Goal: Task Accomplishment & Management: Use online tool/utility

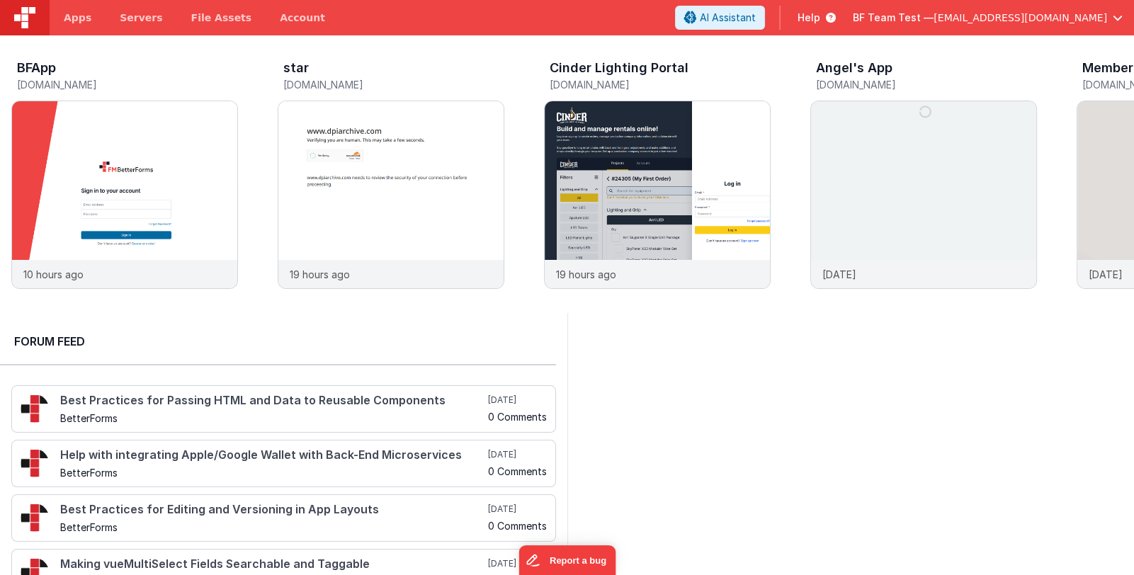
click at [1025, 19] on span "[EMAIL_ADDRESS][DOMAIN_NAME]" at bounding box center [1021, 18] width 174 height 14
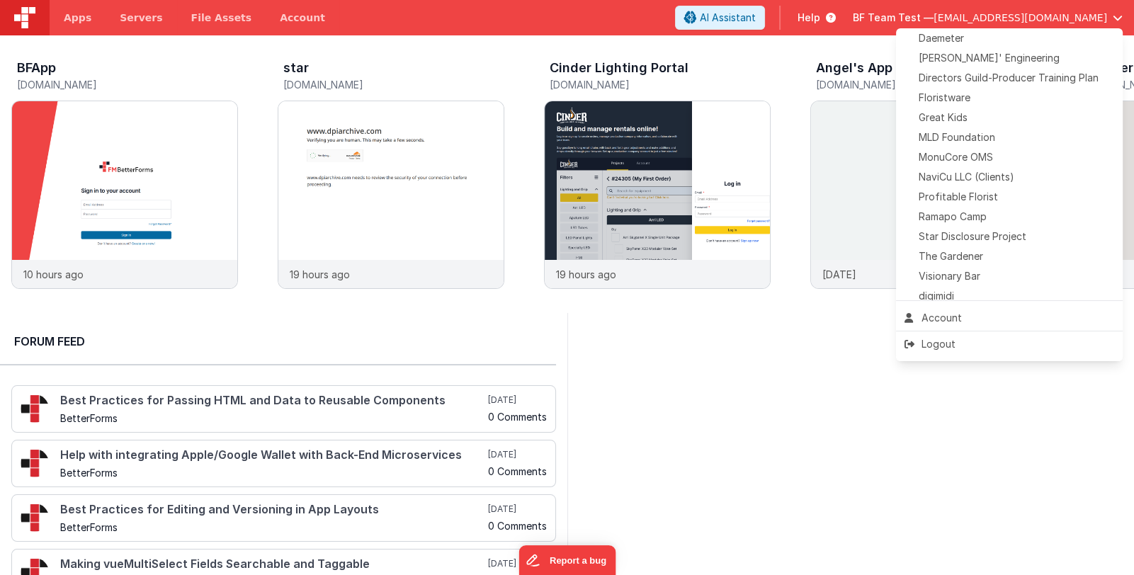
scroll to position [332, 0]
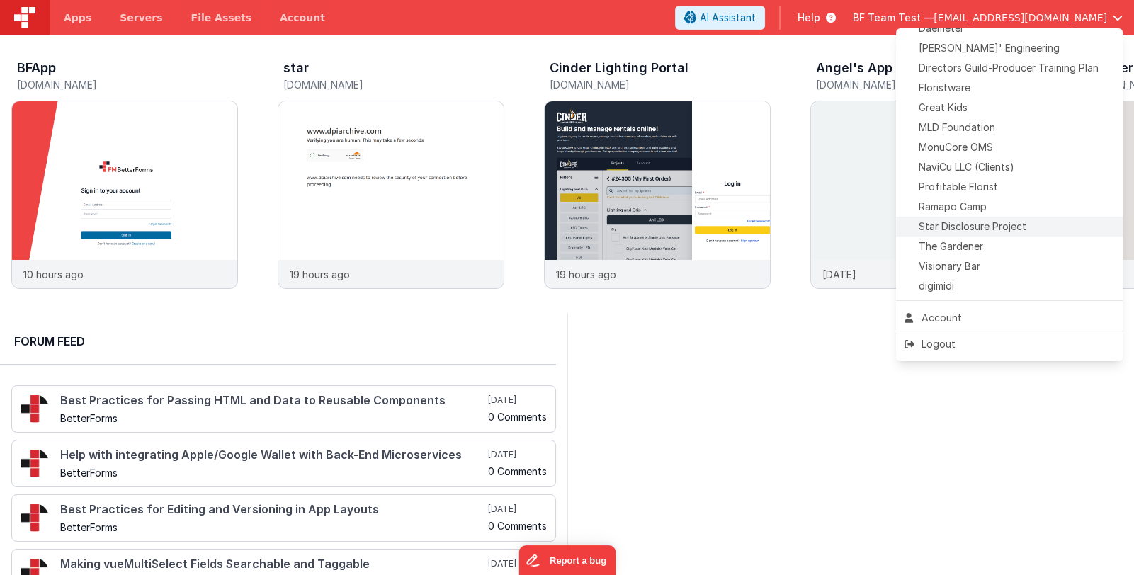
click at [1012, 227] on span "Star Disclosure Project" at bounding box center [973, 227] width 108 height 14
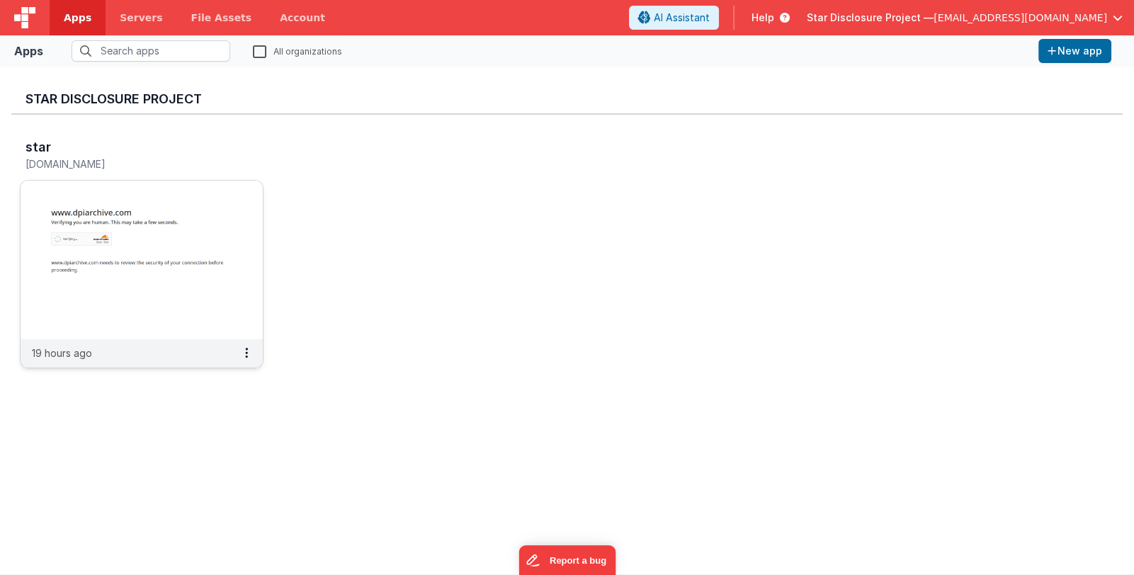
click at [195, 298] on img at bounding box center [142, 260] width 242 height 159
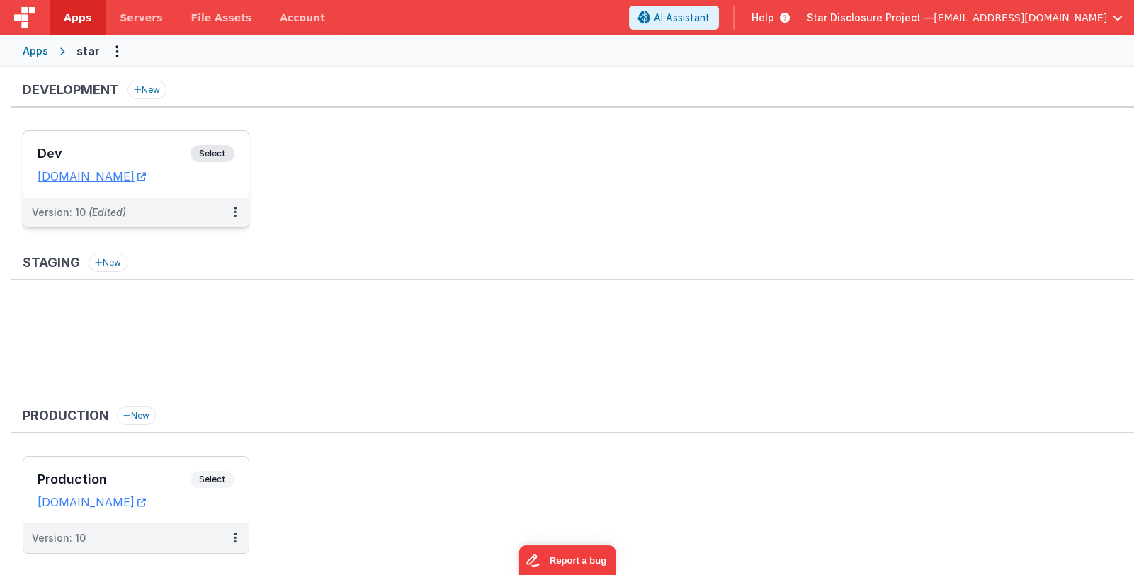
click at [129, 154] on h3 "Dev" at bounding box center [114, 154] width 153 height 14
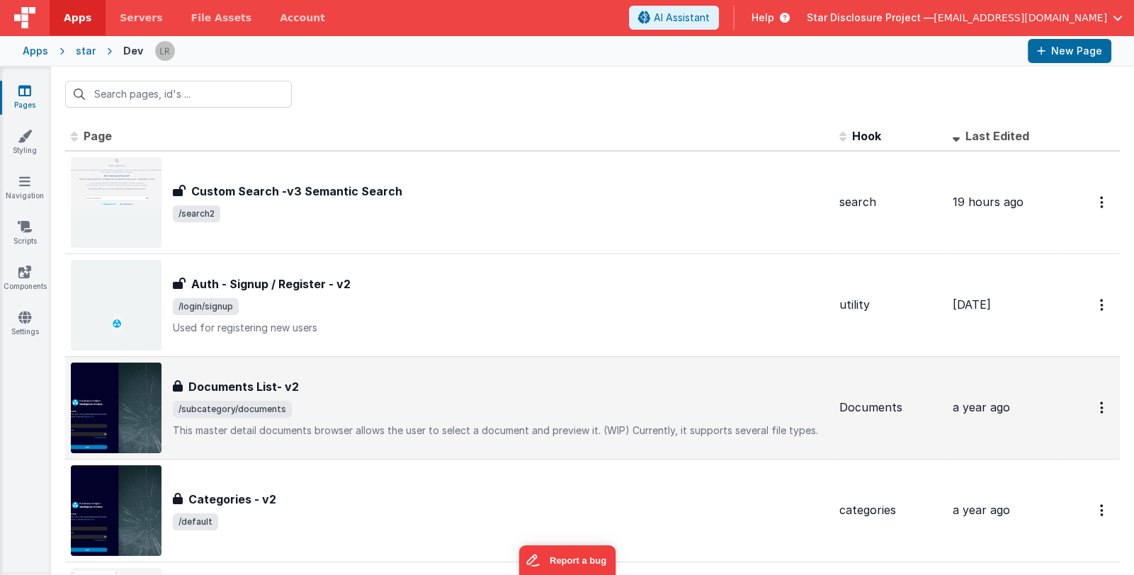
click at [434, 404] on span "/subcategory/documents" at bounding box center [500, 409] width 655 height 17
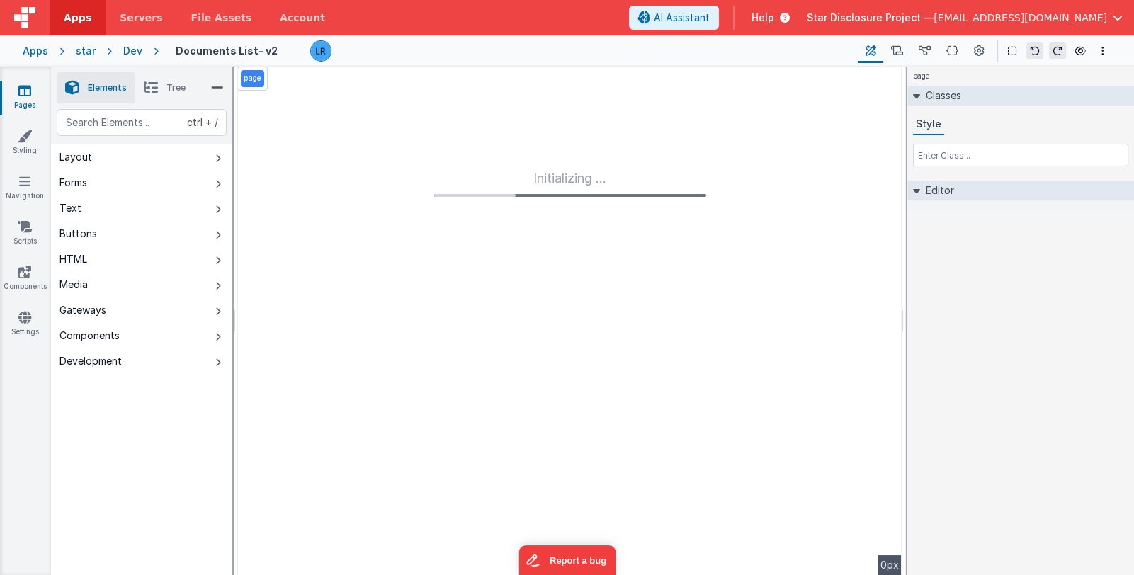
type input "FR_895C820B-CFB8-0C46-9876-61438492C565"
type textarea "This master detail documents browser allows the user to select a document and p…"
type input "Documents"
checkbox input "true"
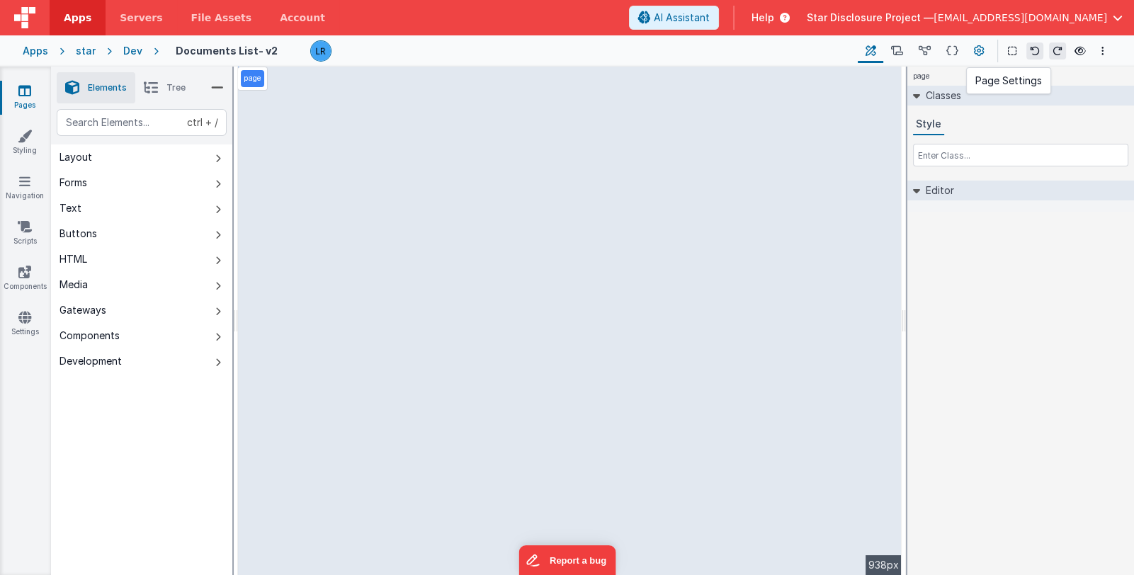
click at [976, 50] on icon at bounding box center [979, 51] width 11 height 15
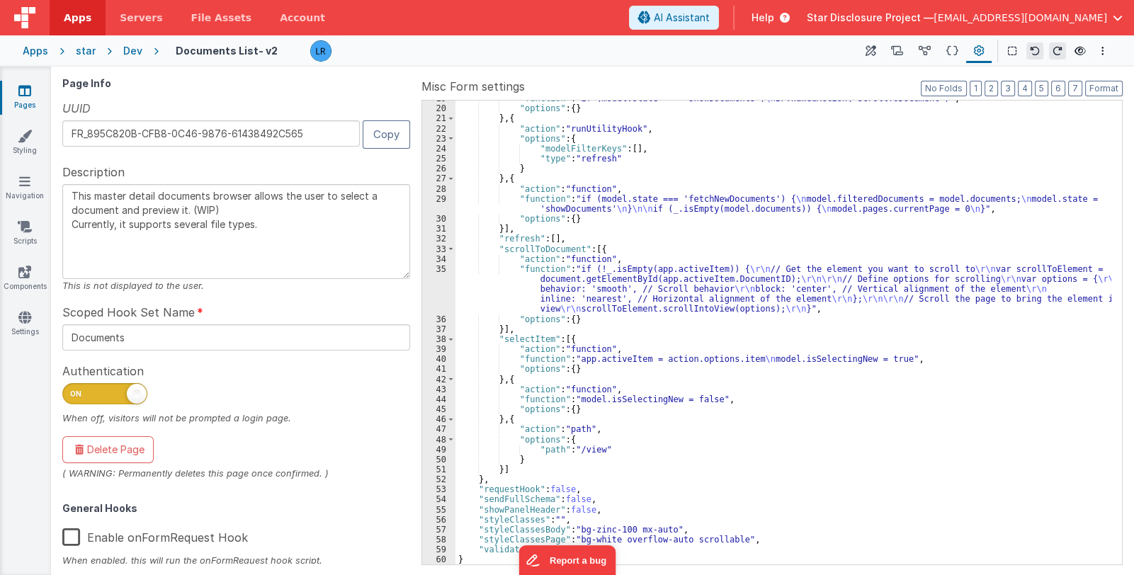
scroll to position [237, 0]
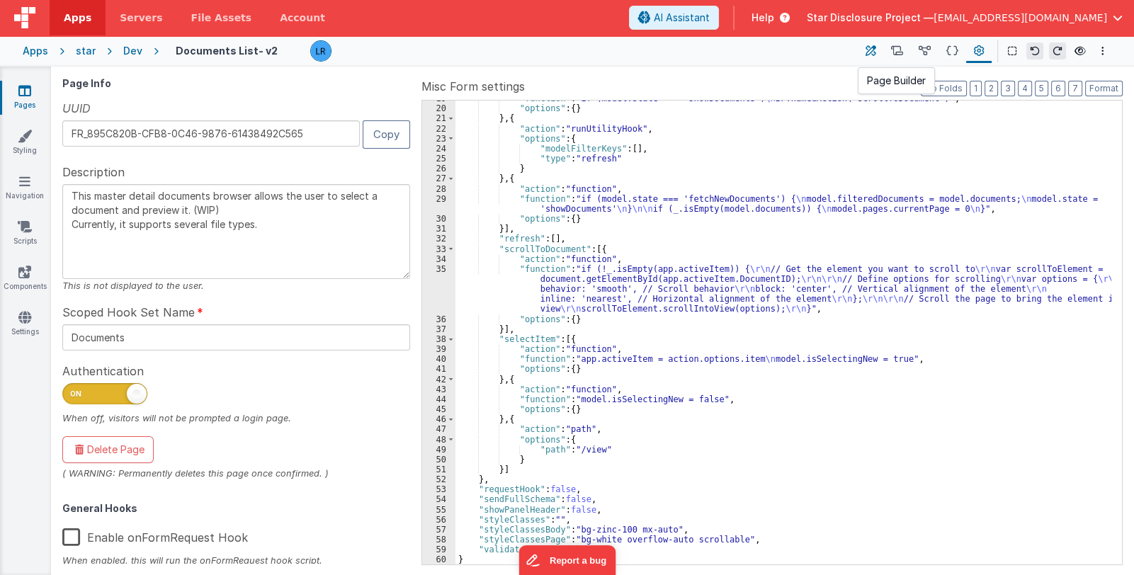
click at [872, 53] on icon at bounding box center [871, 51] width 11 height 15
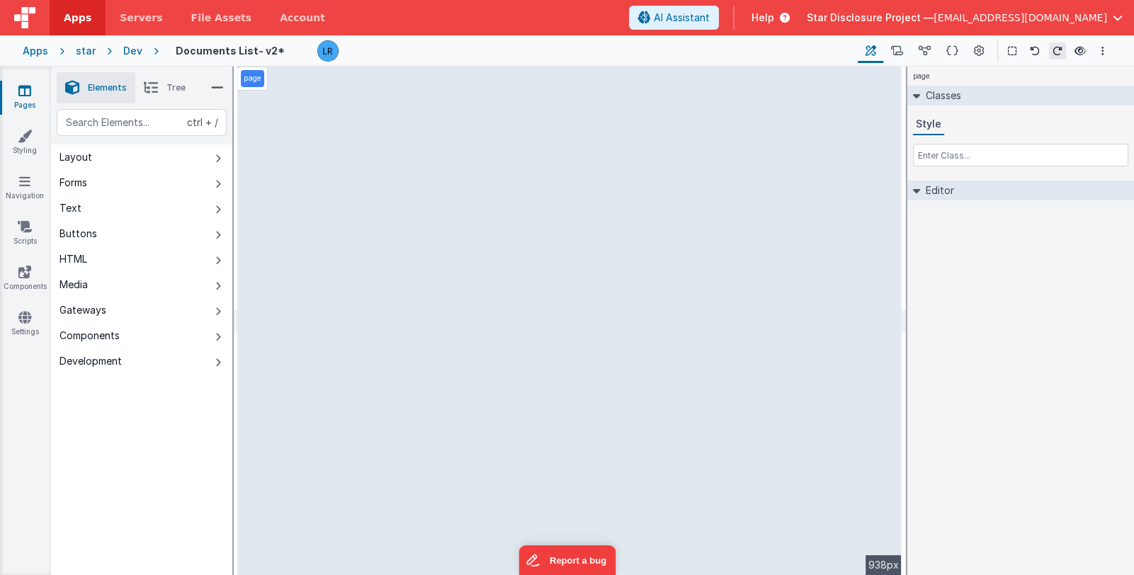
click at [161, 84] on li "Tree" at bounding box center [164, 87] width 59 height 31
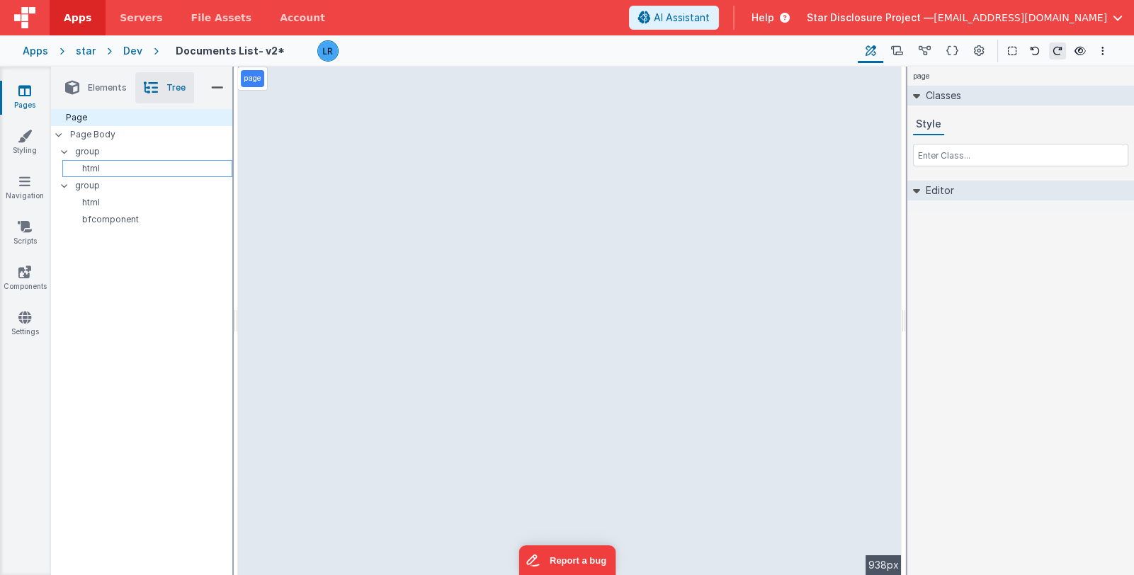
click at [124, 171] on p "html" at bounding box center [150, 168] width 164 height 11
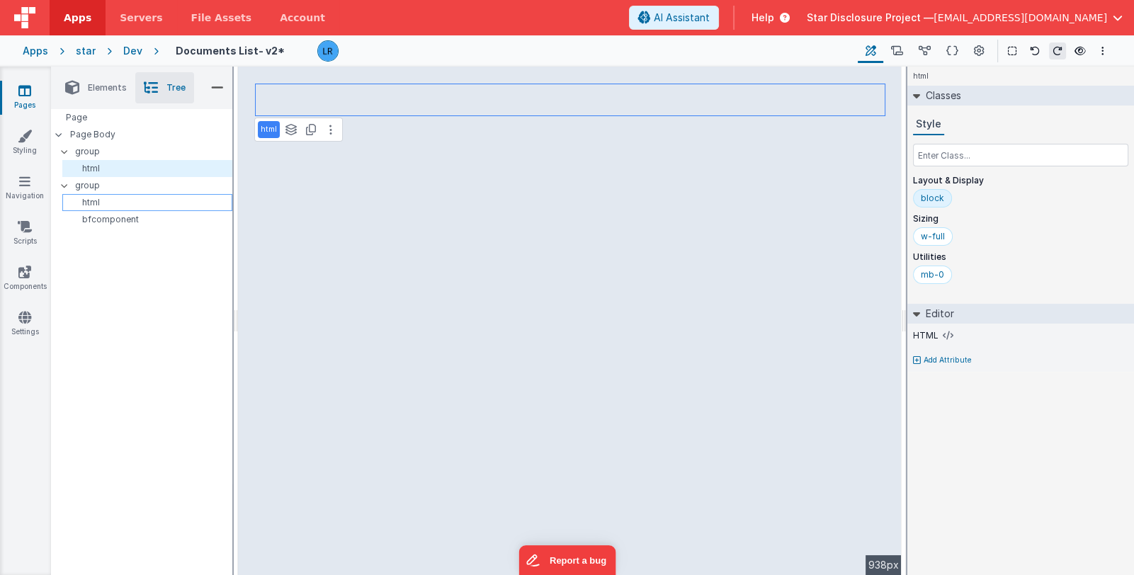
click at [113, 199] on p "html" at bounding box center [150, 202] width 164 height 11
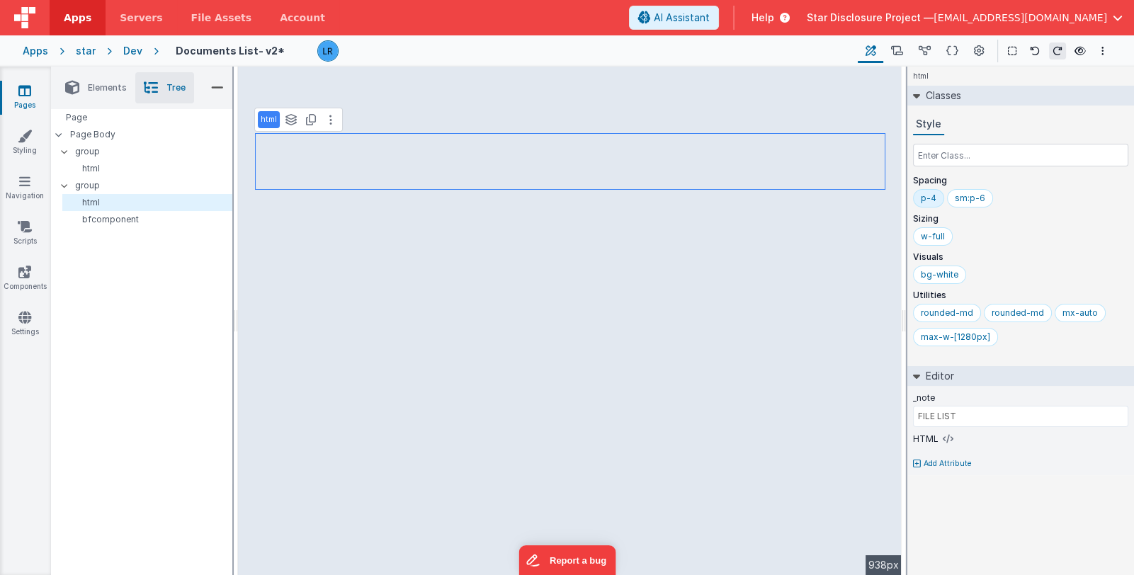
click at [21, 99] on link "Pages" at bounding box center [24, 98] width 51 height 28
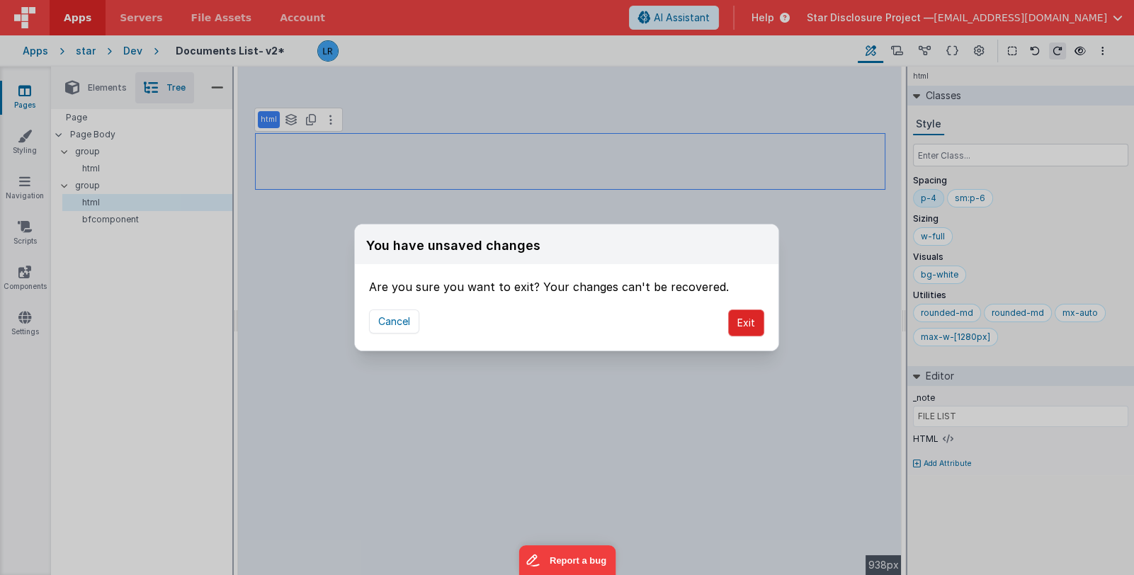
click at [746, 325] on button "Exit" at bounding box center [746, 323] width 36 height 27
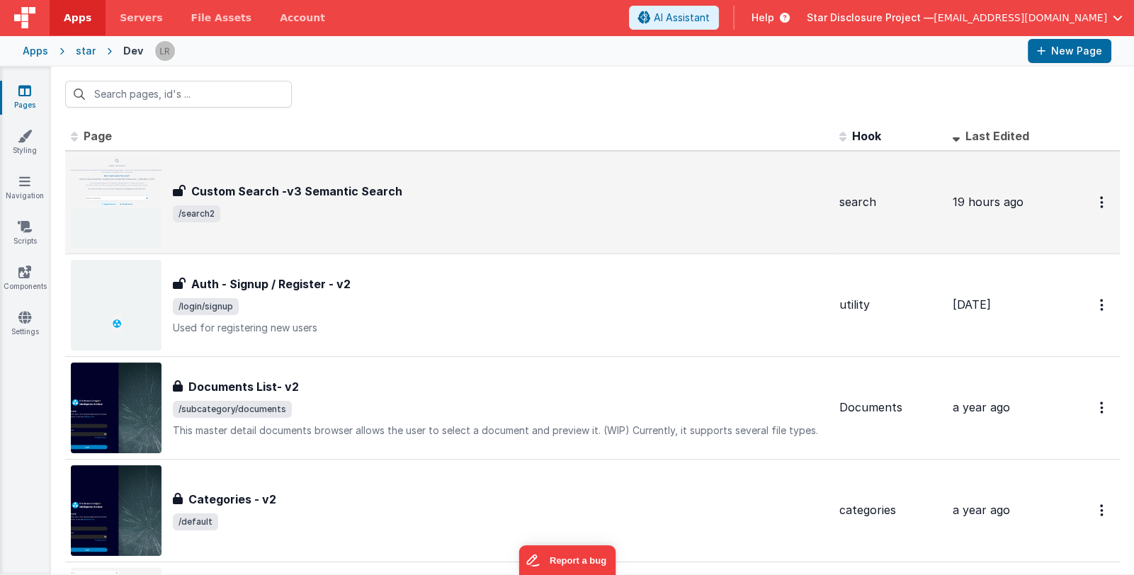
click at [468, 205] on span "/search2" at bounding box center [500, 213] width 655 height 17
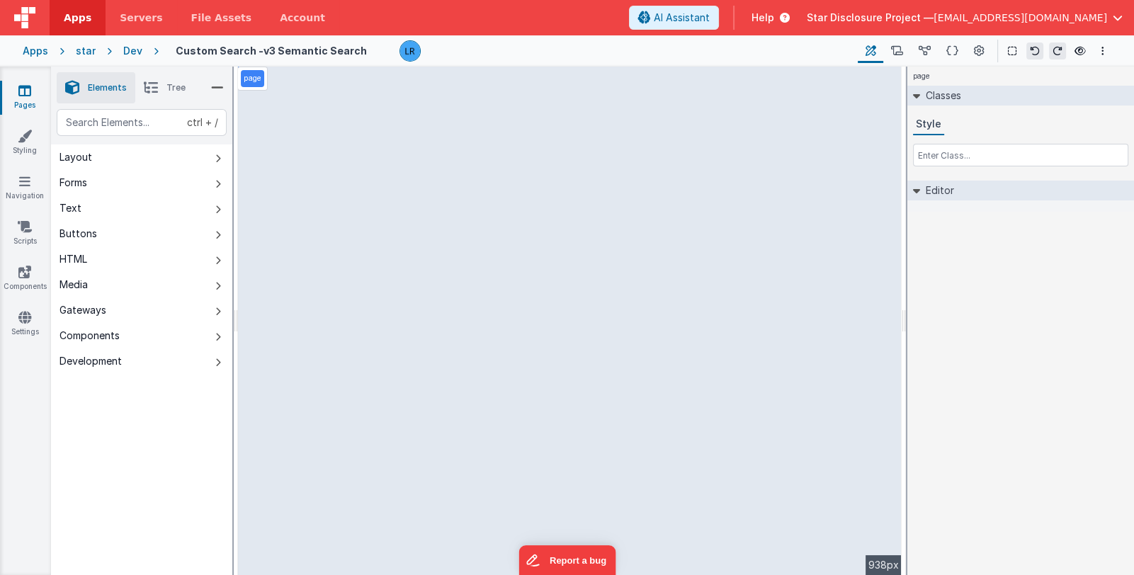
click at [156, 83] on icon at bounding box center [151, 88] width 14 height 20
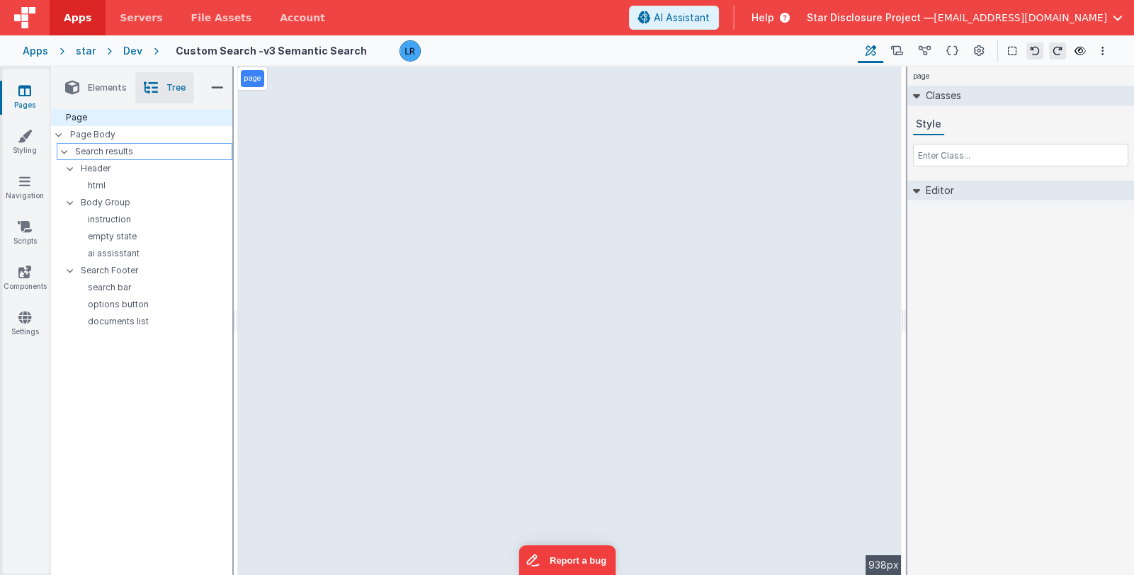
click at [138, 155] on p "Search results" at bounding box center [153, 152] width 157 height 16
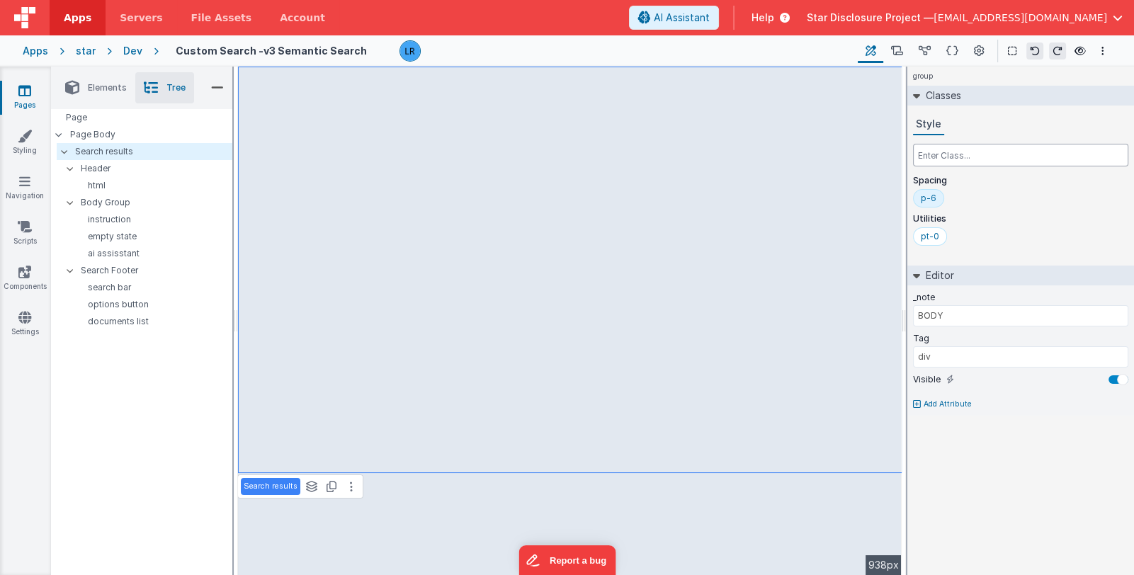
click at [949, 157] on input "text" at bounding box center [1020, 155] width 215 height 23
type input "max-w-[1280px]"
click at [1079, 52] on icon at bounding box center [1080, 51] width 11 height 10
click at [999, 237] on div "max-w-[1280px]" at bounding box center [992, 236] width 69 height 11
click at [960, 157] on input "text" at bounding box center [1020, 155] width 215 height 23
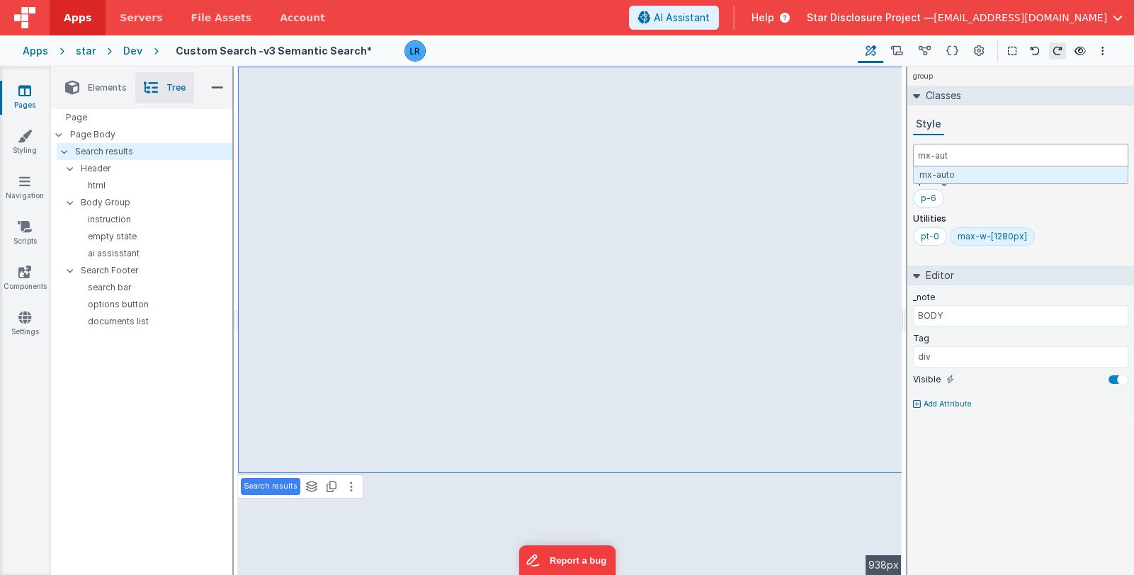
type input "mx-auto"
click at [951, 152] on input "text" at bounding box center [1020, 155] width 215 height 23
click at [938, 156] on input "text" at bounding box center [1020, 155] width 215 height 23
type input "h-[100vh-]"
click at [957, 160] on input "text" at bounding box center [1020, 155] width 215 height 23
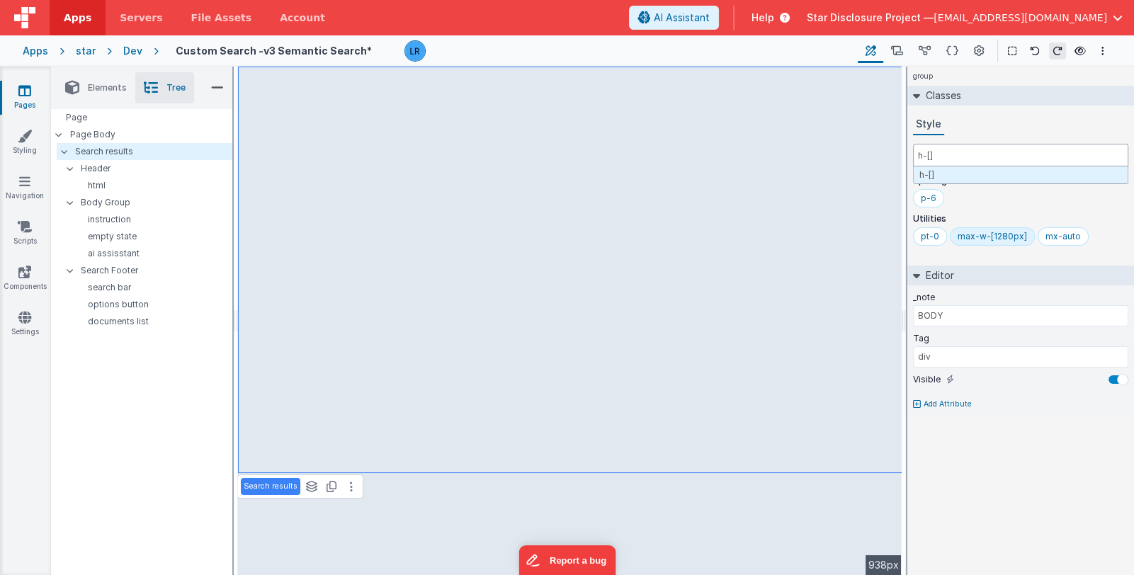
paste input "calc(100vh-260px)"
type input "h-[calc(100vh-260px)]"
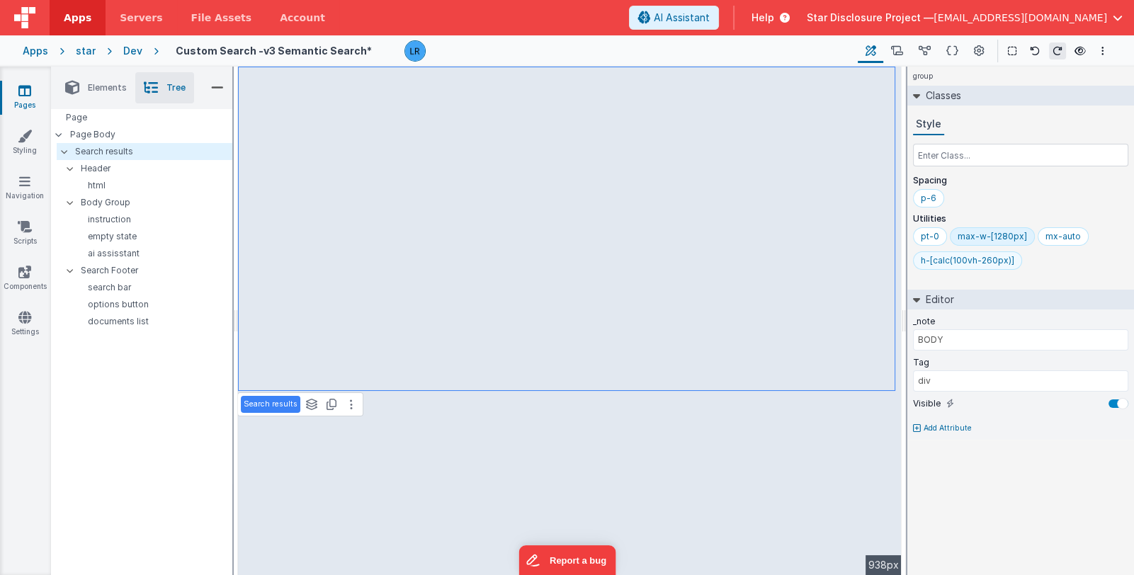
click at [979, 262] on div "h-[calc(100vh-260px)]" at bounding box center [968, 260] width 94 height 11
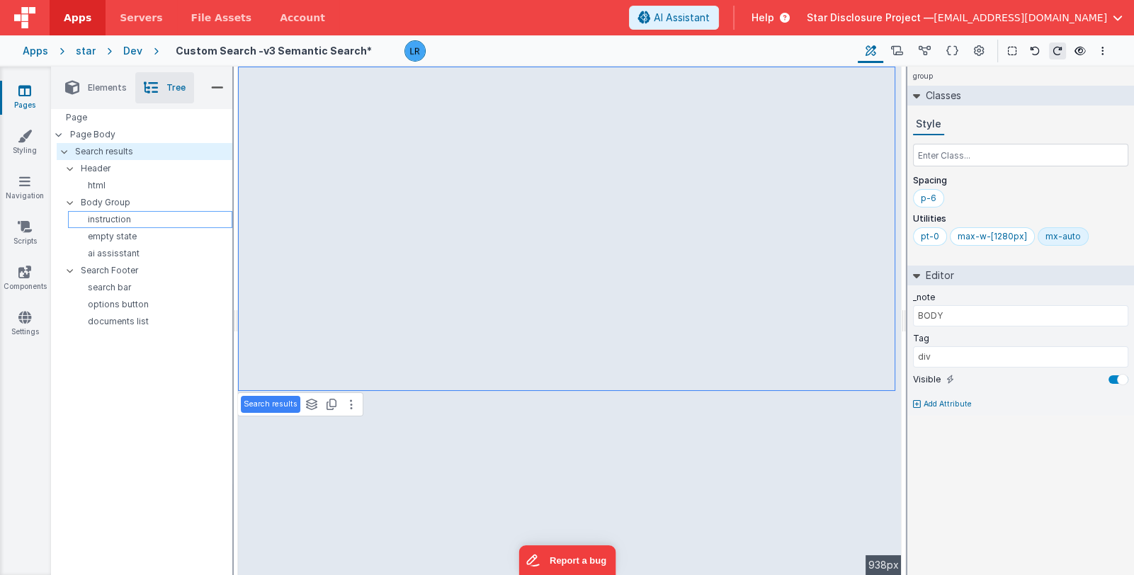
click at [135, 222] on p "instruction" at bounding box center [153, 219] width 158 height 11
type input "V2"
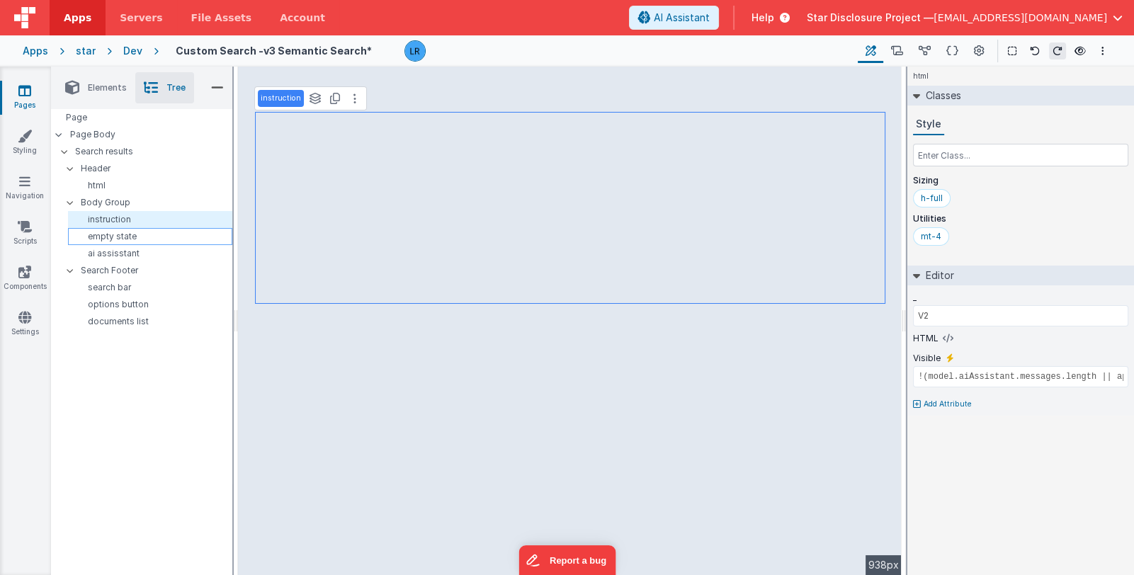
click at [137, 243] on div "empty state" at bounding box center [150, 236] width 164 height 17
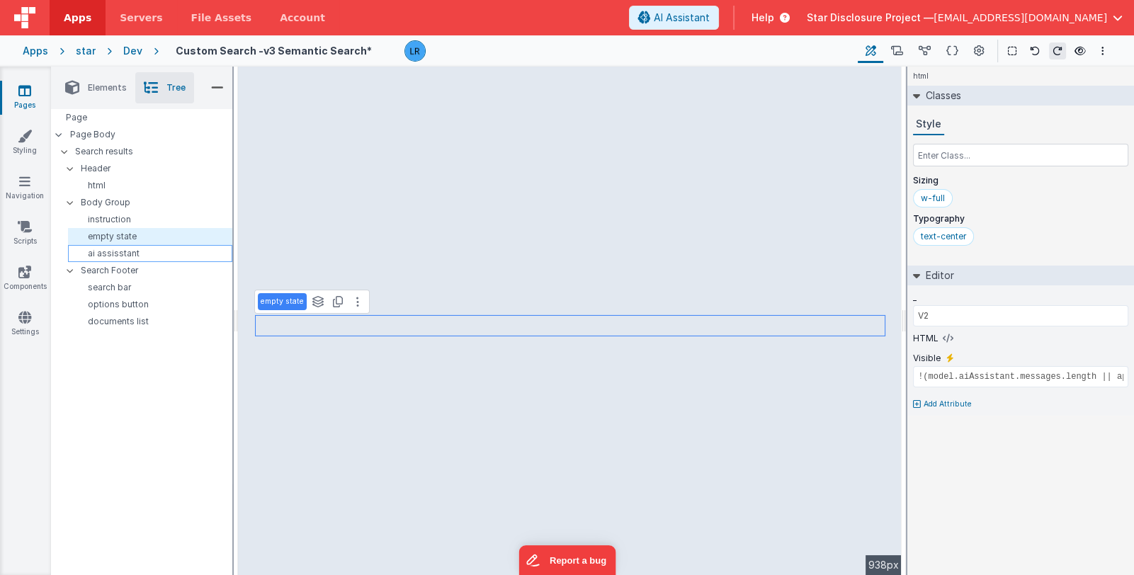
click at [142, 254] on p "ai assisstant" at bounding box center [153, 253] width 158 height 11
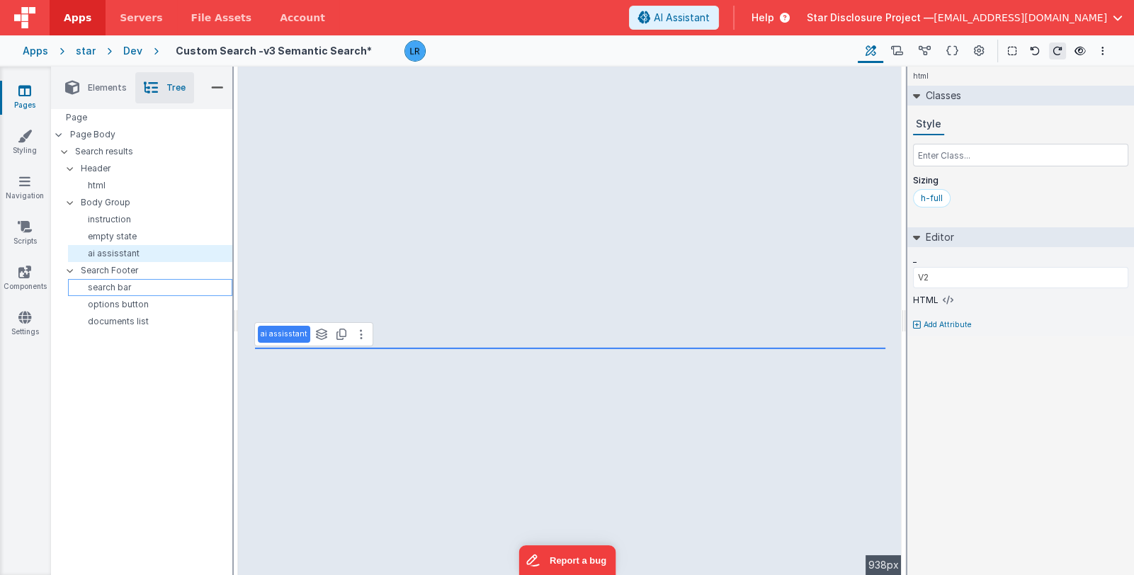
click at [144, 284] on p "search bar" at bounding box center [153, 287] width 158 height 11
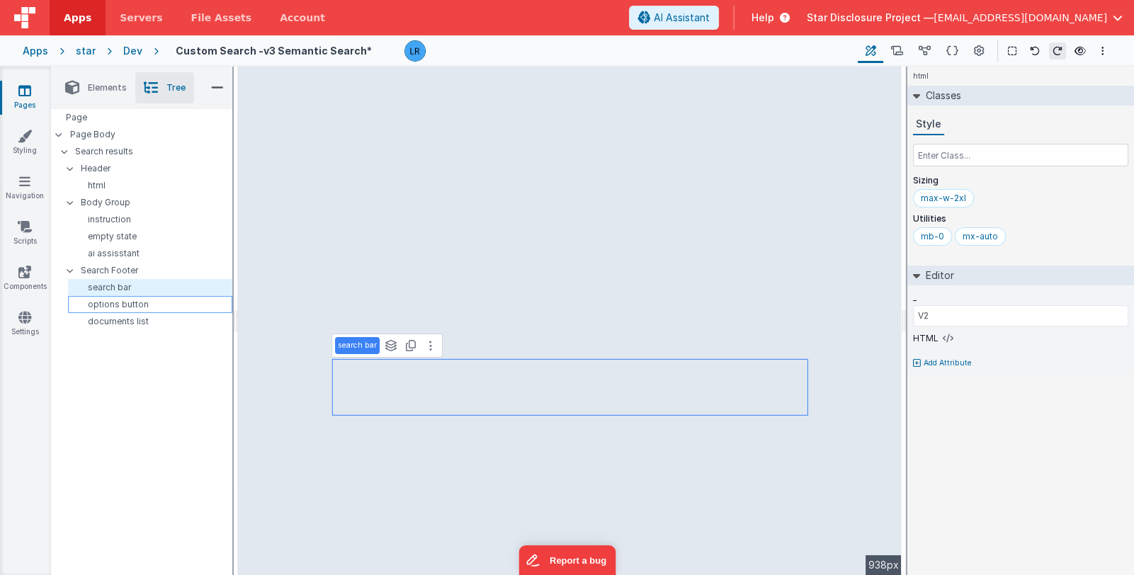
click at [145, 306] on p "options button" at bounding box center [153, 304] width 158 height 11
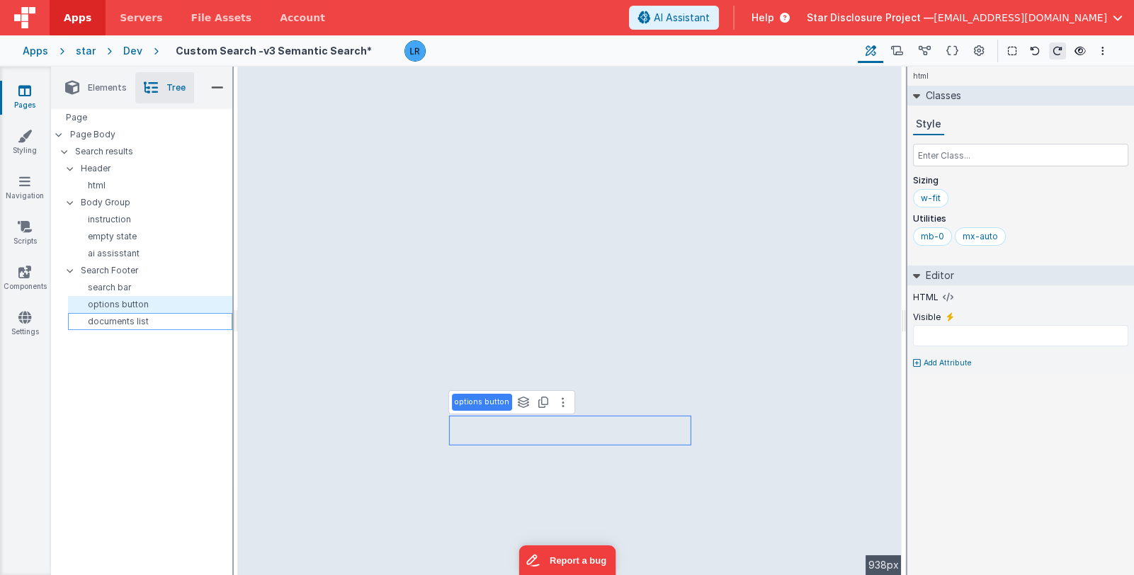
click at [144, 318] on p "documents list" at bounding box center [153, 321] width 158 height 11
type input "model.searchMode === 'regular' && (model.isSearching || app.foundDocuments.leng…"
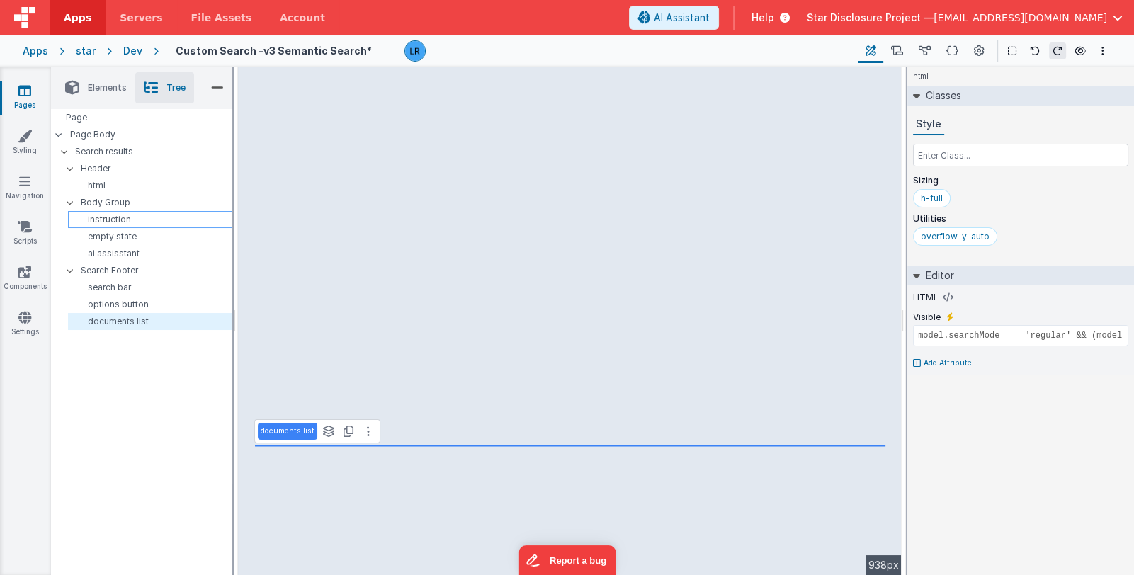
click at [131, 223] on p "instruction" at bounding box center [153, 219] width 158 height 11
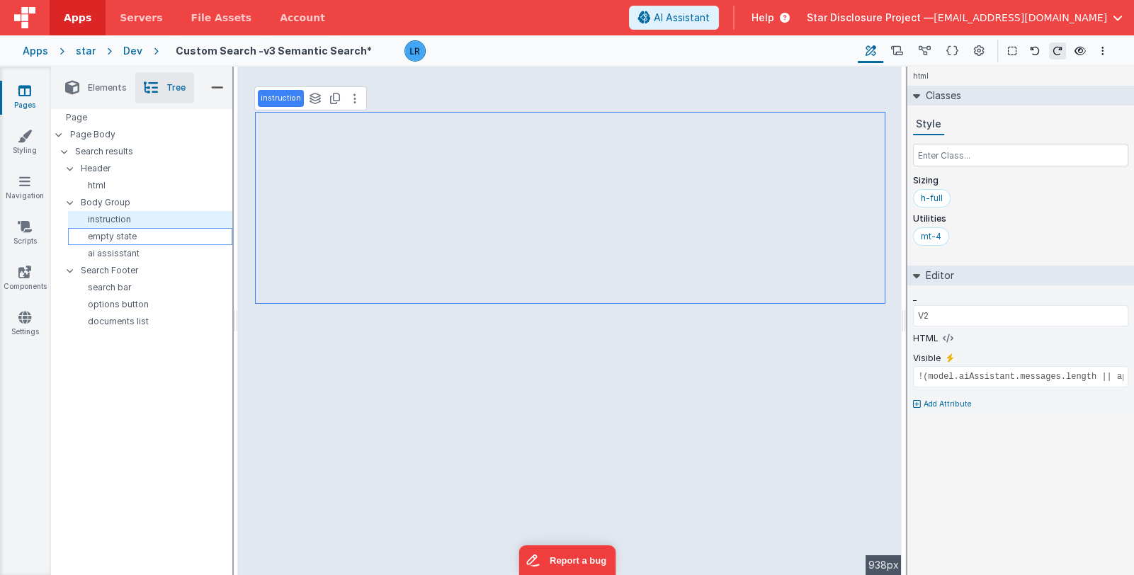
click at [132, 236] on p "empty state" at bounding box center [153, 236] width 158 height 11
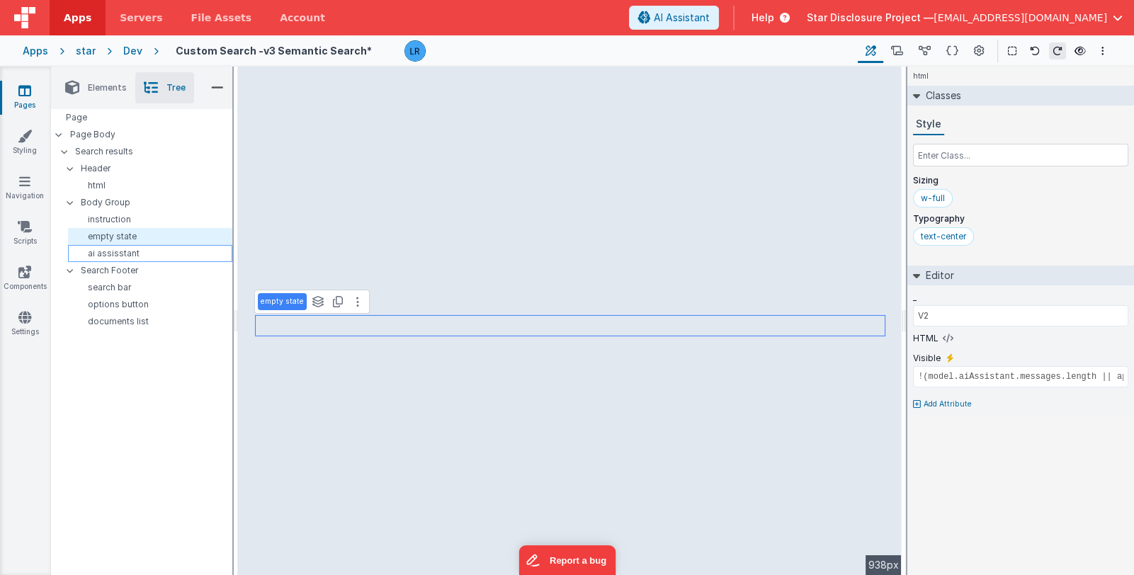
click at [136, 252] on p "ai assisstant" at bounding box center [153, 253] width 158 height 11
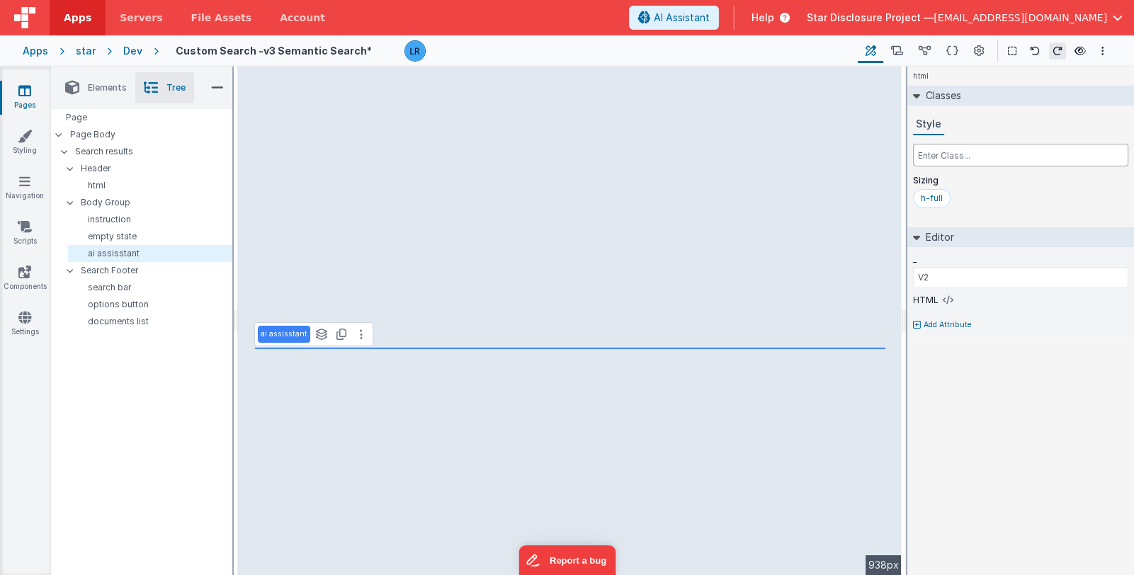
click at [940, 152] on input "text" at bounding box center [1020, 155] width 215 height 23
click at [932, 196] on div "h-full" at bounding box center [932, 198] width 22 height 11
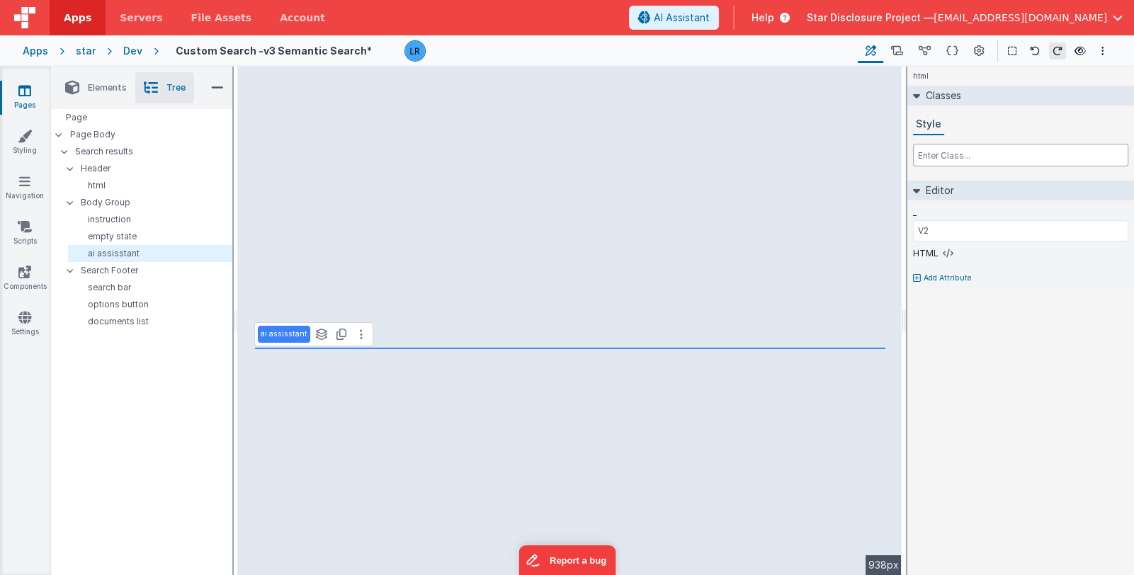
click at [932, 157] on input "text" at bounding box center [1020, 155] width 215 height 23
paste input "calc(100vh-260px)"
type input "calc(100vh-260px)"
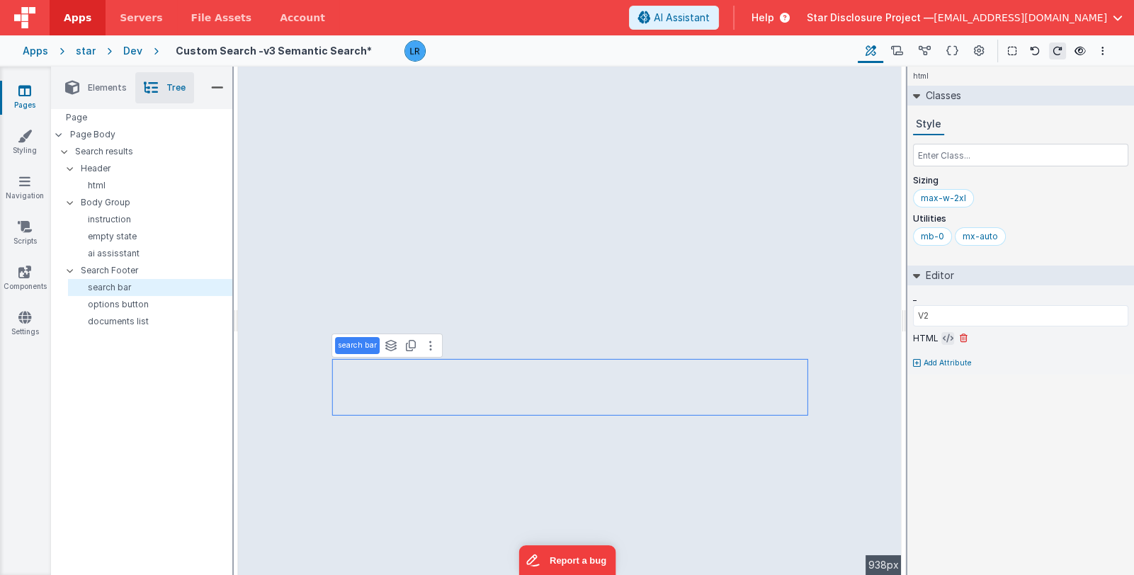
click at [943, 338] on icon at bounding box center [948, 338] width 11 height 11
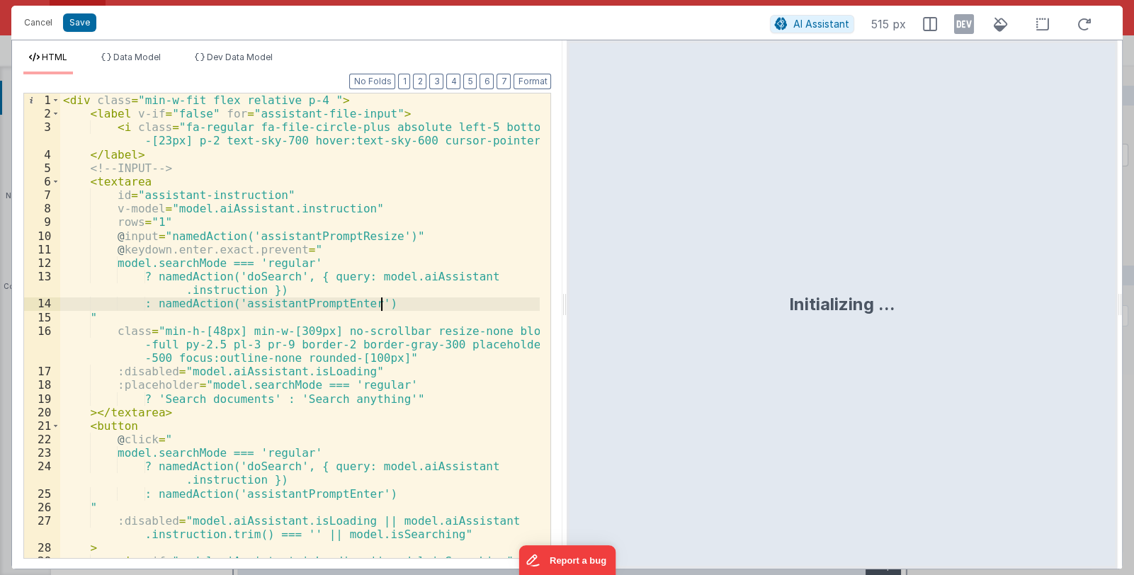
click at [388, 297] on div "< div class = "min-w-fit flex relative p-4 " > < label v-if = "false" for = "as…" at bounding box center [300, 353] width 480 height 519
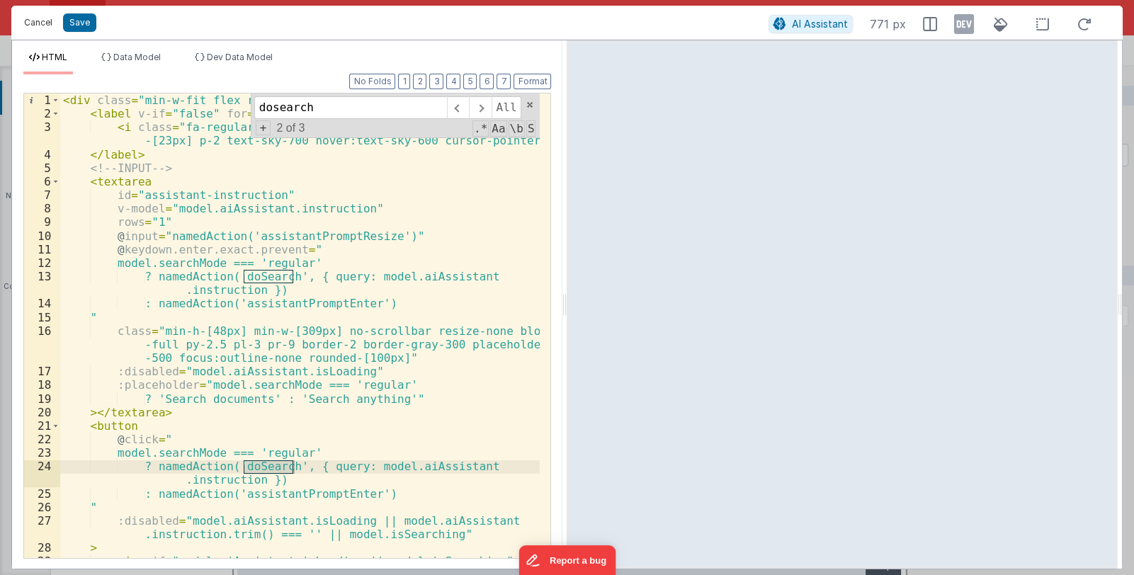
type input "dosearch"
click at [35, 25] on button "Cancel" at bounding box center [38, 23] width 43 height 20
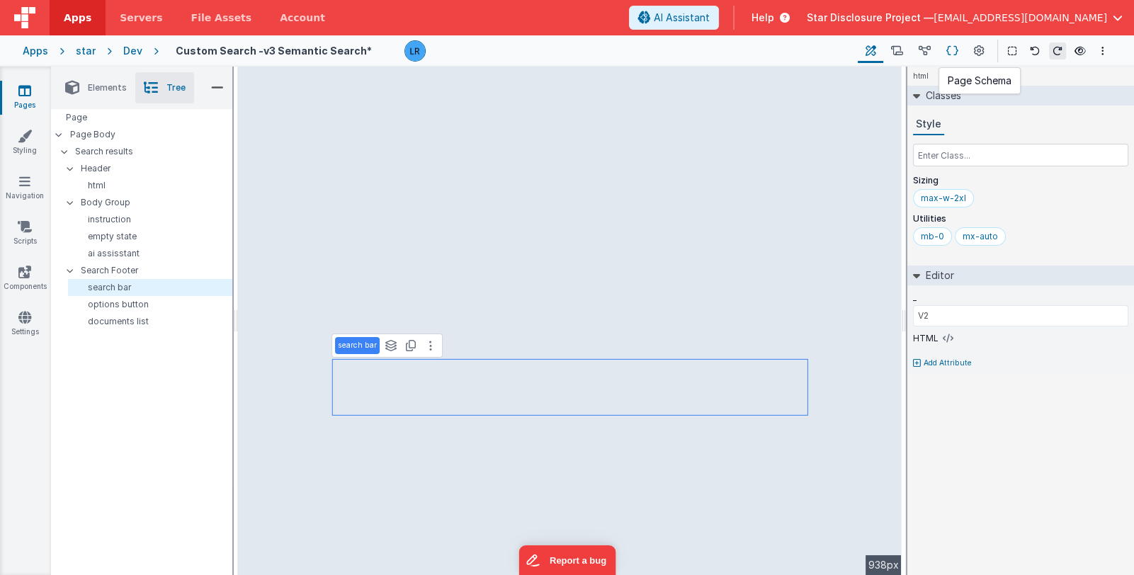
click at [955, 55] on icon at bounding box center [953, 51] width 12 height 15
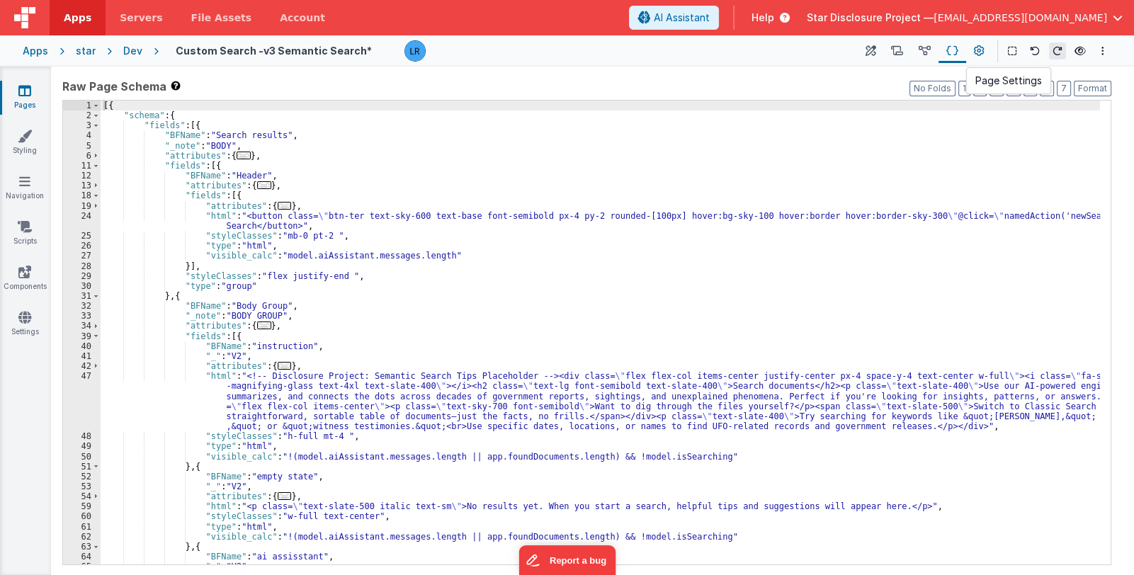
click at [972, 52] on button at bounding box center [979, 51] width 26 height 24
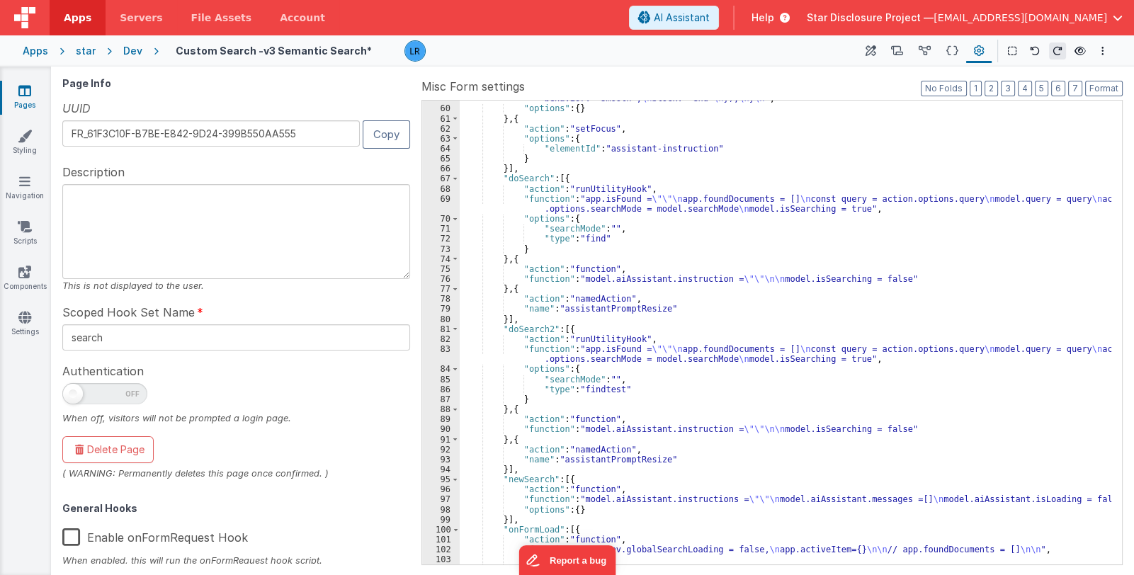
scroll to position [878, 0]
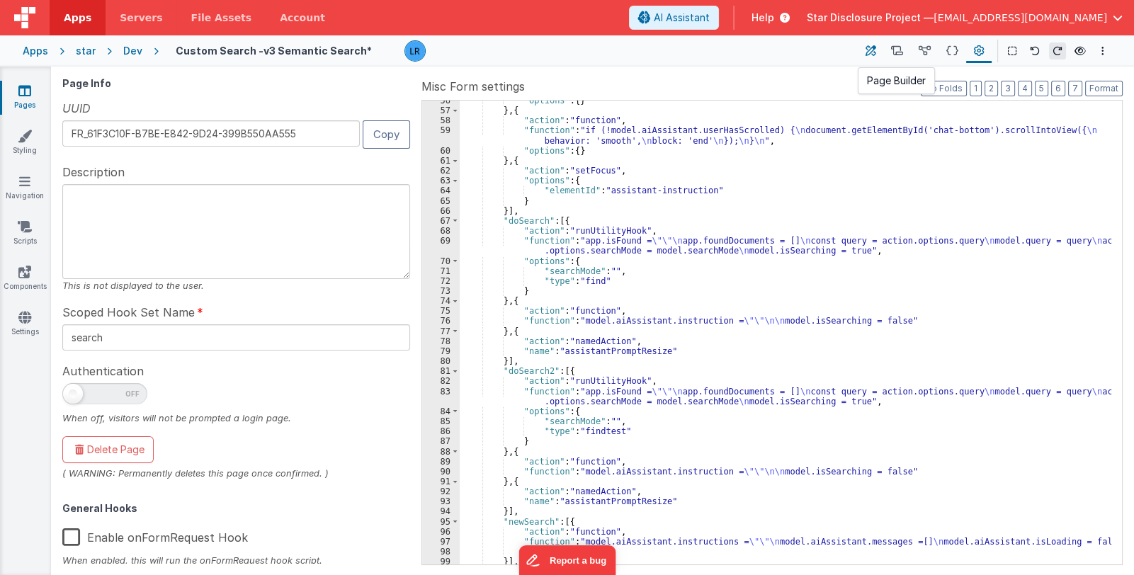
click at [869, 47] on icon at bounding box center [871, 51] width 11 height 15
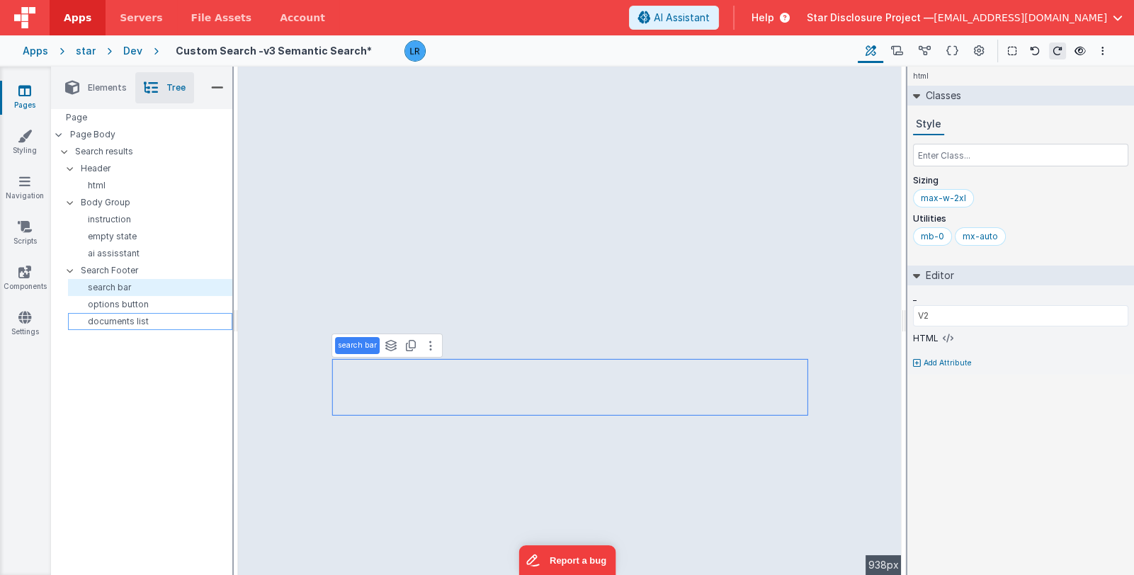
click at [147, 320] on p "documents list" at bounding box center [153, 321] width 158 height 11
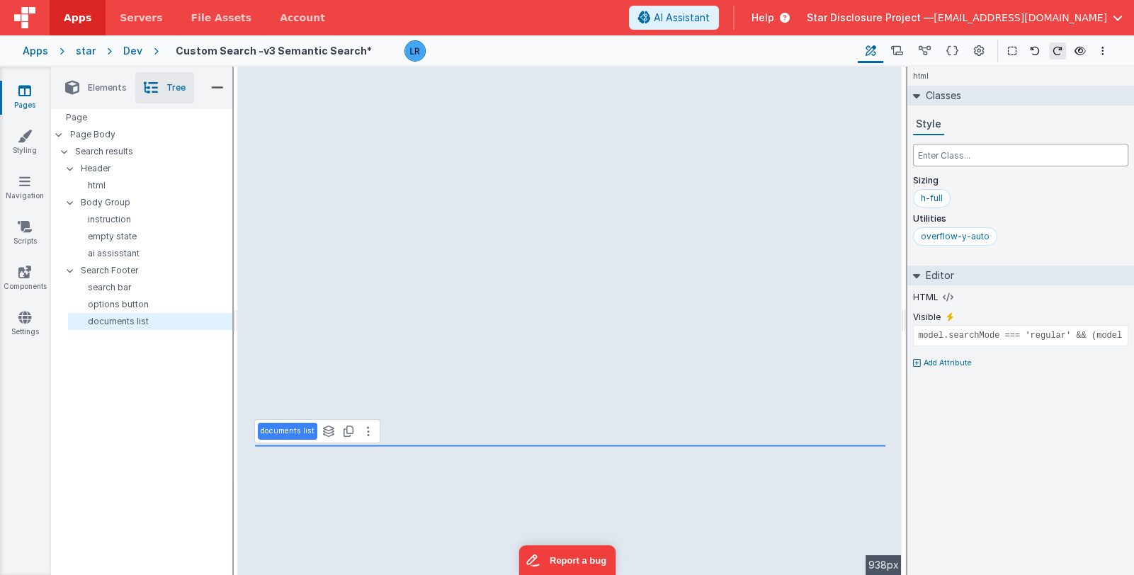
click at [954, 157] on input "text" at bounding box center [1020, 155] width 215 height 23
type input "hidden"
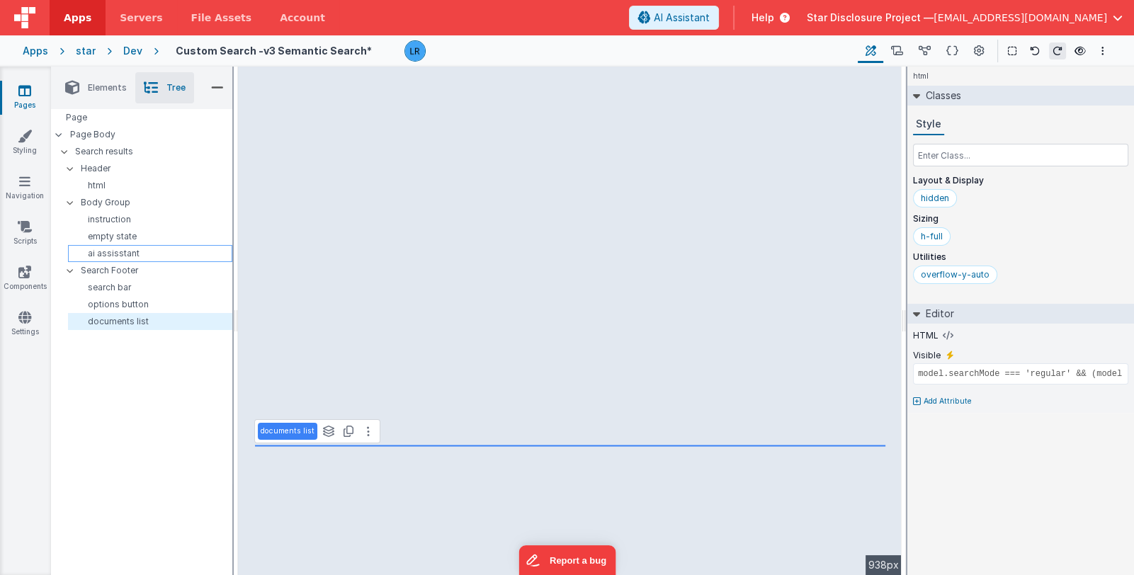
click at [131, 252] on p "ai assisstant" at bounding box center [153, 253] width 158 height 11
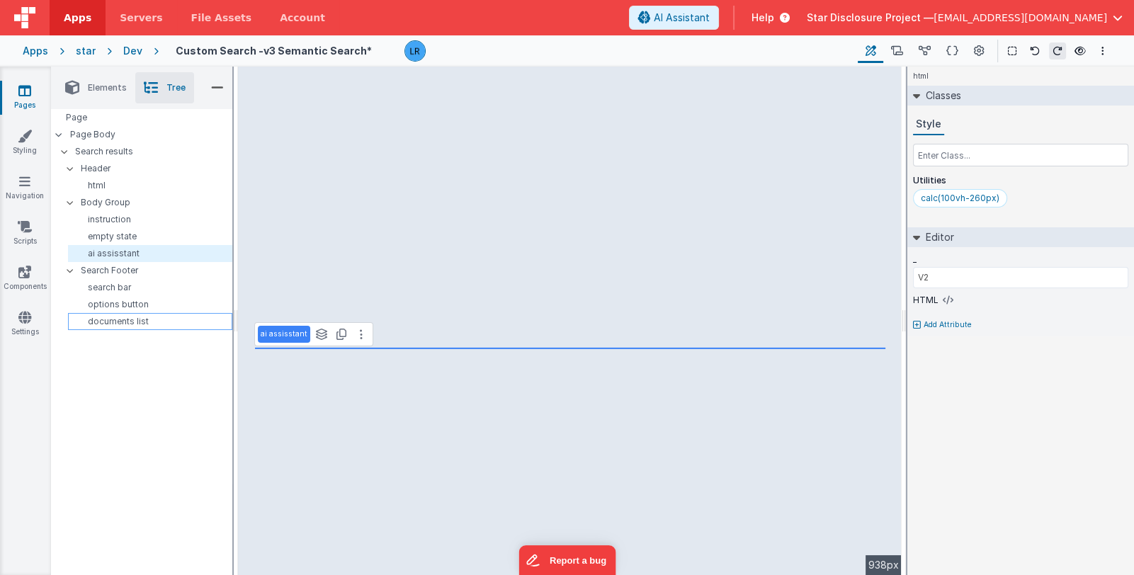
click at [122, 320] on p "documents list" at bounding box center [153, 321] width 158 height 11
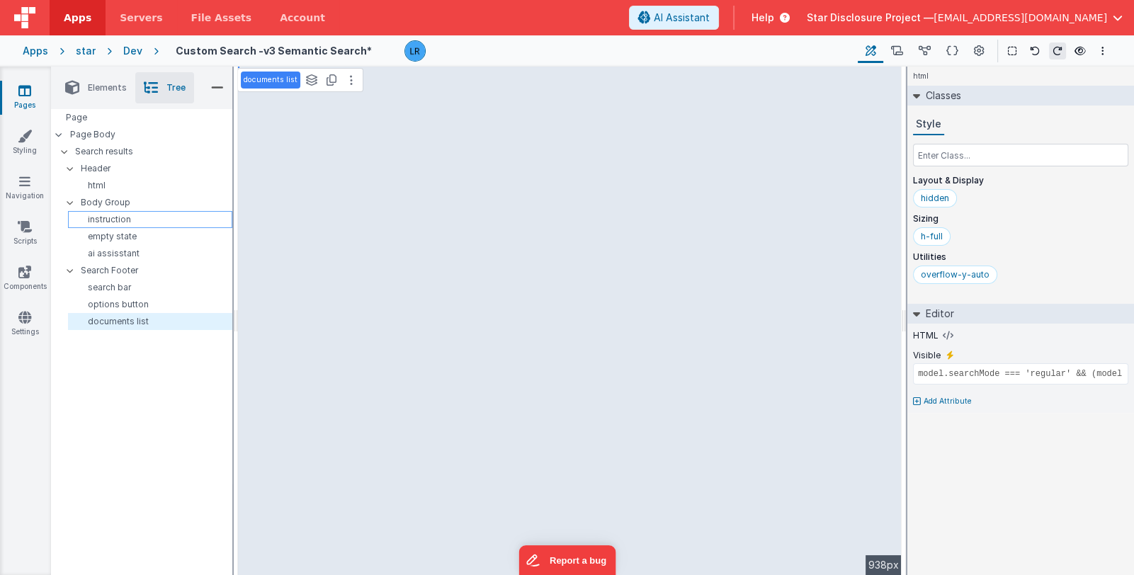
click at [140, 222] on p "instruction" at bounding box center [153, 219] width 158 height 11
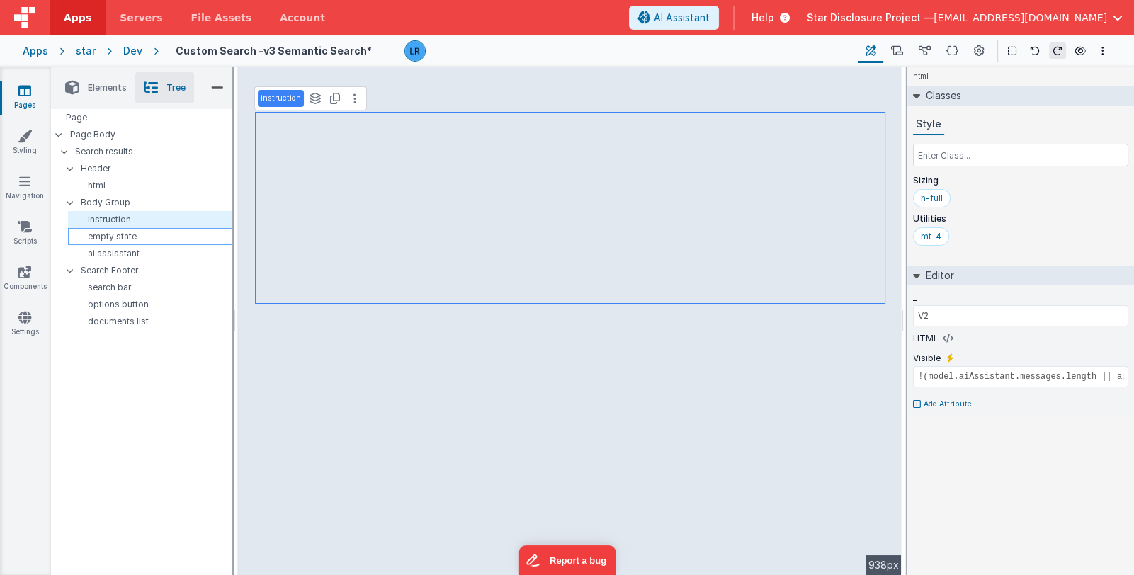
click at [140, 232] on p "empty state" at bounding box center [153, 236] width 158 height 11
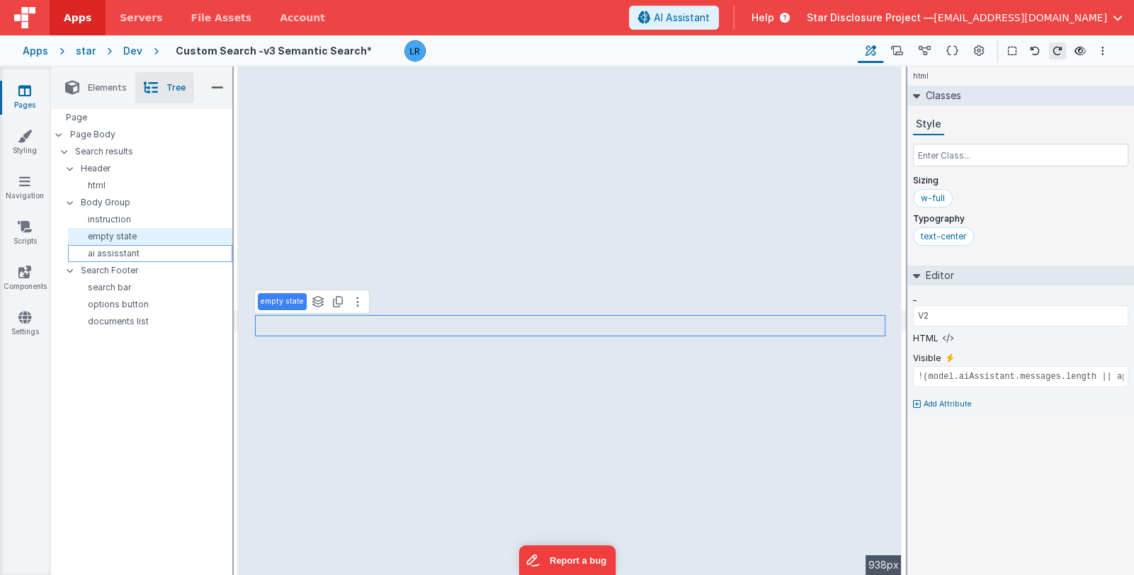
click at [142, 253] on p "ai assisstant" at bounding box center [153, 253] width 158 height 11
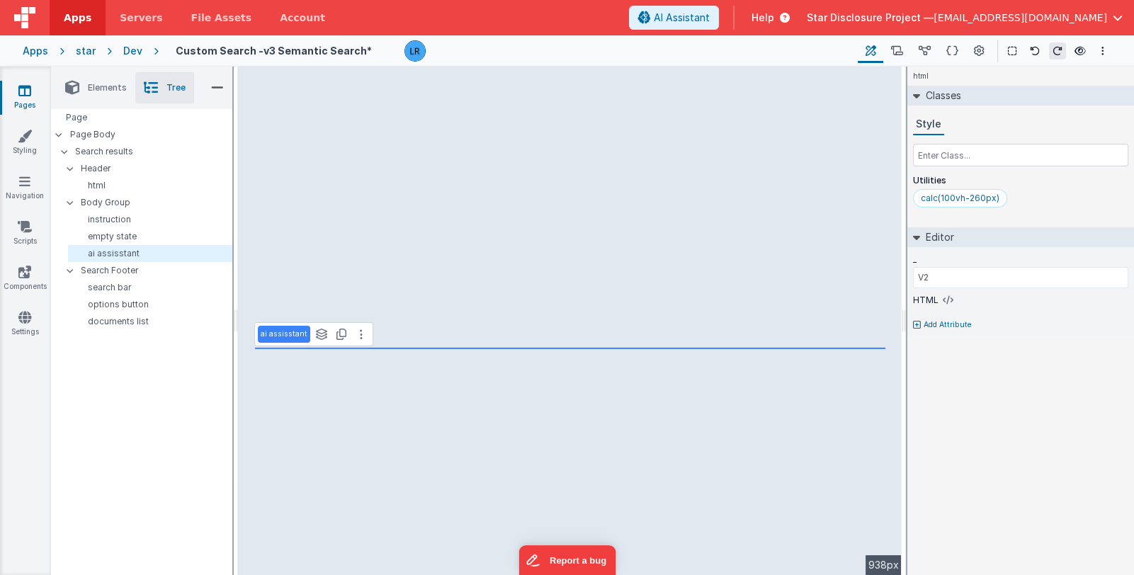
type input "BODY"
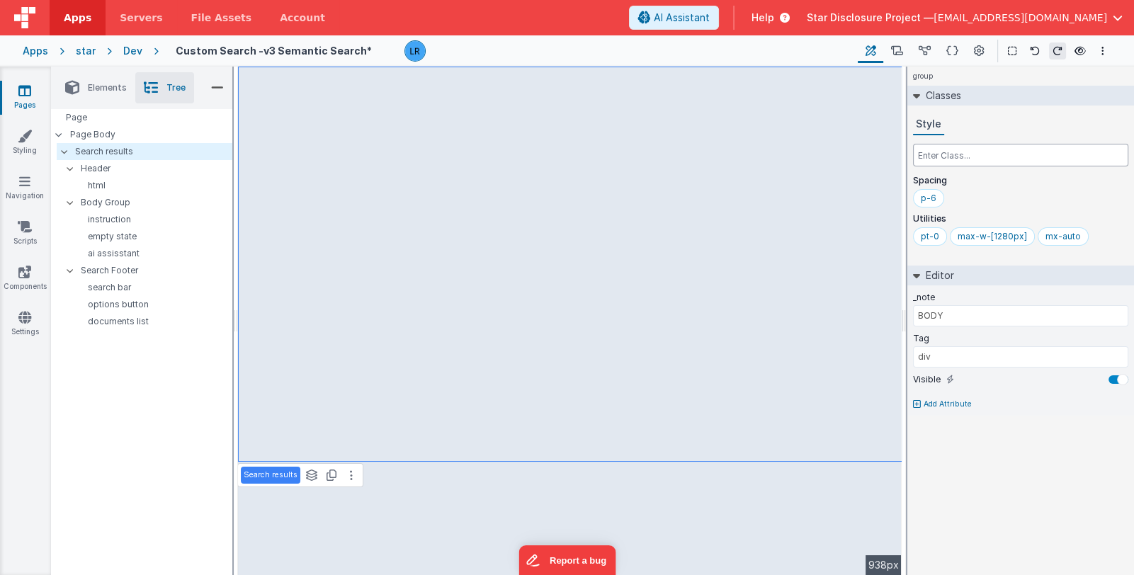
click at [949, 157] on input "text" at bounding box center [1020, 155] width 215 height 23
paste input "calc(100vh-260px)"
type input "calc(100vh-260px)"
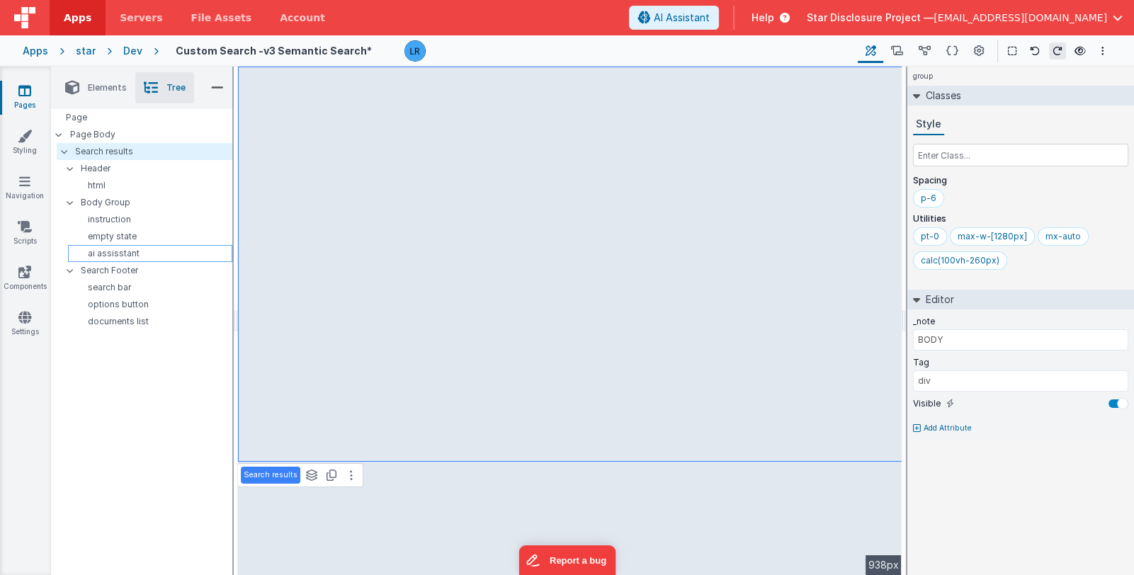
click at [125, 249] on p "ai assisstant" at bounding box center [153, 253] width 158 height 11
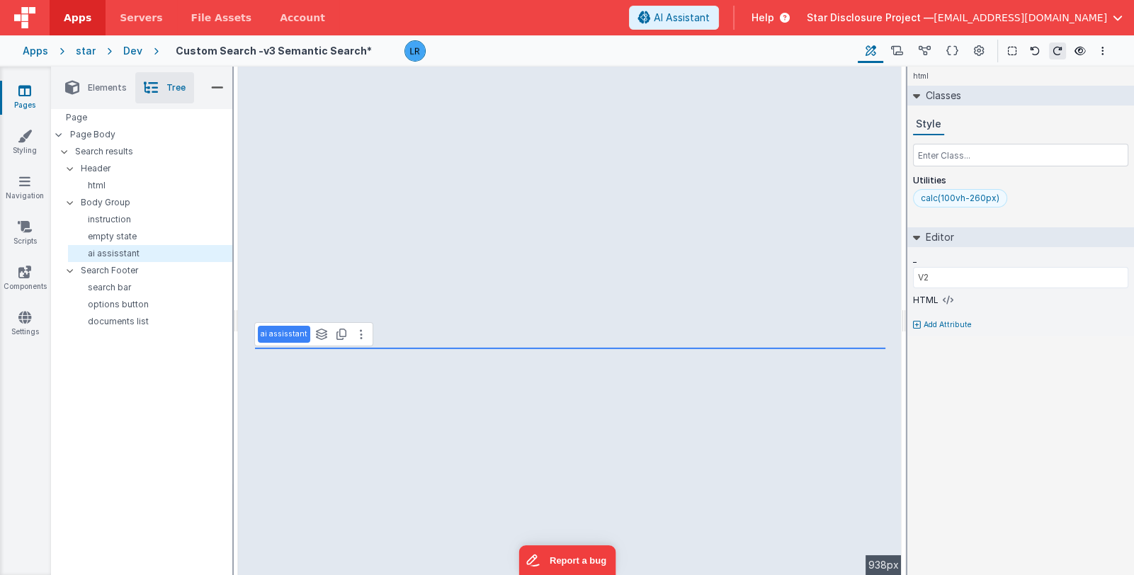
click at [967, 198] on div "calc(100vh-260px)" at bounding box center [960, 198] width 79 height 11
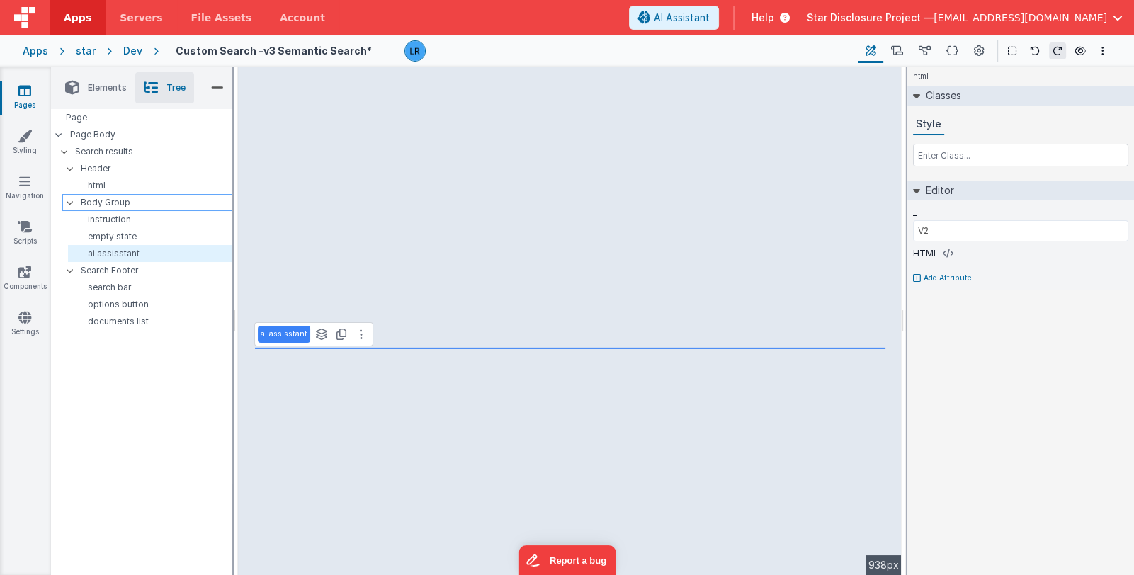
click at [91, 201] on p "Body Group" at bounding box center [156, 203] width 151 height 16
type input "BODY GROUP"
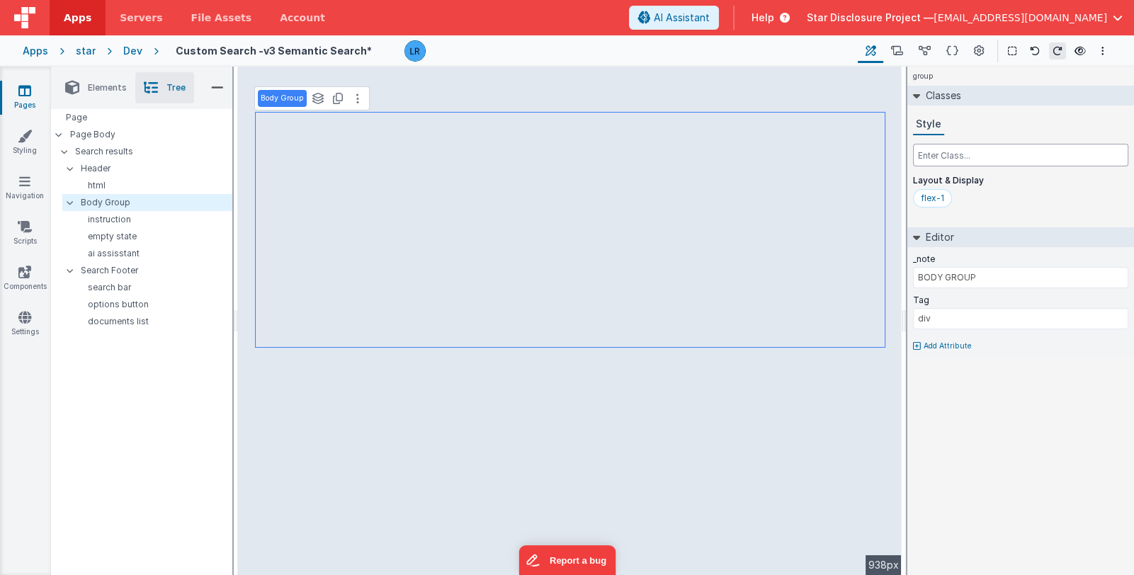
click at [950, 158] on input "text" at bounding box center [1020, 155] width 215 height 23
paste input "calc(100vh-260px)"
type input "calc(100vh-260px)"
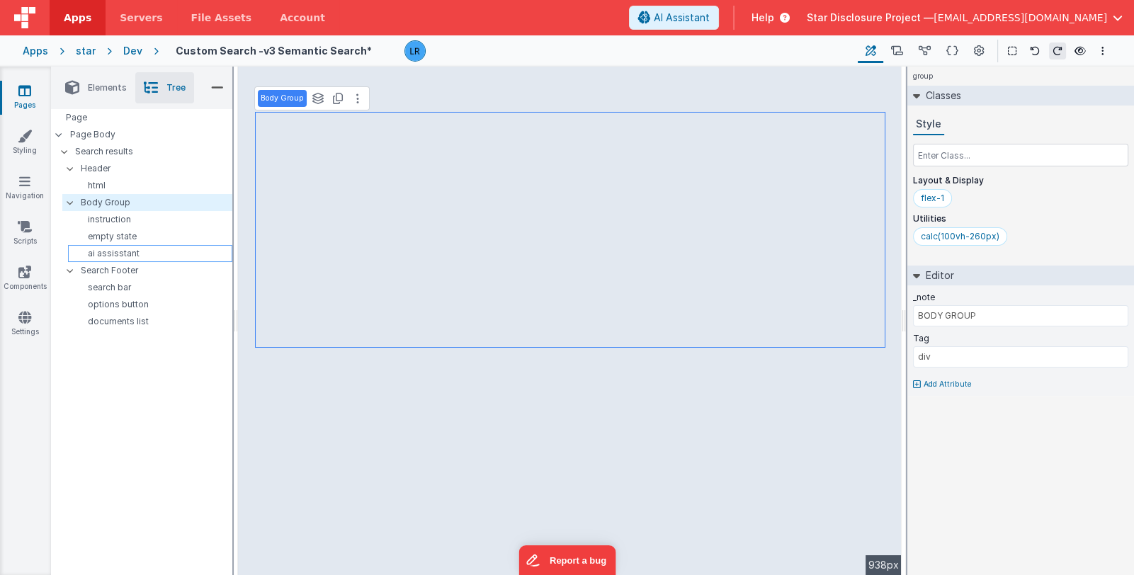
click at [115, 254] on p "ai assisstant" at bounding box center [153, 253] width 158 height 11
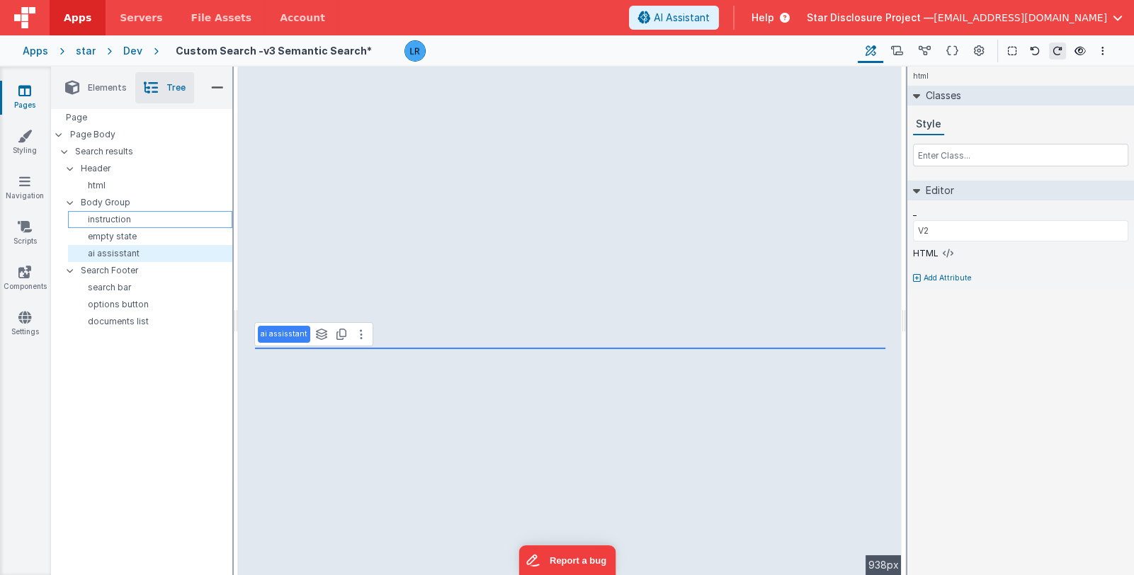
click at [123, 216] on p "instruction" at bounding box center [153, 219] width 158 height 11
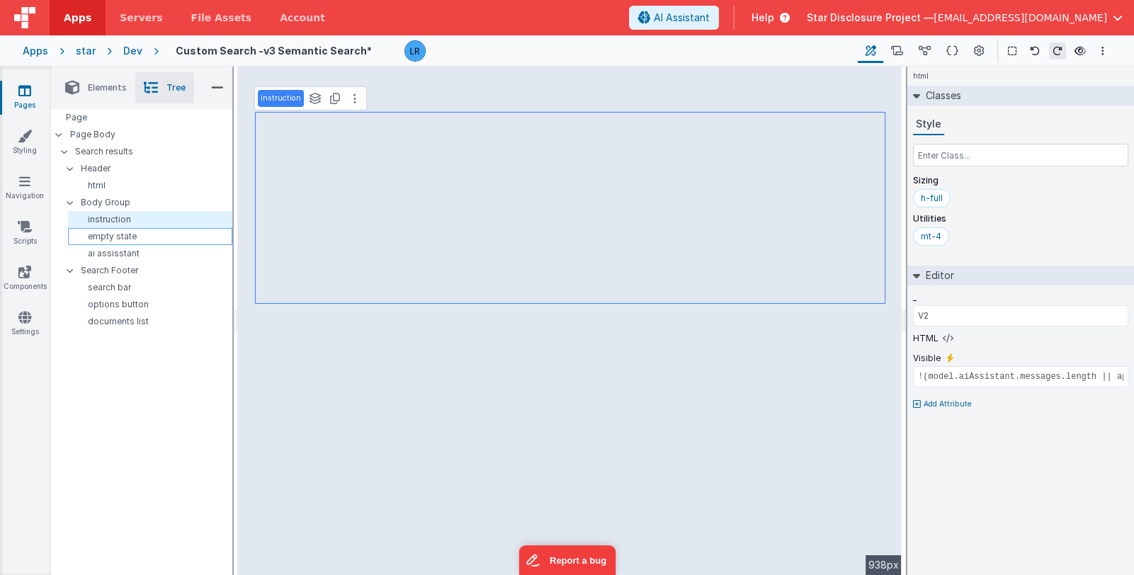
click at [128, 236] on p "empty state" at bounding box center [153, 236] width 158 height 11
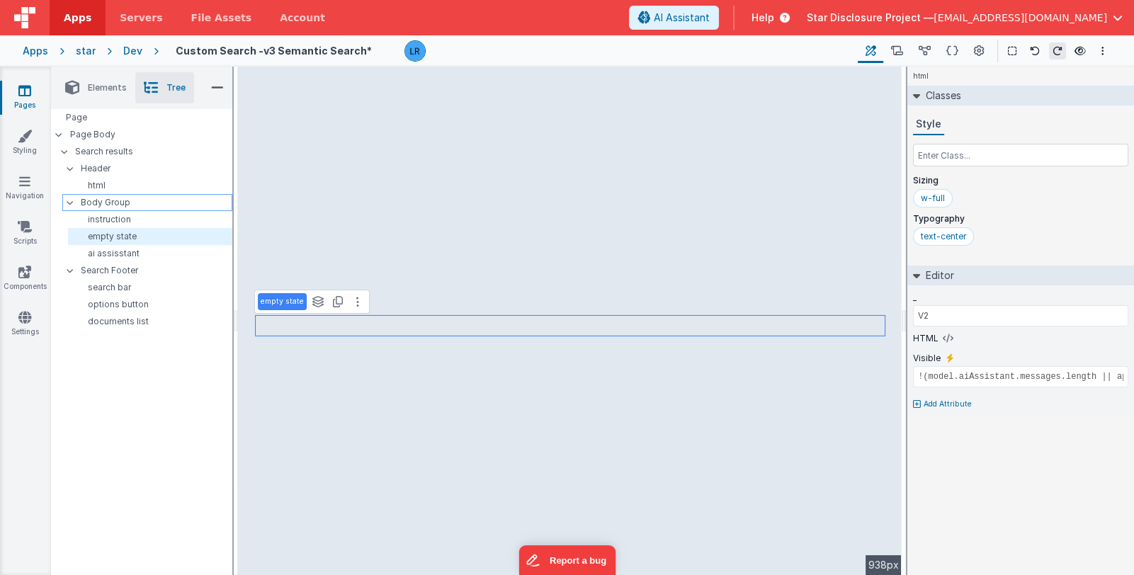
click at [128, 201] on p "Body Group" at bounding box center [156, 203] width 151 height 16
type input "BODY GROUP"
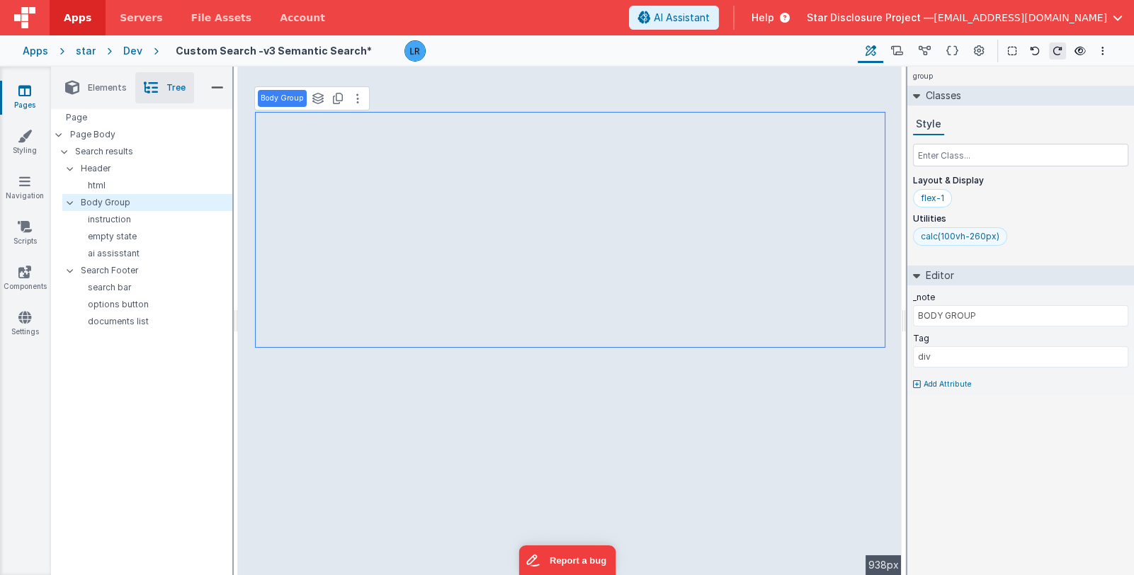
click at [950, 236] on div "calc(100vh-260px)" at bounding box center [960, 236] width 79 height 11
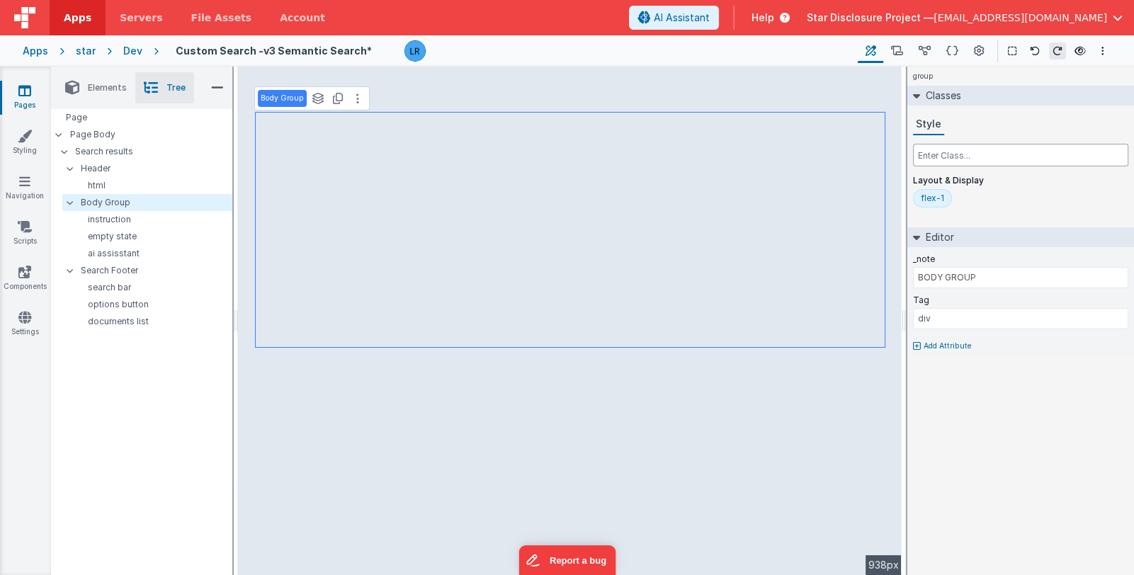
click at [962, 162] on input "text" at bounding box center [1020, 155] width 215 height 23
paste input "calc(100vh-260px)"
type input "h-[calc(100vh-260px)]"
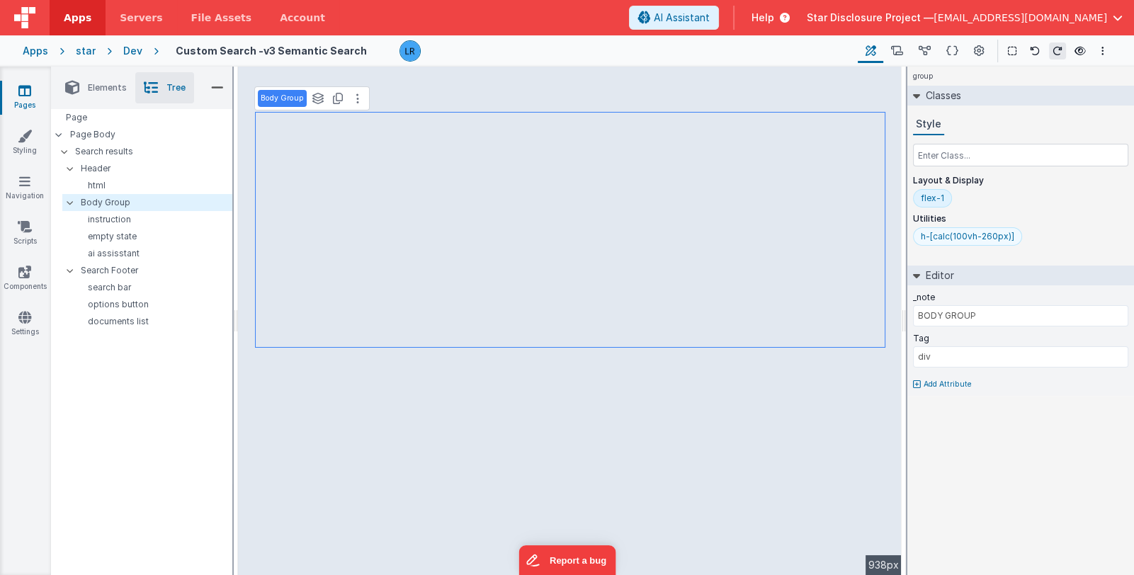
click at [1014, 237] on div "h-[calc(100vh-260px)]" at bounding box center [967, 236] width 109 height 18
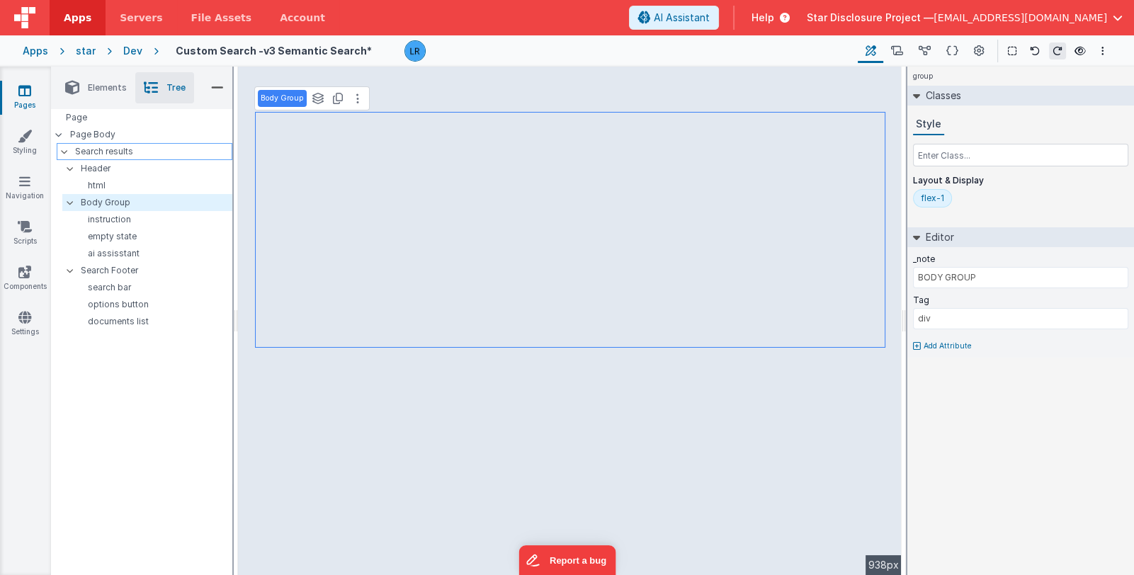
click at [157, 154] on p "Search results" at bounding box center [153, 152] width 157 height 16
type input "BODY"
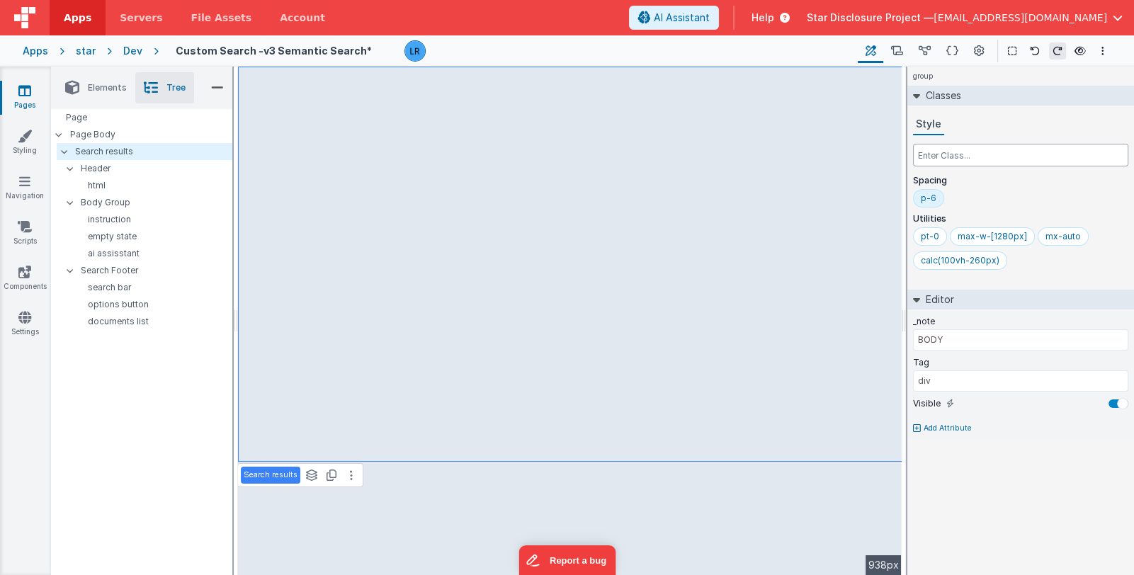
click at [946, 159] on input "text" at bounding box center [1020, 155] width 215 height 23
paste input "calc(100vh-260px)"
type input "h-[calc(100vh-260px)]"
drag, startPoint x: 940, startPoint y: 171, endPoint x: 949, endPoint y: 170, distance: 8.5
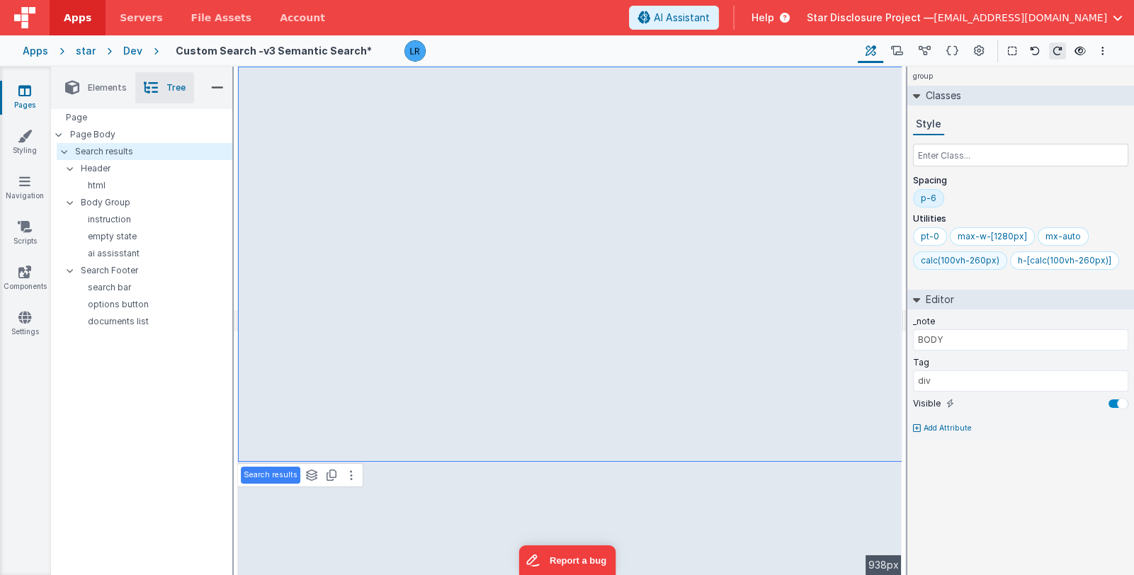
click at [964, 263] on div "calc(100vh-260px)" at bounding box center [960, 260] width 79 height 11
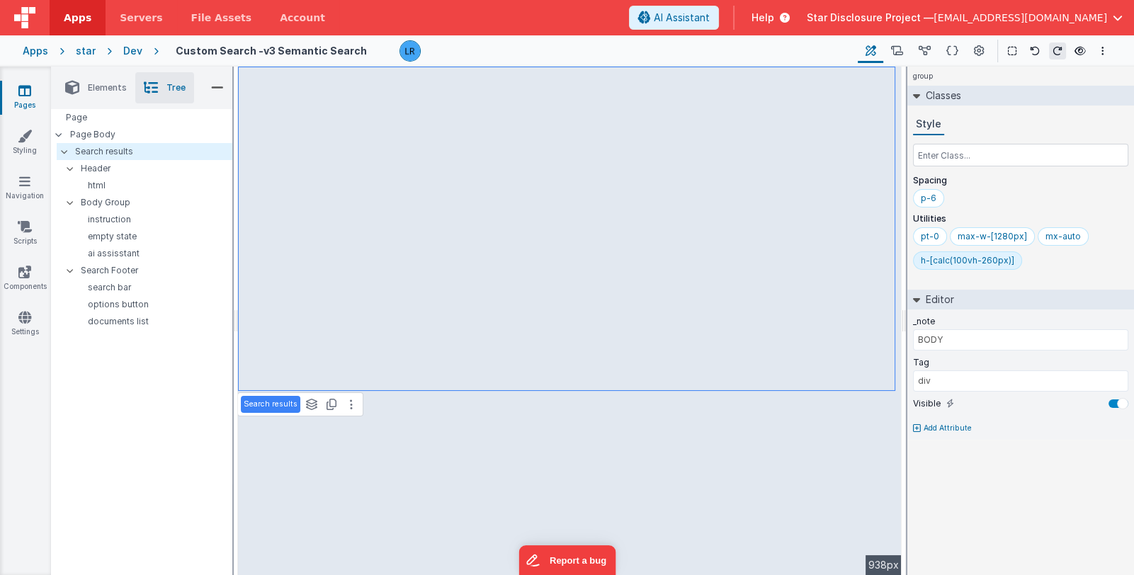
drag, startPoint x: 1045, startPoint y: 266, endPoint x: 957, endPoint y: 257, distance: 88.3
click at [957, 257] on div "pt-0 max-w-[1280px] mx-auto h-[calc(100vh-260px)]" at bounding box center [1020, 251] width 215 height 48
click at [992, 257] on div "h-[calc(100vh-260px)]" at bounding box center [968, 260] width 94 height 11
click at [138, 221] on p "instruction" at bounding box center [153, 219] width 158 height 11
type input "V2"
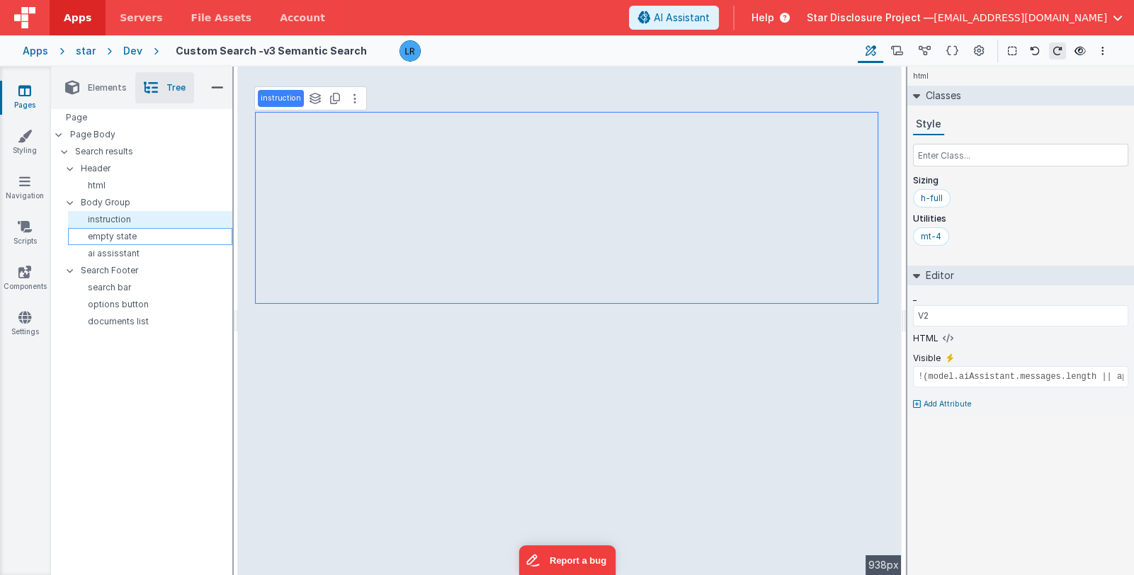
click at [135, 235] on p "empty state" at bounding box center [153, 236] width 158 height 11
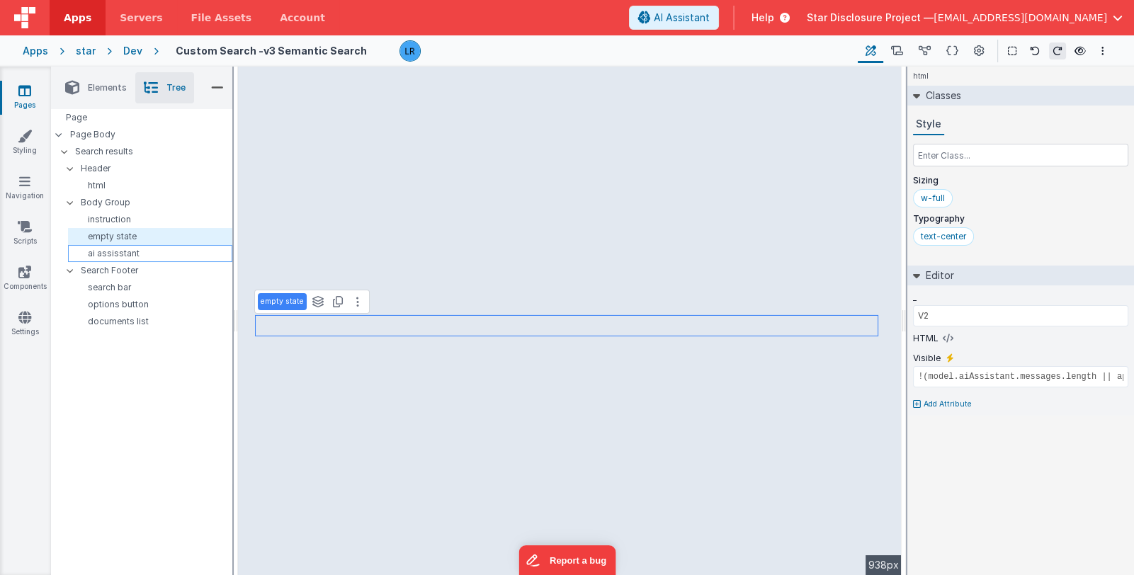
click at [135, 250] on p "ai assisstant" at bounding box center [153, 253] width 158 height 11
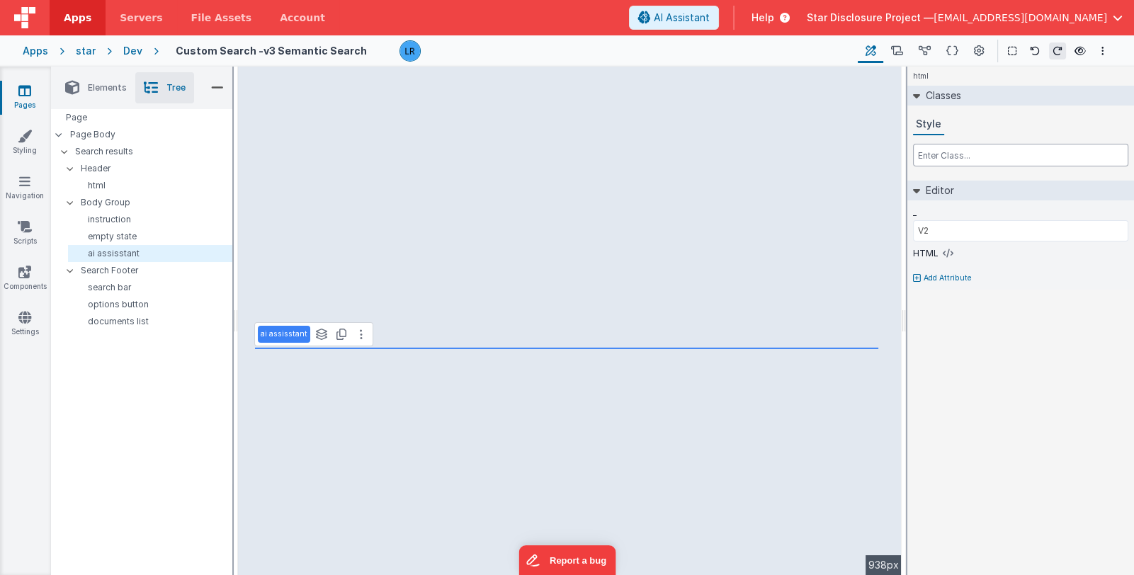
click at [963, 159] on input "text" at bounding box center [1020, 155] width 215 height 23
paste input "calc(100vh-260px)"
click at [915, 156] on input "calc(100vh-260px)" at bounding box center [1020, 155] width 215 height 23
click at [1054, 154] on input "h-[calc(100vh-260px)" at bounding box center [1020, 155] width 215 height 23
type input "h-[calc(100vh-260px)]"
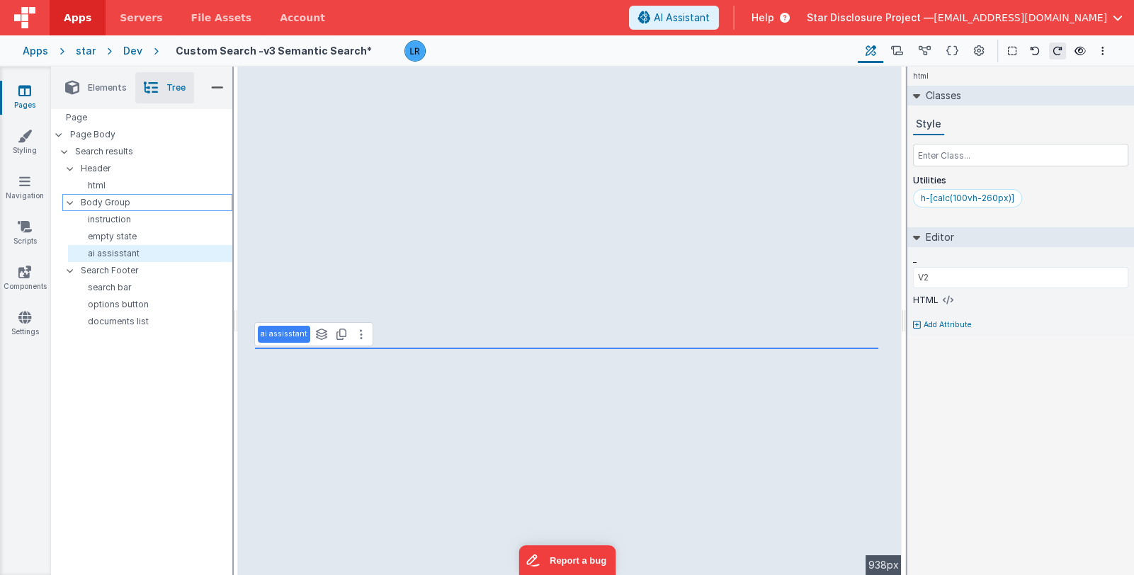
click at [139, 201] on p "Body Group" at bounding box center [156, 203] width 151 height 16
type input "BODY GROUP"
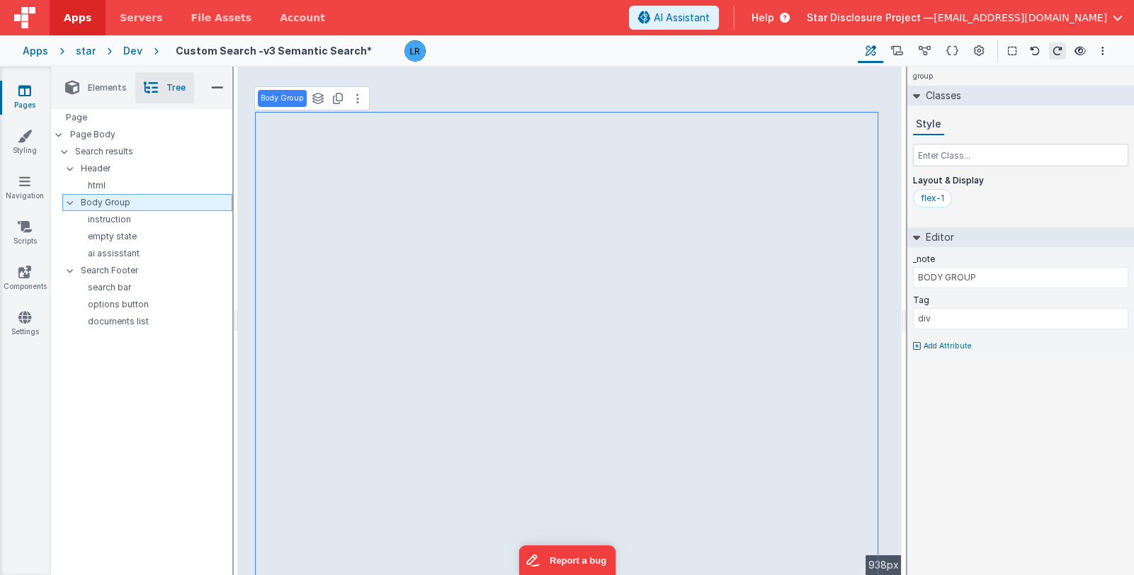
click at [154, 203] on p "Body Group" at bounding box center [156, 203] width 151 height 16
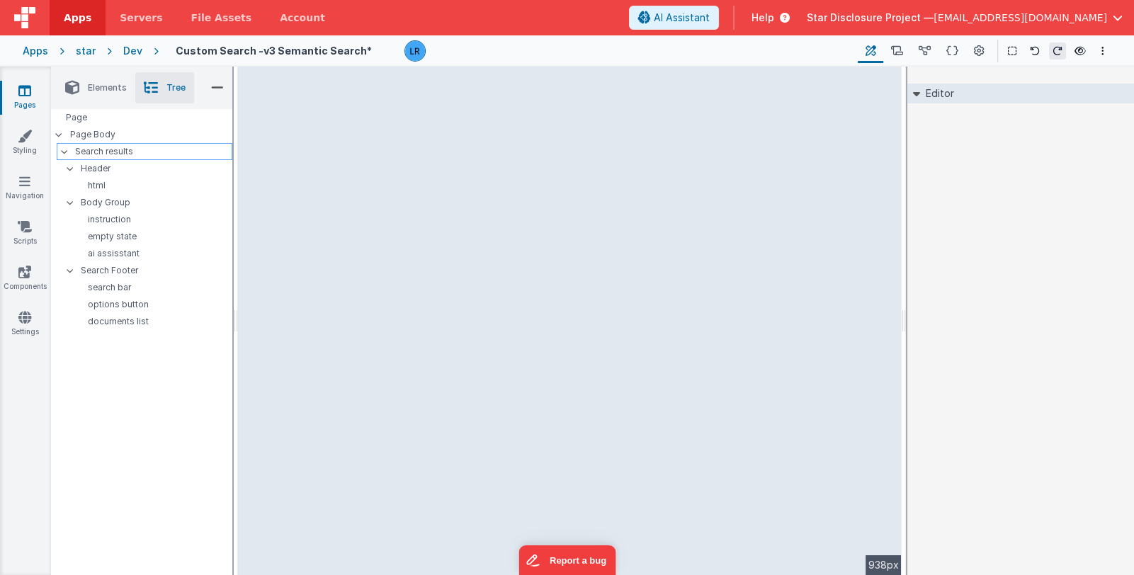
click at [143, 147] on p "Search results" at bounding box center [153, 152] width 157 height 16
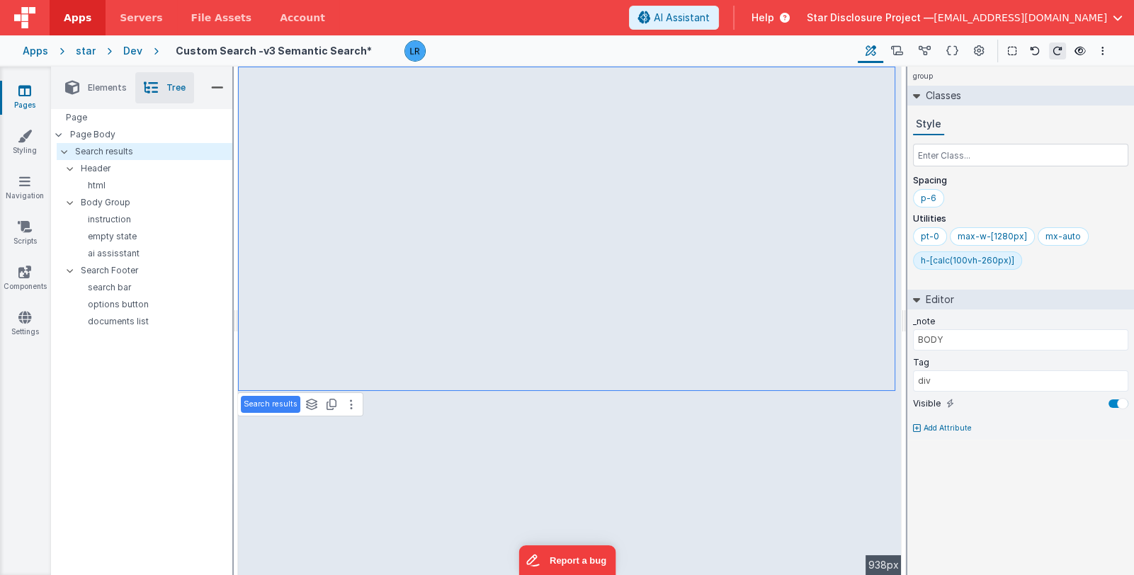
click at [942, 256] on div "h-[calc(100vh-260px)]" at bounding box center [968, 260] width 94 height 11
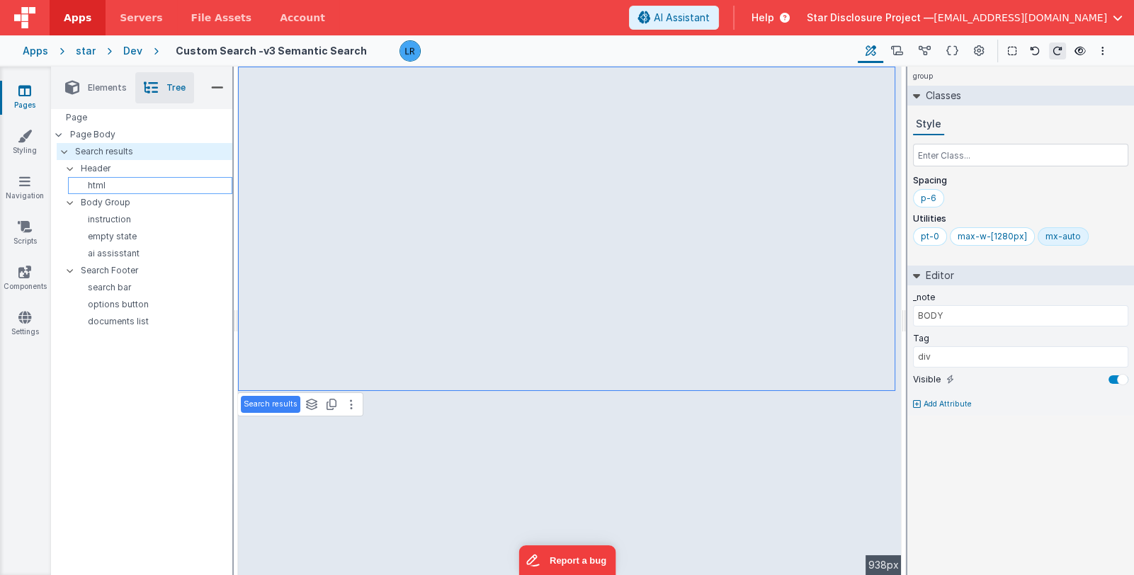
click at [152, 186] on p "html" at bounding box center [153, 185] width 158 height 11
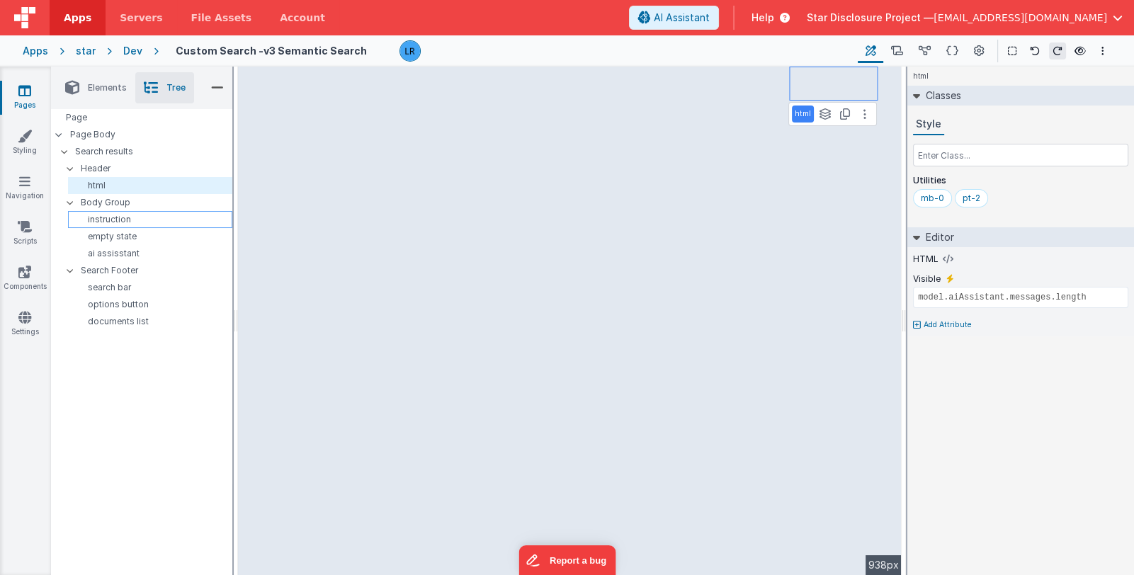
click at [145, 220] on p "instruction" at bounding box center [153, 219] width 158 height 11
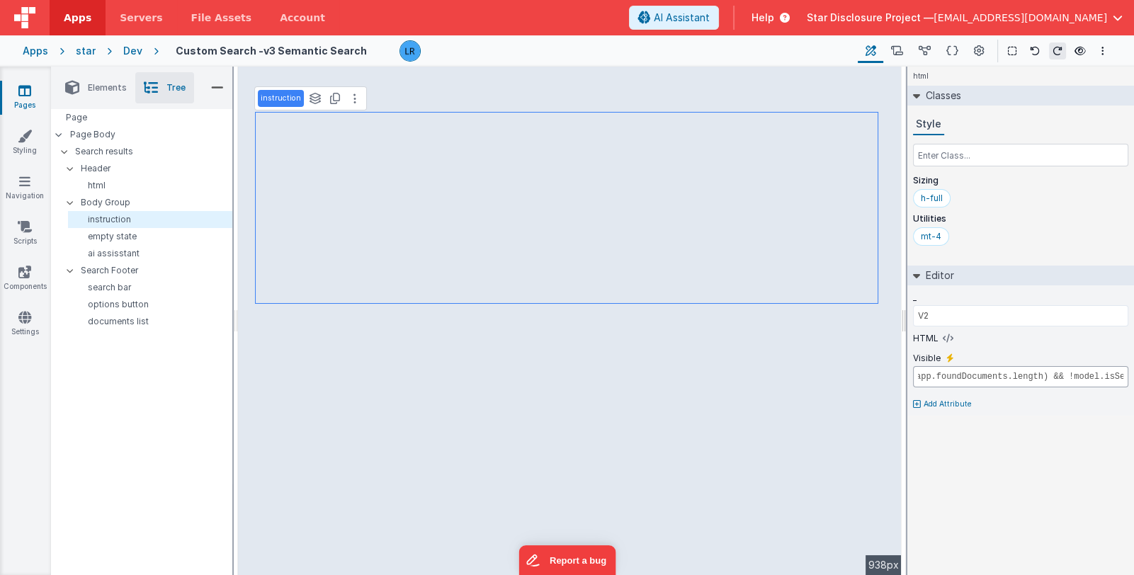
scroll to position [0, 0]
click at [130, 236] on p "empty state" at bounding box center [153, 236] width 158 height 11
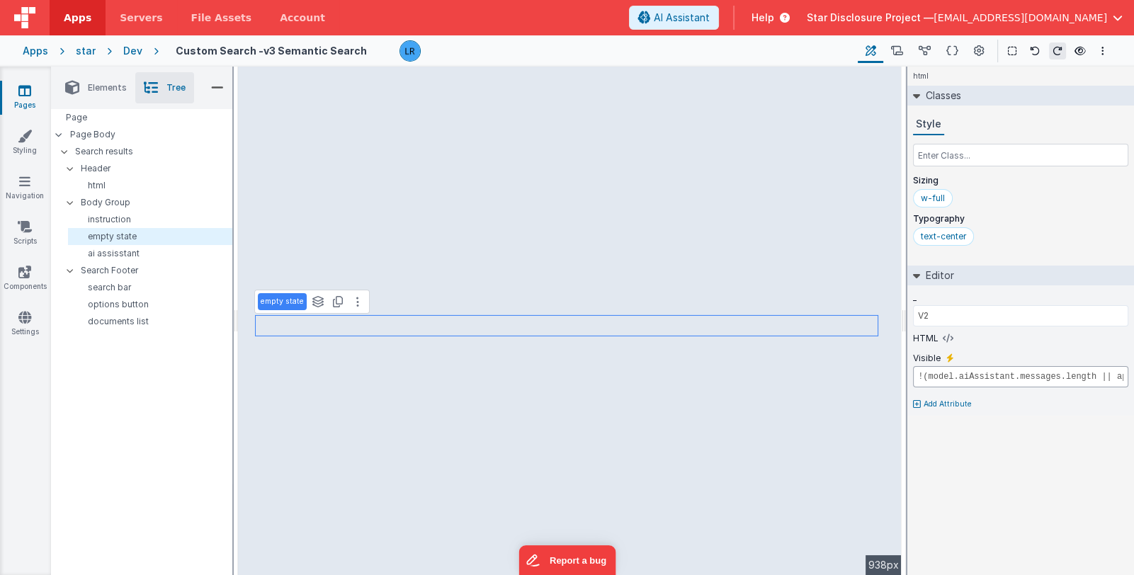
scroll to position [0, 201]
drag, startPoint x: 1005, startPoint y: 376, endPoint x: 1191, endPoint y: 374, distance: 185.7
click at [1134, 374] on html "Apps Servers File Assets Account Some FUTURE Slot AI Assistant Help Star Disclo…" at bounding box center [567, 287] width 1134 height 575
click at [130, 254] on p "ai assisstant" at bounding box center [153, 253] width 158 height 11
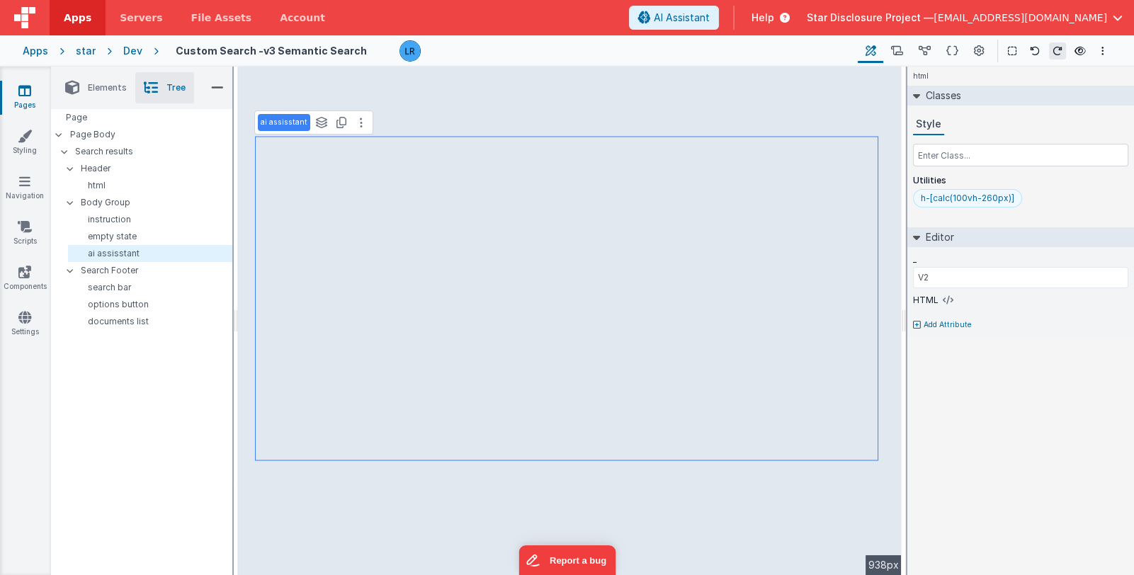
click at [968, 197] on div "h-[calc(100vh-260px)]" at bounding box center [968, 198] width 94 height 11
drag, startPoint x: 918, startPoint y: 195, endPoint x: 991, endPoint y: 194, distance: 73.0
click at [991, 194] on div "h-[calc(100vh-260px)]" at bounding box center [967, 198] width 109 height 18
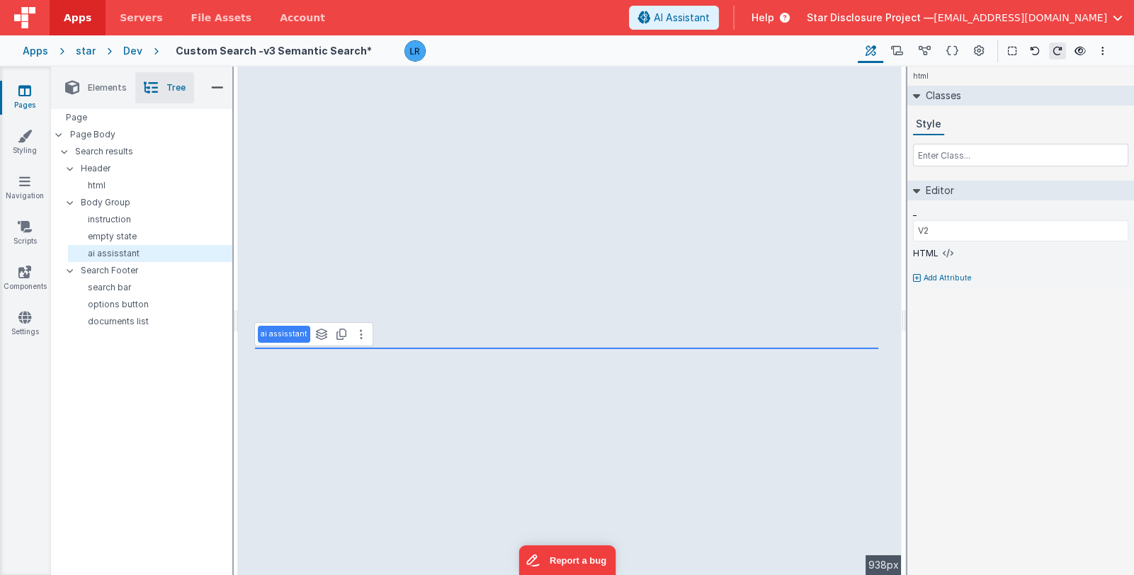
type input "BODY"
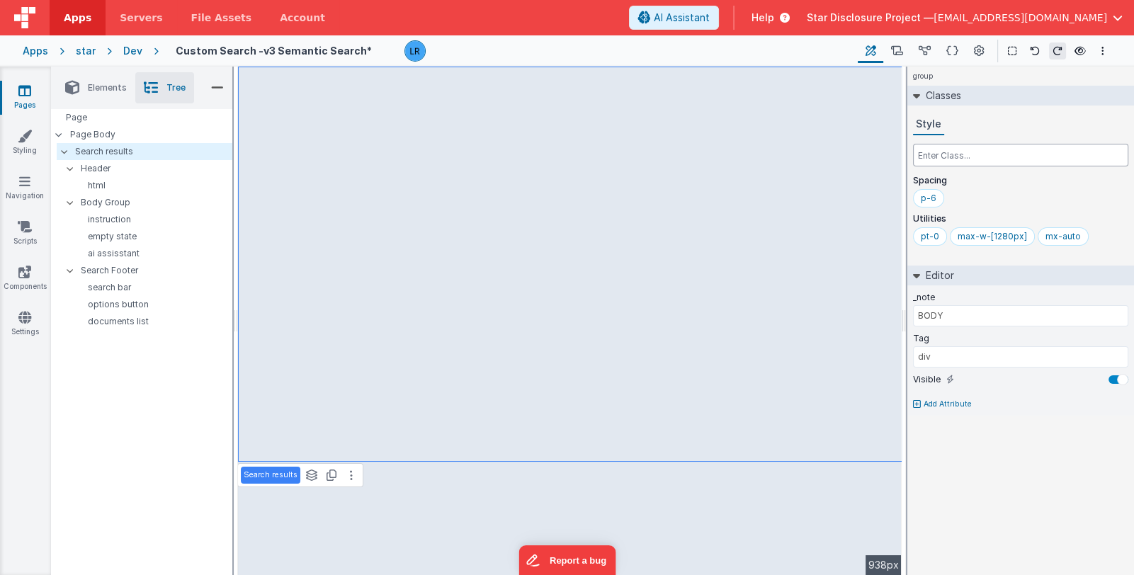
click at [941, 157] on input "text" at bounding box center [1020, 155] width 215 height 23
paste input "calc(100vh-260px)"
type input "h-[calc(100vh-260px)]"
click at [114, 254] on p "ai assisstant" at bounding box center [153, 253] width 158 height 11
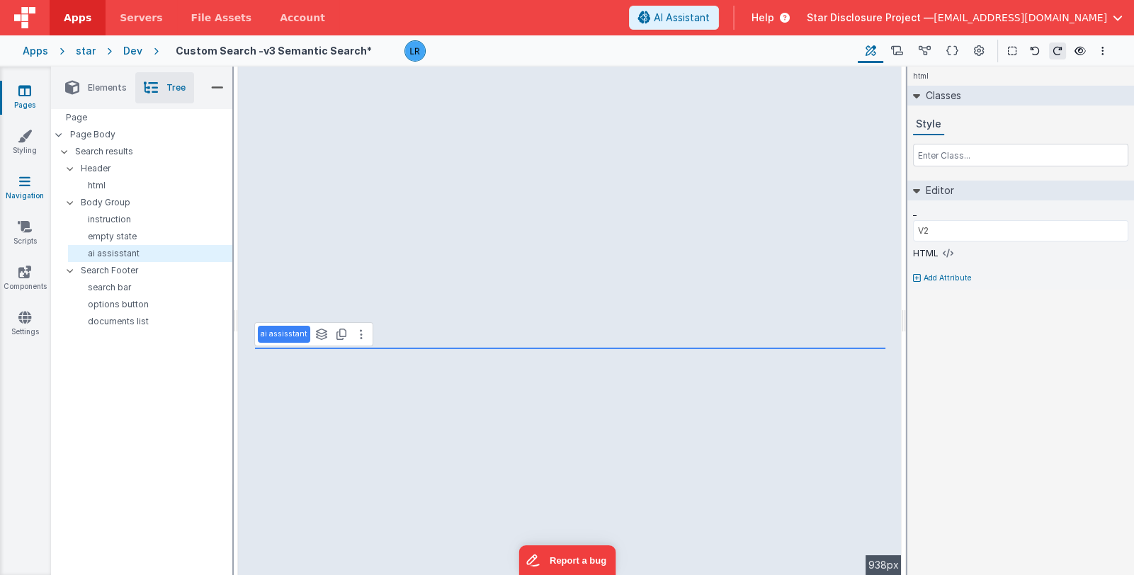
click at [25, 183] on icon at bounding box center [24, 181] width 11 height 14
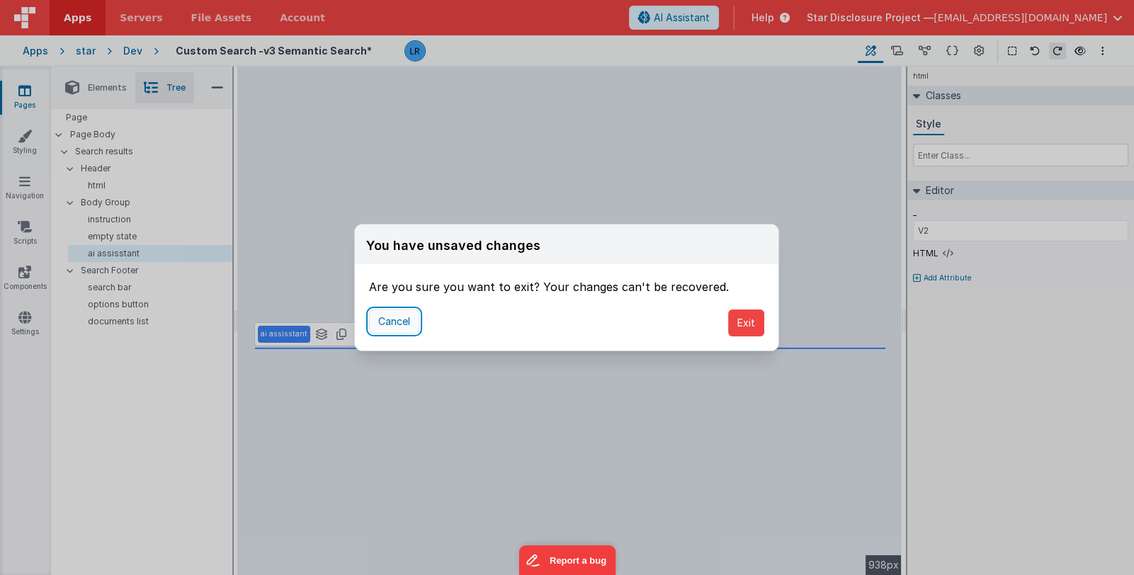
click at [402, 322] on button "Cancel" at bounding box center [394, 322] width 50 height 24
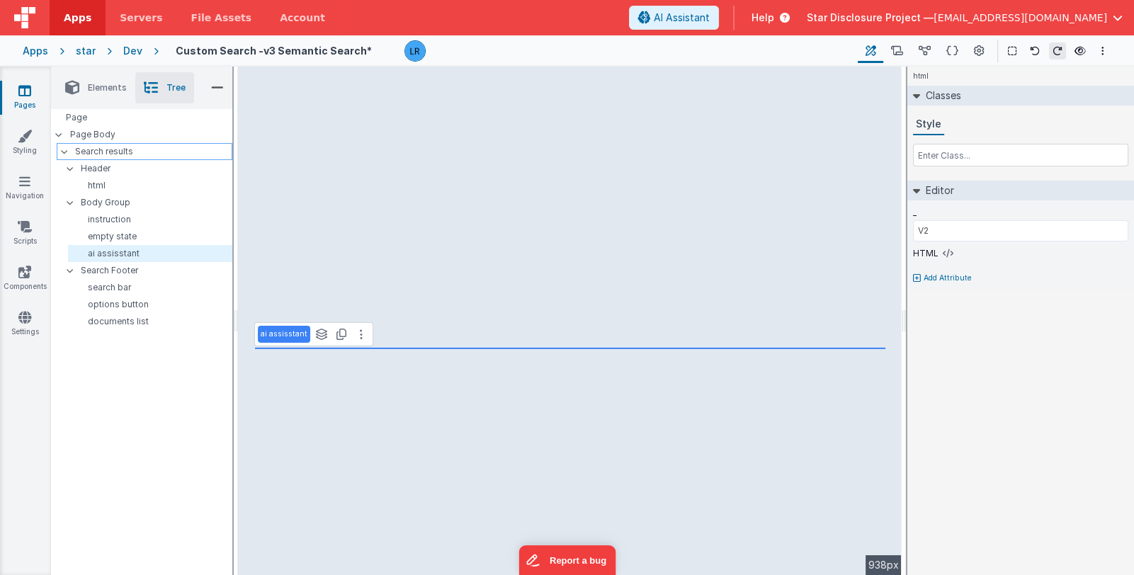
click at [135, 150] on p "Search results" at bounding box center [153, 152] width 157 height 16
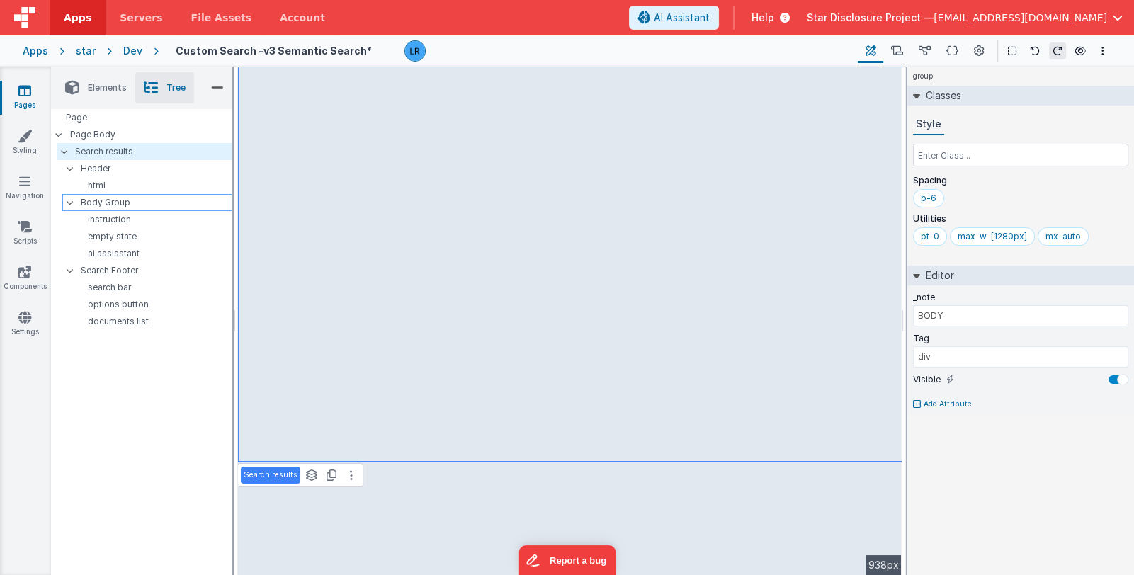
click at [130, 198] on p "Body Group" at bounding box center [156, 203] width 151 height 16
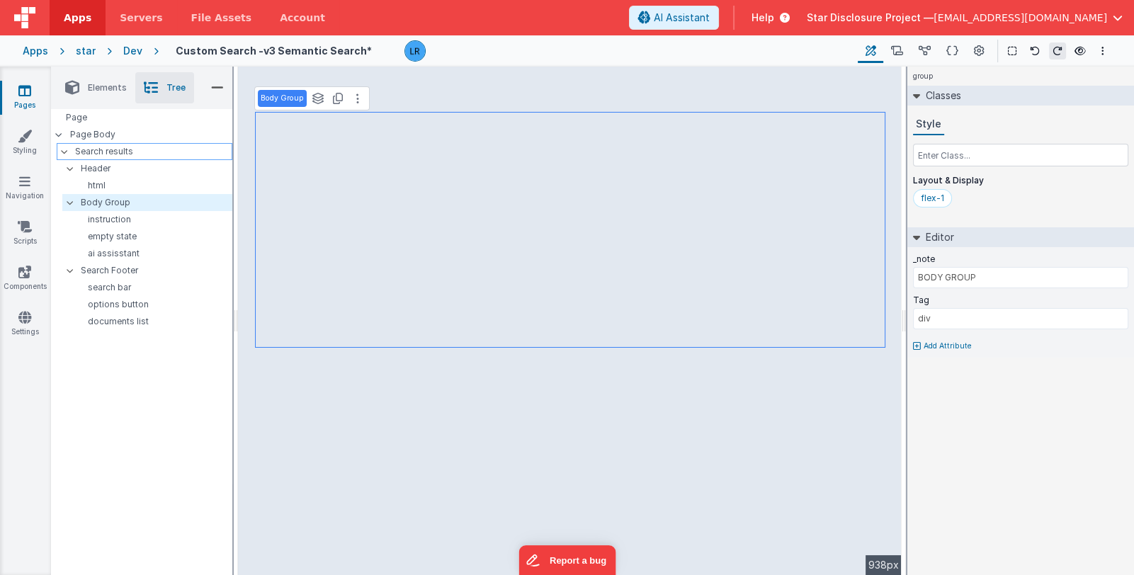
click at [131, 154] on p "Search results" at bounding box center [153, 152] width 157 height 16
type input "BODY"
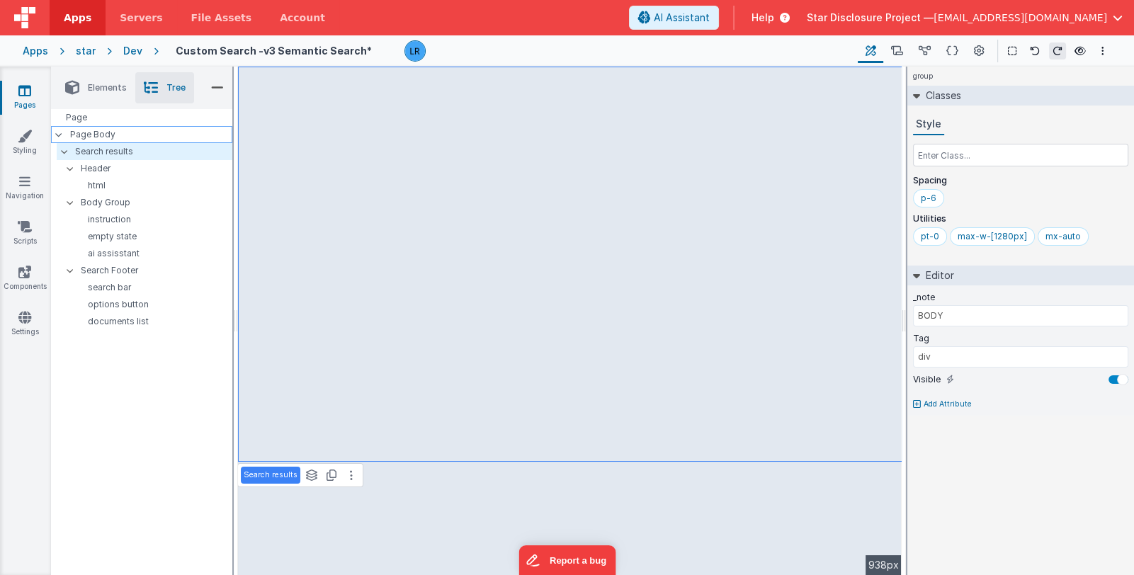
click at [117, 135] on p "Page Body" at bounding box center [151, 134] width 162 height 11
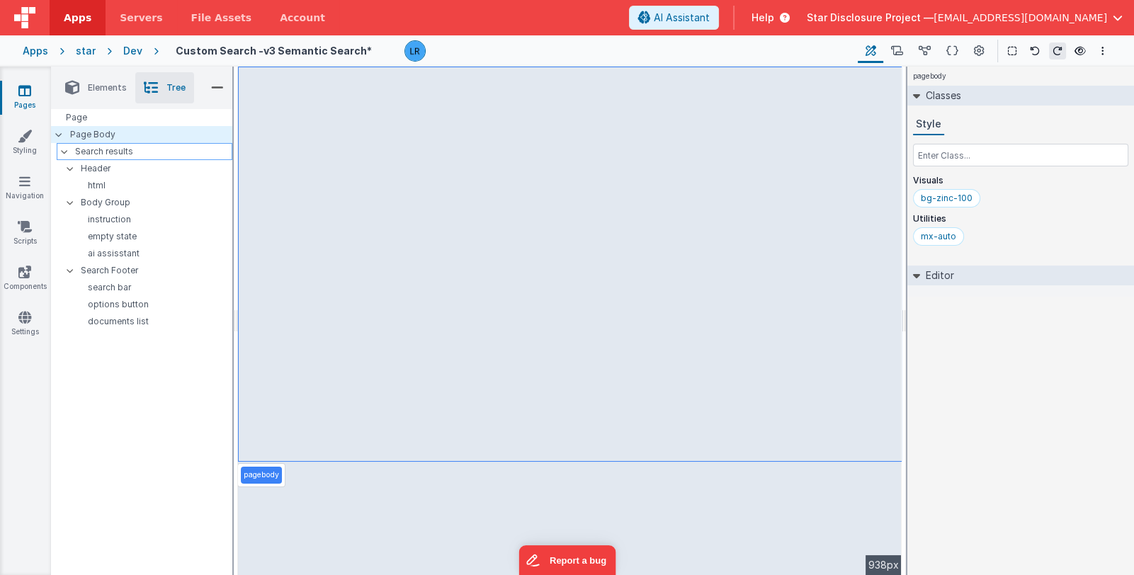
click at [115, 157] on p "Search results" at bounding box center [153, 152] width 157 height 16
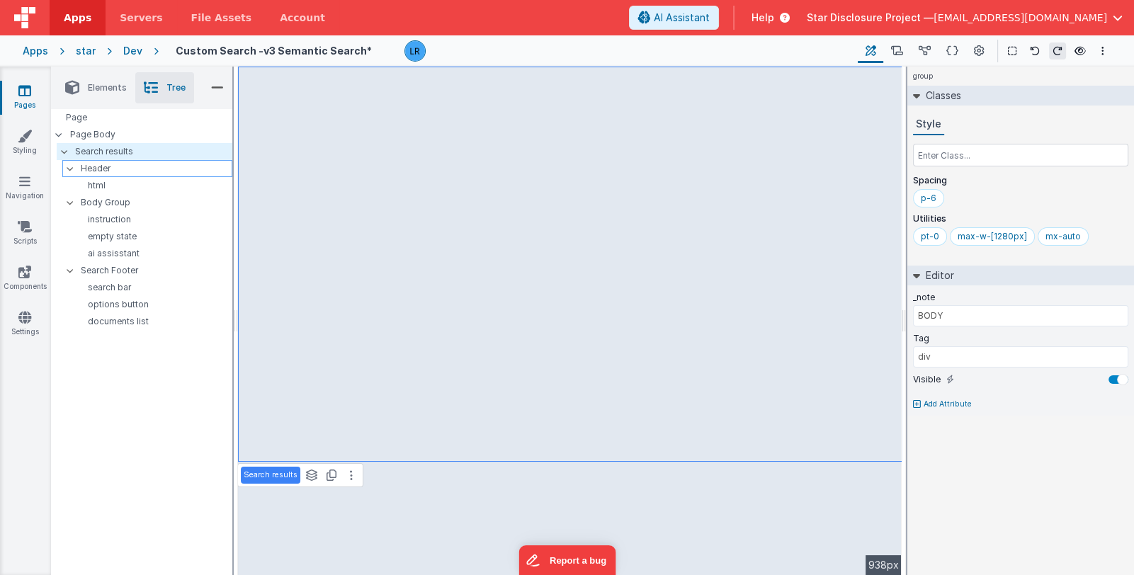
click at [112, 167] on p "Header" at bounding box center [156, 169] width 151 height 16
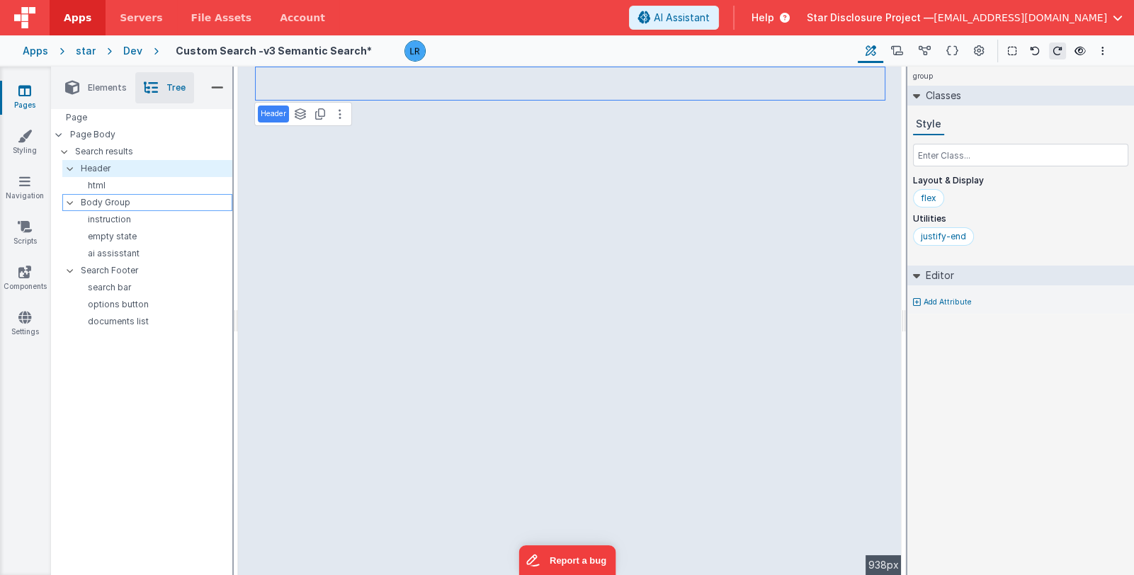
click at [117, 208] on p "Body Group" at bounding box center [156, 203] width 151 height 16
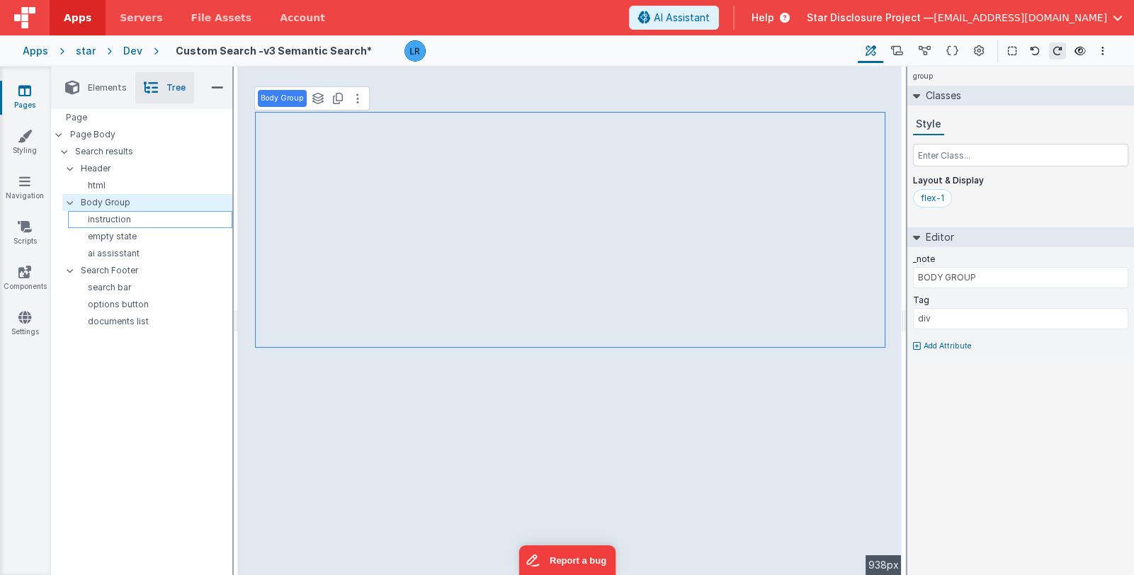
click at [117, 221] on p "instruction" at bounding box center [153, 219] width 158 height 11
type input "V2"
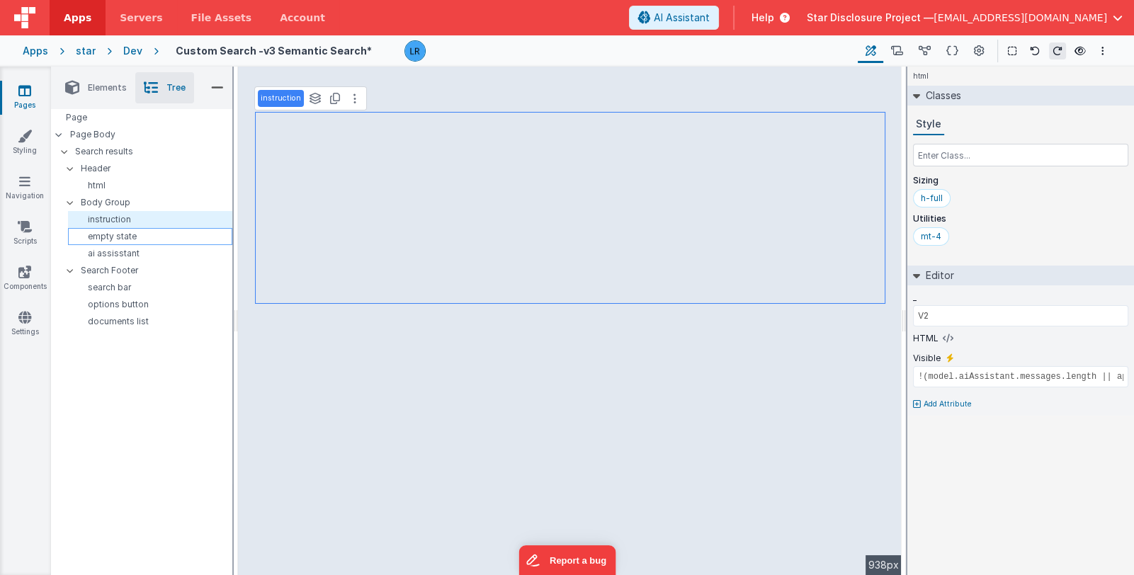
click at [117, 236] on p "empty state" at bounding box center [153, 236] width 158 height 11
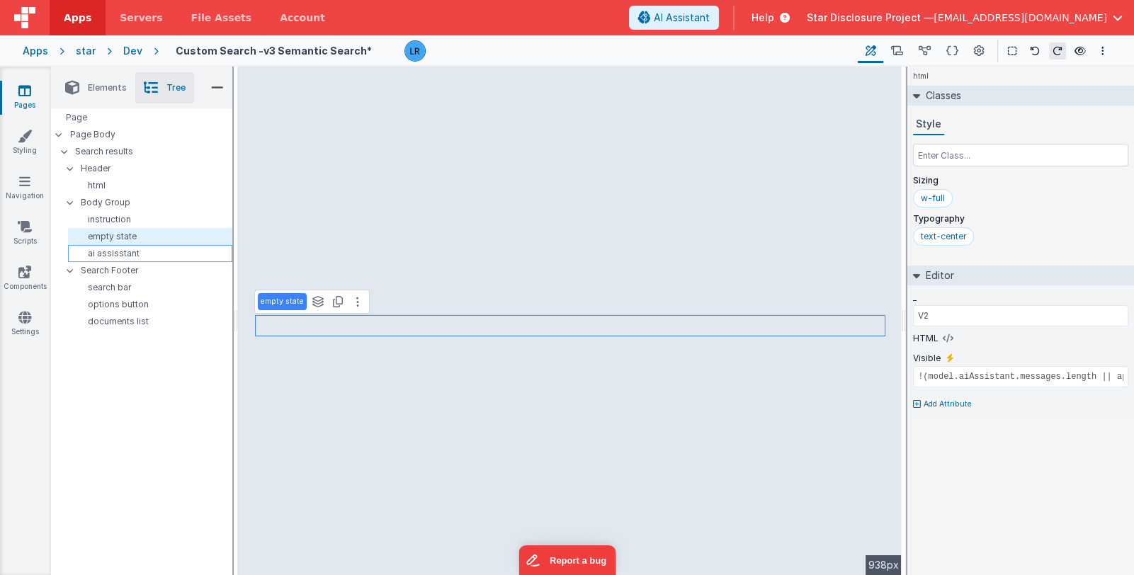
click at [113, 259] on p "ai assisstant" at bounding box center [153, 253] width 158 height 11
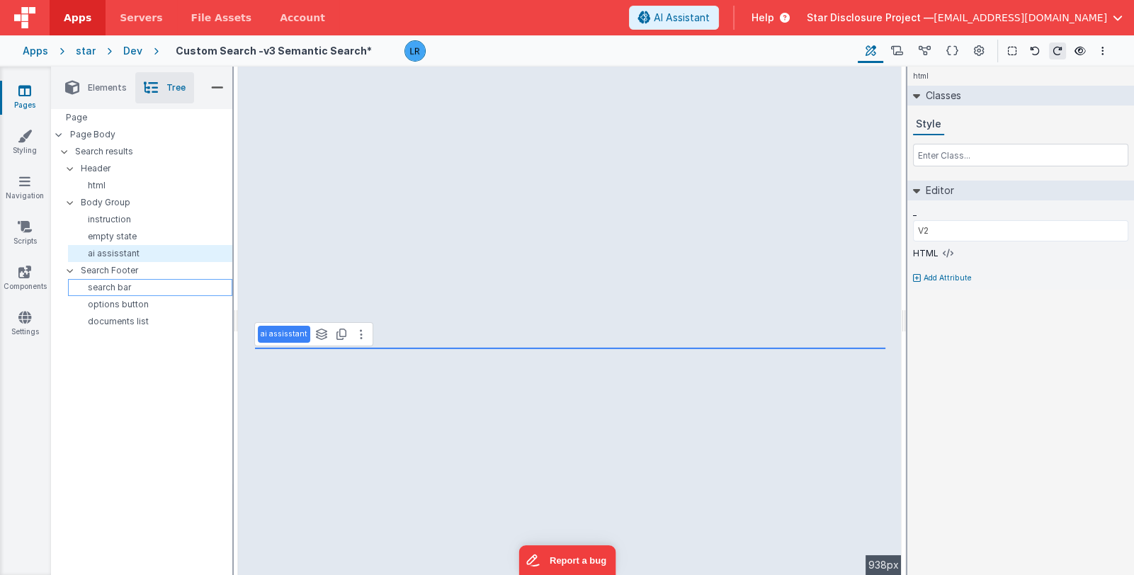
click at [116, 290] on p "search bar" at bounding box center [153, 287] width 158 height 11
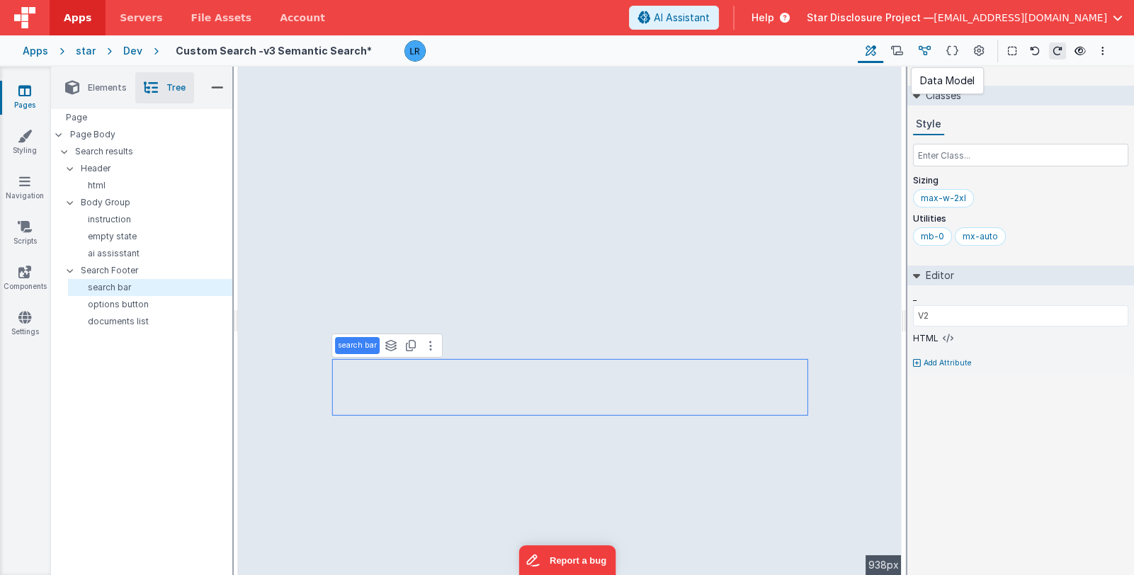
click at [927, 55] on icon at bounding box center [925, 51] width 12 height 15
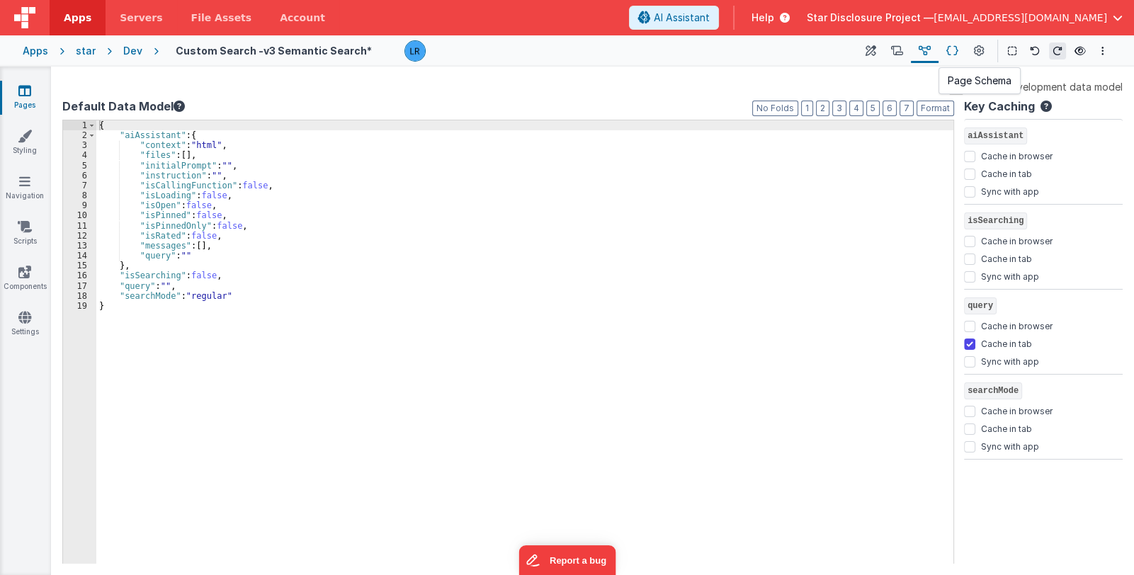
click at [960, 50] on button at bounding box center [953, 51] width 28 height 24
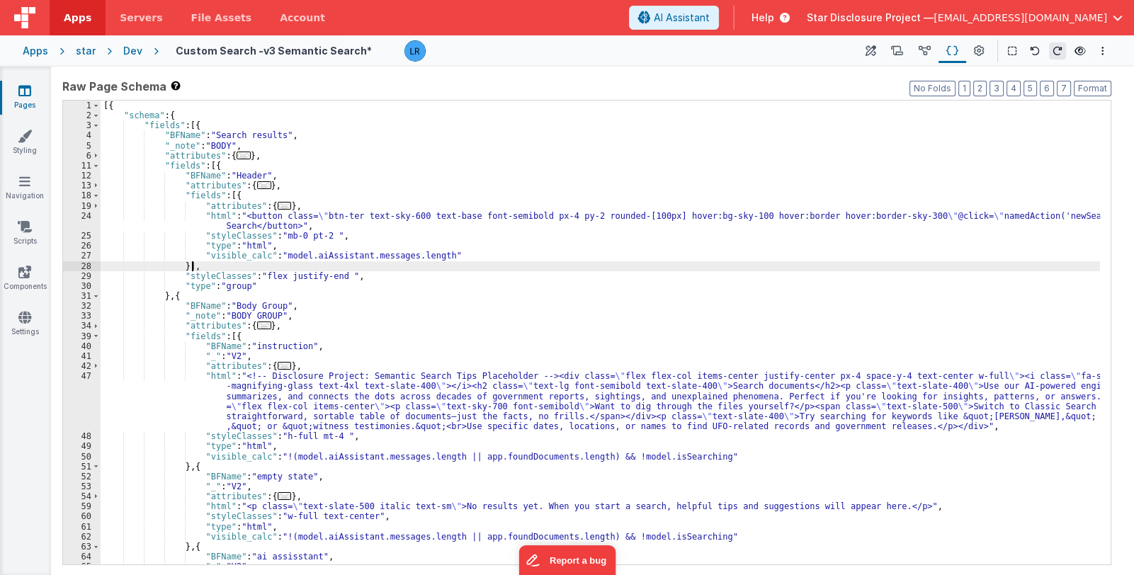
click at [706, 264] on div "[{ "schema" : { "fields" : [{ "BFName" : "Search results" , "_note" : "BODY" , …" at bounding box center [601, 343] width 1000 height 485
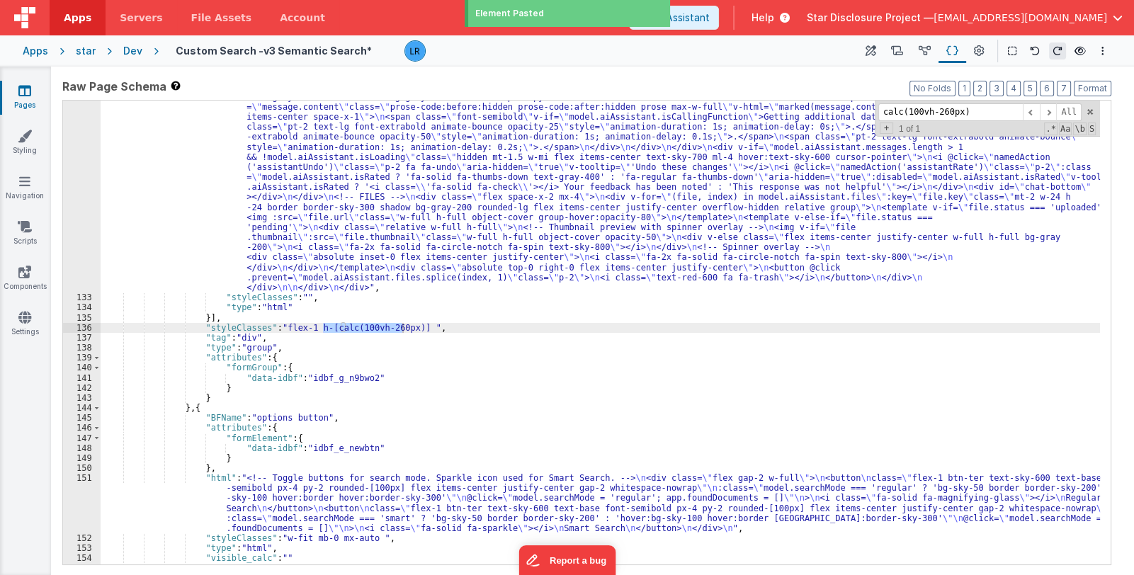
scroll to position [2046, 0]
type input "calc(100vh-260px)"
click at [871, 52] on icon at bounding box center [871, 51] width 11 height 15
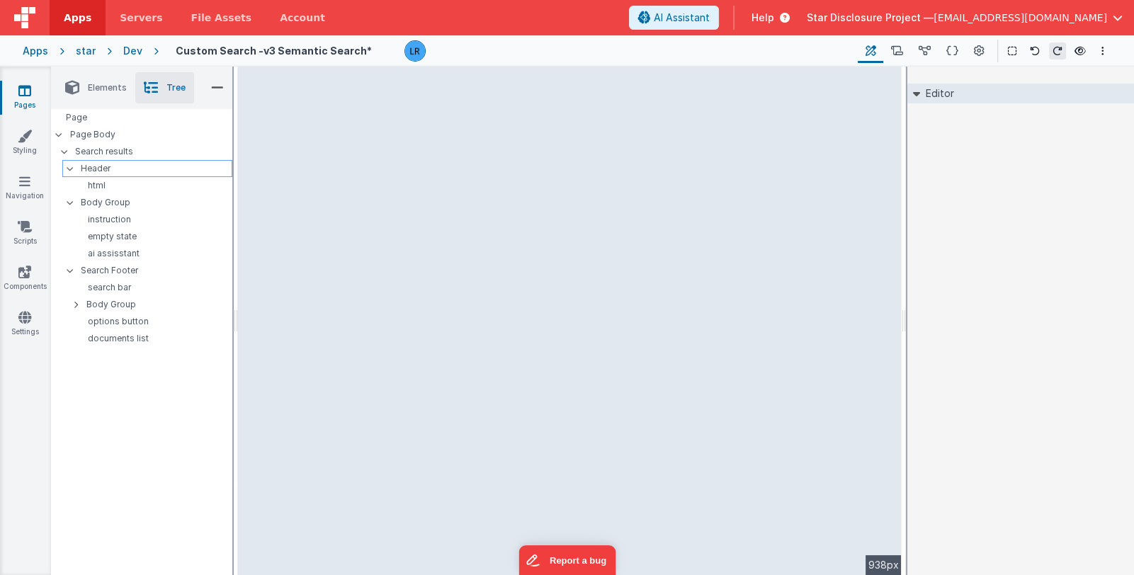
click at [169, 175] on p "Header" at bounding box center [156, 169] width 151 height 16
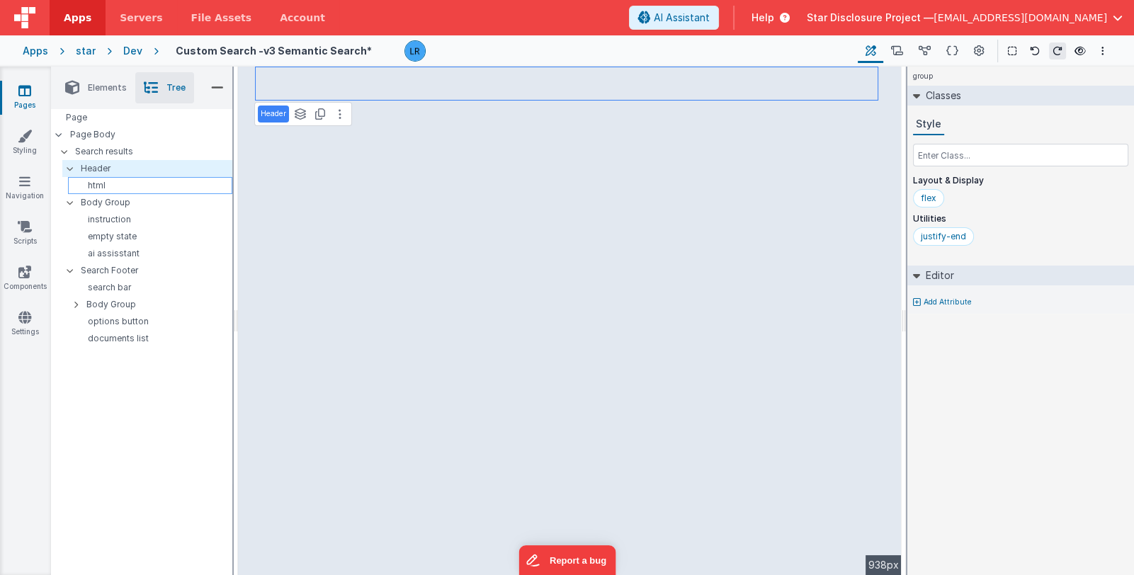
click at [157, 190] on p "html" at bounding box center [153, 185] width 158 height 11
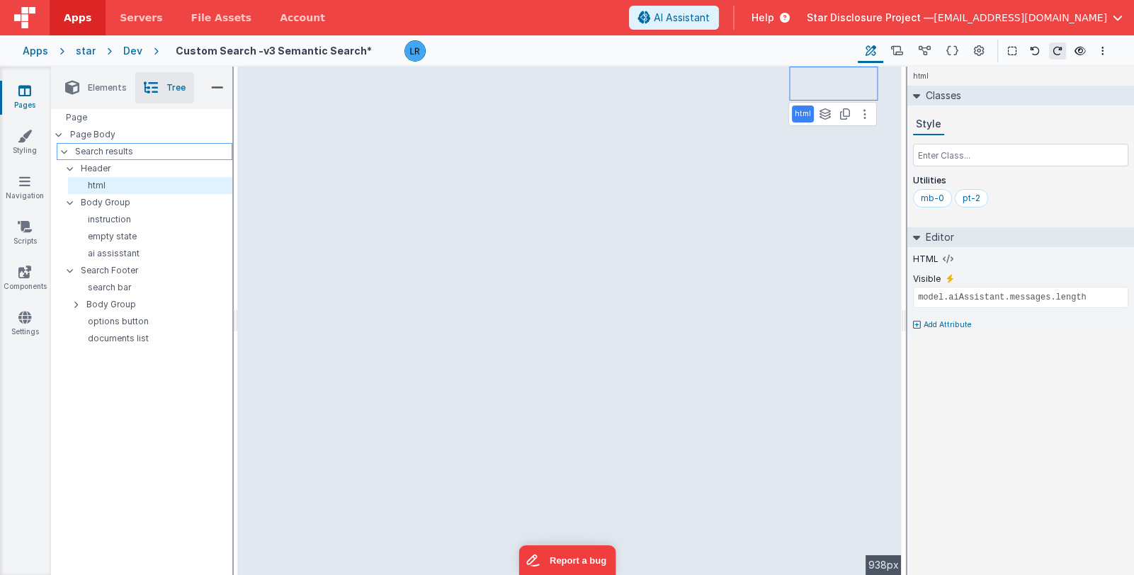
click at [160, 151] on p "Search results" at bounding box center [153, 152] width 157 height 16
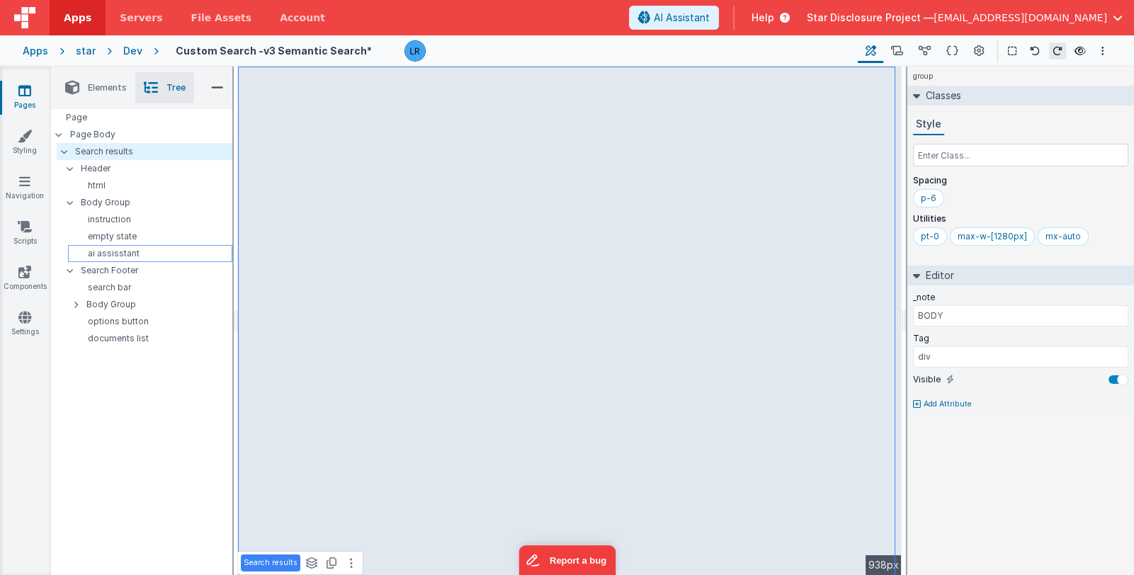
click at [152, 254] on p "ai assisstant" at bounding box center [153, 253] width 158 height 11
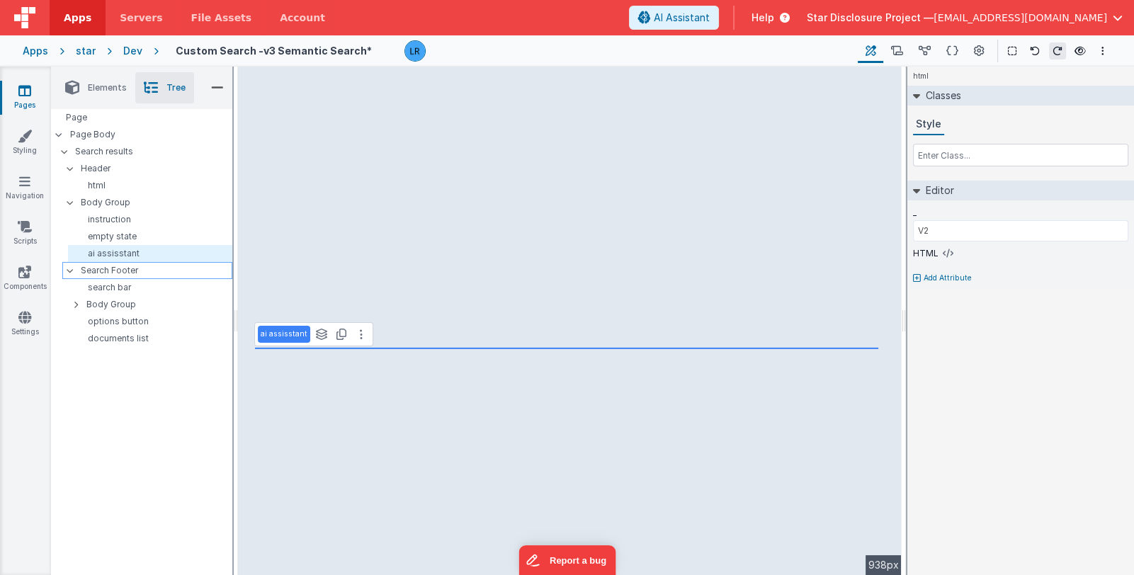
click at [145, 269] on p "Search Footer" at bounding box center [156, 271] width 151 height 16
type input "BODY GROUP"
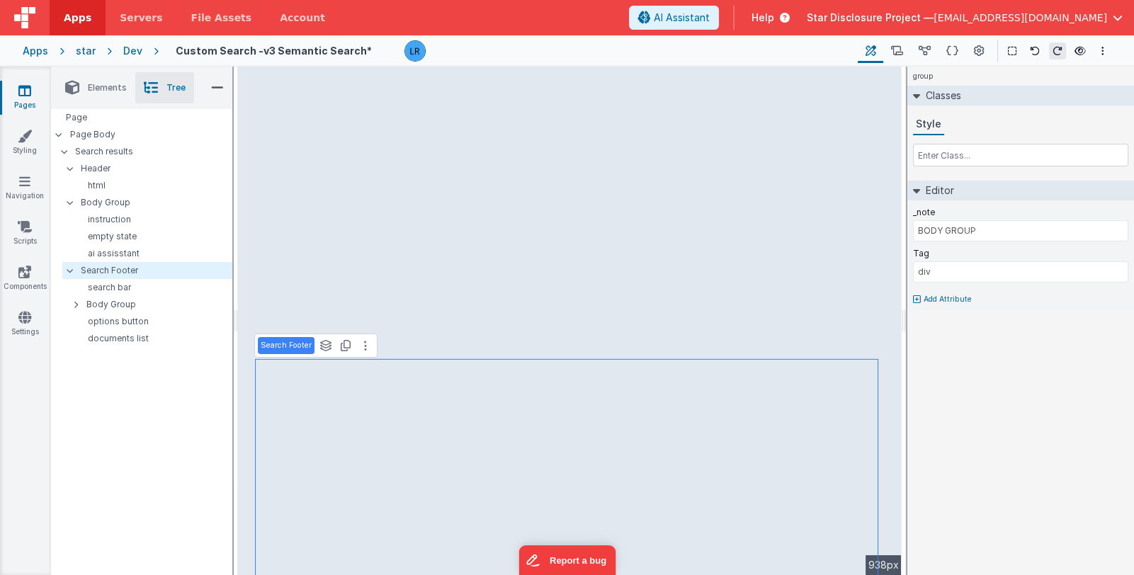
click at [22, 95] on icon at bounding box center [24, 91] width 13 height 14
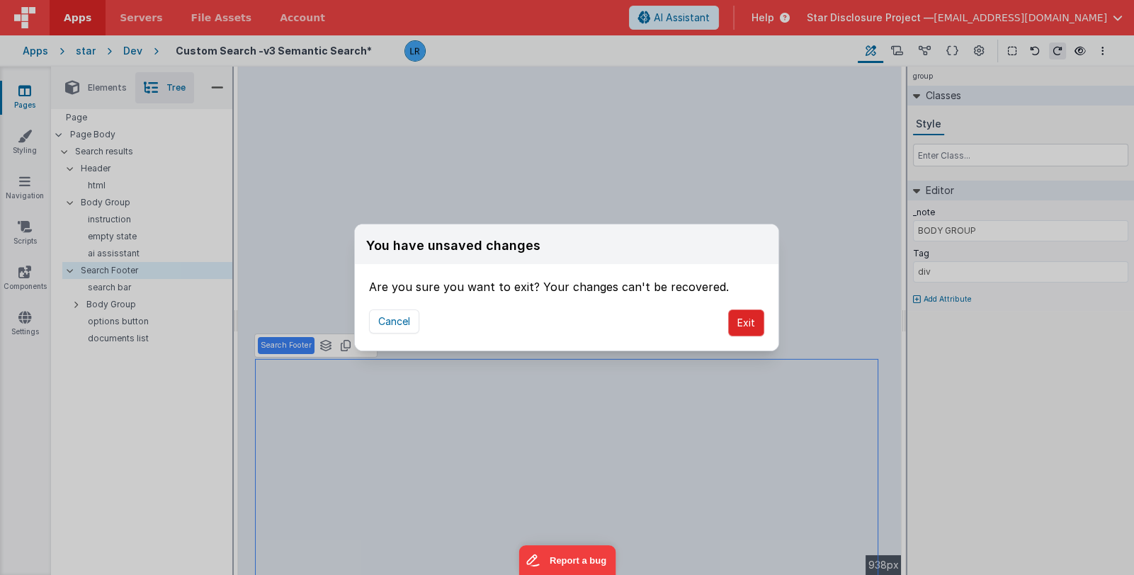
click at [738, 321] on button "Exit" at bounding box center [746, 323] width 36 height 27
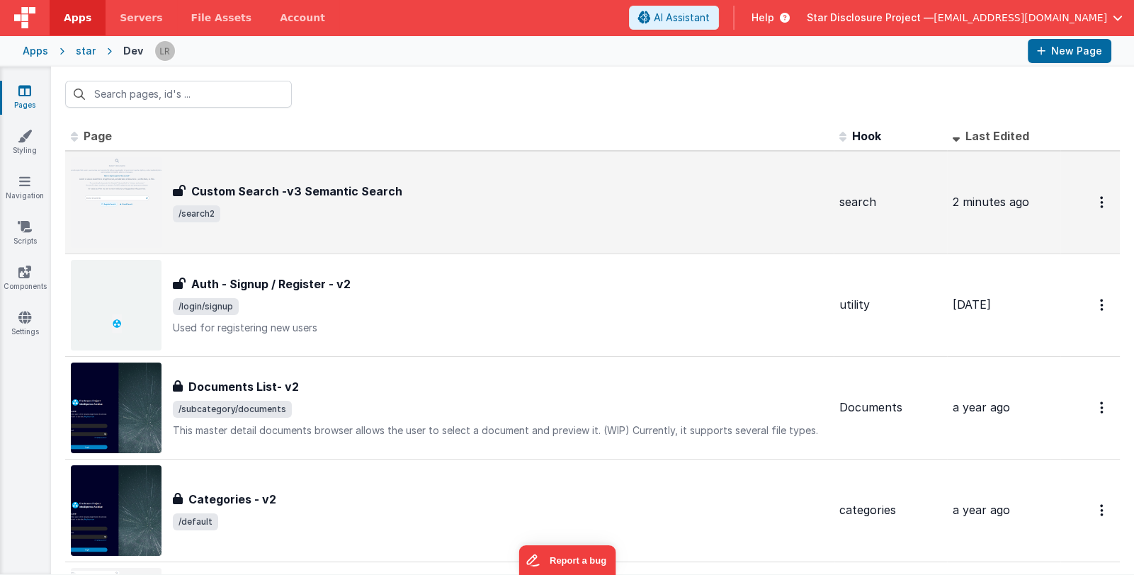
click at [565, 220] on span "/search2" at bounding box center [500, 213] width 655 height 17
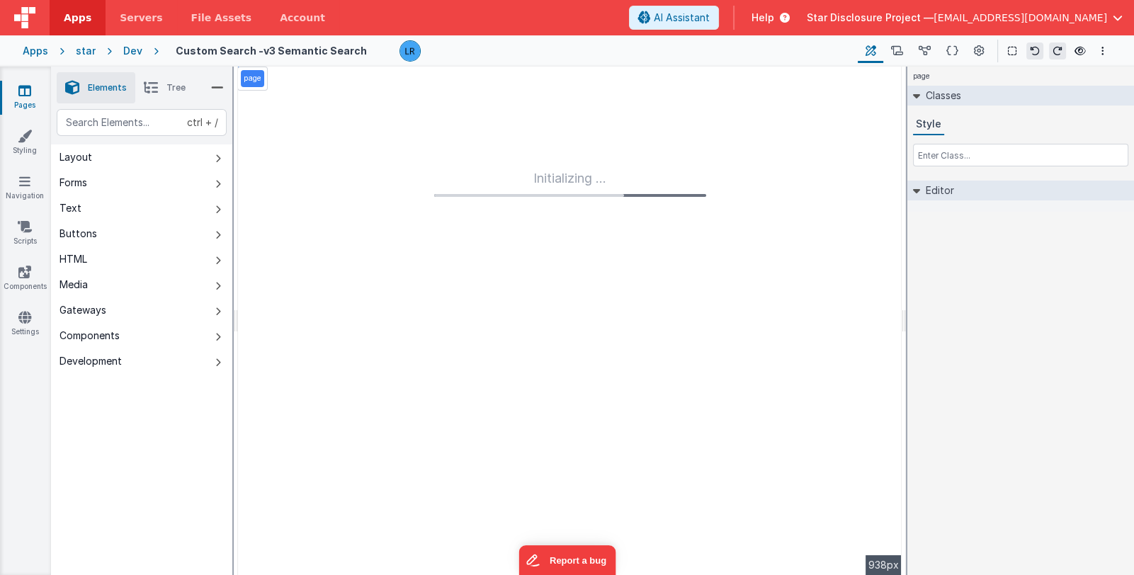
click at [160, 87] on li "Tree" at bounding box center [164, 87] width 59 height 31
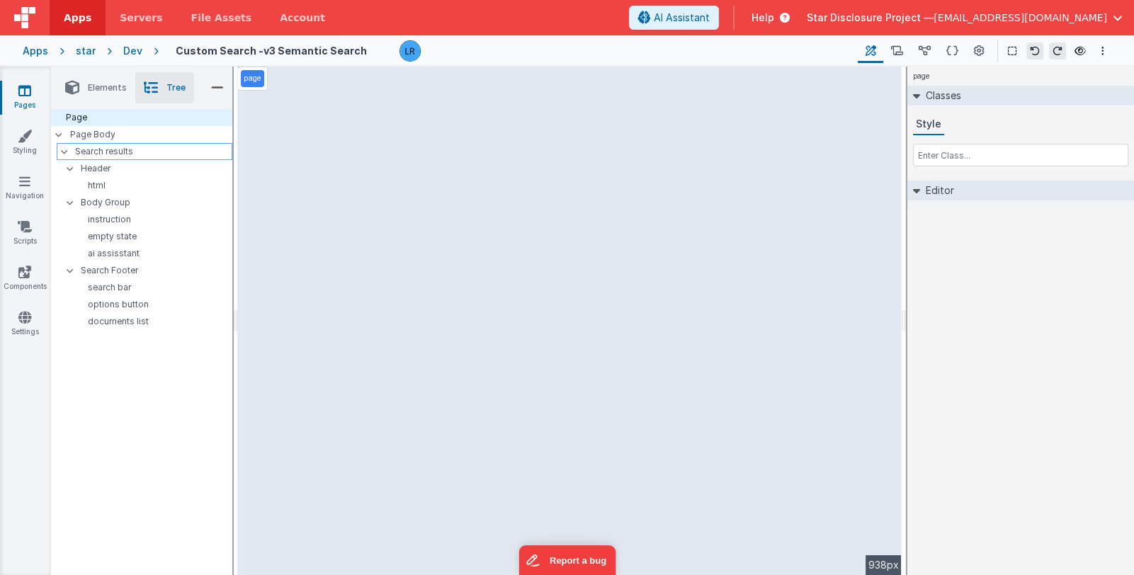
click at [128, 152] on p "Search results" at bounding box center [153, 152] width 157 height 16
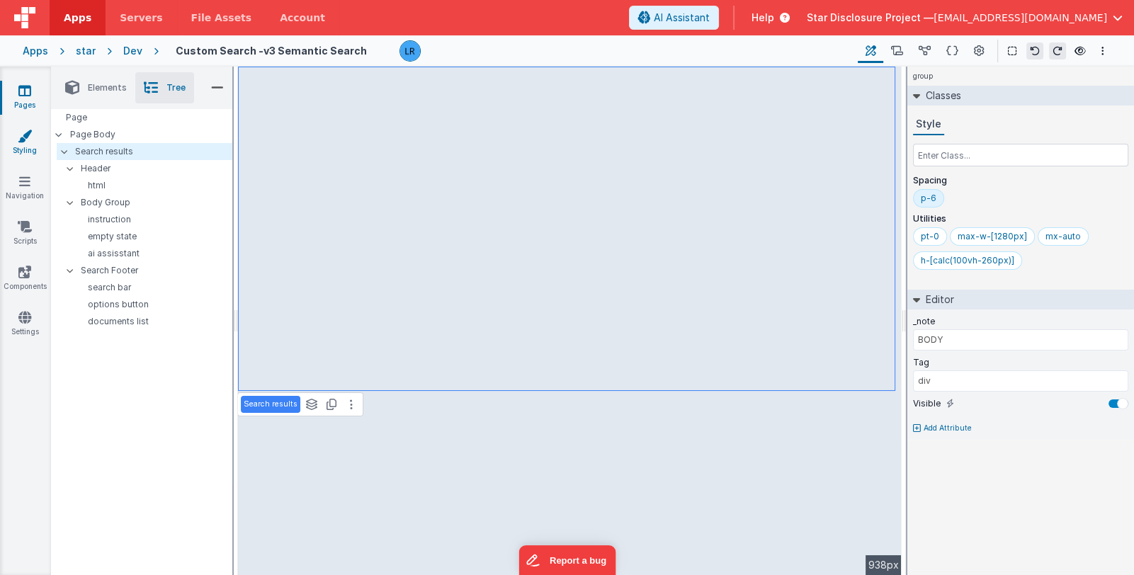
click at [21, 147] on link "Styling" at bounding box center [24, 143] width 51 height 28
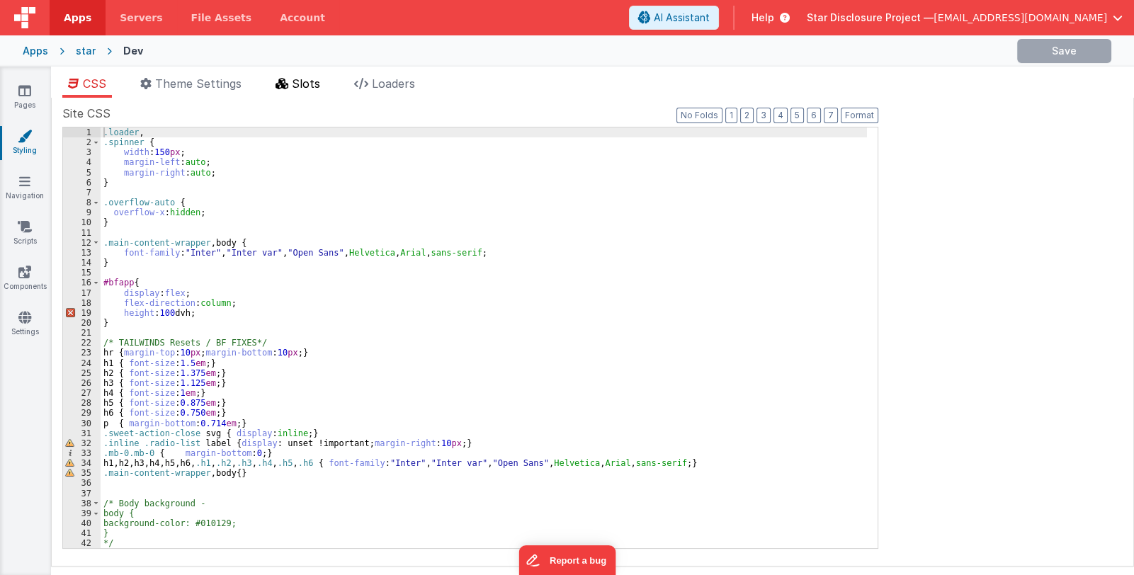
click at [281, 82] on icon at bounding box center [282, 83] width 13 height 11
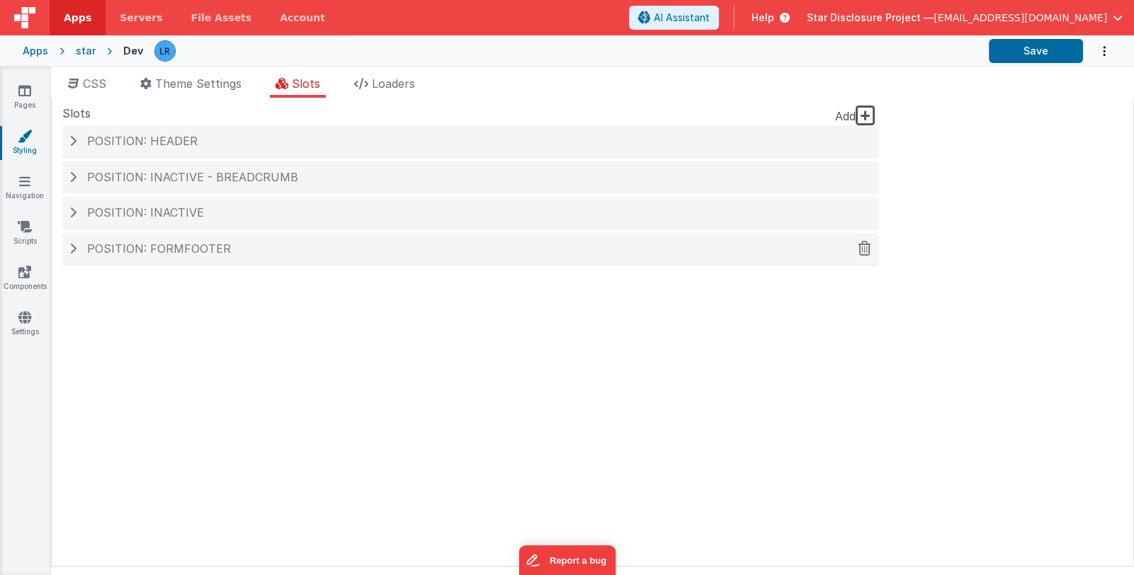
click at [251, 252] on h4 "Position: formFooter" at bounding box center [470, 249] width 802 height 13
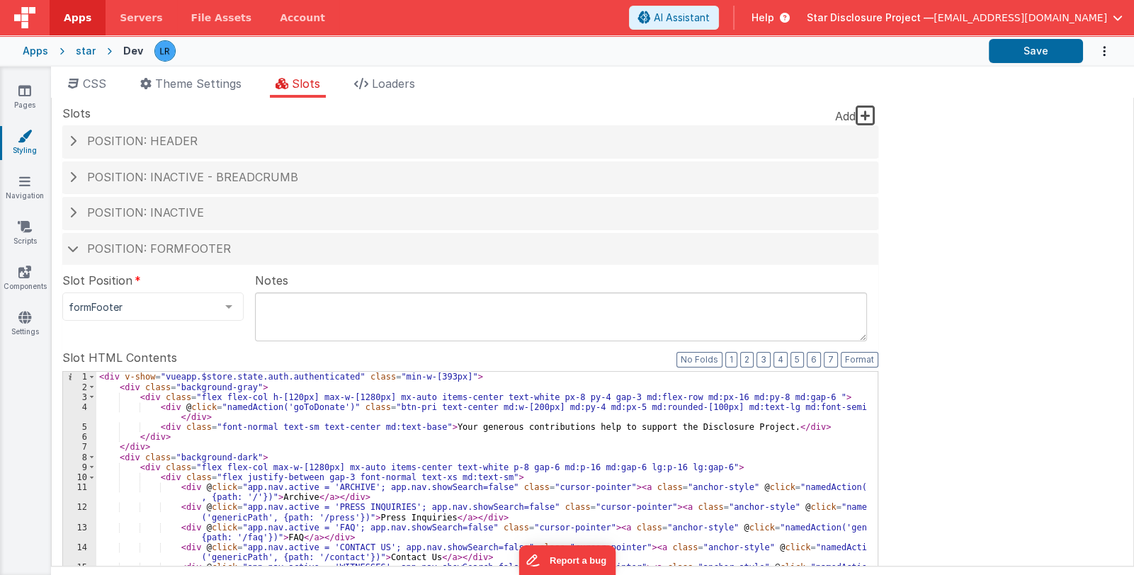
click at [202, 348] on fieldset "Slot Position formFooter inactive header headerBrandLeft headerBrand headerSide…" at bounding box center [470, 557] width 816 height 571
click at [18, 78] on div "Pages Styling Navigation Scripts Components Settings" at bounding box center [25, 321] width 51 height 509
click at [21, 94] on icon at bounding box center [24, 91] width 13 height 14
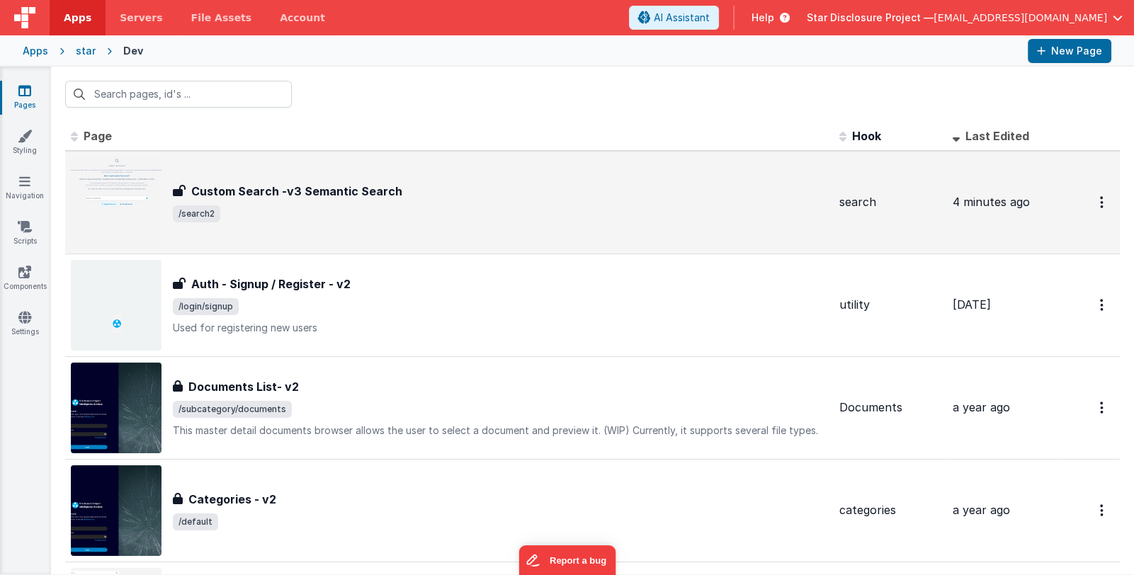
click at [438, 213] on span "/search2" at bounding box center [500, 213] width 655 height 17
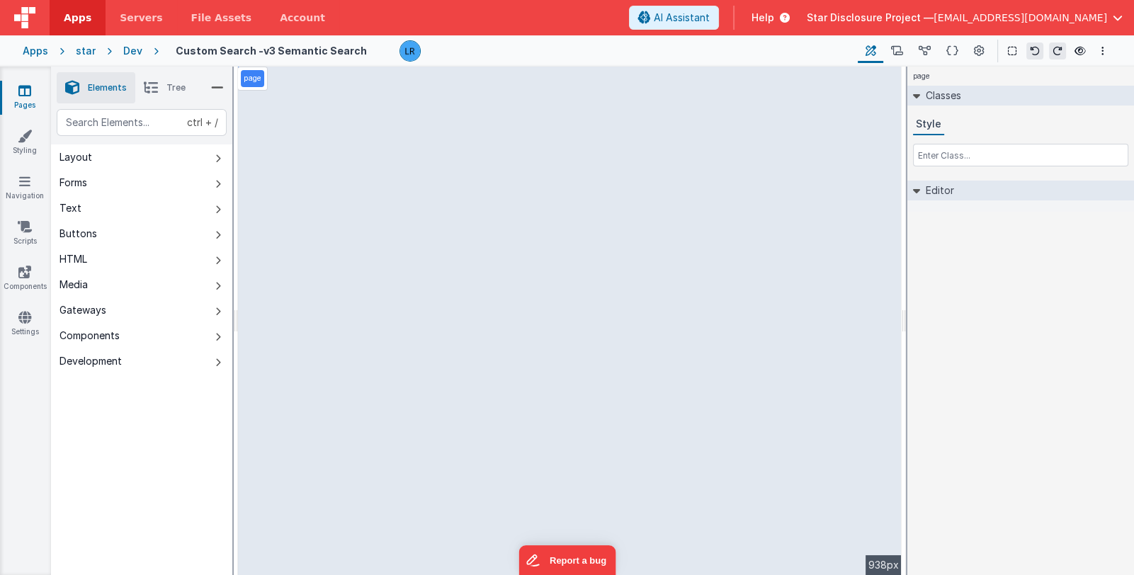
click at [103, 422] on div "ctrl + / Layout Forms Text Buttons HTML Media Gateways Components Development P…" at bounding box center [141, 375] width 181 height 533
click at [174, 92] on span "Tree" at bounding box center [176, 87] width 19 height 11
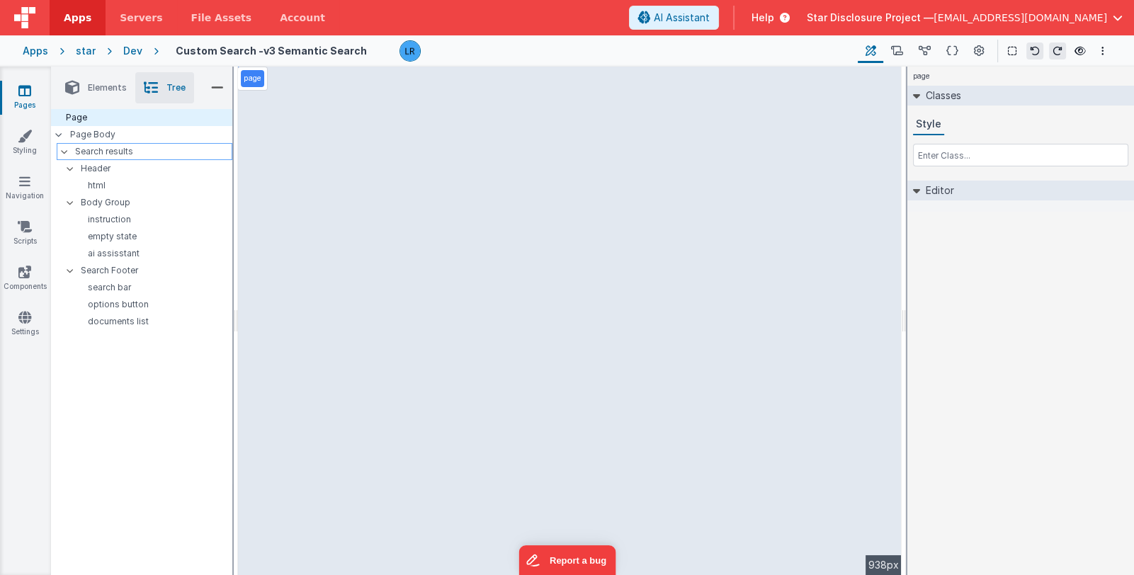
click at [137, 147] on p "Search results" at bounding box center [153, 152] width 157 height 16
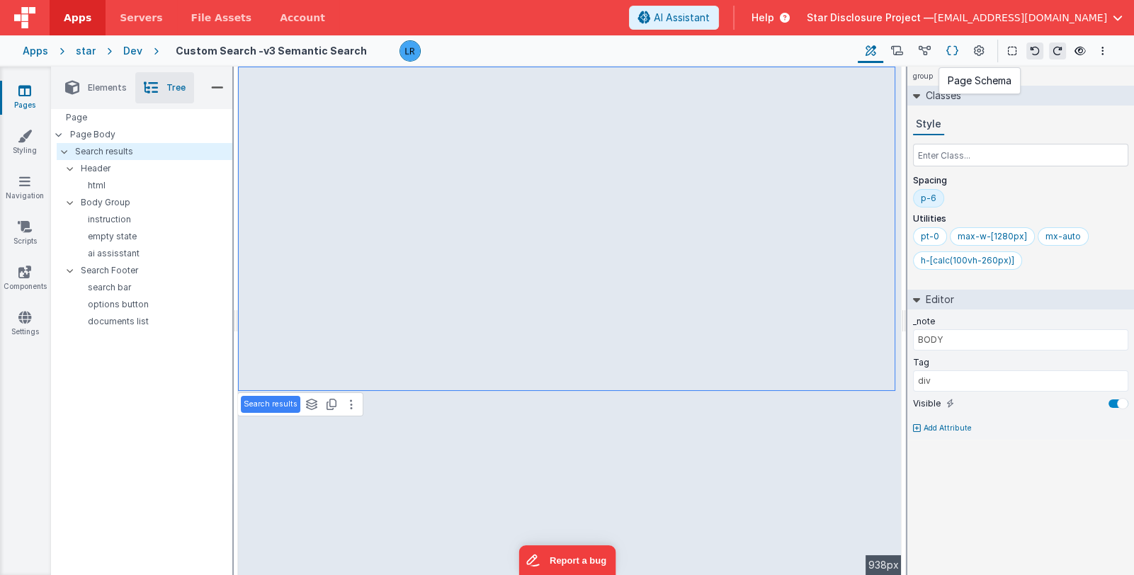
click at [950, 50] on icon at bounding box center [953, 51] width 12 height 15
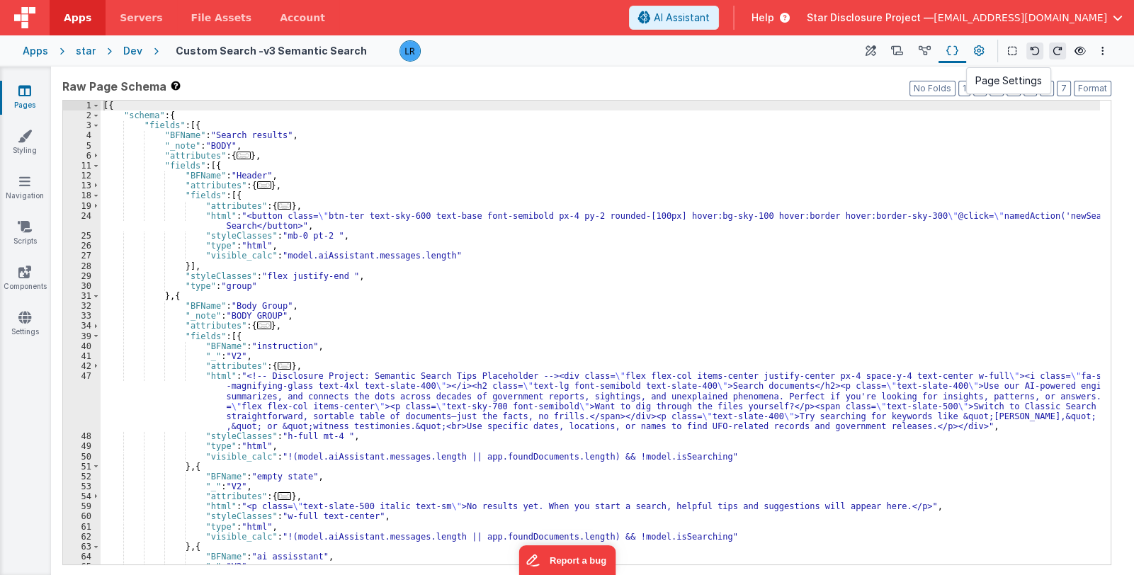
click at [979, 50] on icon at bounding box center [979, 51] width 11 height 15
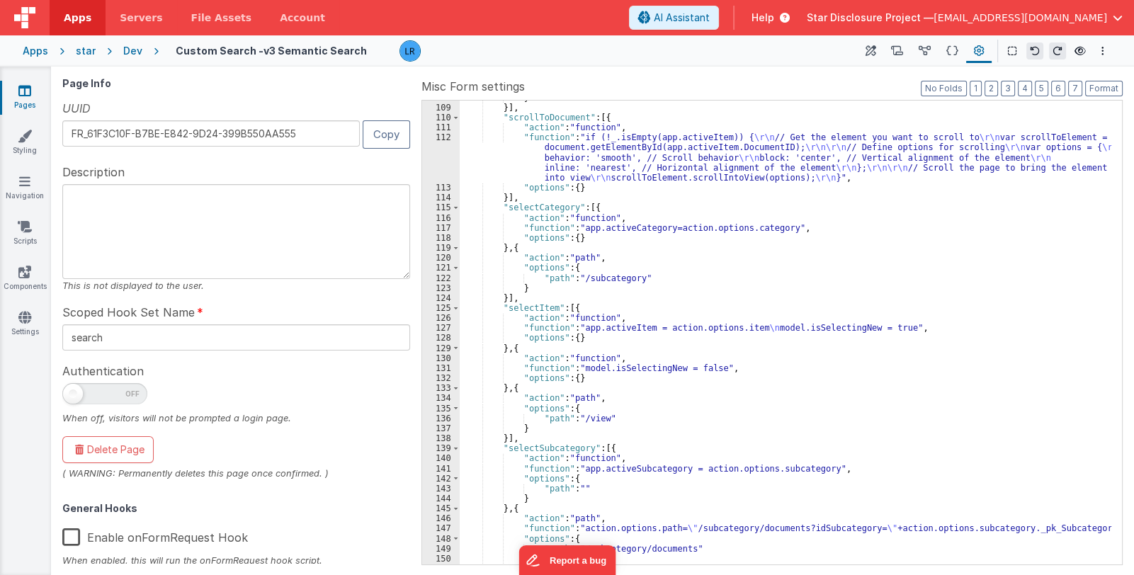
scroll to position [1552, 0]
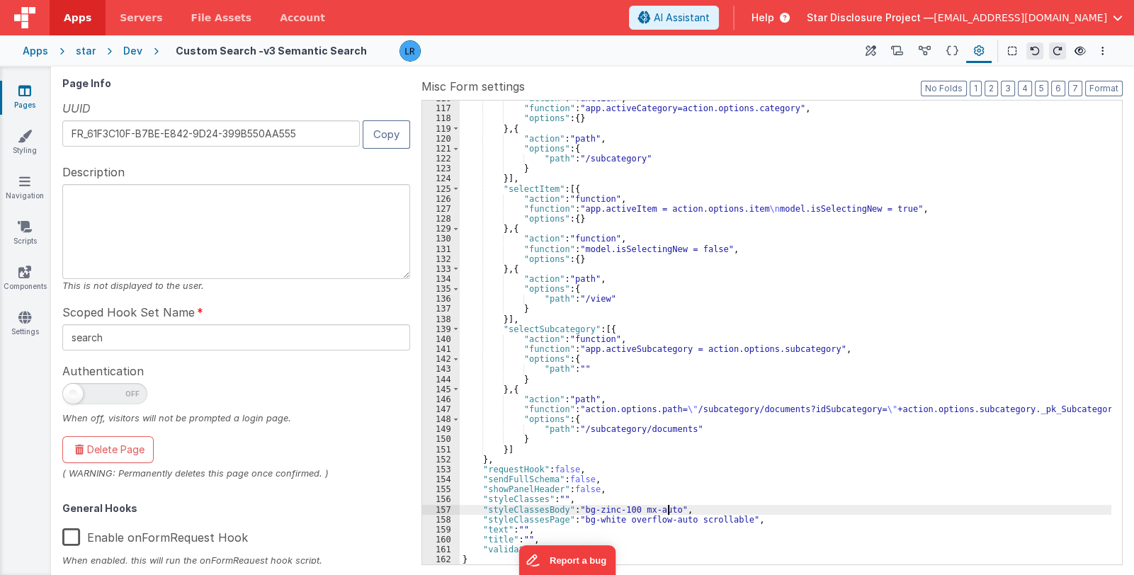
click at [666, 511] on div ""action" : "function" , "function" : "app.activeCategory=action.options.categor…" at bounding box center [786, 336] width 652 height 485
click at [870, 55] on icon at bounding box center [871, 51] width 11 height 15
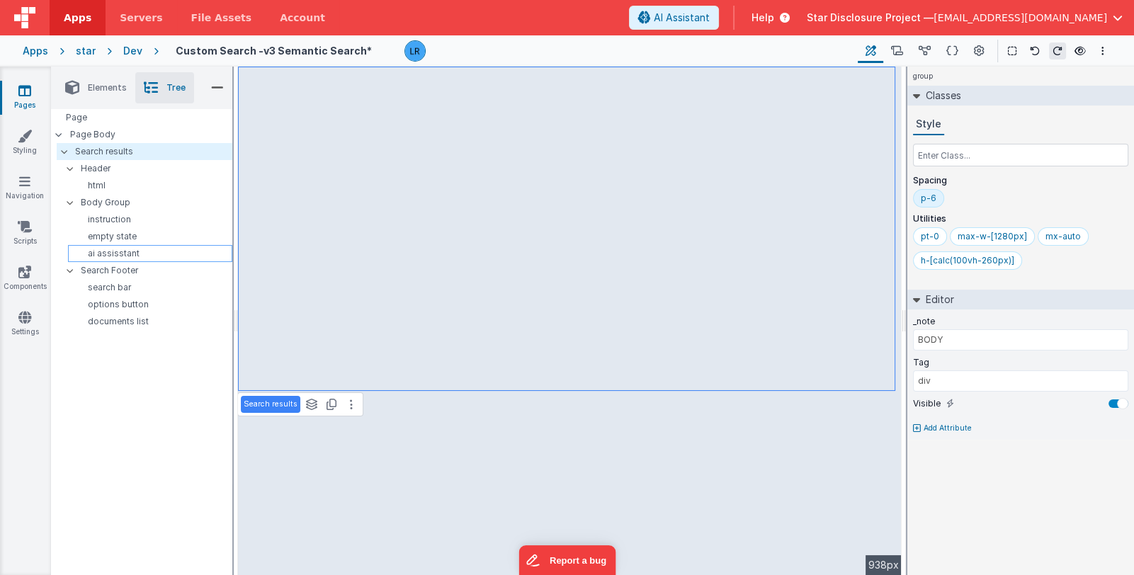
click at [116, 254] on p "ai assisstant" at bounding box center [153, 253] width 158 height 11
type input "V2"
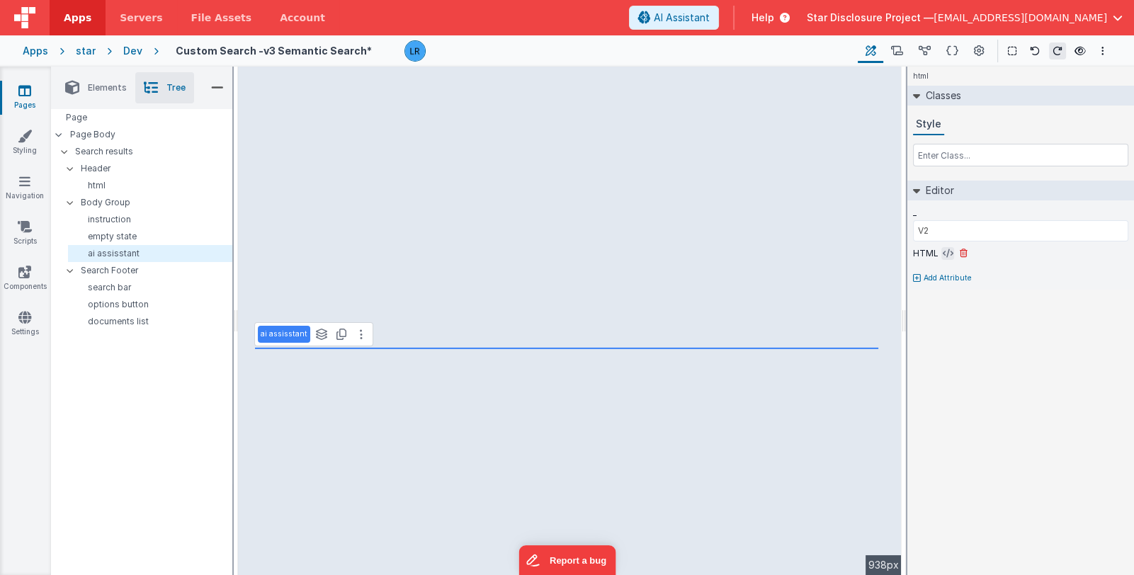
click at [946, 254] on icon at bounding box center [948, 253] width 11 height 11
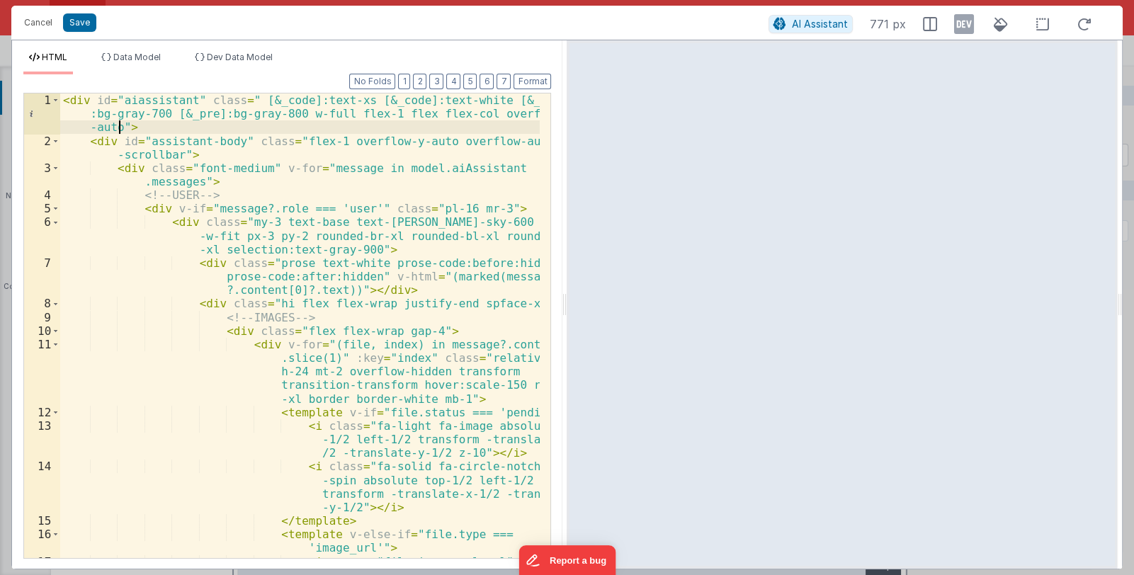
click at [120, 126] on div "< div id = "aiassistant" class = " [&_code]:text-xs [&_code]:text-white [&_code…" at bounding box center [300, 374] width 480 height 560
click at [86, 20] on button "Save" at bounding box center [79, 22] width 33 height 18
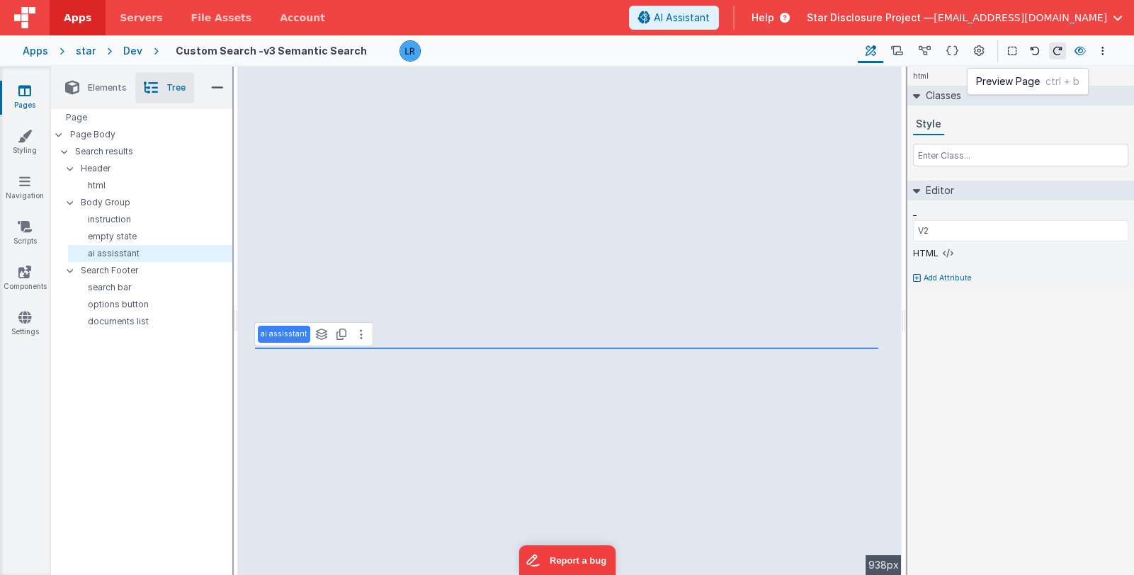
click at [1079, 52] on icon at bounding box center [1080, 51] width 11 height 10
click at [956, 50] on icon at bounding box center [953, 51] width 12 height 15
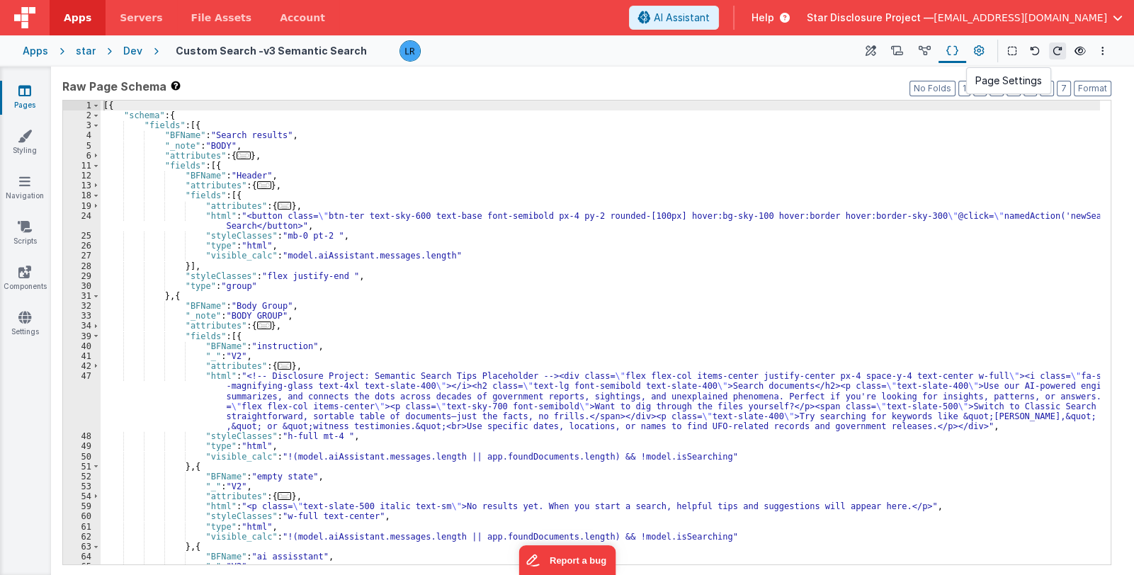
click at [981, 52] on icon at bounding box center [979, 51] width 11 height 15
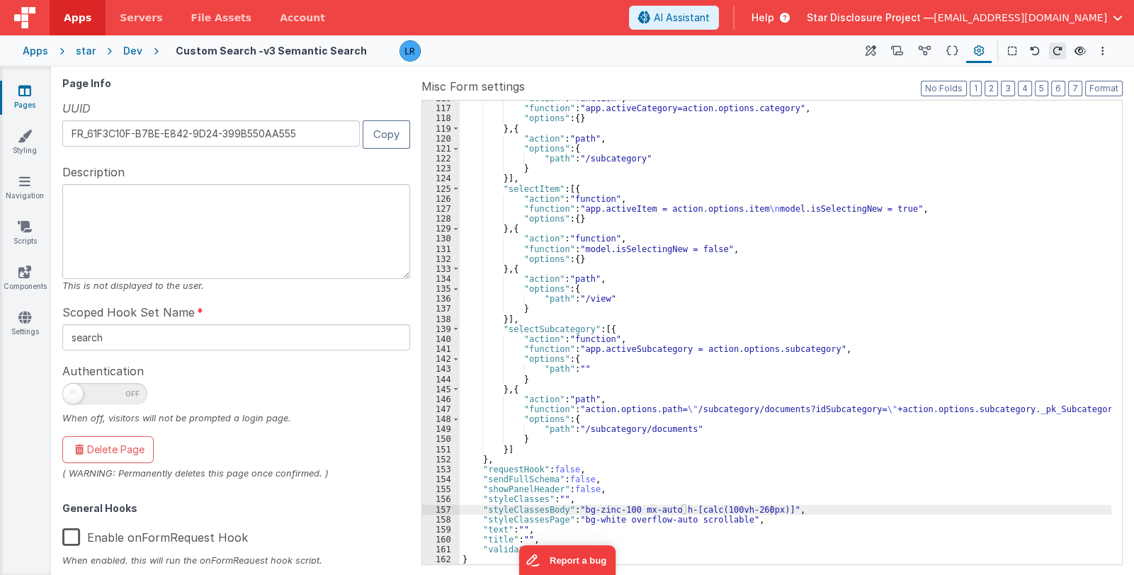
click at [670, 511] on div ""action" : "function" , "function" : "app.activeCategory=action.options.categor…" at bounding box center [786, 336] width 652 height 485
drag, startPoint x: 670, startPoint y: 507, endPoint x: 769, endPoint y: 509, distance: 99.2
click at [769, 509] on div ""action" : "function" , "function" : "app.activeCategory=action.options.categor…" at bounding box center [786, 336] width 652 height 485
click at [874, 48] on icon at bounding box center [871, 51] width 11 height 15
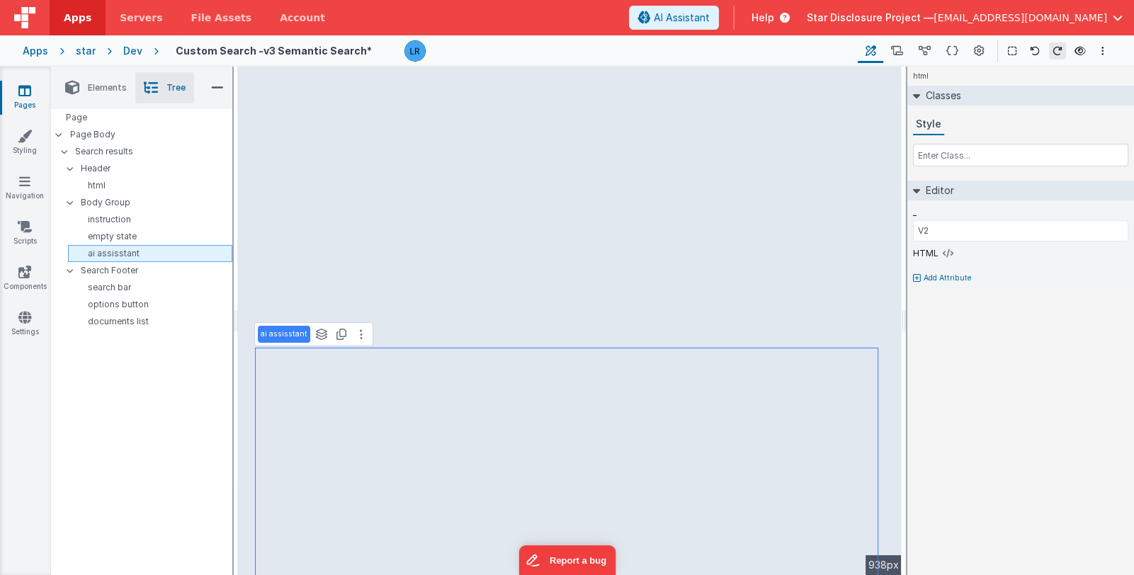
click at [155, 258] on p "ai assisstant" at bounding box center [153, 253] width 158 height 11
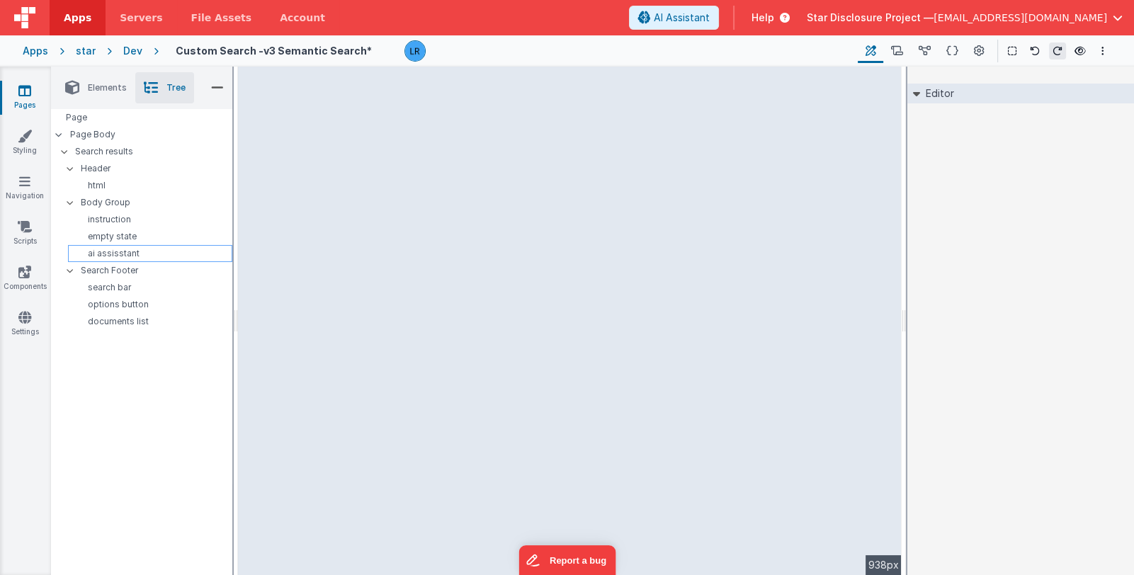
click at [140, 250] on p "ai assisstant" at bounding box center [153, 253] width 158 height 11
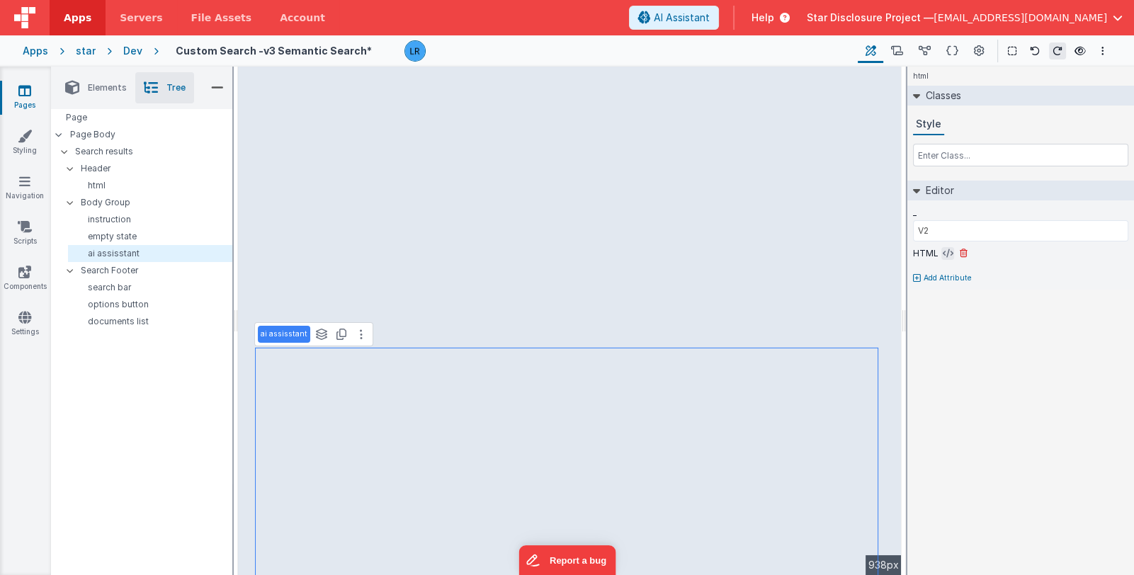
click at [943, 254] on icon at bounding box center [948, 253] width 11 height 11
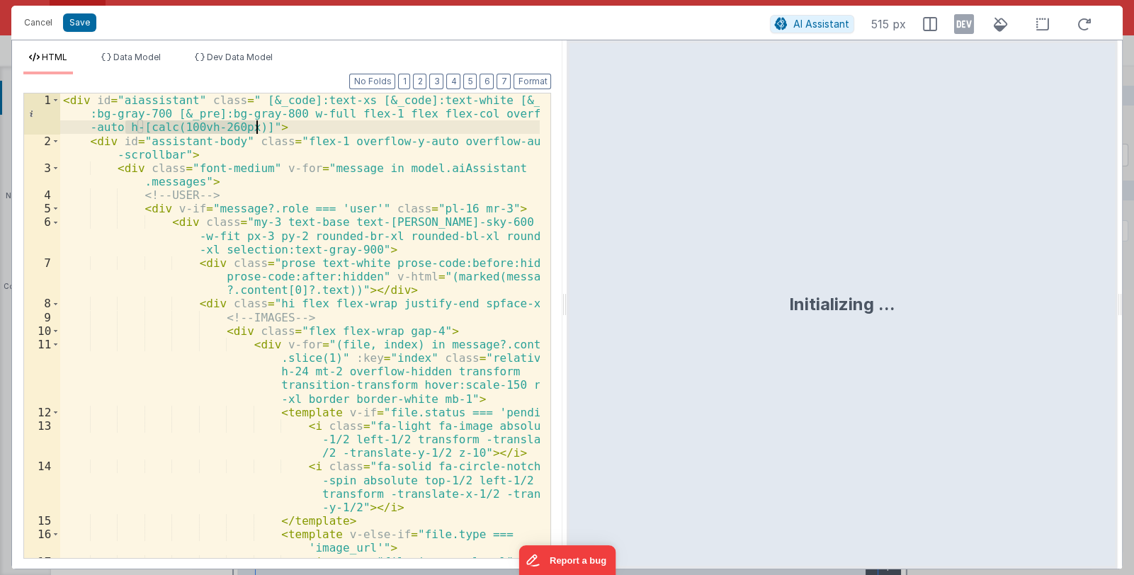
drag, startPoint x: 125, startPoint y: 126, endPoint x: 256, endPoint y: 132, distance: 131.2
click at [256, 132] on div "< div id = "aiassistant" class = " [&_code]:text-xs [&_code]:text-white [&_code…" at bounding box center [300, 374] width 480 height 560
click at [69, 22] on button "Save" at bounding box center [79, 22] width 33 height 18
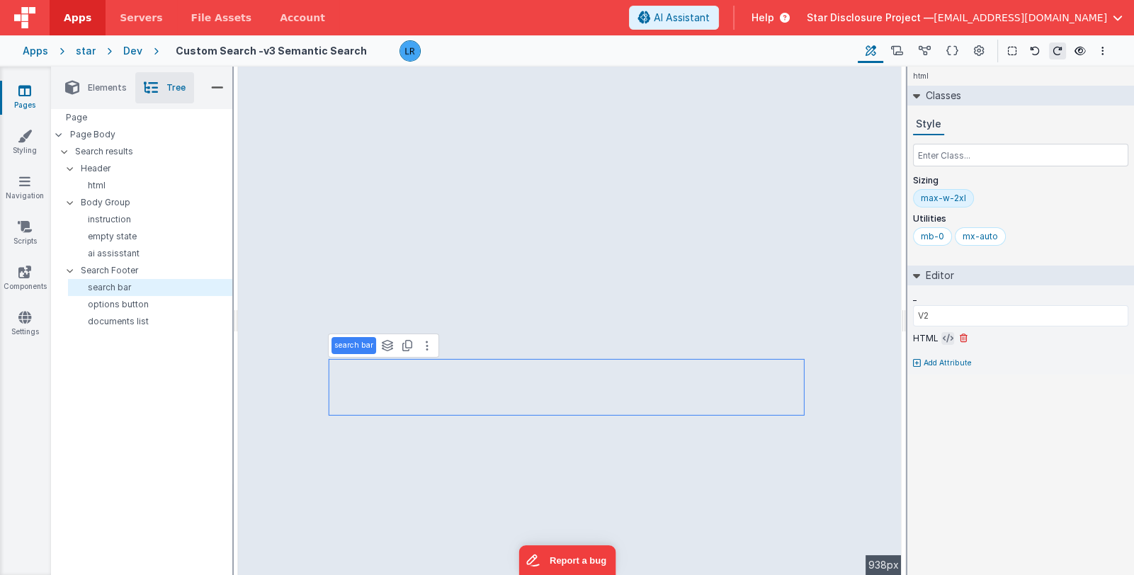
click at [943, 337] on icon at bounding box center [948, 338] width 11 height 11
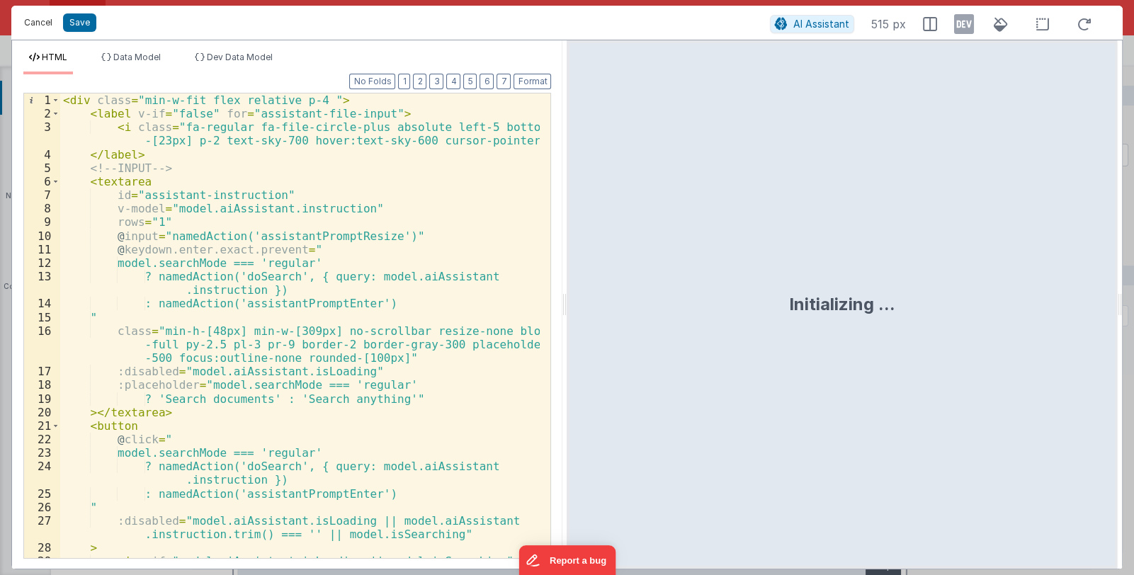
click at [32, 20] on button "Cancel" at bounding box center [38, 23] width 43 height 20
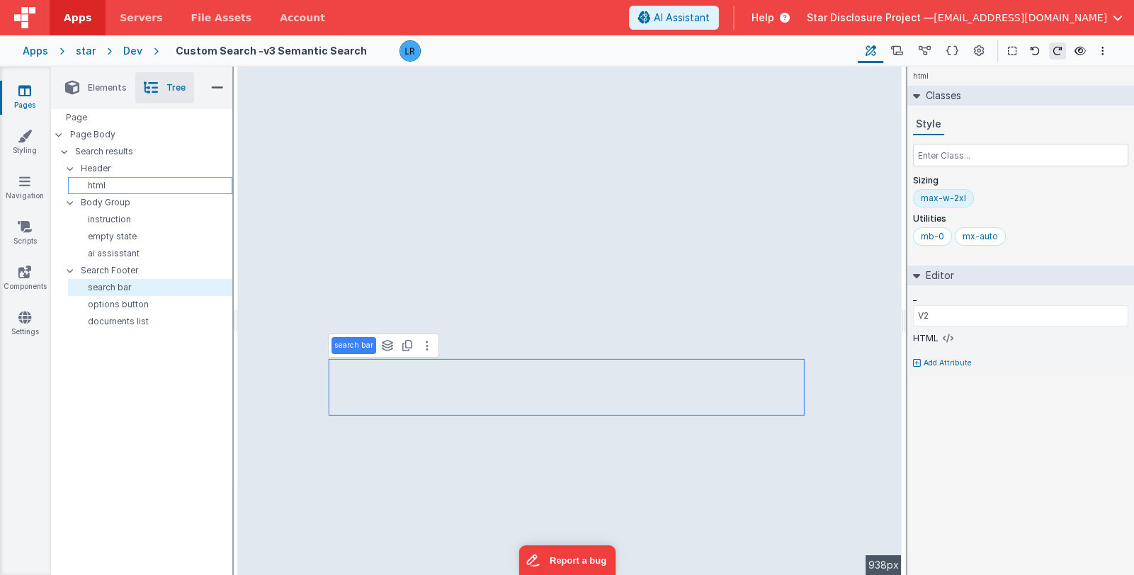
click at [130, 186] on p "html" at bounding box center [153, 185] width 158 height 11
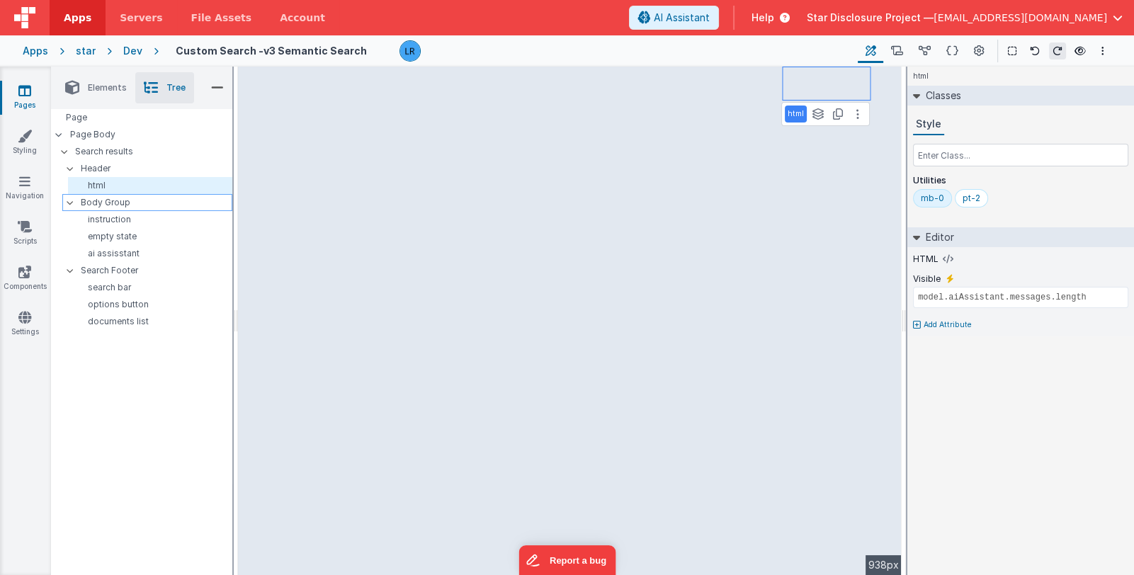
click at [128, 201] on p "Body Group" at bounding box center [156, 203] width 151 height 16
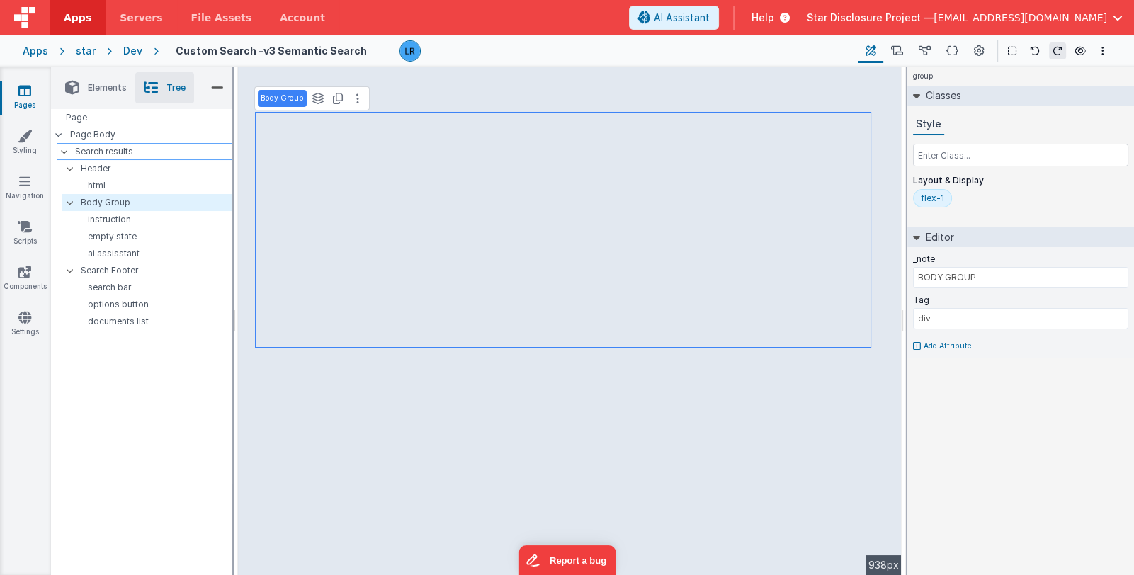
click at [96, 154] on p "Search results" at bounding box center [153, 152] width 157 height 16
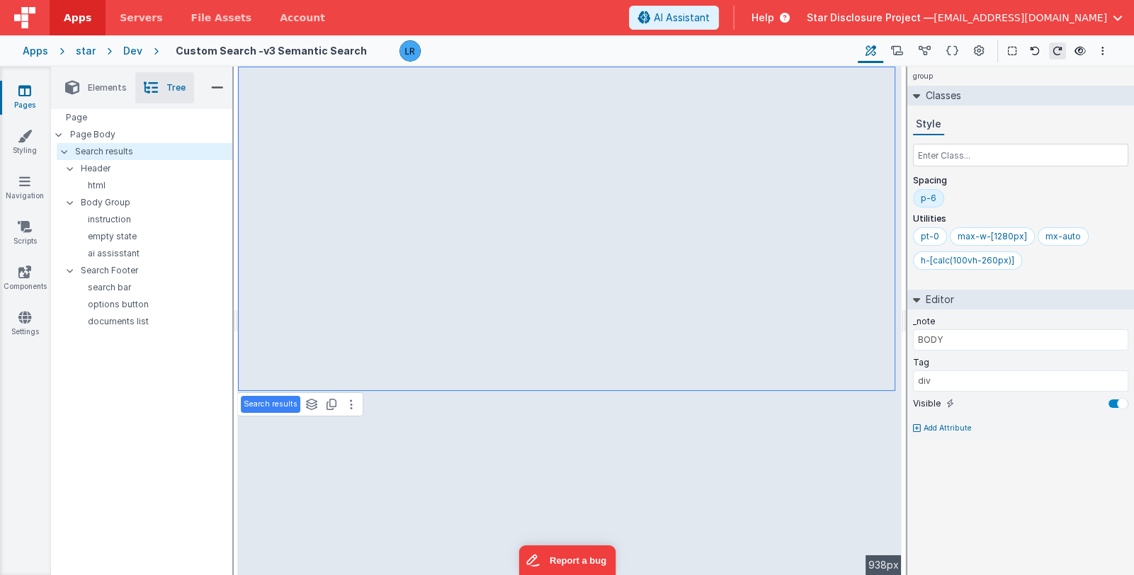
type input "V2"
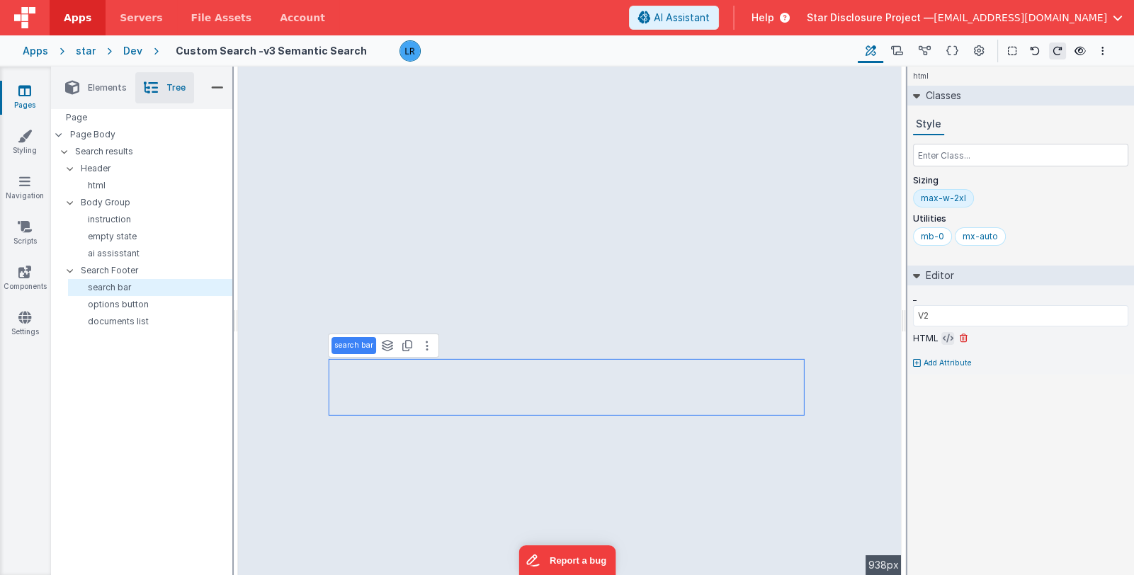
click at [943, 340] on icon at bounding box center [948, 338] width 11 height 11
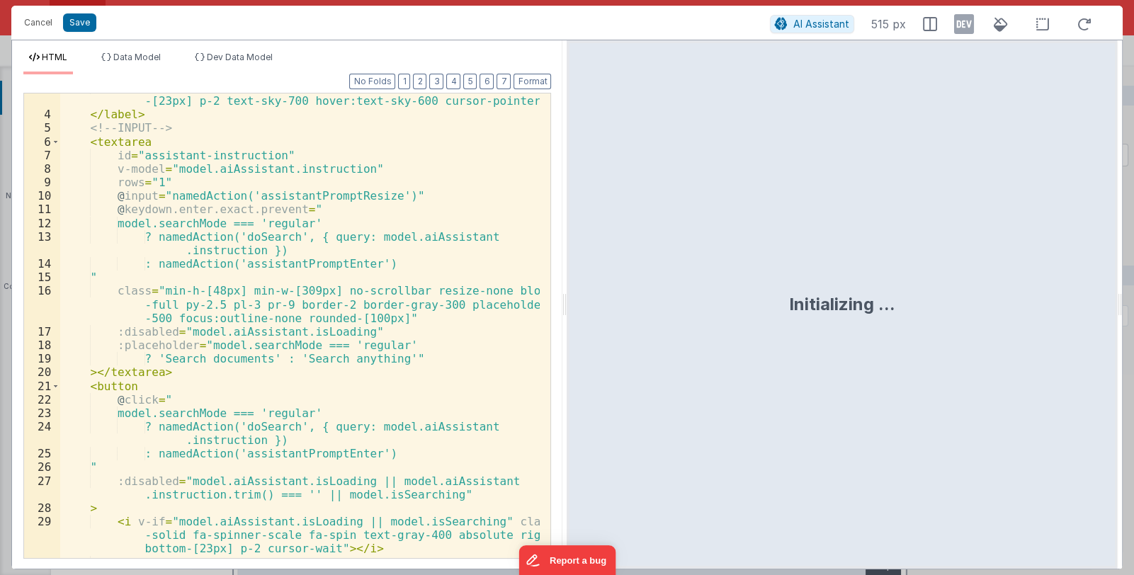
scroll to position [0, 0]
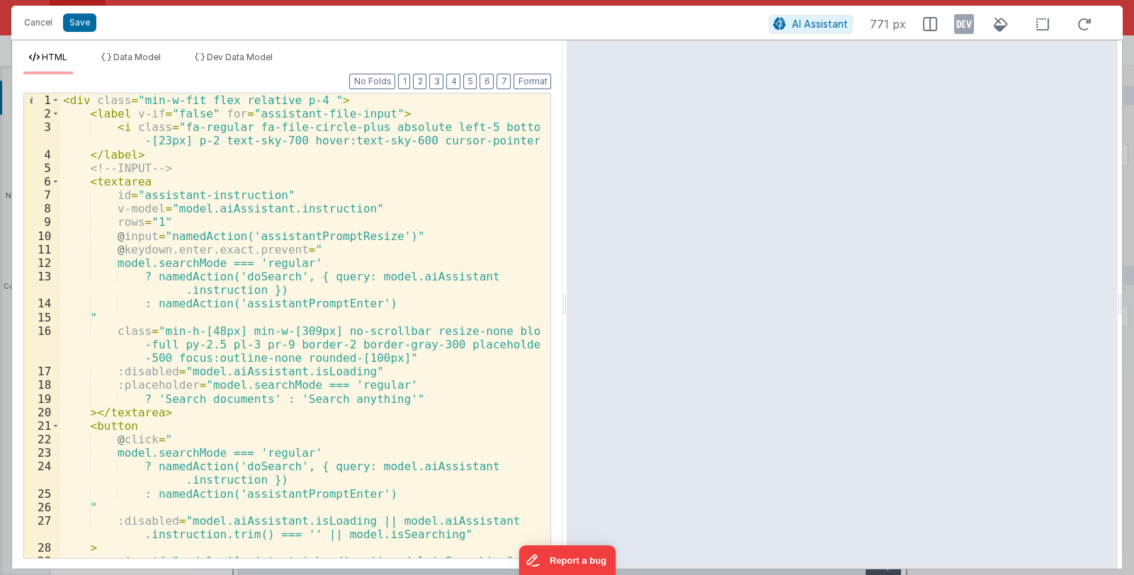
click at [313, 101] on div "< div class = "min-w-fit flex relative p-4 " > < label v-if = "false" for = "as…" at bounding box center [300, 353] width 480 height 519
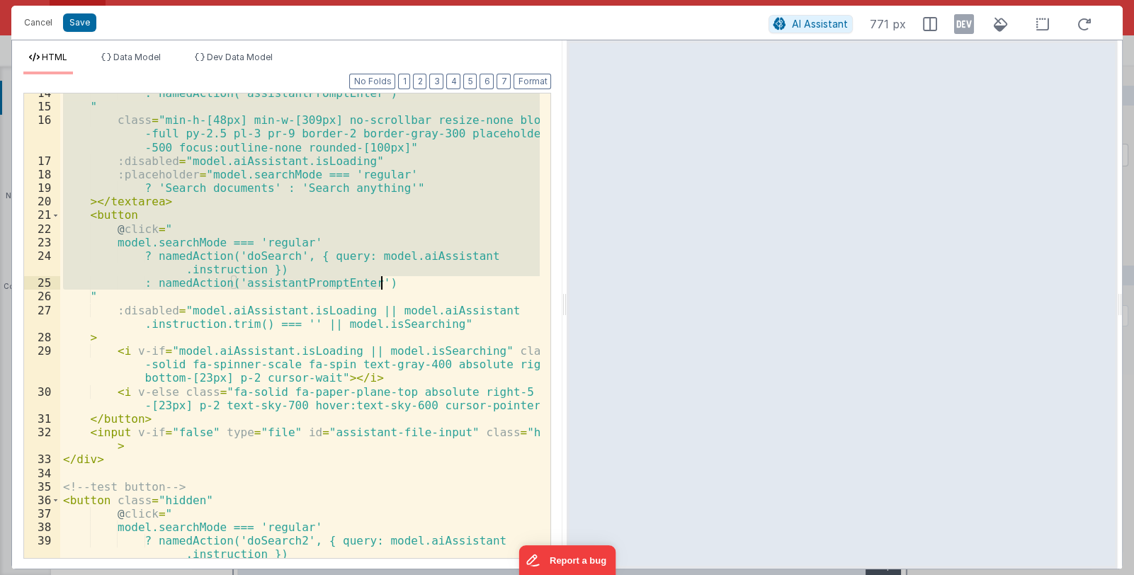
scroll to position [210, 0]
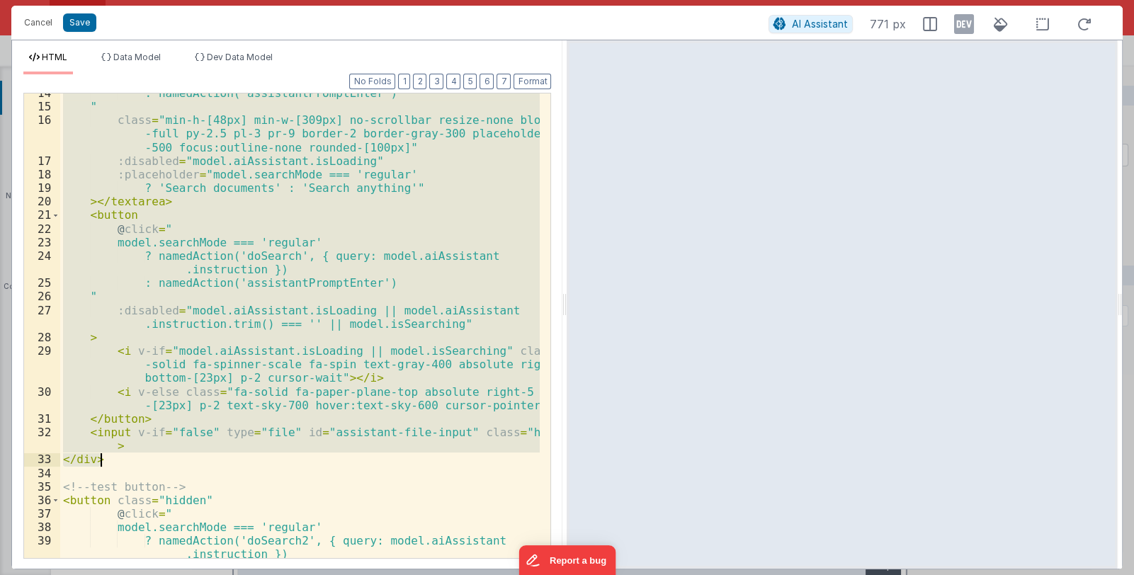
drag, startPoint x: 61, startPoint y: 101, endPoint x: 148, endPoint y: 458, distance: 366.9
click at [148, 458] on div ": namedAction('assistantPromptEnter') " class = "min-h-[48px] min-w-[309px] no-…" at bounding box center [300, 332] width 480 height 492
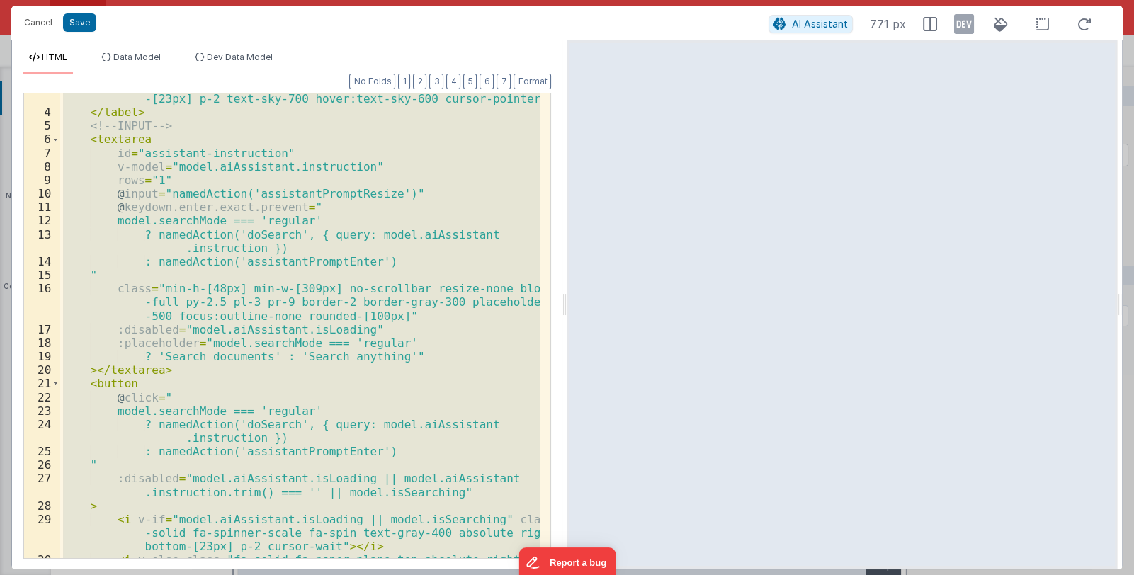
scroll to position [0, 0]
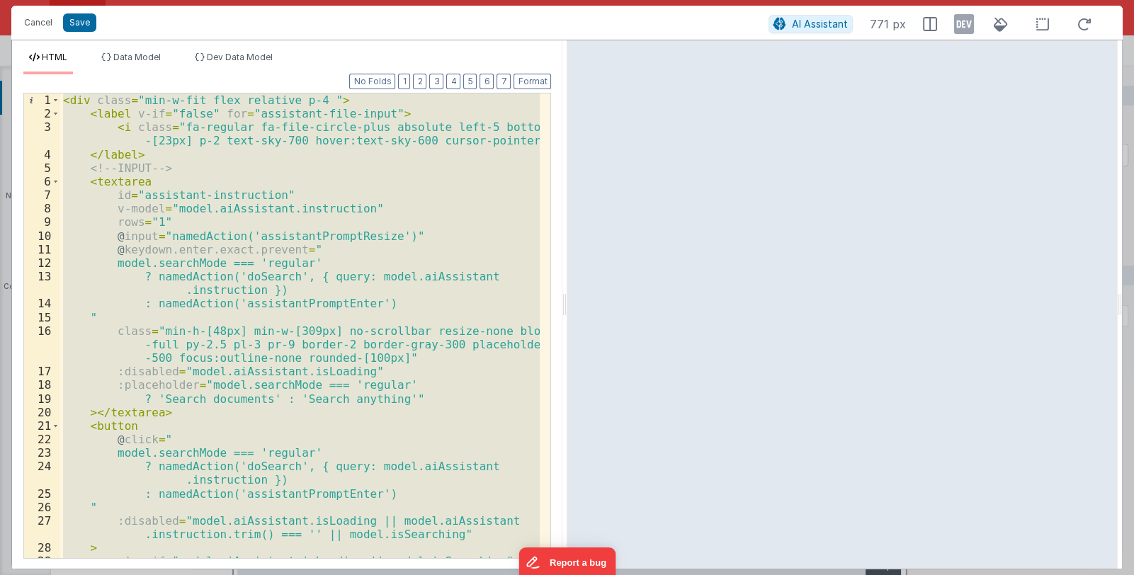
click at [310, 94] on div "< div class = "min-w-fit flex relative p-4 " > < label v-if = "false" for = "as…" at bounding box center [300, 326] width 480 height 465
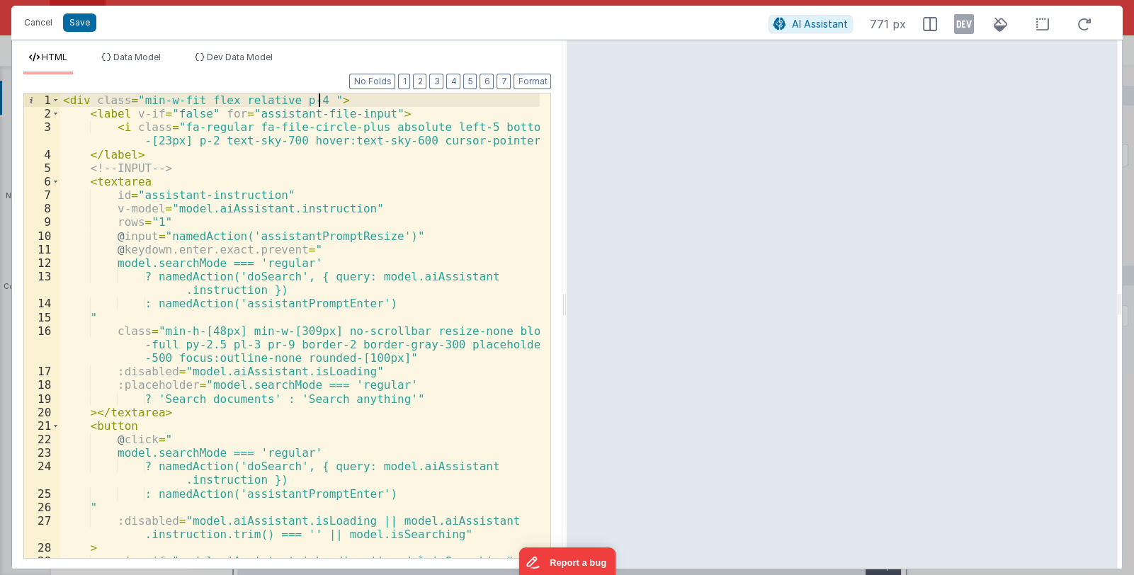
click at [320, 101] on div "< div class = "min-w-fit flex relative p-4 " > < label v-if = "false" for = "as…" at bounding box center [300, 353] width 480 height 519
click at [376, 105] on div "< div class = "min-w-fit flex relative p-4 " :class = "" > < label v-if = "fals…" at bounding box center [300, 353] width 480 height 519
drag, startPoint x: 412, startPoint y: 103, endPoint x: 424, endPoint y: 103, distance: 11.3
click at [424, 103] on div "< div class = "min-w-fit flex relative p-4 " :class = "[URL]" > < label v-if = …" at bounding box center [300, 353] width 480 height 519
paste textarea
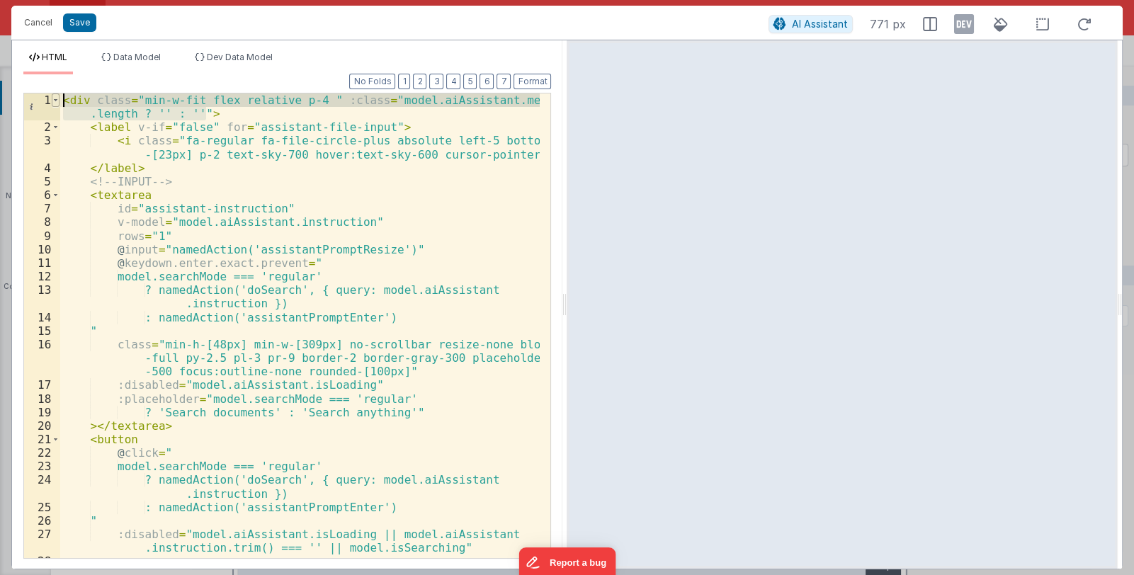
drag, startPoint x: 206, startPoint y: 113, endPoint x: 57, endPoint y: 104, distance: 149.8
click at [57, 104] on div "1 2 3 4 5 6 7 8 9 10 11 12 13 14 15 16 17 18 19 20 21 22 23 24 25 26 27 28 29 <…" at bounding box center [287, 326] width 528 height 466
click at [224, 117] on div "< div class = "min-w-fit flex relative p-4 " :class = "model.aiAssistant.messag…" at bounding box center [300, 326] width 480 height 465
drag, startPoint x: 151, startPoint y: 113, endPoint x: 159, endPoint y: 112, distance: 8.5
click at [159, 112] on div "< div class = "min-w-fit flex relative p-4 " :class = "model.aiAssistant.messag…" at bounding box center [300, 360] width 480 height 533
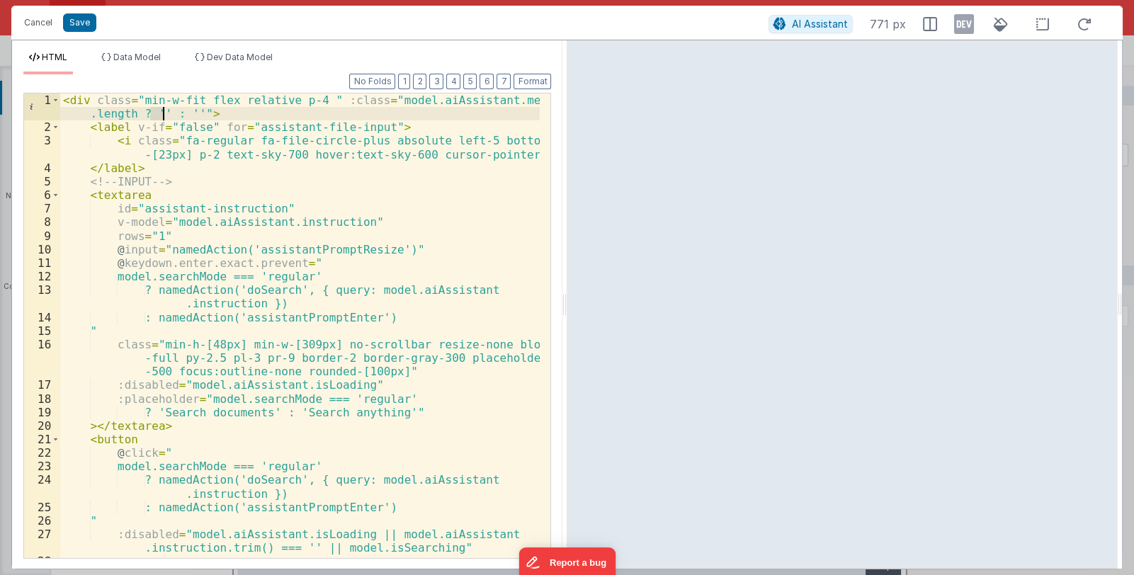
click at [156, 112] on div "< div class = "min-w-fit flex relative p-4 " :class = "model.aiAssistant.messag…" at bounding box center [300, 326] width 480 height 465
drag, startPoint x: 324, startPoint y: 100, endPoint x: 198, endPoint y: 115, distance: 126.4
click at [198, 115] on div "< div class = "min-w-fit flex relative p-4 " :class = "model.aiAssistant.messag…" at bounding box center [300, 360] width 480 height 533
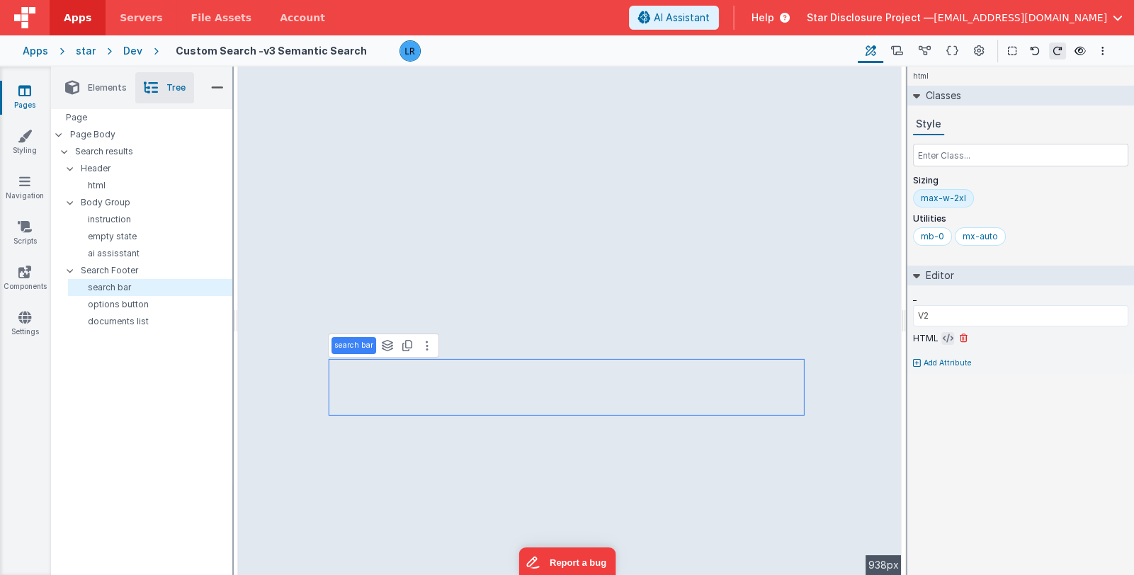
click at [943, 340] on icon at bounding box center [948, 338] width 11 height 11
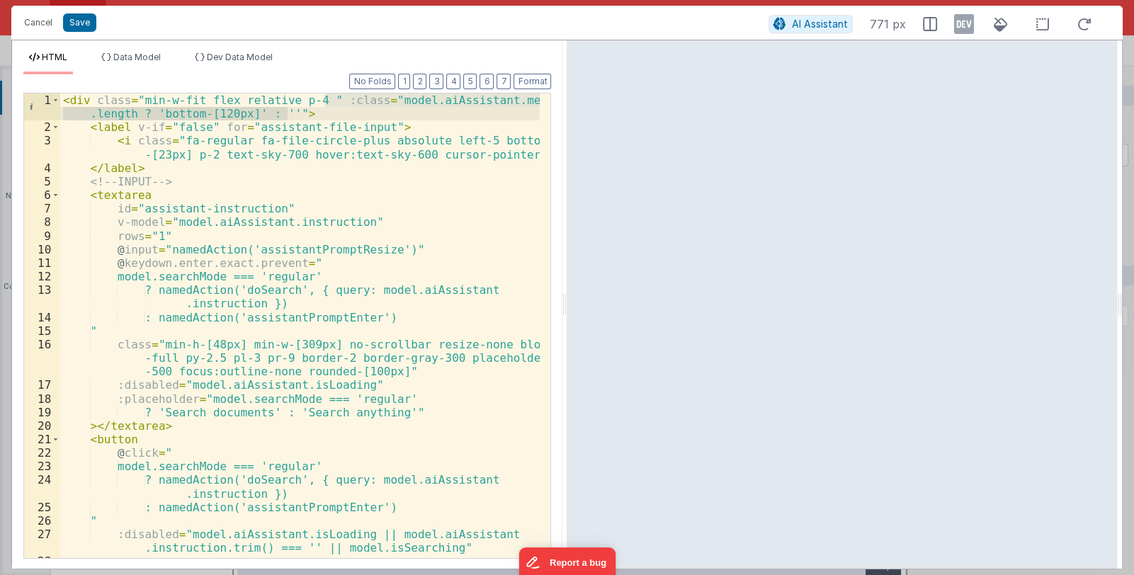
drag, startPoint x: 326, startPoint y: 101, endPoint x: 284, endPoint y: 113, distance: 43.5
click at [284, 113] on div "< div class = "min-w-fit flex relative p-4 " :class = "model.aiAssistant.messag…" at bounding box center [300, 360] width 480 height 533
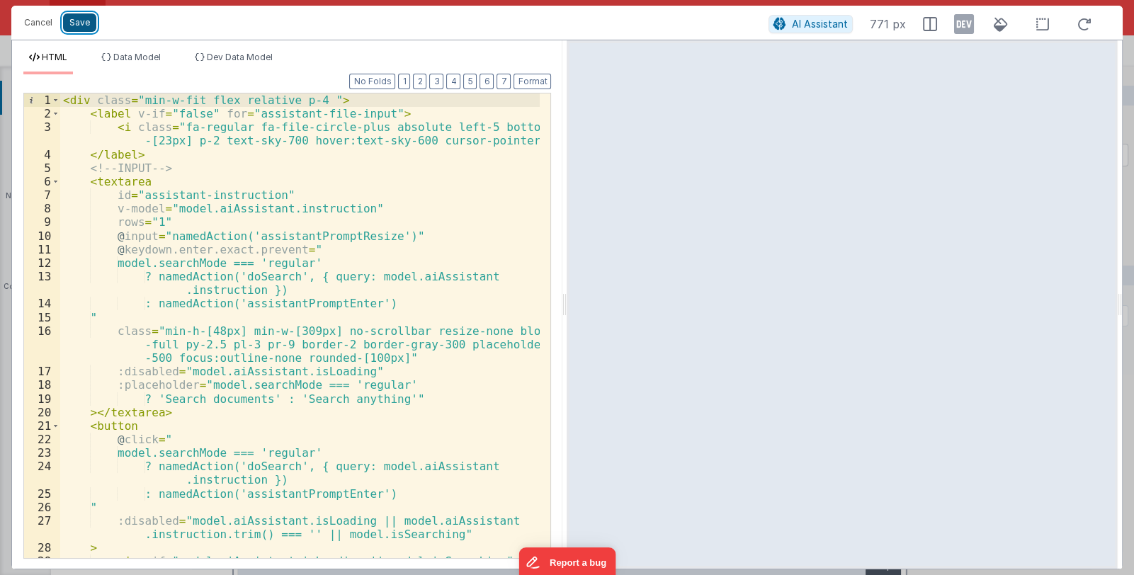
click at [91, 28] on button "Save" at bounding box center [79, 22] width 33 height 18
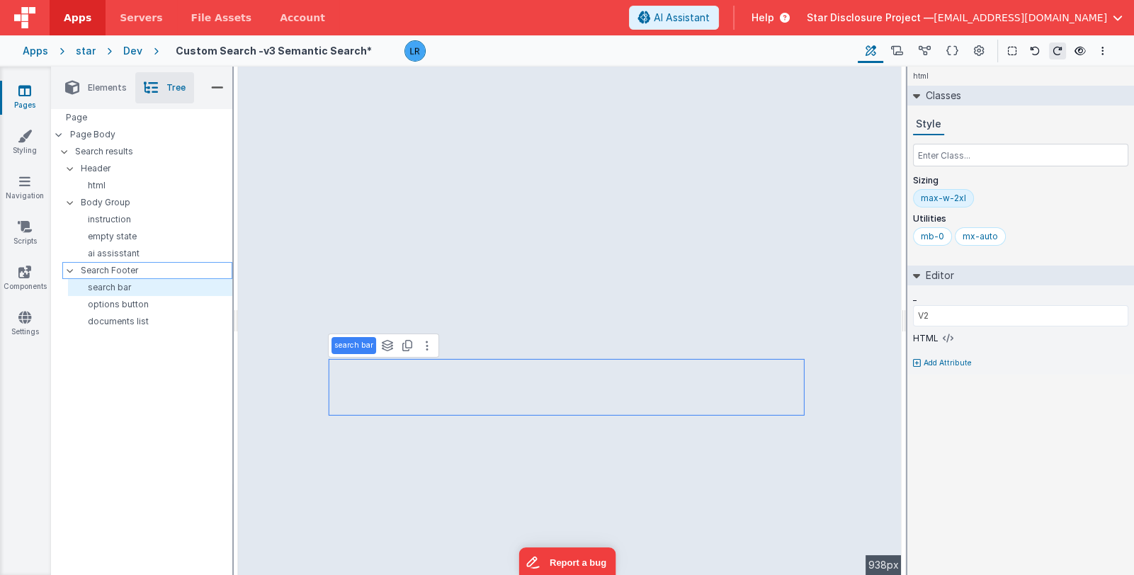
click at [145, 266] on p "Search Footer" at bounding box center [156, 271] width 151 height 16
type input "BODY GROUP"
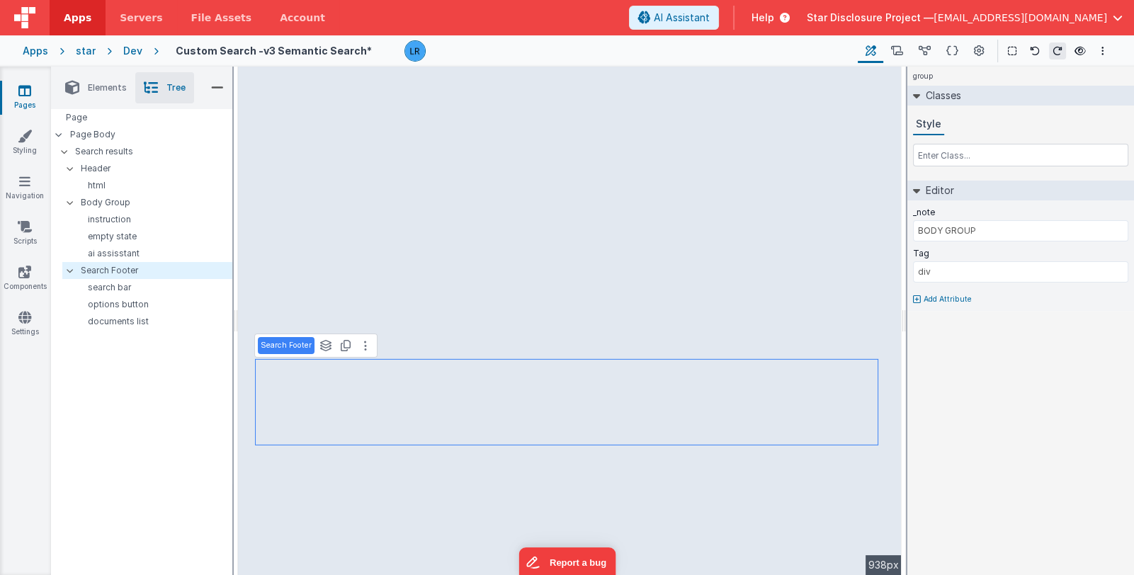
click at [916, 299] on icon at bounding box center [917, 299] width 8 height 9
click at [974, 48] on div at bounding box center [567, 287] width 1134 height 575
click at [954, 53] on icon at bounding box center [953, 51] width 12 height 15
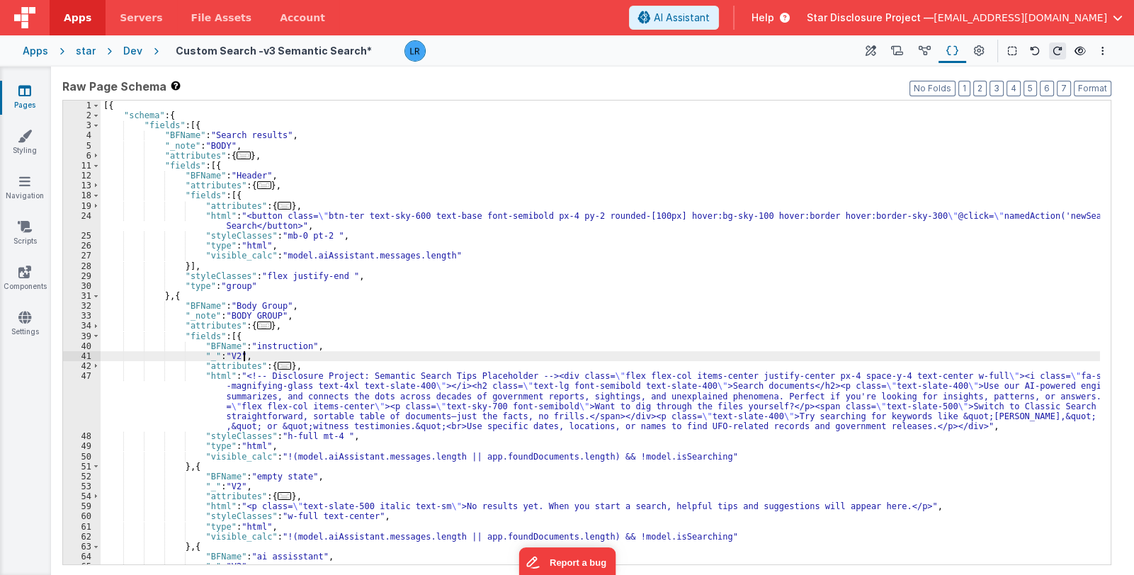
click at [386, 359] on div "[{ "schema" : { "fields" : [{ "BFName" : "Search results" , "_note" : "BODY" , …" at bounding box center [601, 343] width 1000 height 485
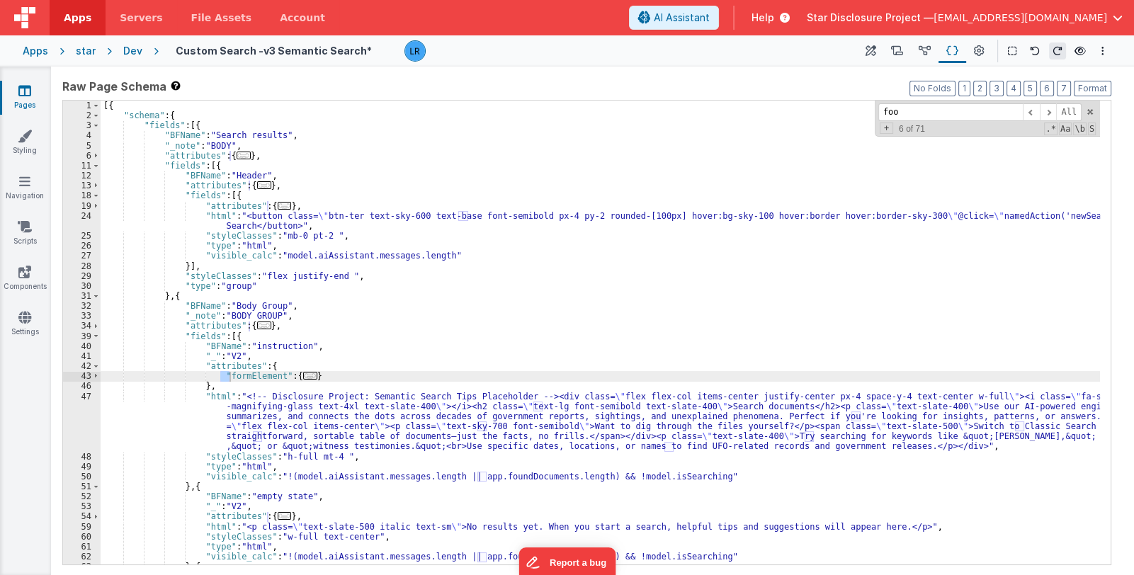
scroll to position [690, 0]
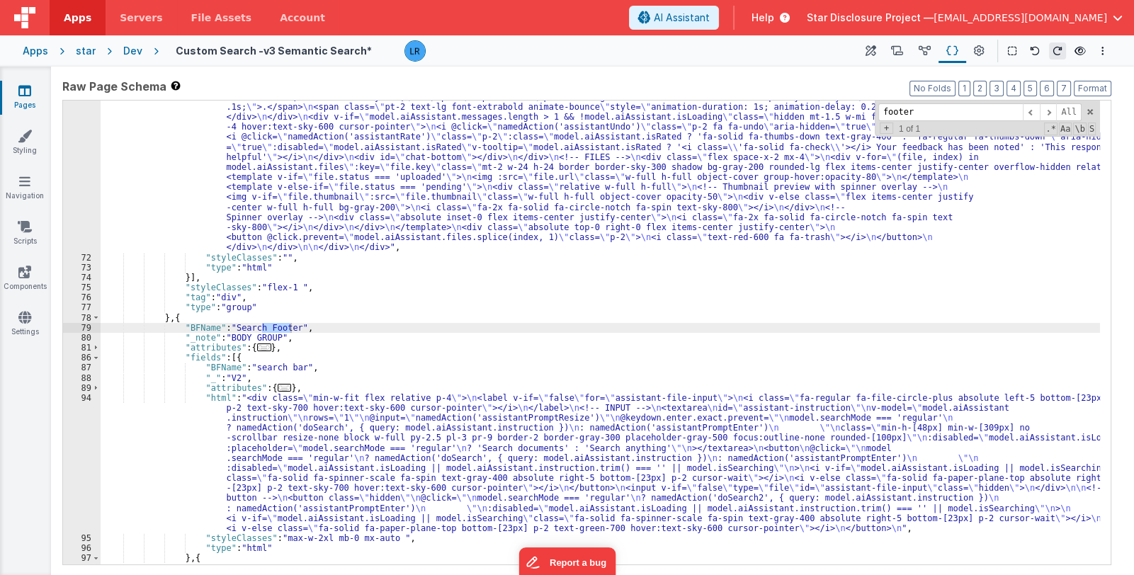
type input "footer"
click at [184, 315] on div ""html" : "<div id= \" aiassistant \" class= \" [&_code]:text-xs [&_code]:text-w…" at bounding box center [601, 319] width 1000 height 816
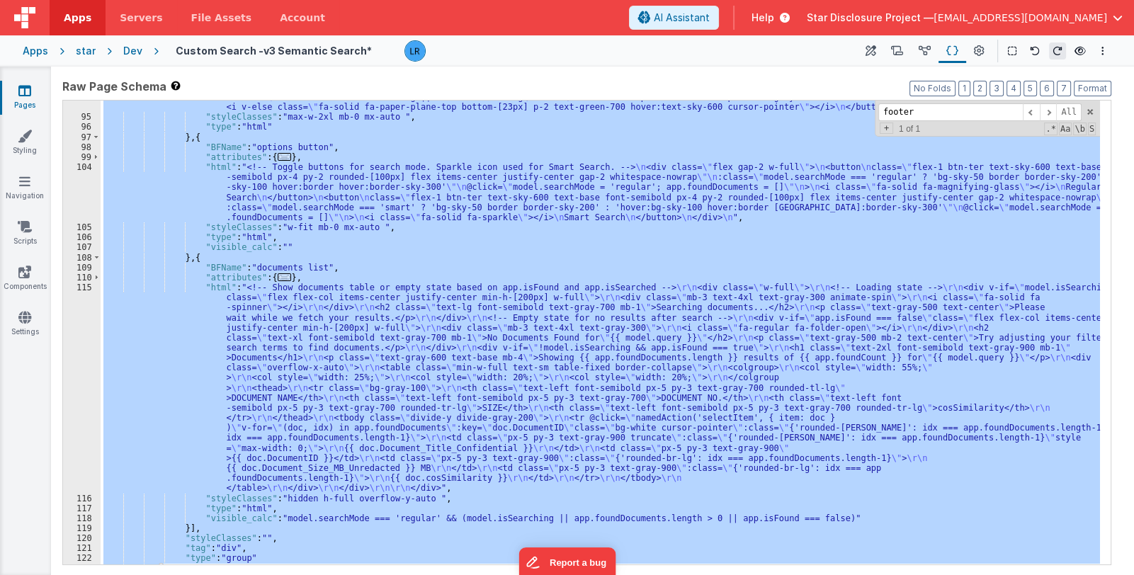
scroll to position [1191, 0]
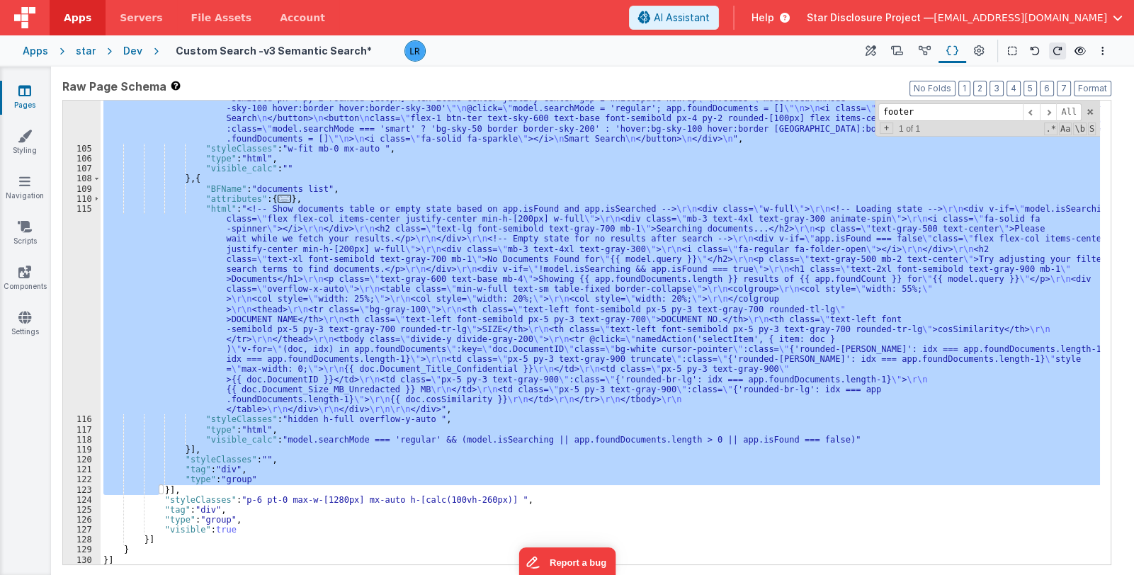
click at [268, 460] on div ""html" : "<!-- Toggle buttons for search mode. Sparkle icon used for Smart Sear…" at bounding box center [601, 333] width 1000 height 464
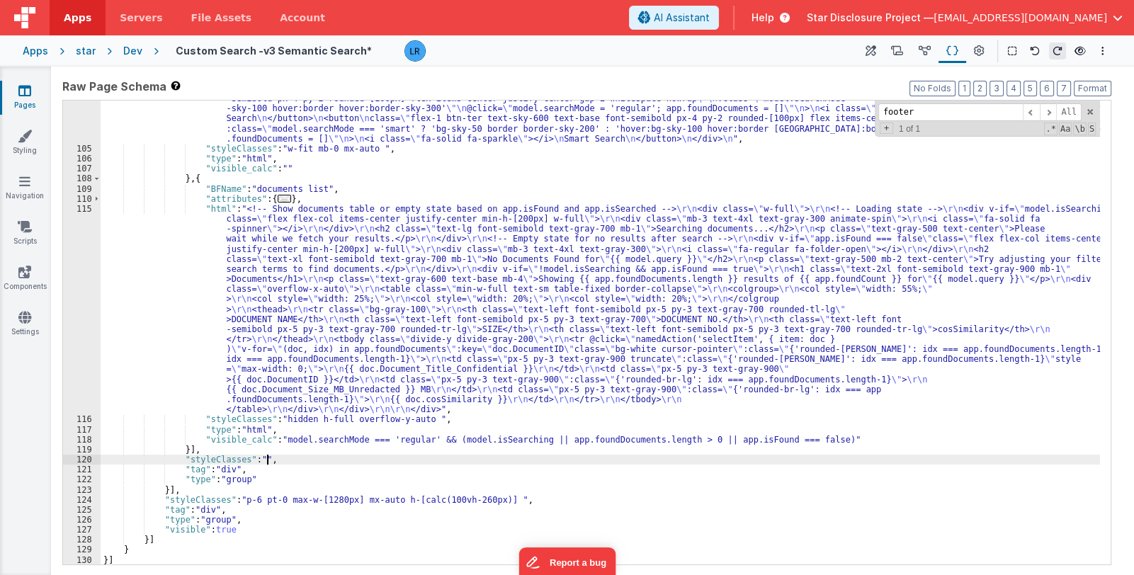
click at [239, 461] on div ""html" : "<!-- Toggle buttons for search mode. Sparkle icon used for Smart Sear…" at bounding box center [601, 351] width 1000 height 535
click at [275, 458] on div ""html" : "<!-- Toggle buttons for search mode. Sparkle icon used for Smart Sear…" at bounding box center [601, 351] width 1000 height 535
click at [279, 458] on div ""html" : "<!-- Toggle buttons for search mode. Sparkle icon used for Smart Sear…" at bounding box center [601, 351] width 1000 height 535
click at [281, 457] on div ""html" : "<!-- Toggle buttons for search mode. Sparkle icon used for Smart Sear…" at bounding box center [601, 333] width 1000 height 464
click at [869, 45] on icon at bounding box center [871, 51] width 11 height 15
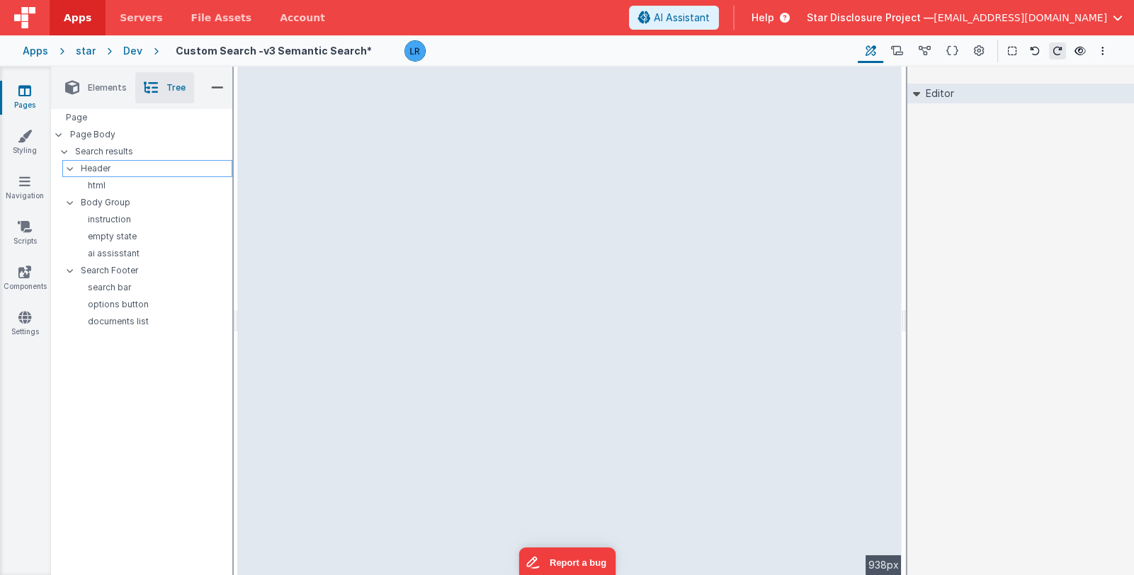
click at [145, 164] on p "Header" at bounding box center [156, 169] width 151 height 16
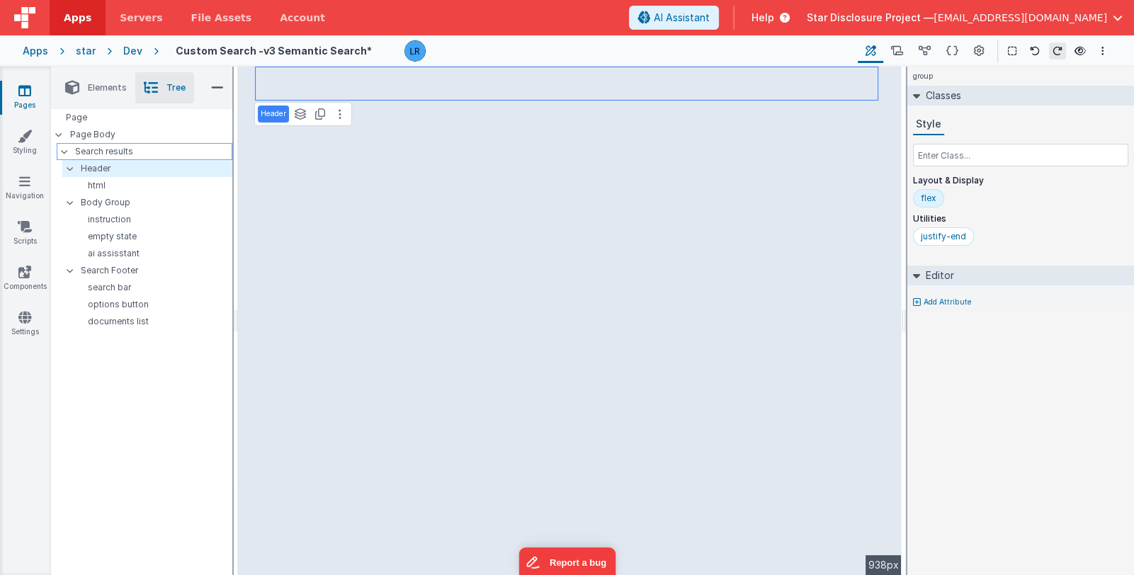
click at [149, 151] on p "Search results" at bounding box center [153, 152] width 157 height 16
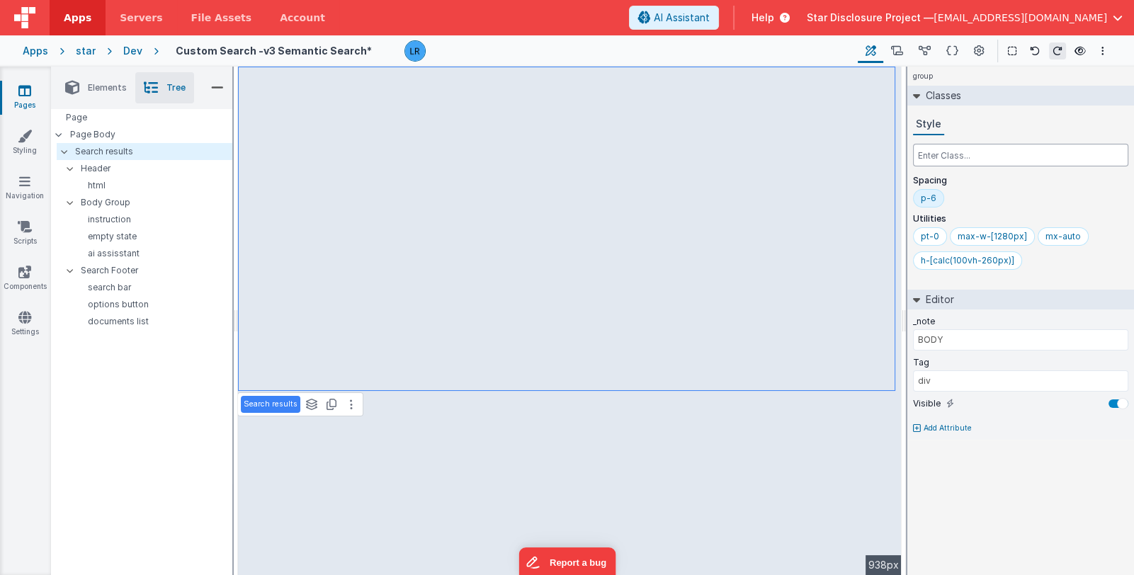
click at [982, 159] on input "text" at bounding box center [1020, 155] width 215 height 23
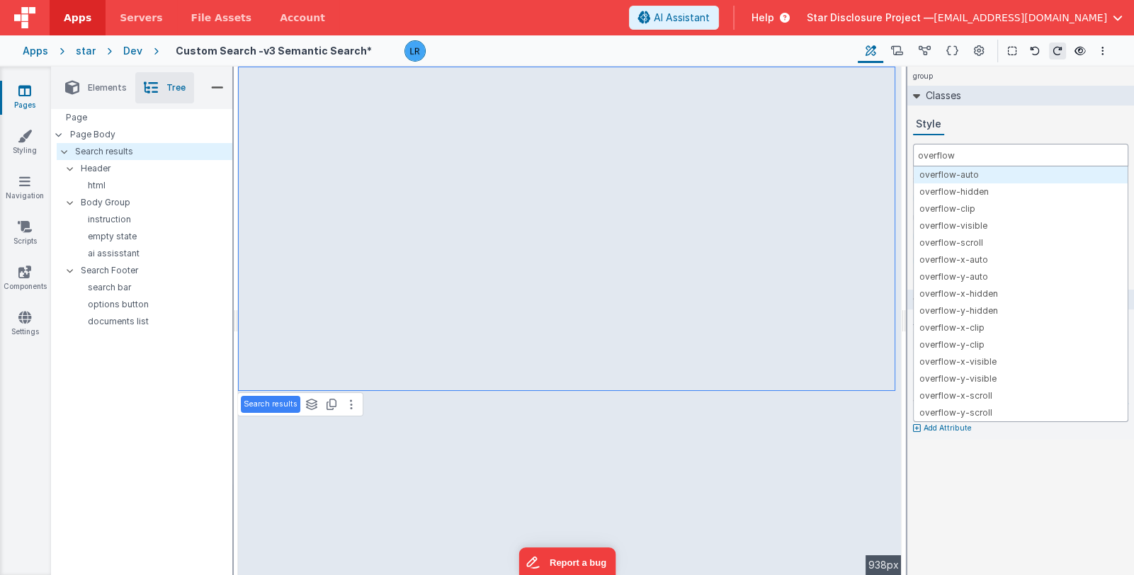
type input "overflow"
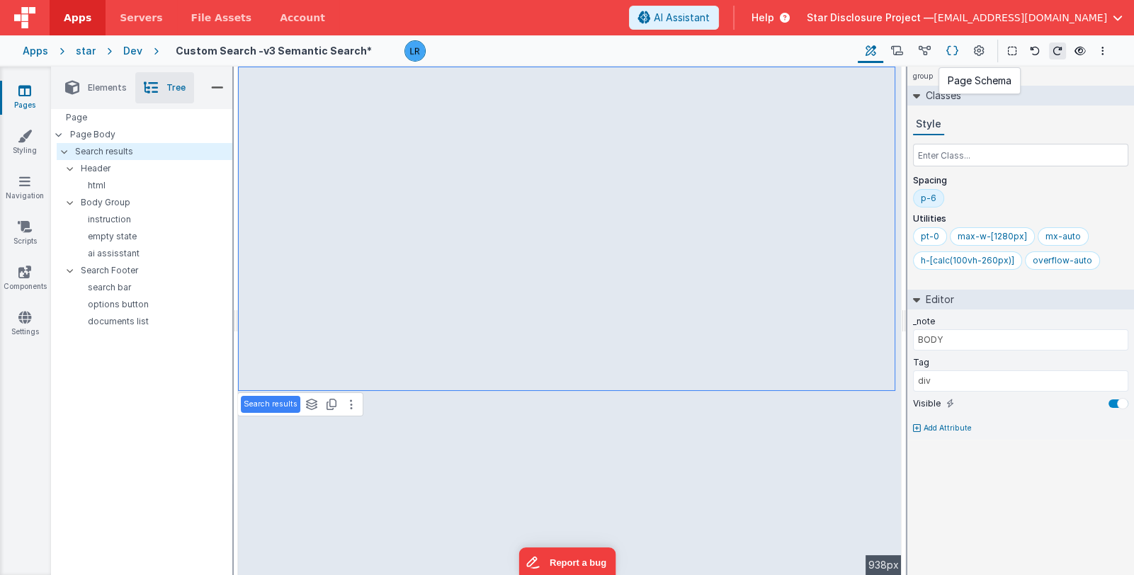
click at [957, 52] on icon at bounding box center [953, 51] width 12 height 15
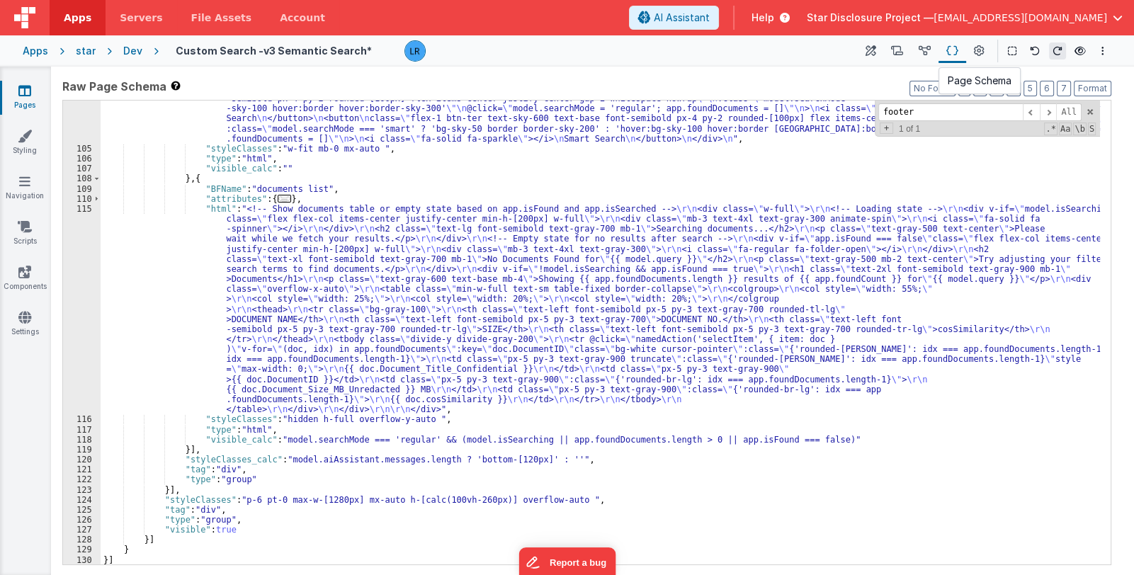
scroll to position [1171, 0]
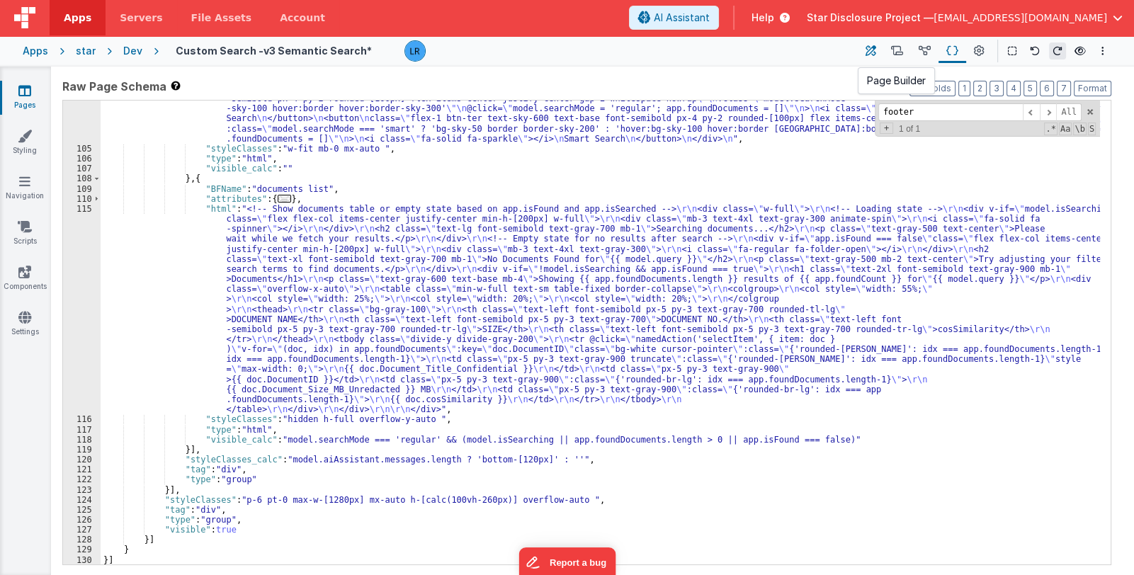
click at [868, 47] on icon at bounding box center [871, 51] width 11 height 15
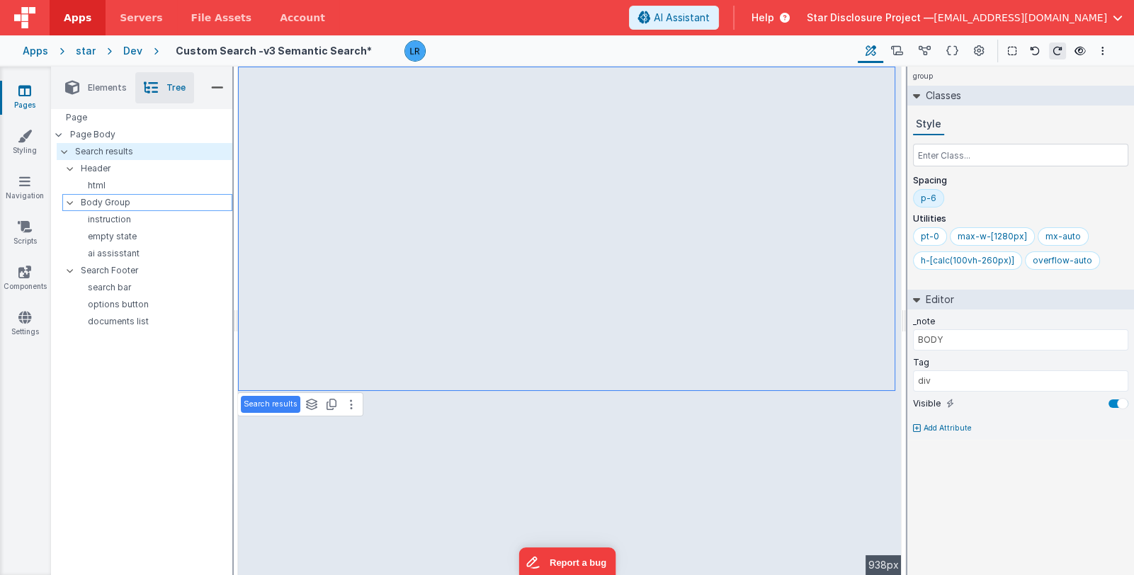
click at [167, 199] on p "Body Group" at bounding box center [156, 203] width 151 height 16
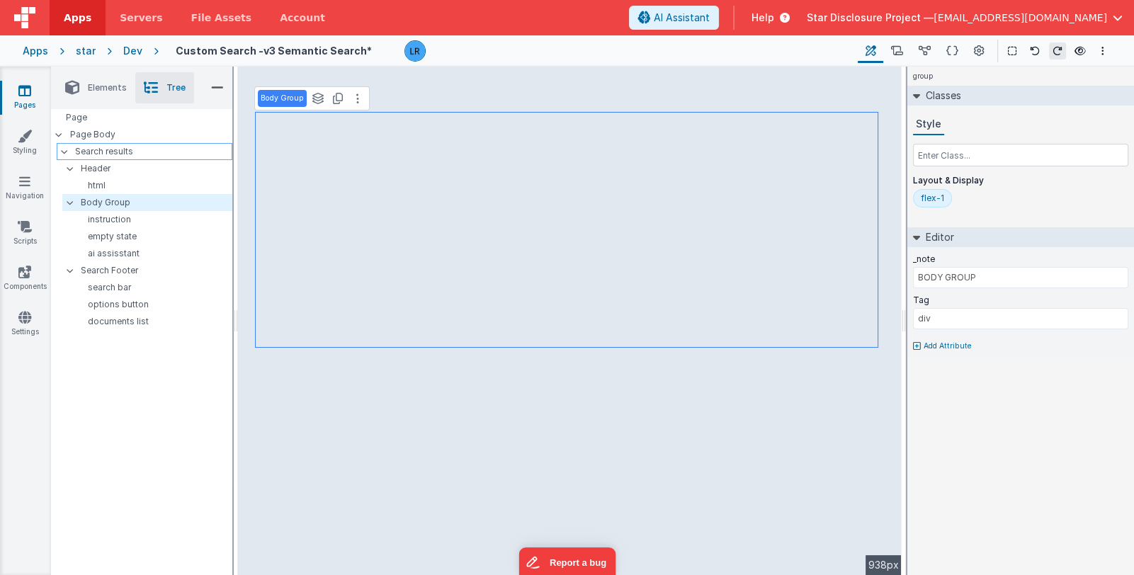
click at [152, 151] on p "Search results" at bounding box center [153, 152] width 157 height 16
type input "BODY"
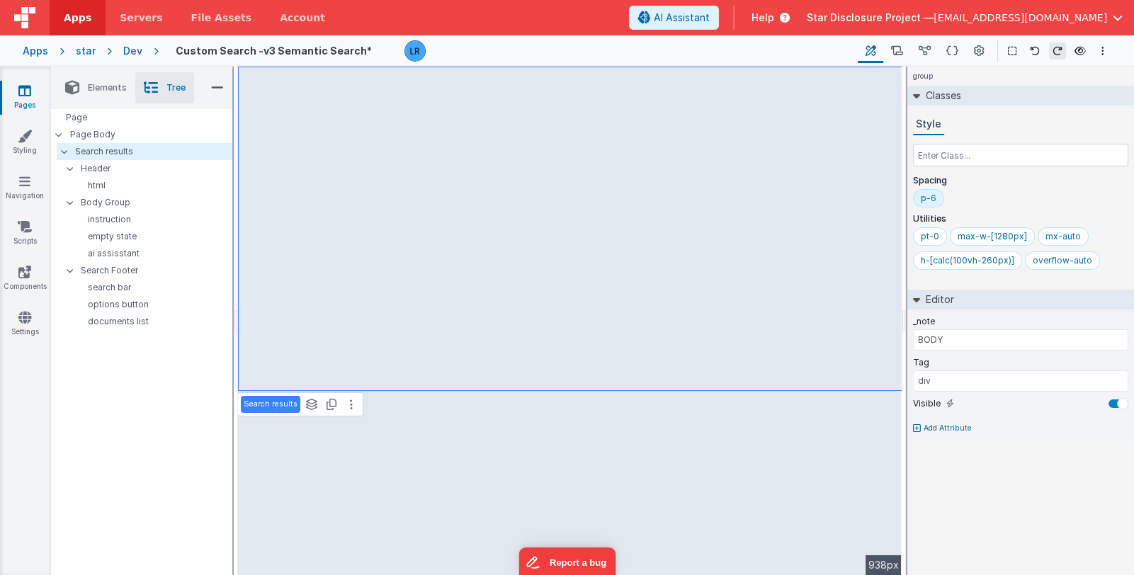
click at [154, 441] on div "Page Page Body Search results Header html Body Group instruction empty state ai…" at bounding box center [141, 297] width 181 height 376
click at [102, 402] on div "Page Page Body Search results Header html Body Group instruction empty state ai…" at bounding box center [141, 297] width 181 height 376
click at [137, 154] on p "Search results" at bounding box center [153, 152] width 157 height 16
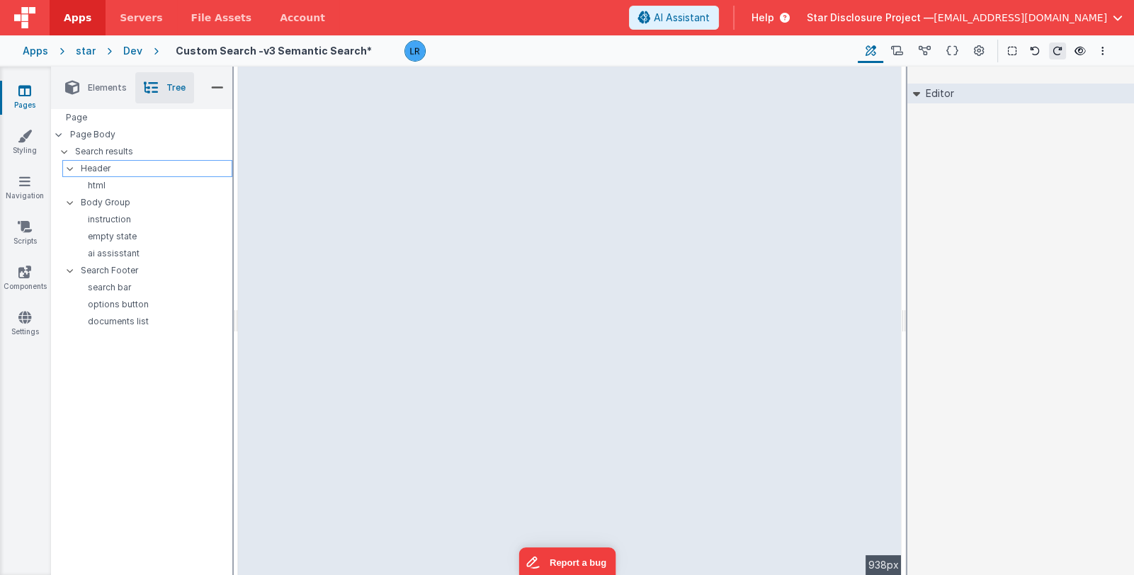
click at [132, 169] on p "Header" at bounding box center [156, 169] width 151 height 16
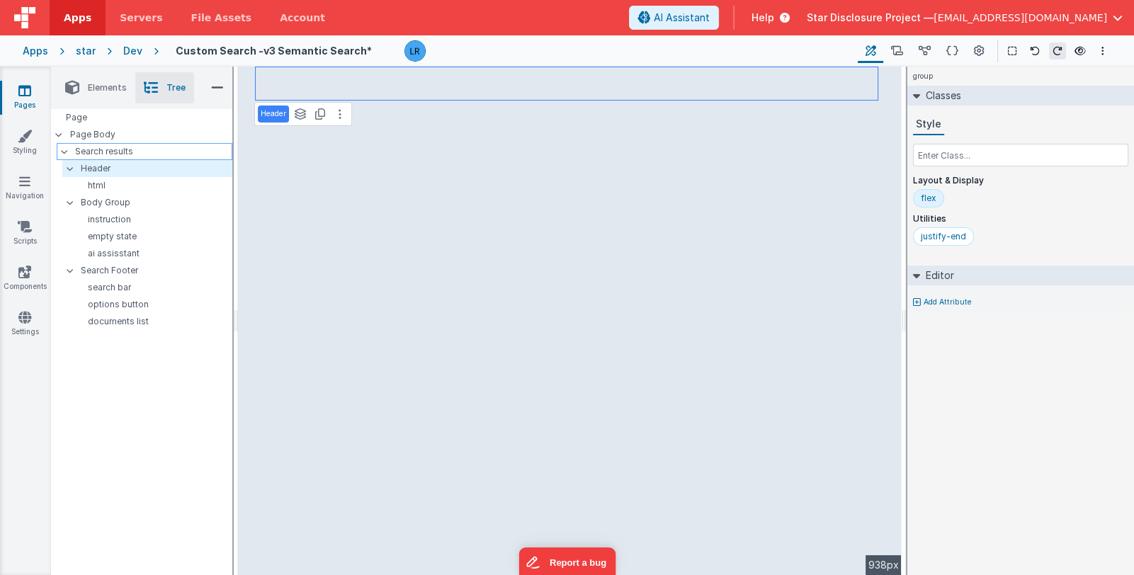
click at [130, 154] on p "Search results" at bounding box center [153, 152] width 157 height 16
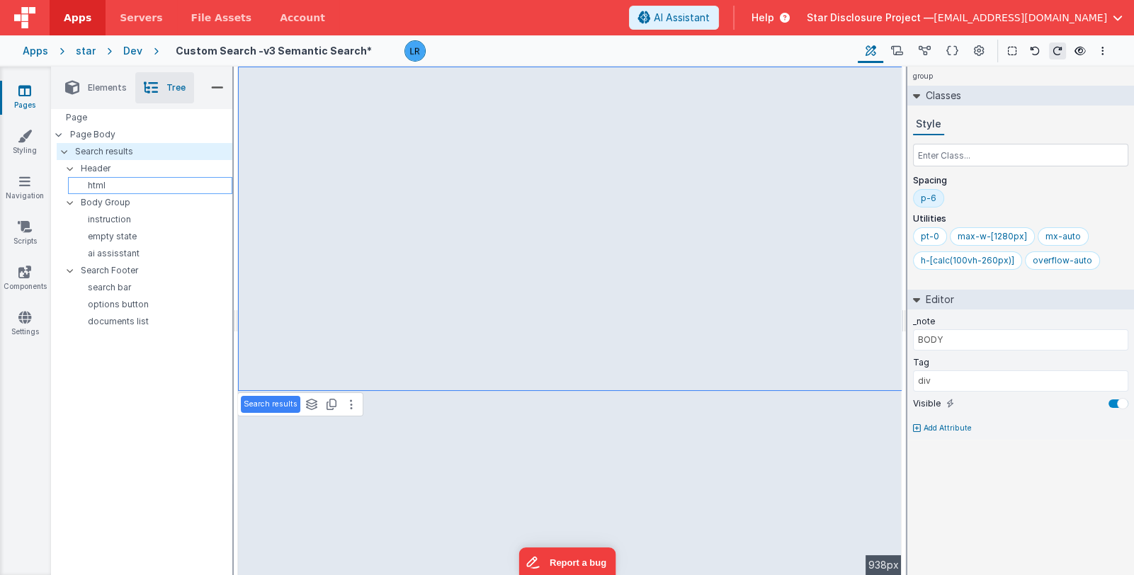
click at [118, 182] on p "html" at bounding box center [153, 185] width 158 height 11
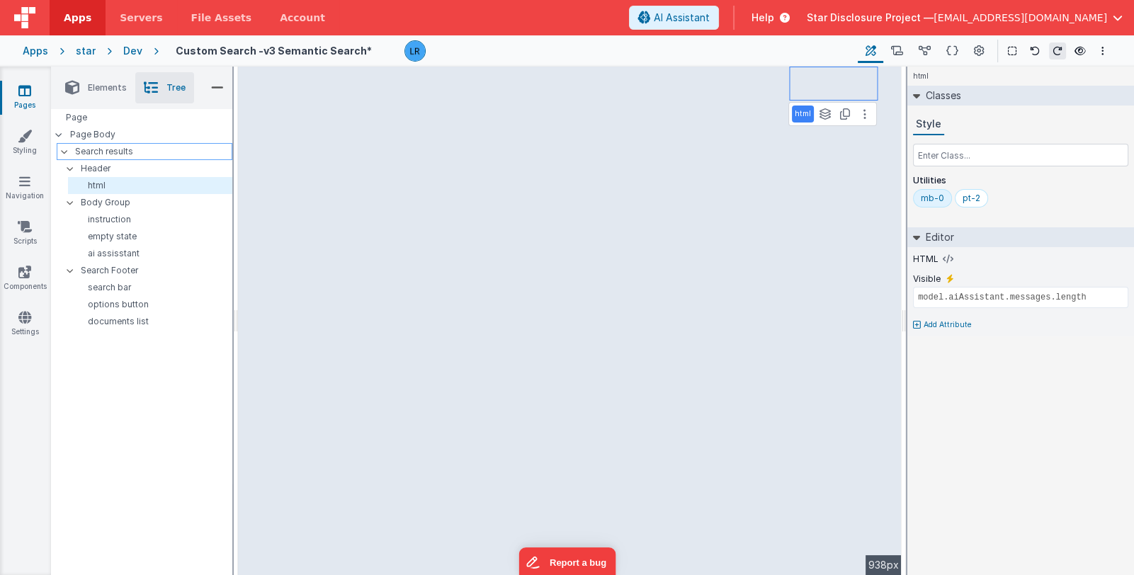
click at [101, 153] on p "Search results" at bounding box center [153, 152] width 157 height 16
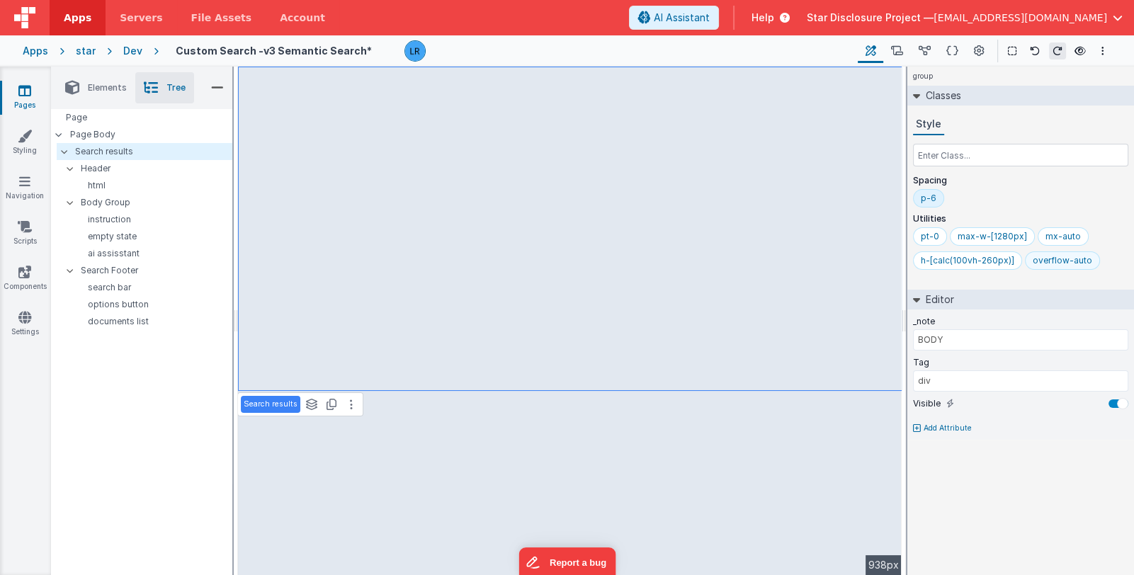
click at [1059, 261] on div "overflow-auto" at bounding box center [1063, 260] width 60 height 11
click at [962, 157] on input "text" at bounding box center [1020, 155] width 215 height 23
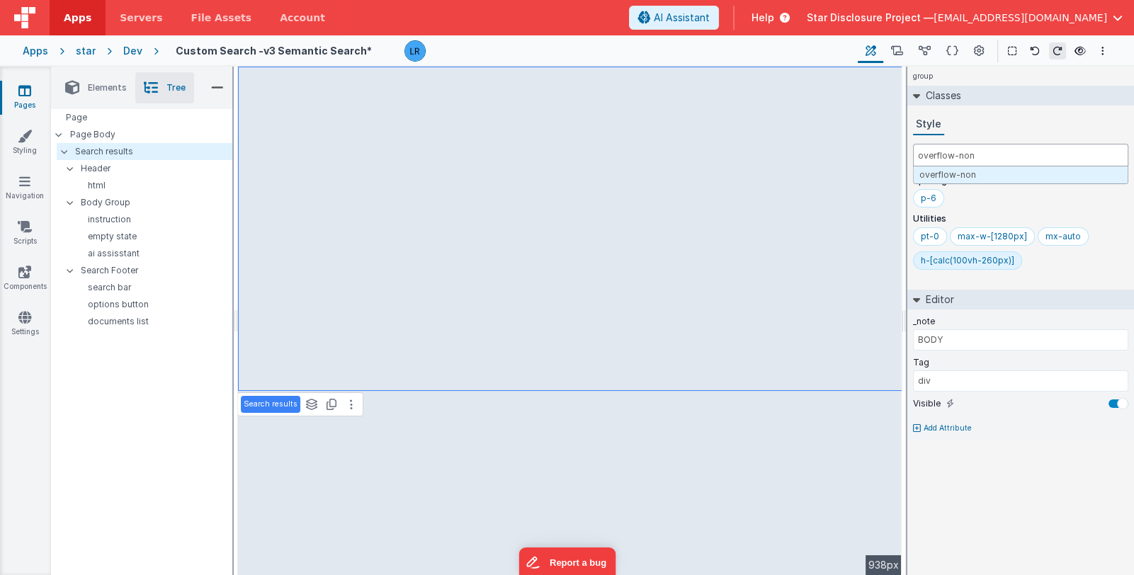
type input "overflow-none"
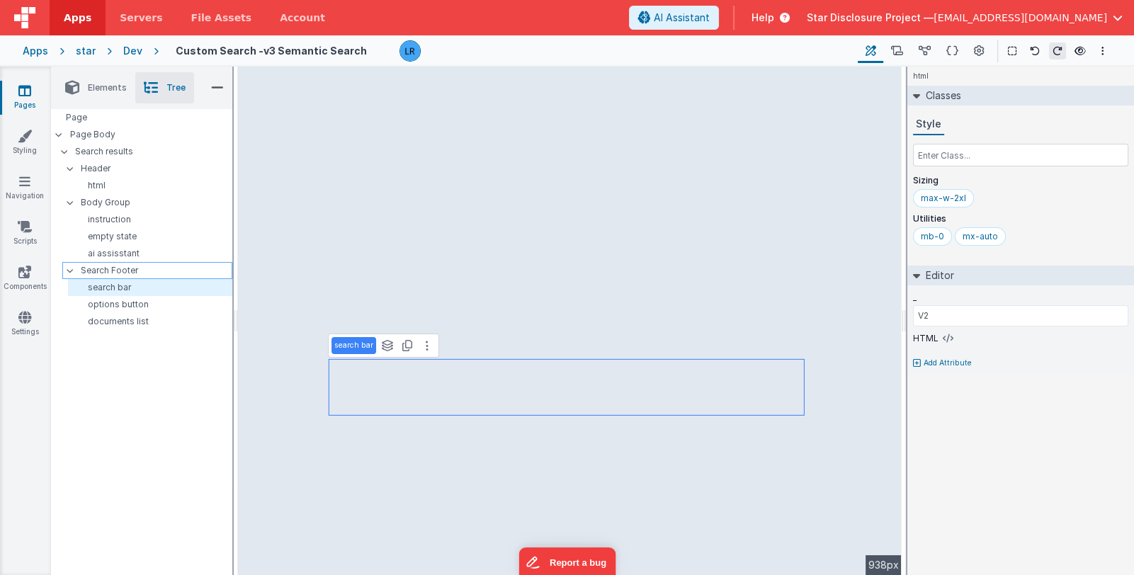
click at [132, 269] on p "Search Footer" at bounding box center [156, 271] width 151 height 16
type input "BODY GROUP"
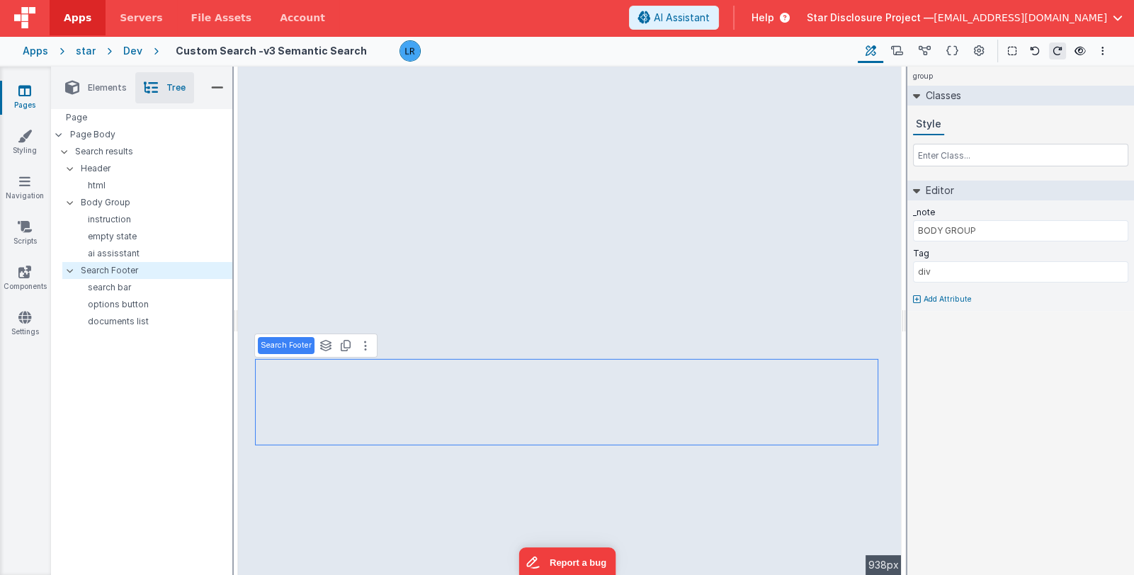
click at [917, 300] on icon at bounding box center [917, 299] width 8 height 9
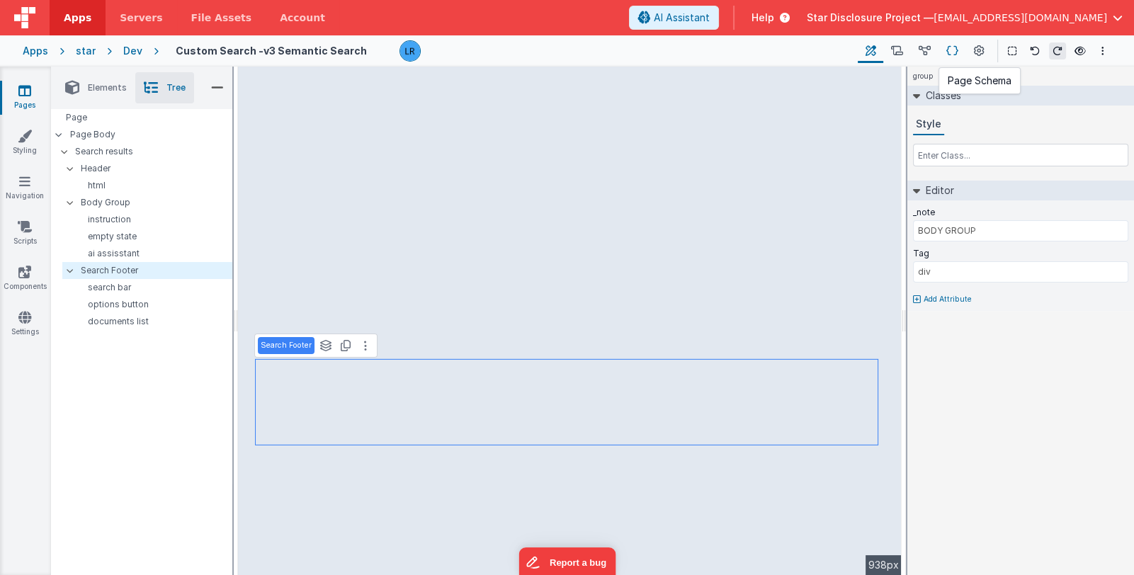
click at [953, 52] on icon at bounding box center [953, 51] width 12 height 15
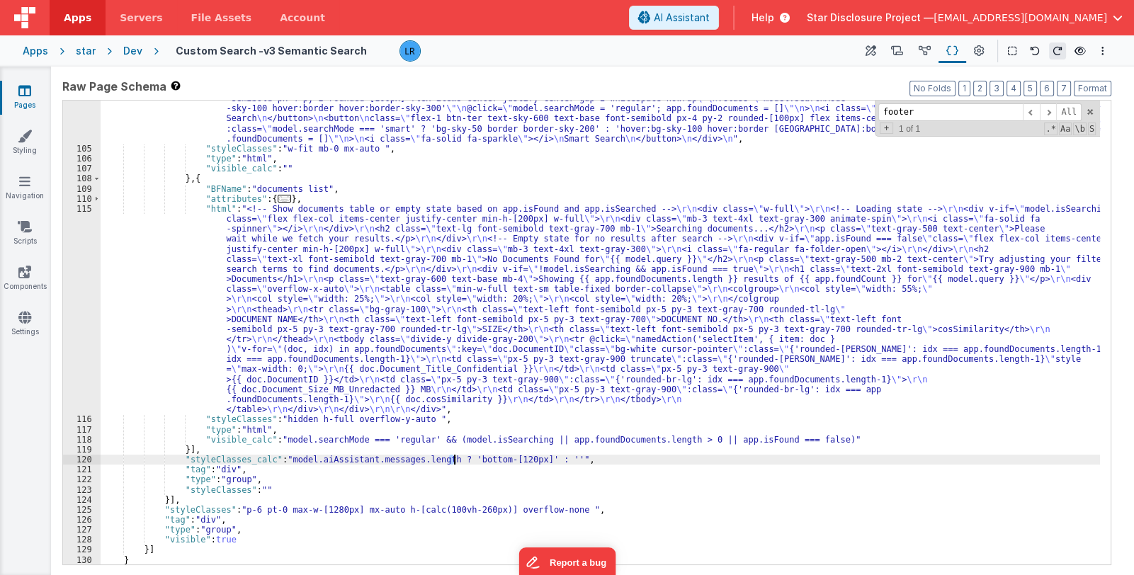
click at [453, 461] on div ""html" : "<!-- Toggle buttons for search mode. Sparkle icon used for Smart Sear…" at bounding box center [601, 351] width 1000 height 535
click at [453, 461] on div ""html" : "<!-- Toggle buttons for search mode. Sparkle icon used for Smart Sear…" at bounding box center [601, 333] width 1000 height 464
drag, startPoint x: 453, startPoint y: 461, endPoint x: 514, endPoint y: 459, distance: 61.0
click at [514, 459] on div ""html" : "<!-- Toggle buttons for search mode. Sparkle icon used for Smart Sear…" at bounding box center [601, 351] width 1000 height 535
click at [514, 459] on div ""html" : "<!-- Toggle buttons for search mode. Sparkle icon used for Smart Sear…" at bounding box center [601, 333] width 1000 height 464
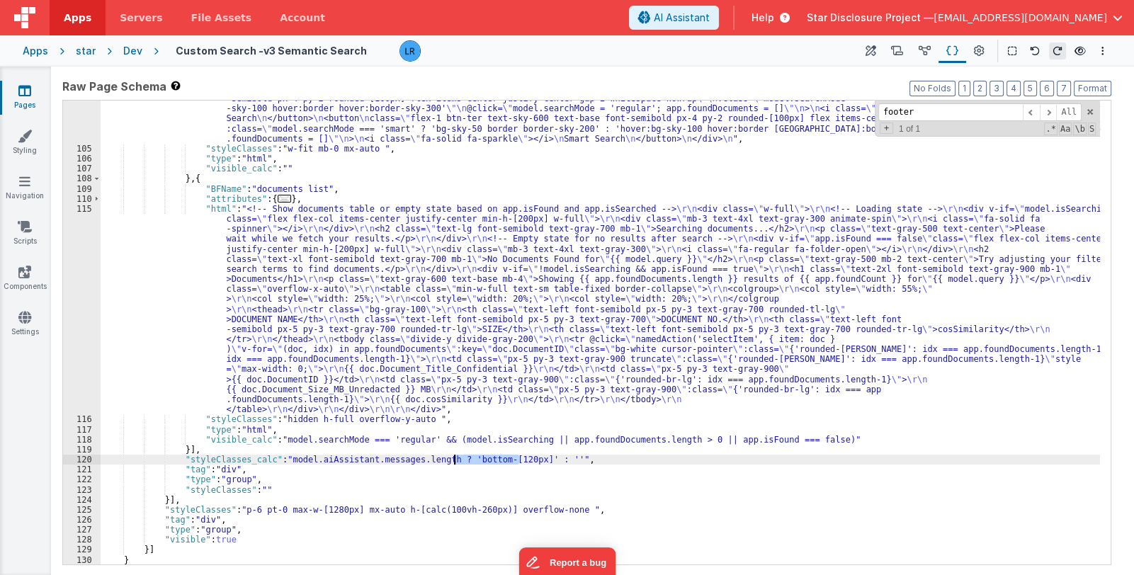
drag, startPoint x: 519, startPoint y: 459, endPoint x: 456, endPoint y: 460, distance: 63.8
click at [456, 460] on div ""html" : "<!-- Toggle buttons for search mode. Sparkle icon used for Smart Sear…" at bounding box center [601, 351] width 1000 height 535
click at [453, 456] on div ""html" : "<!-- Toggle buttons for search mode. Sparkle icon used for Smart Sear…" at bounding box center [601, 333] width 1000 height 464
paste textarea
click at [872, 48] on icon at bounding box center [871, 51] width 11 height 15
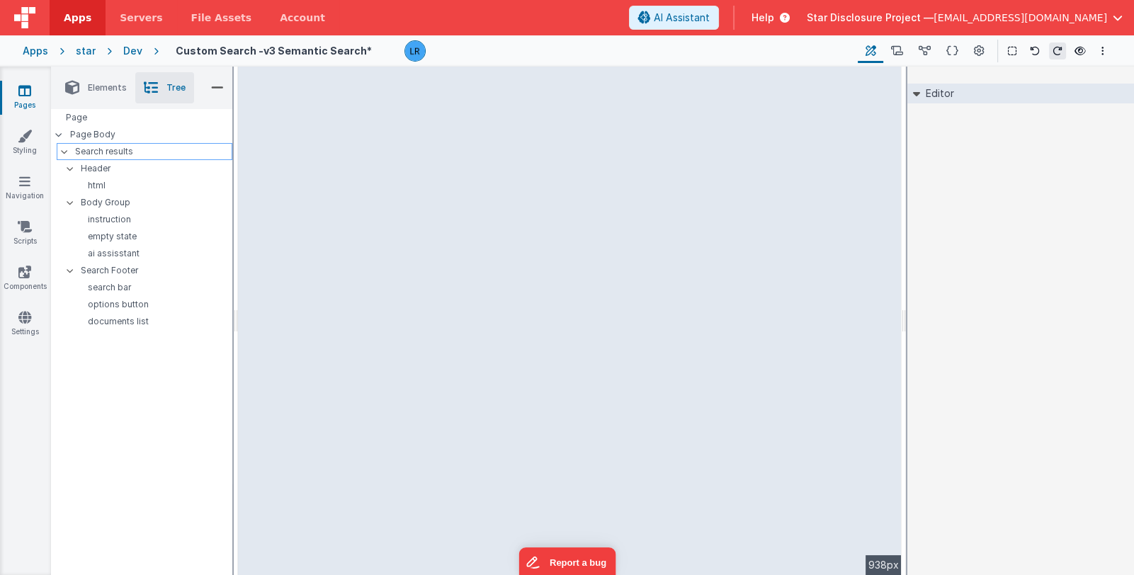
click at [155, 153] on p "Search results" at bounding box center [153, 152] width 157 height 16
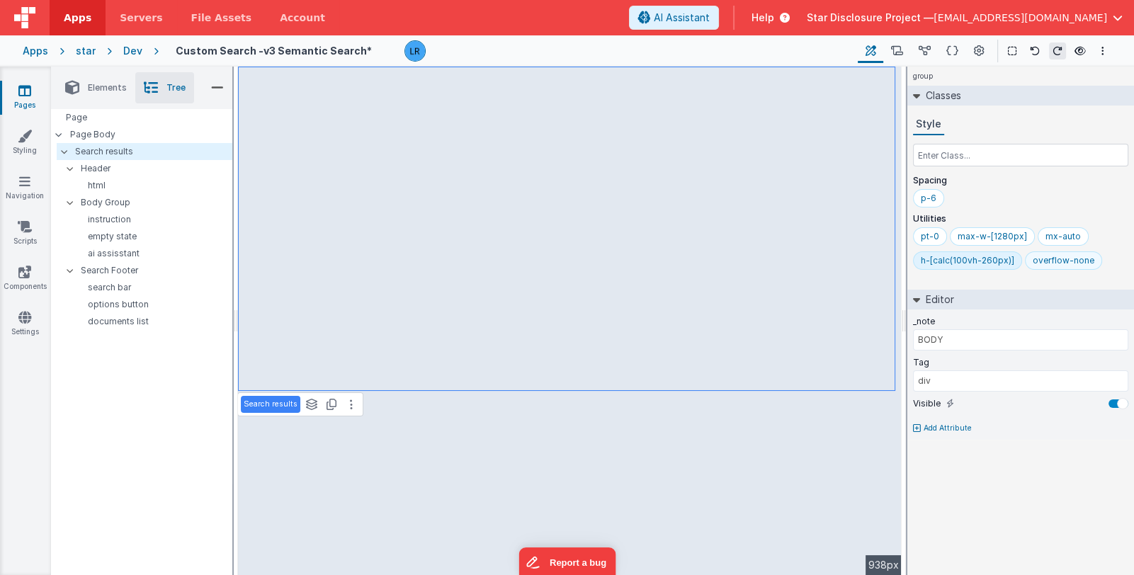
click at [1076, 259] on div "overflow-none" at bounding box center [1064, 260] width 62 height 11
click at [1049, 259] on div "overflow-none" at bounding box center [1064, 260] width 62 height 11
click at [953, 55] on icon at bounding box center [953, 51] width 12 height 15
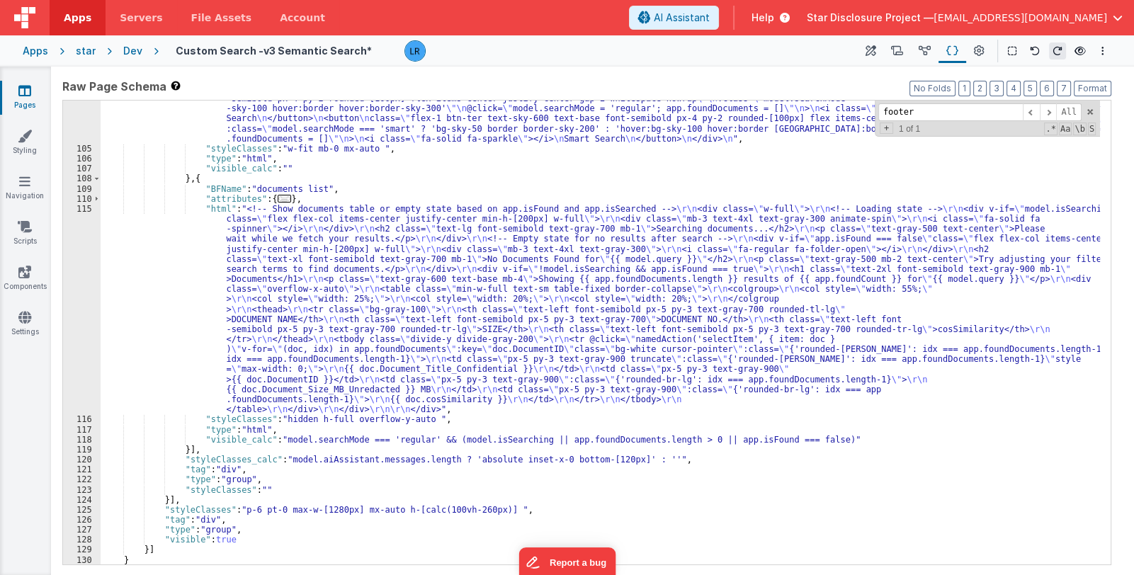
click at [412, 322] on div ""html" : "<!-- Toggle buttons for search mode. Sparkle icon used for Smart Sear…" at bounding box center [601, 351] width 1000 height 535
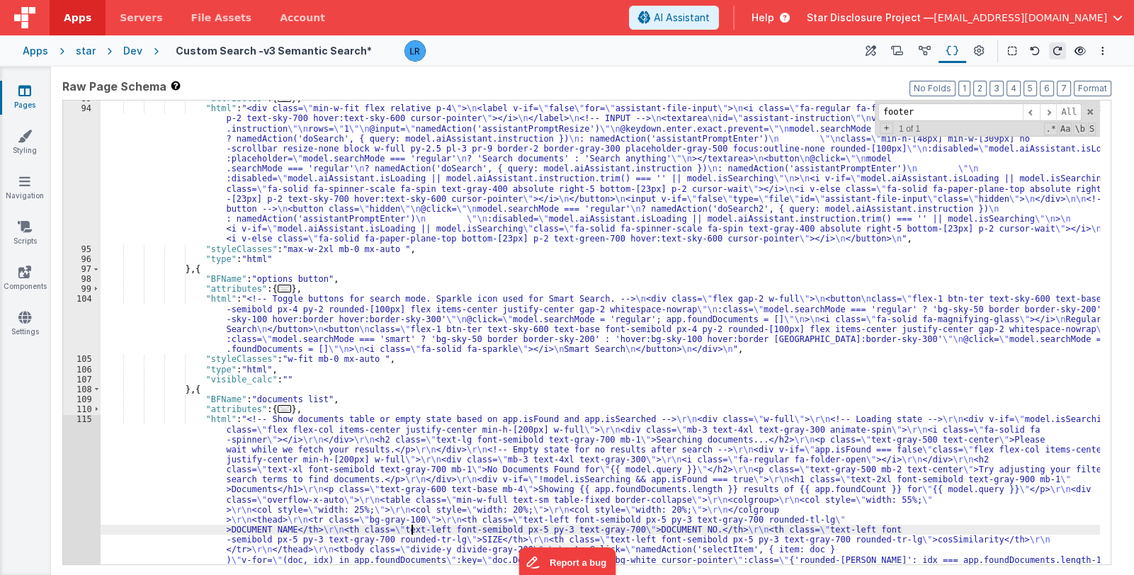
scroll to position [750, 0]
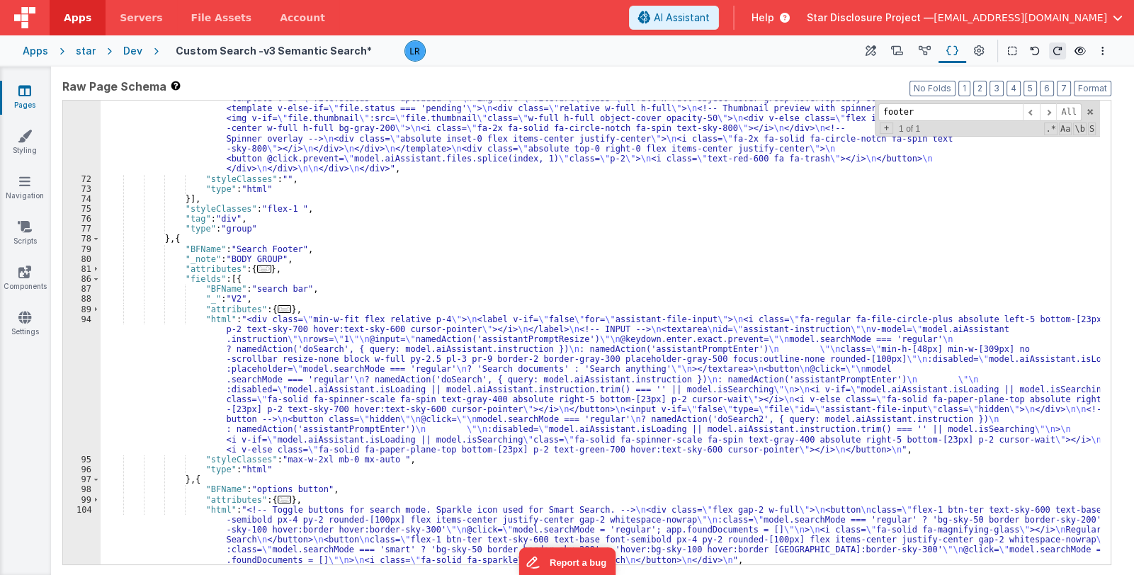
click at [413, 311] on div ""html" : "<div id= \" aiassistant \" class= \" [&_code]:text-xs [&_code]:text-w…" at bounding box center [601, 241] width 1000 height 816
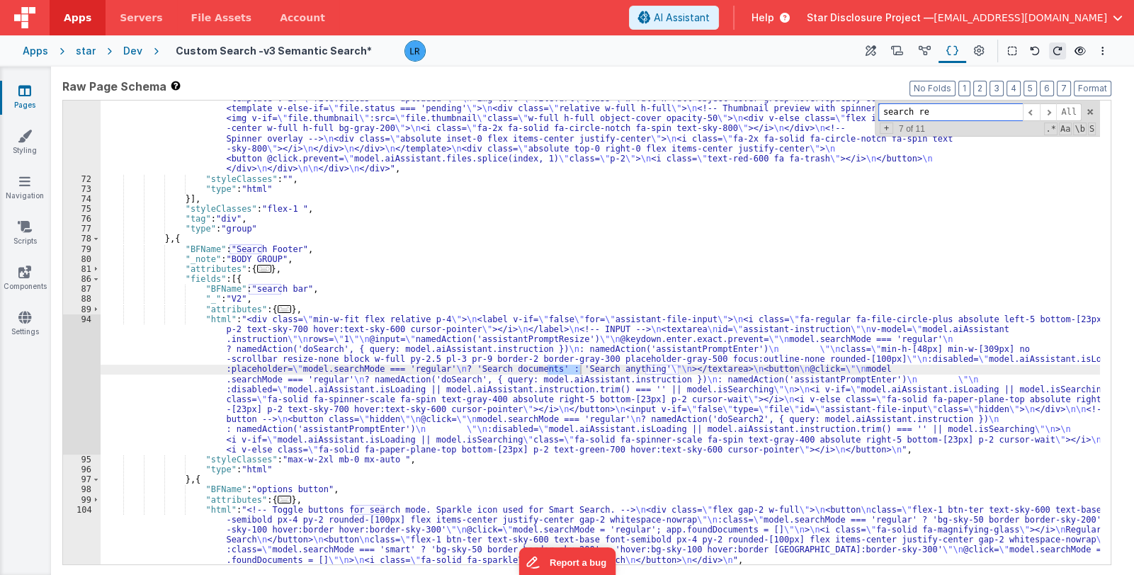
scroll to position [0, 0]
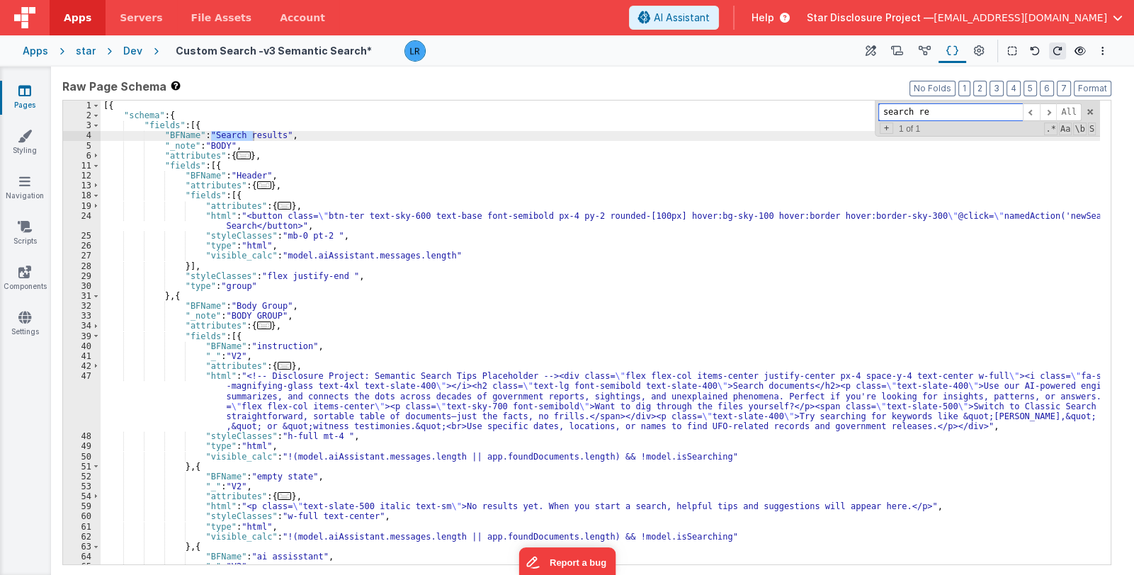
type input "search re"
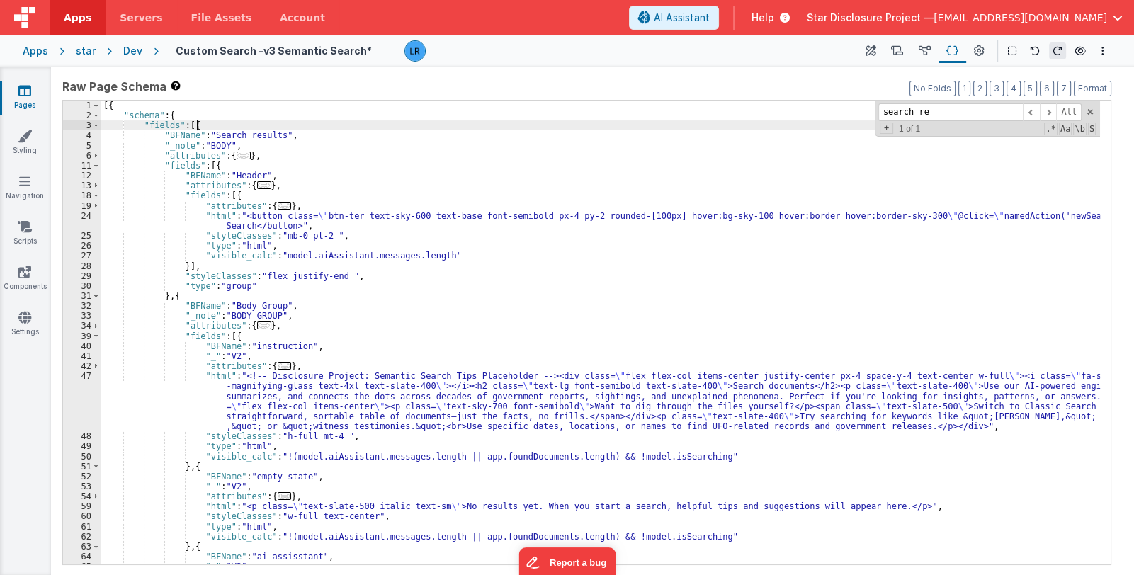
click at [203, 129] on div "[{ "schema" : { "fields" : [{ "BFName" : "Search results" , "_note" : "BODY" , …" at bounding box center [601, 343] width 1000 height 485
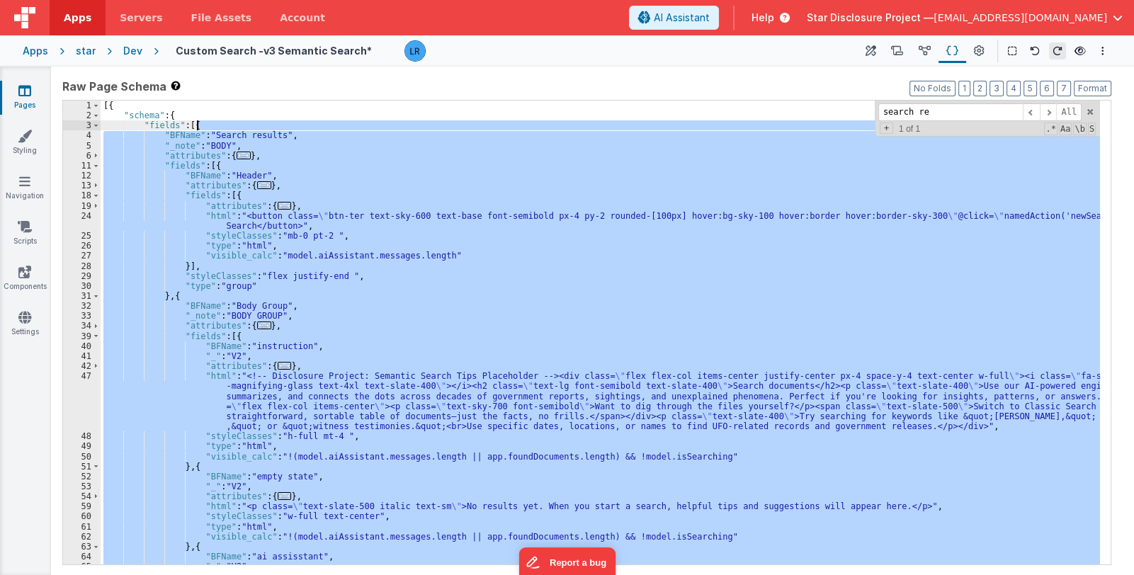
click at [203, 129] on div "[{ "schema" : { "fields" : [{ "BFName" : "Search results" , "_note" : "BODY" , …" at bounding box center [601, 343] width 1000 height 485
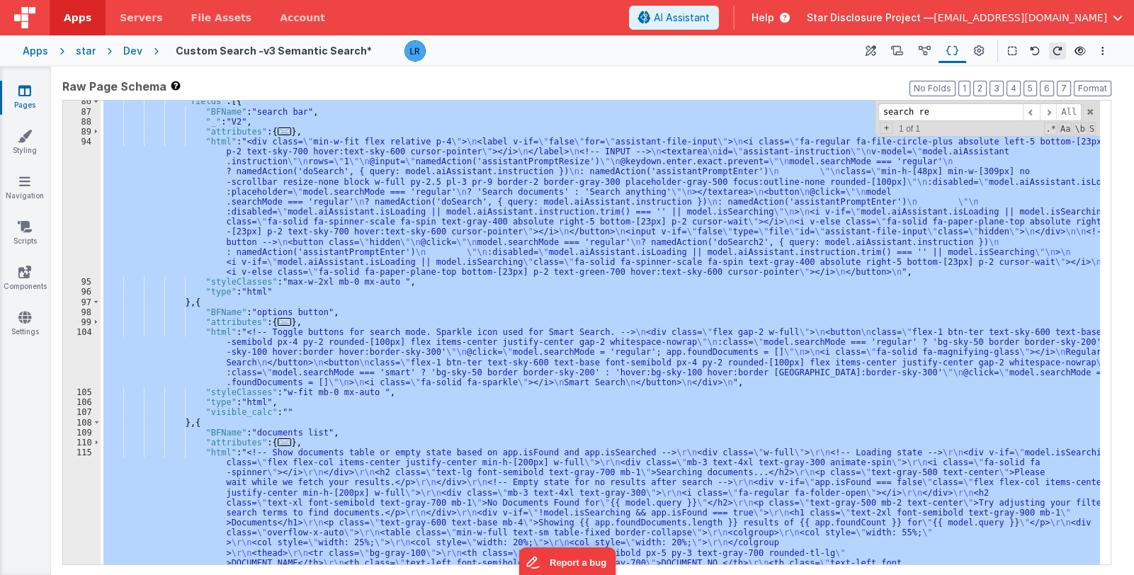
scroll to position [1181, 0]
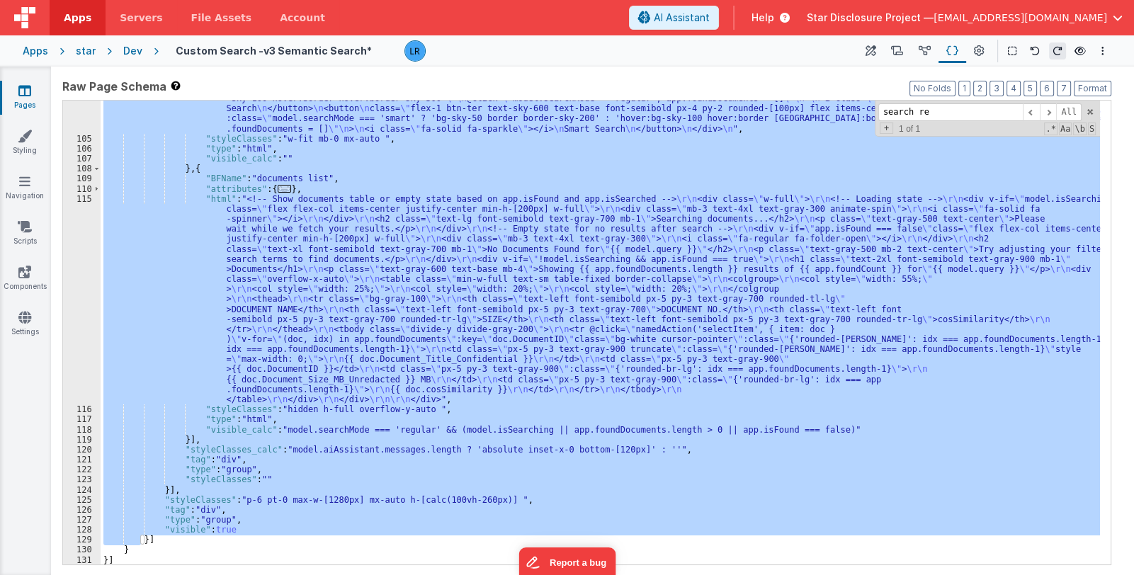
click at [390, 501] on div ""html" : "<!-- Toggle buttons for search mode. Sparkle icon used for Smart Sear…" at bounding box center [601, 333] width 1000 height 464
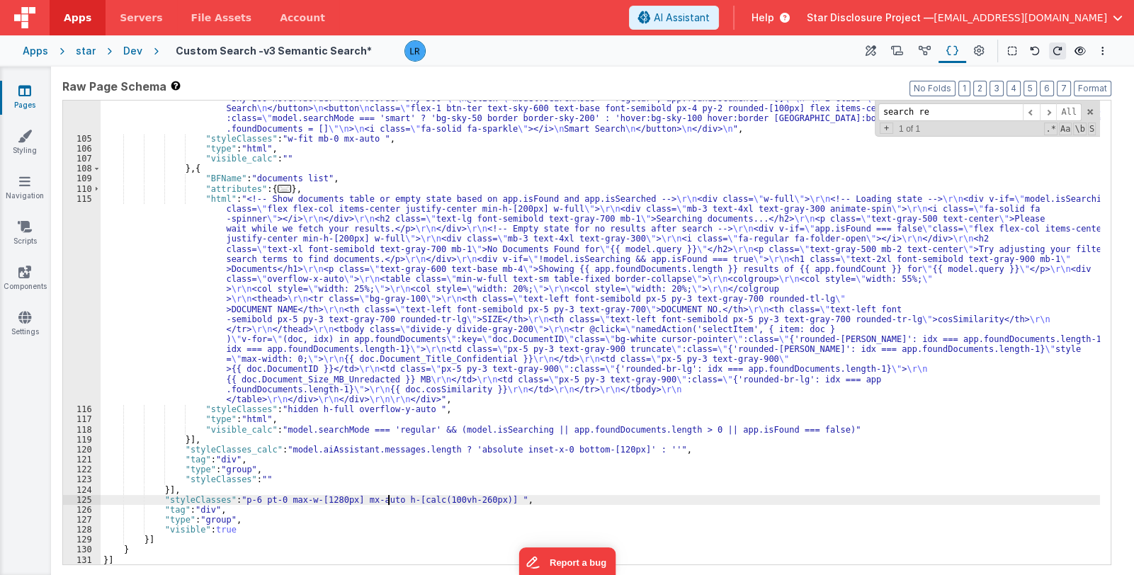
click at [390, 501] on div ""html" : "<!-- Toggle buttons for search mode. Sparkle icon used for Smart Sear…" at bounding box center [601, 341] width 1000 height 535
click at [387, 500] on div ""html" : "<!-- Toggle buttons for search mode. Sparkle icon used for Smart Sear…" at bounding box center [601, 333] width 1000 height 464
drag, startPoint x: 385, startPoint y: 500, endPoint x: 492, endPoint y: 500, distance: 107.7
click at [492, 500] on div ""html" : "<!-- Toggle buttons for search mode. Sparkle icon used for Smart Sear…" at bounding box center [601, 341] width 1000 height 535
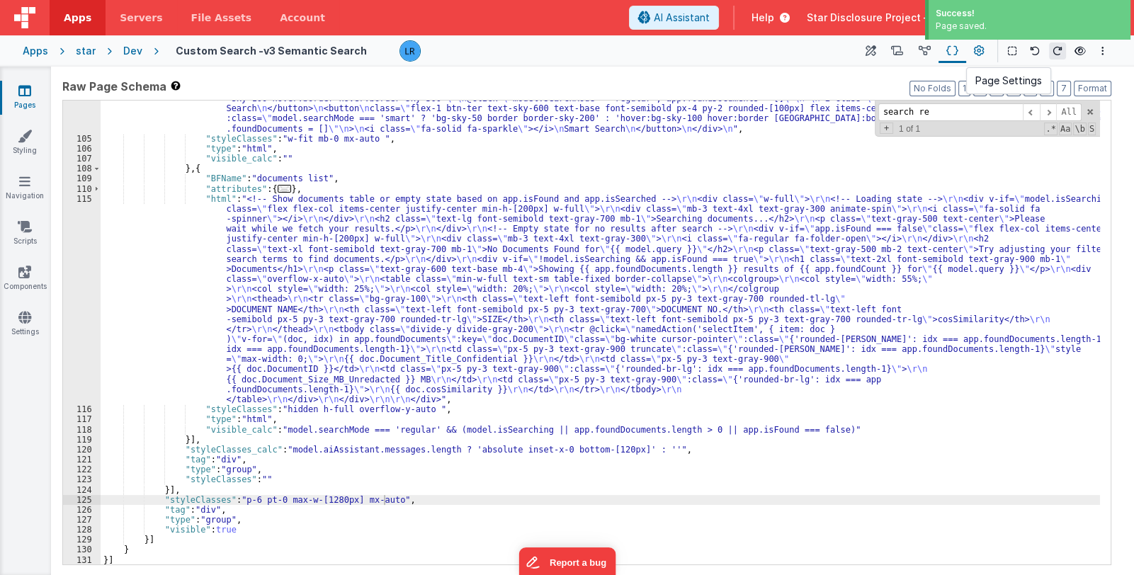
click at [977, 50] on icon at bounding box center [979, 51] width 11 height 15
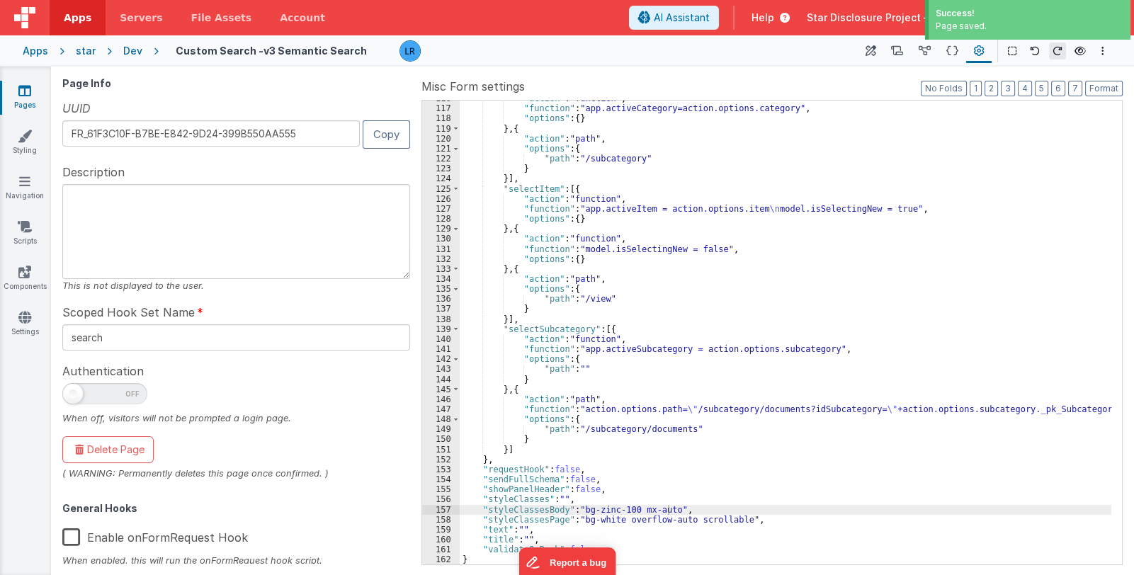
click at [669, 509] on div ""action" : "function" , "function" : "app.activeCategory=action.options.categor…" at bounding box center [786, 336] width 652 height 485
click at [868, 55] on icon at bounding box center [871, 51] width 11 height 15
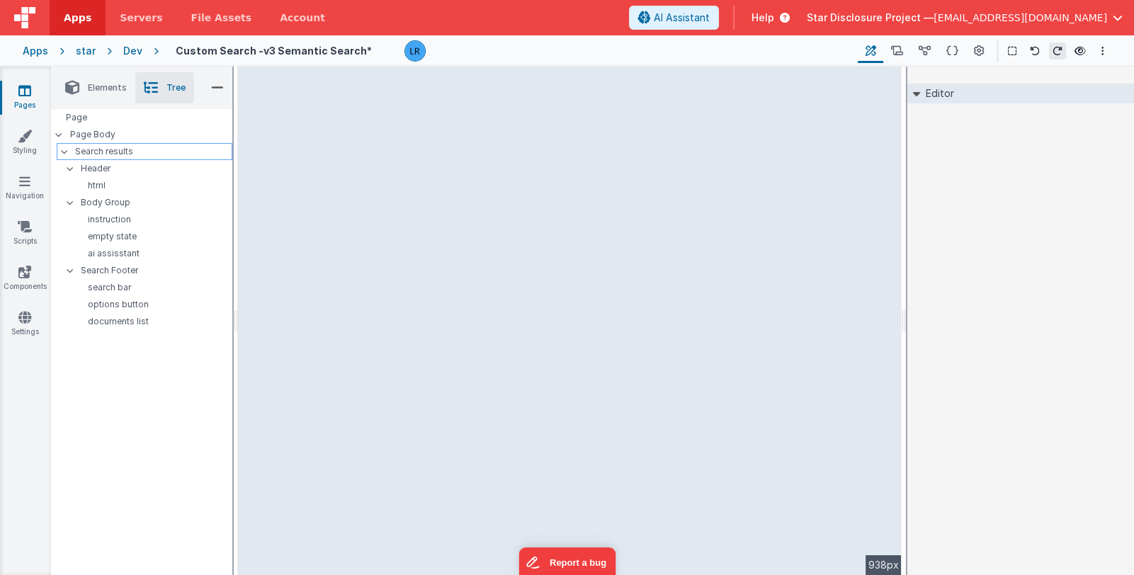
click at [149, 154] on p "Search results" at bounding box center [153, 152] width 157 height 16
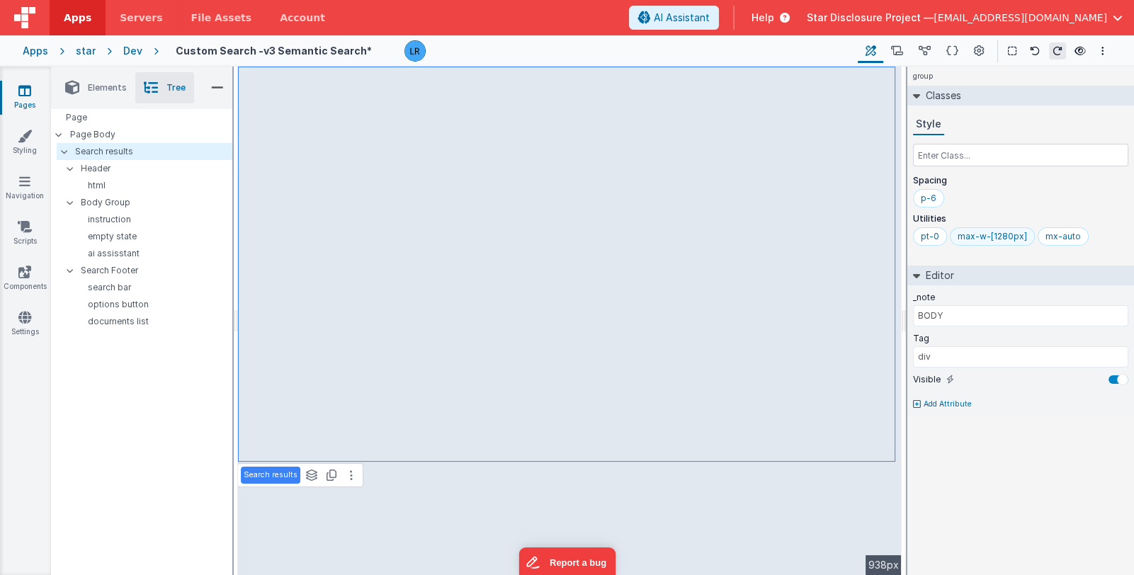
click at [955, 235] on div "max-w-[1280px]" at bounding box center [992, 236] width 85 height 18
click at [969, 235] on div "max-w-[1280px]" at bounding box center [992, 236] width 69 height 11
click at [974, 51] on icon at bounding box center [979, 51] width 11 height 15
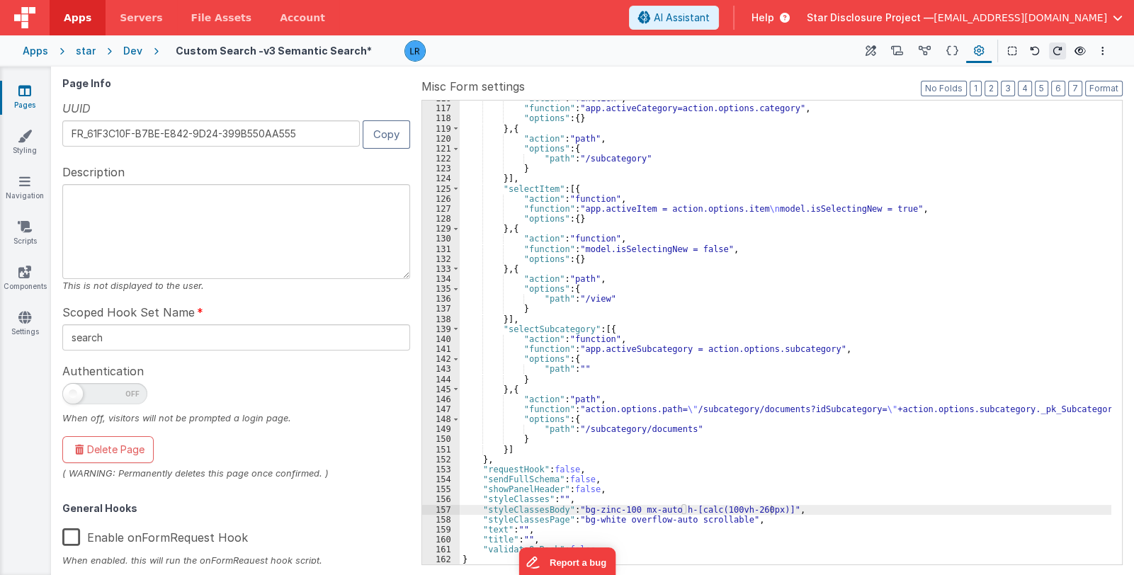
click at [772, 511] on div ""action" : "function" , "function" : "app.activeCategory=action.options.categor…" at bounding box center [786, 336] width 652 height 485
drag, startPoint x: 774, startPoint y: 508, endPoint x: 874, endPoint y: 505, distance: 100.7
click at [874, 505] on div ""action" : "function" , "function" : "app.activeCategory=action.options.categor…" at bounding box center [786, 336] width 652 height 485
click at [862, 505] on div ""action" : "function" , "function" : "app.activeCategory=action.options.categor…" at bounding box center [786, 336] width 652 height 485
click at [779, 511] on div ""action" : "function" , "function" : "app.activeCategory=action.options.categor…" at bounding box center [786, 333] width 652 height 464
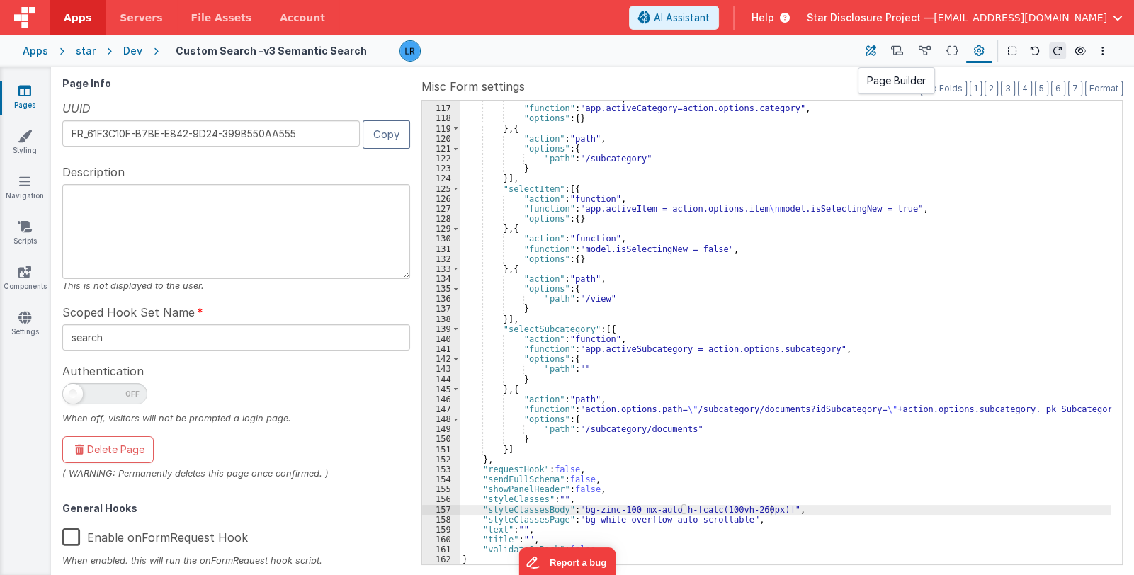
click at [873, 55] on icon at bounding box center [871, 51] width 11 height 15
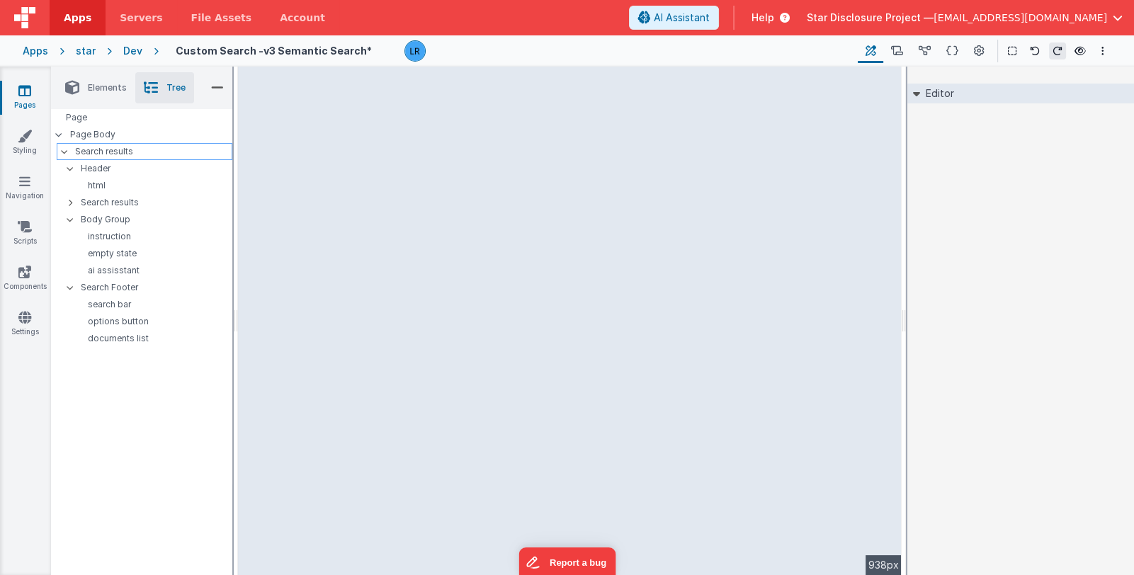
click at [154, 148] on p "Search results" at bounding box center [153, 152] width 157 height 16
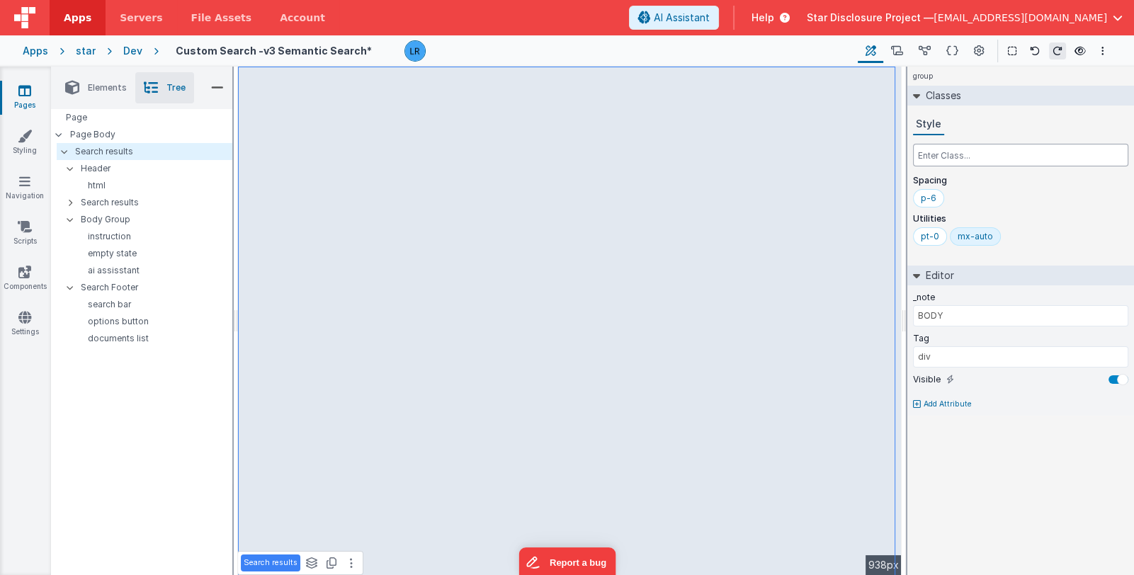
click at [942, 155] on input "text" at bounding box center [1020, 155] width 215 height 23
paste input "h-[calc(100vh-260px)]"
type input "h-[calc(100vh-260px)]"
click at [959, 157] on input "text" at bounding box center [1020, 155] width 215 height 23
type input "w"
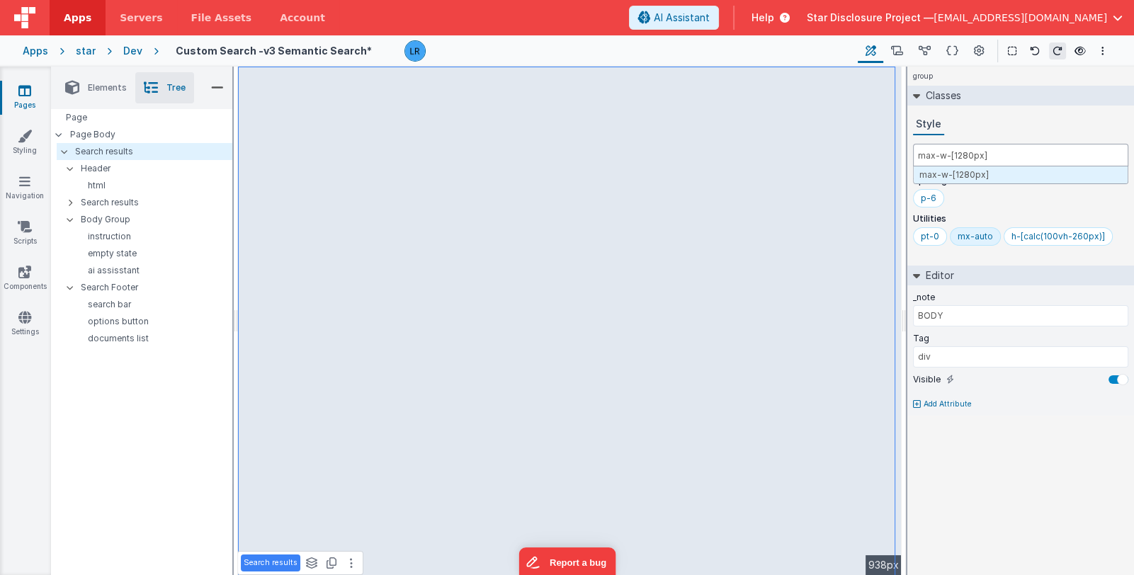
type input "max-w-[1280px]"
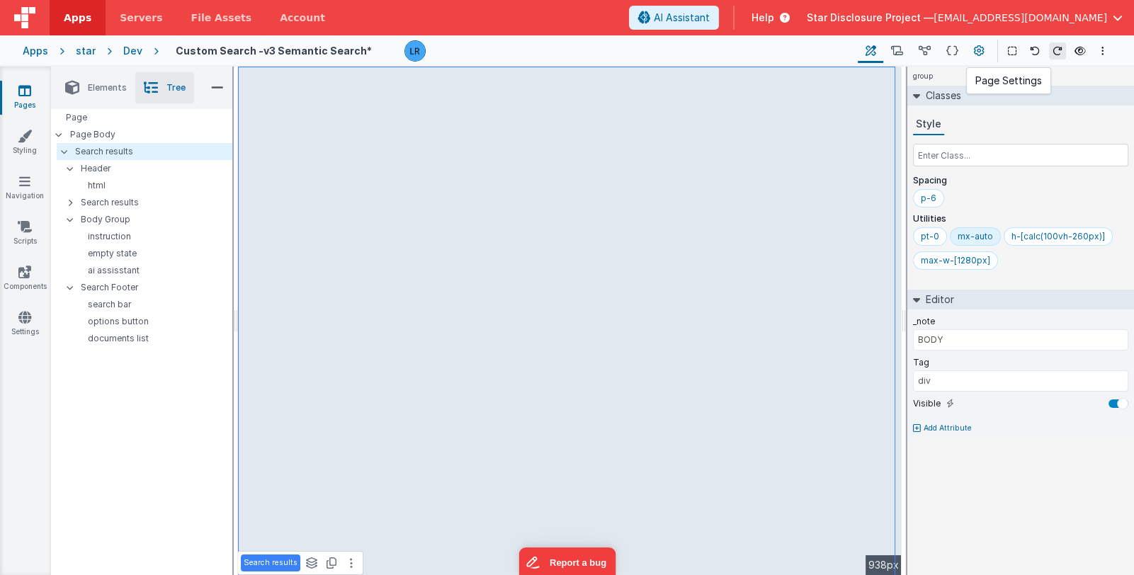
click at [977, 52] on icon at bounding box center [979, 51] width 11 height 15
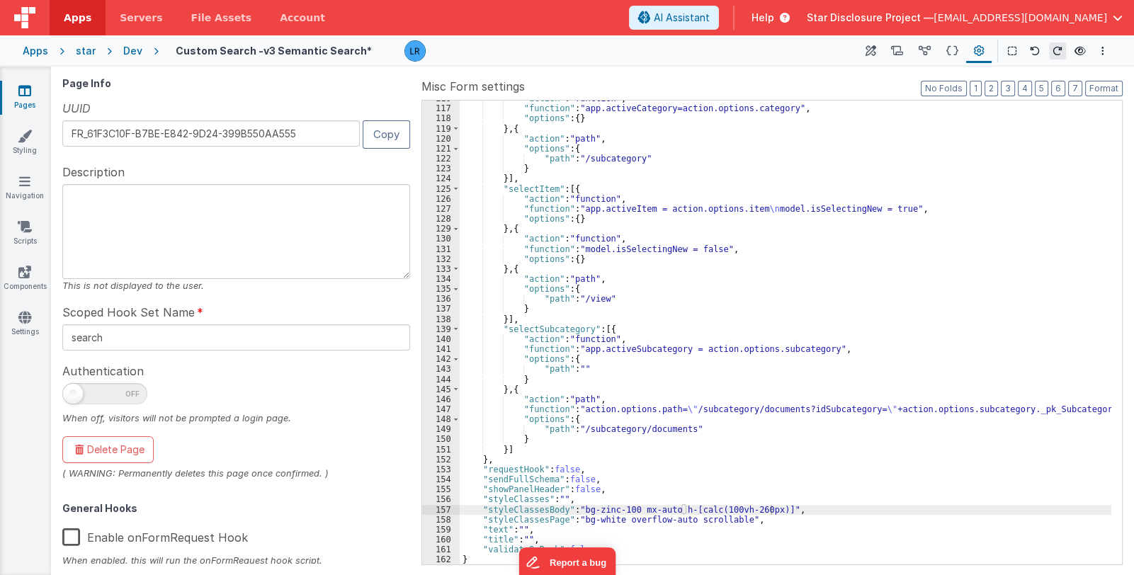
click at [686, 509] on div ""action" : "function" , "function" : "app.activeCategory=action.options.categor…" at bounding box center [786, 336] width 652 height 485
drag, startPoint x: 635, startPoint y: 509, endPoint x: 772, endPoint y: 509, distance: 137.5
click at [772, 509] on div ""action" : "function" , "function" : "app.activeCategory=action.options.categor…" at bounding box center [786, 336] width 652 height 485
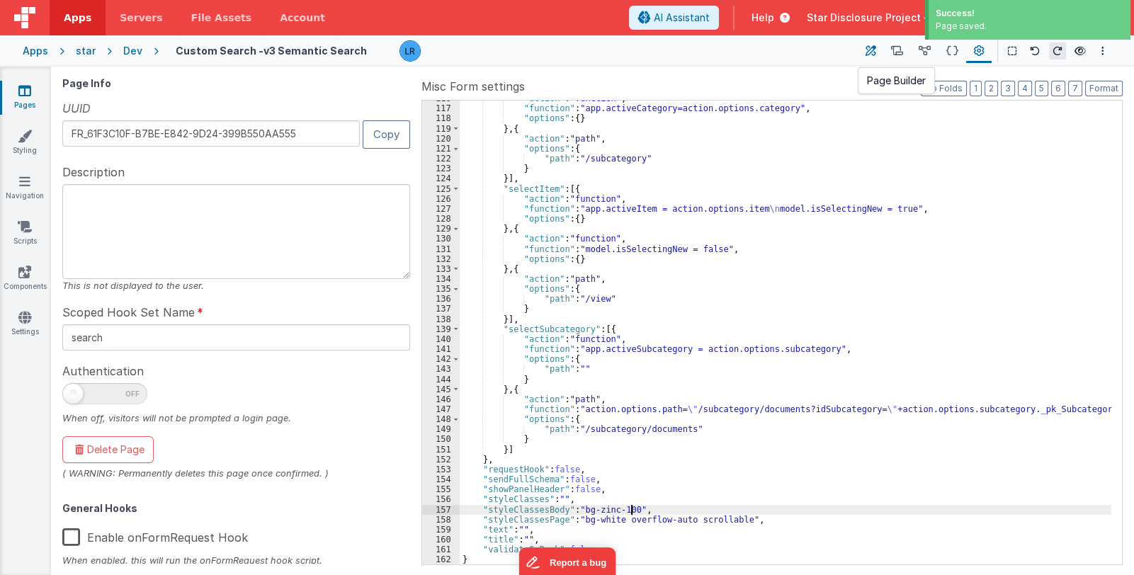
click at [877, 48] on button at bounding box center [871, 51] width 26 height 24
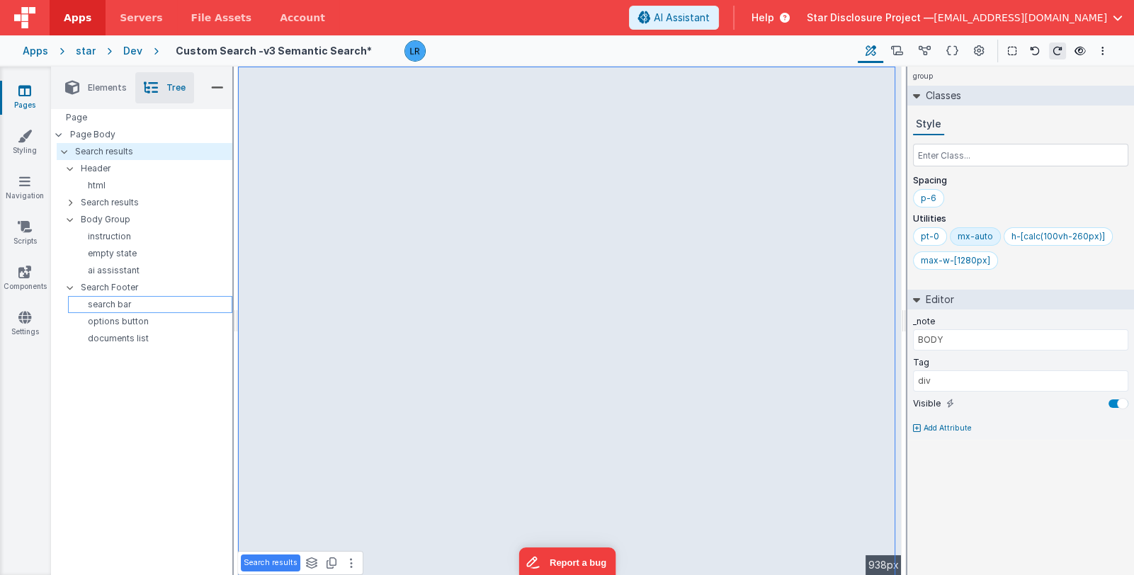
click at [152, 303] on p "search bar" at bounding box center [153, 304] width 158 height 11
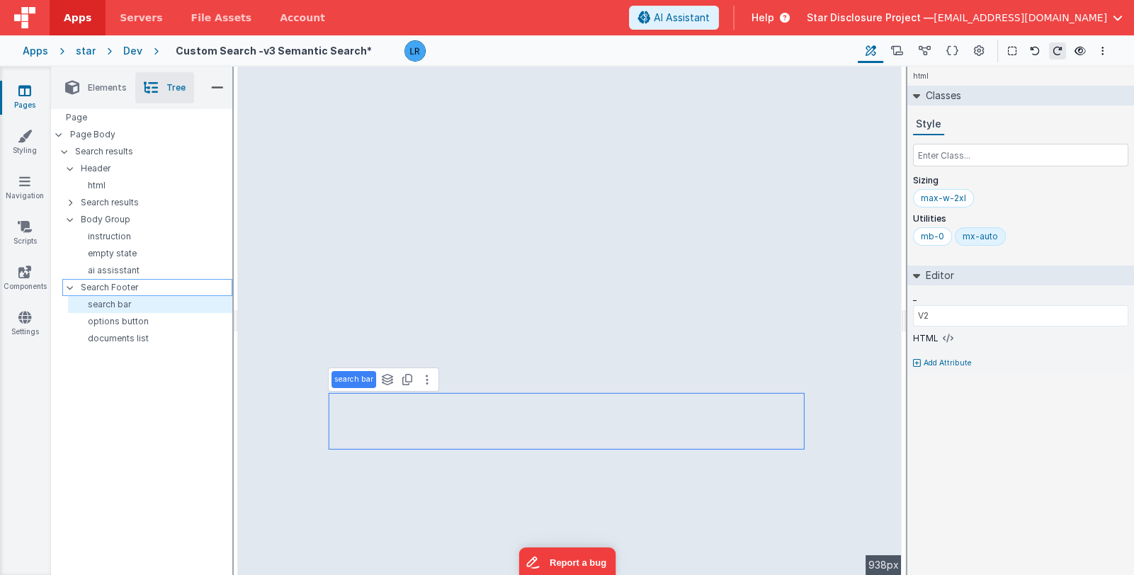
click at [152, 288] on p "Search Footer" at bounding box center [156, 288] width 151 height 16
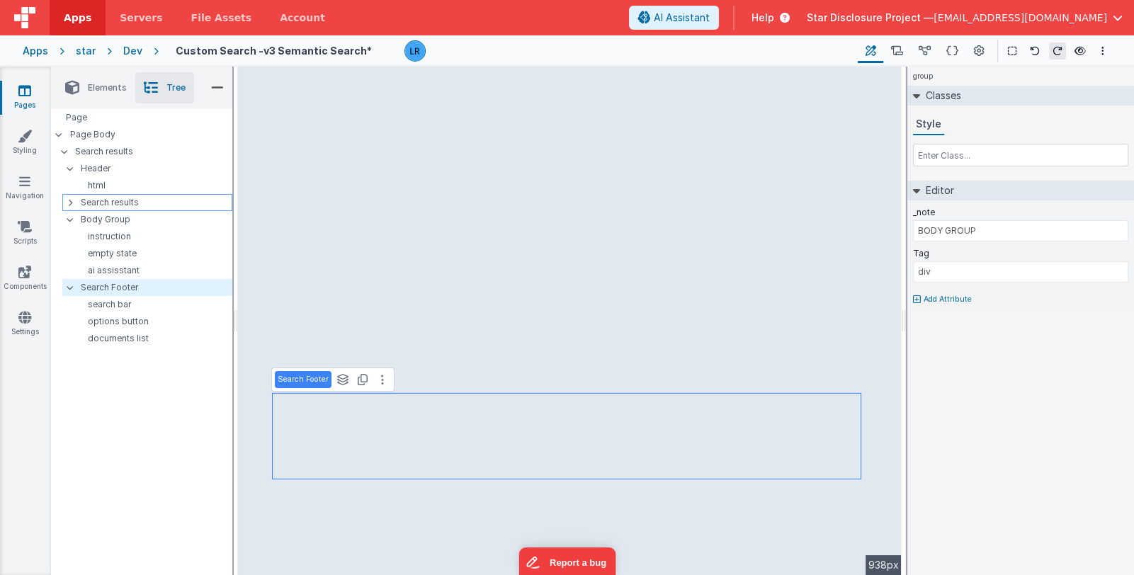
click at [69, 206] on icon at bounding box center [70, 202] width 4 height 11
click at [69, 202] on icon at bounding box center [70, 202] width 4 height 11
click at [122, 200] on p "Search results" at bounding box center [156, 203] width 151 height 16
type input "BODY"
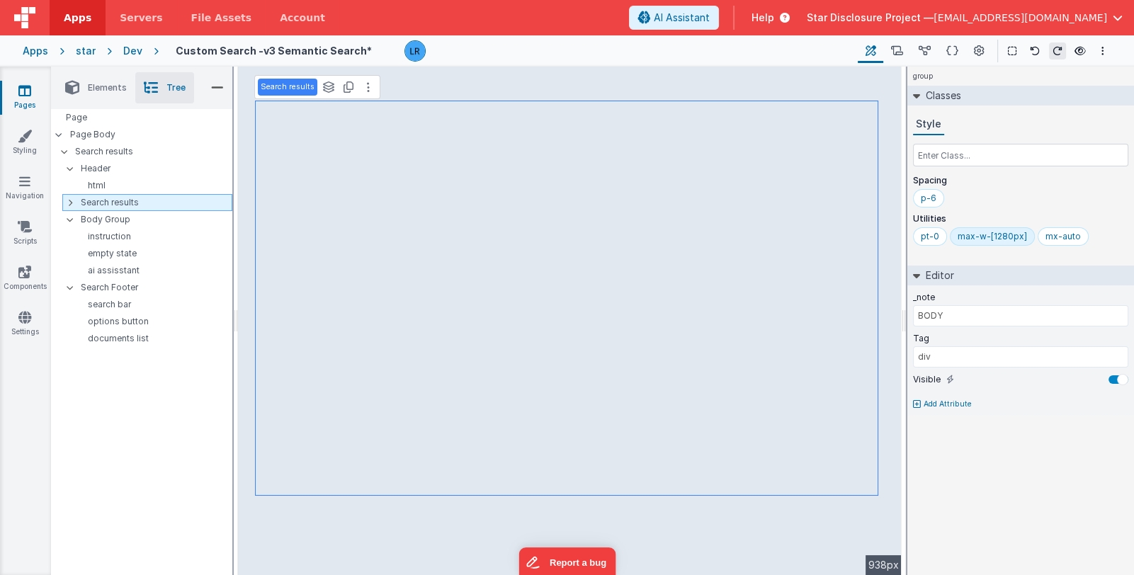
click at [89, 202] on p "Search results" at bounding box center [156, 203] width 151 height 16
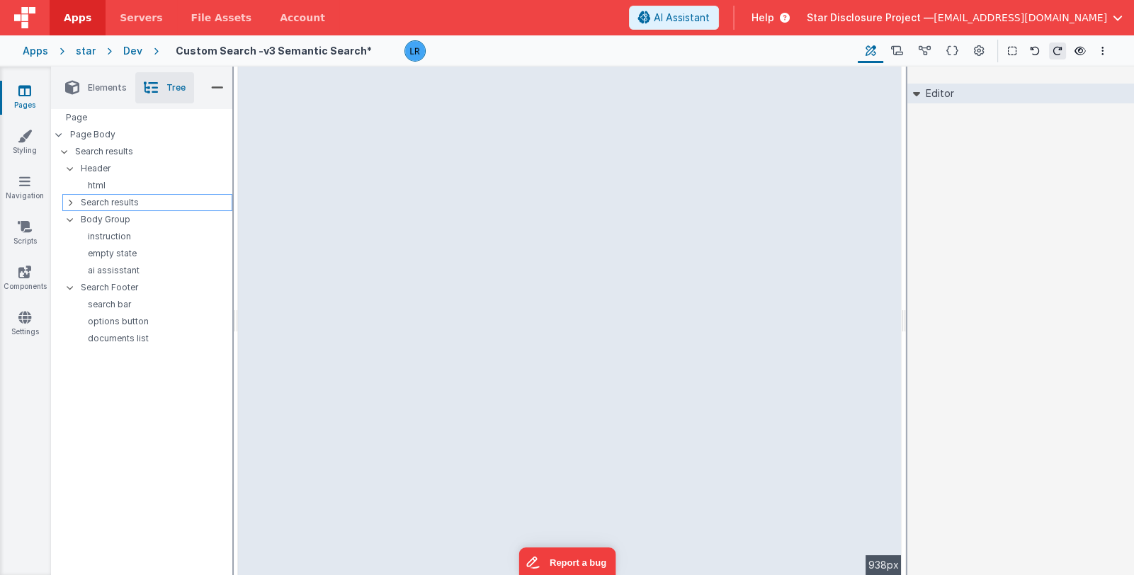
click at [68, 203] on icon at bounding box center [70, 202] width 4 height 11
click at [68, 203] on icon at bounding box center [69, 203] width 11 height 4
click at [68, 203] on icon at bounding box center [70, 202] width 4 height 11
click at [68, 203] on icon at bounding box center [69, 203] width 11 height 4
click at [68, 203] on icon at bounding box center [70, 202] width 4 height 11
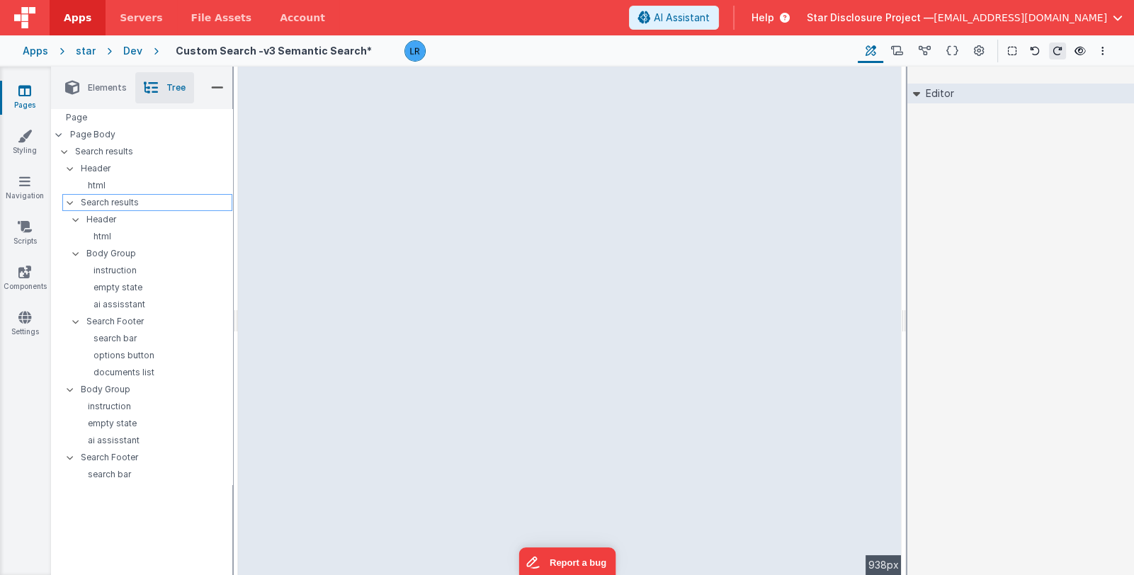
click at [68, 203] on icon at bounding box center [69, 203] width 11 height 4
drag, startPoint x: 89, startPoint y: 200, endPoint x: 69, endPoint y: 200, distance: 19.8
click at [69, 200] on icon at bounding box center [70, 202] width 4 height 11
click at [69, 200] on div at bounding box center [74, 202] width 13 height 11
click at [92, 200] on p "Search results" at bounding box center [156, 203] width 151 height 16
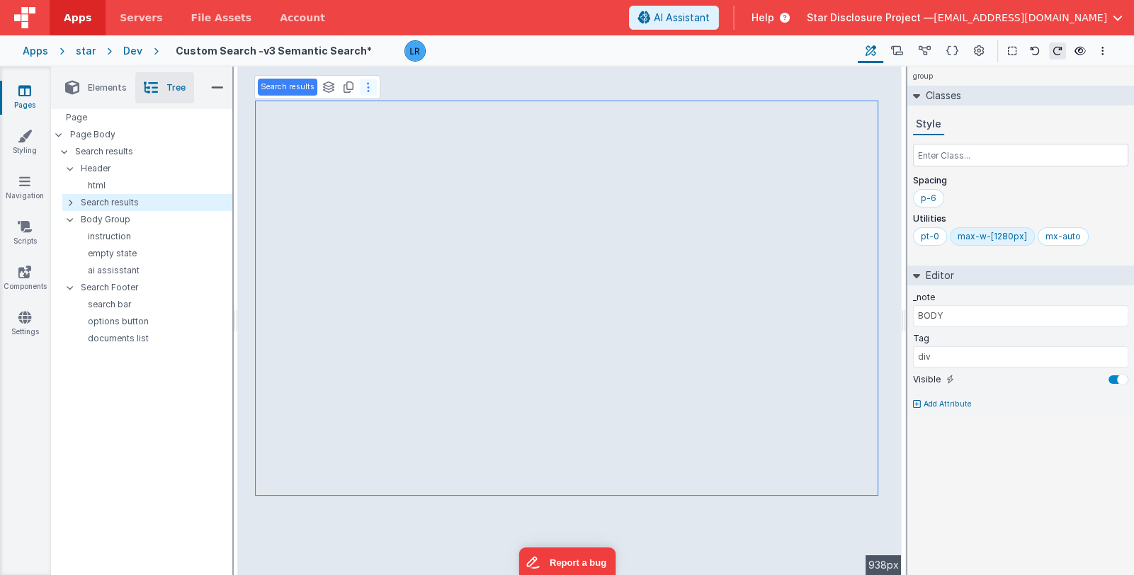
click at [368, 87] on button at bounding box center [368, 87] width 17 height 17
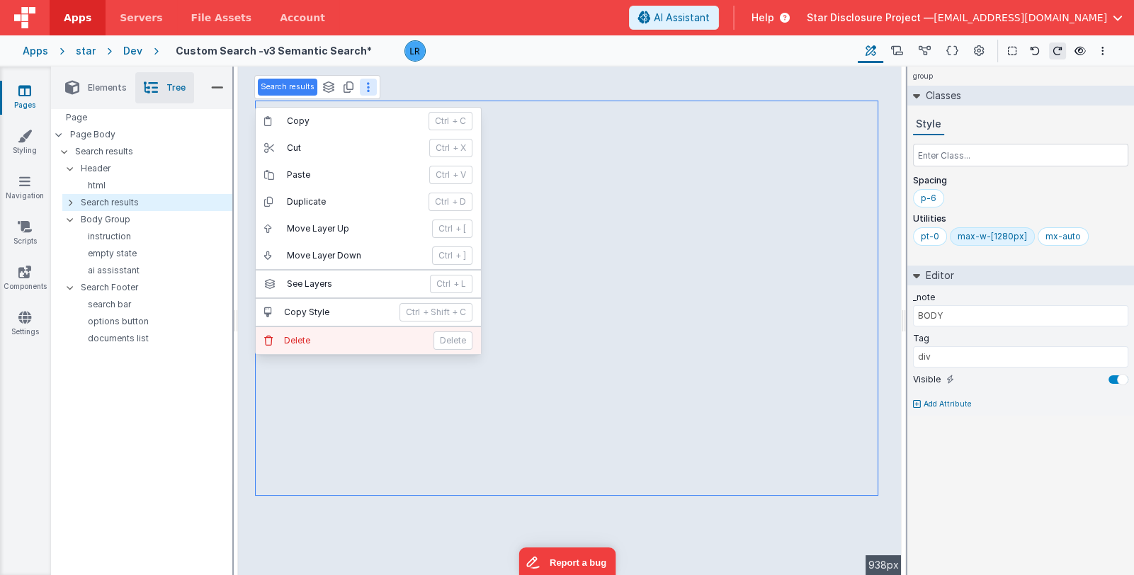
click at [450, 340] on p "Delete" at bounding box center [453, 341] width 39 height 18
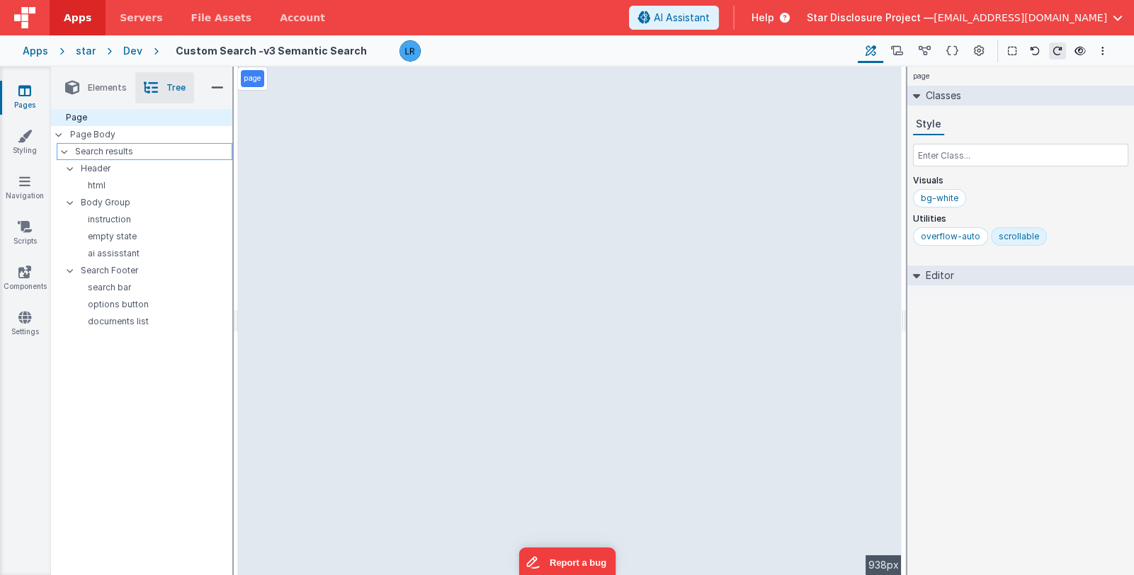
click at [143, 152] on p "Search results" at bounding box center [153, 152] width 157 height 16
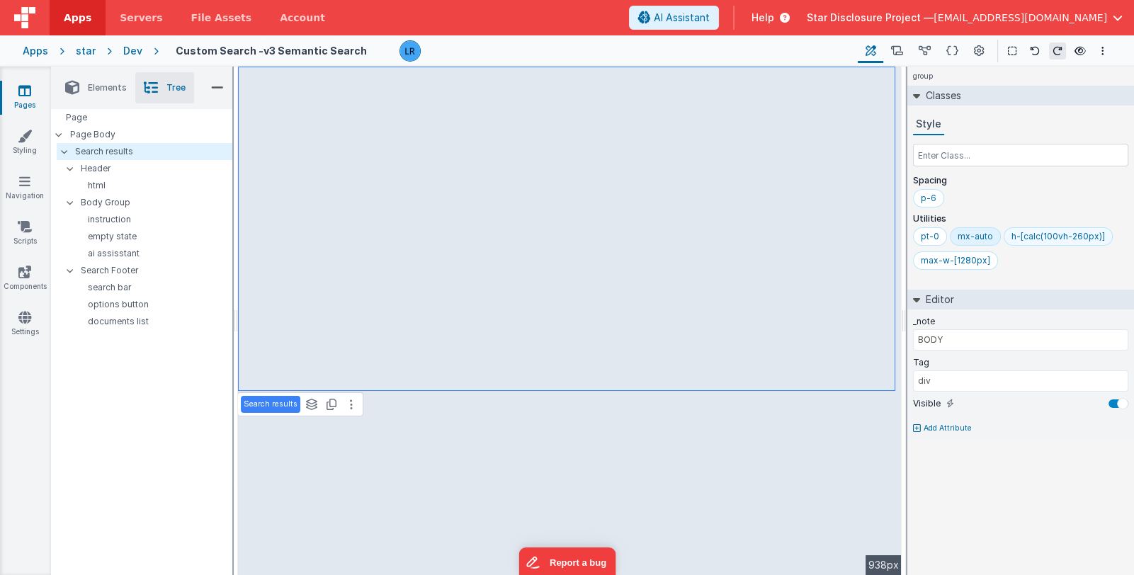
click at [1026, 233] on div "h-[calc(100vh-260px)]" at bounding box center [1059, 236] width 94 height 11
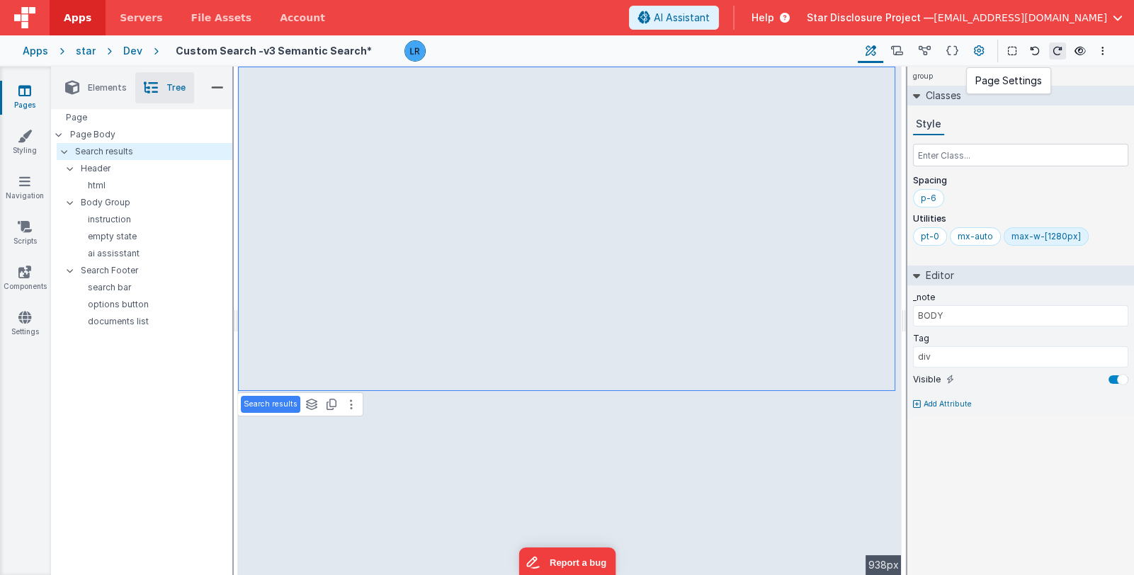
click at [977, 48] on icon at bounding box center [979, 51] width 11 height 15
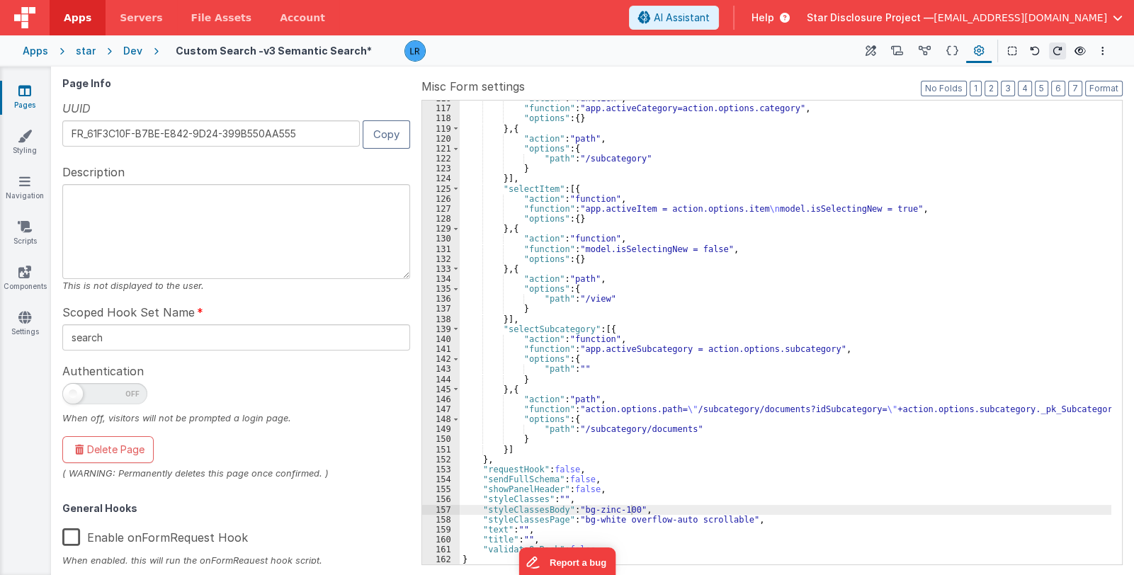
click at [633, 511] on div ""action" : "function" , "function" : "app.activeCategory=action.options.categor…" at bounding box center [786, 336] width 652 height 485
click at [867, 50] on icon at bounding box center [871, 51] width 11 height 15
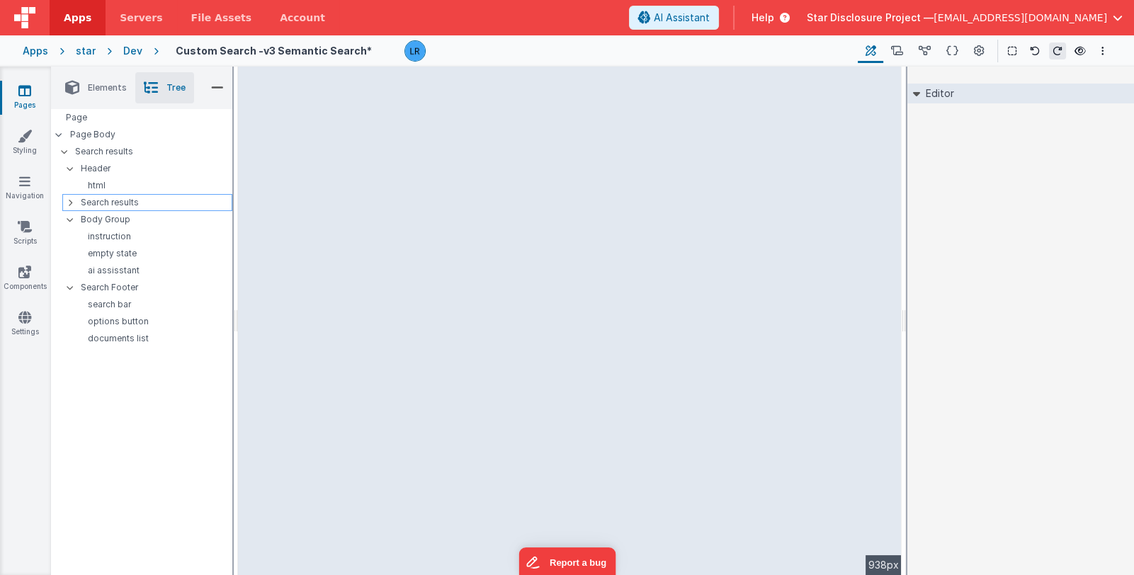
click at [145, 201] on p "Search results" at bounding box center [156, 203] width 151 height 16
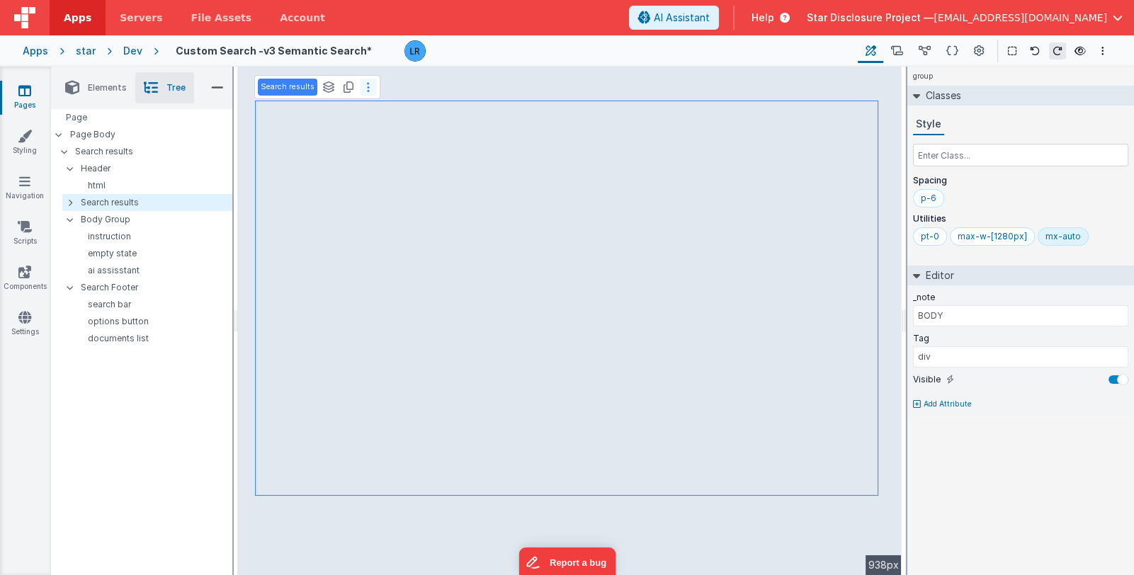
click at [367, 87] on icon at bounding box center [368, 86] width 3 height 11
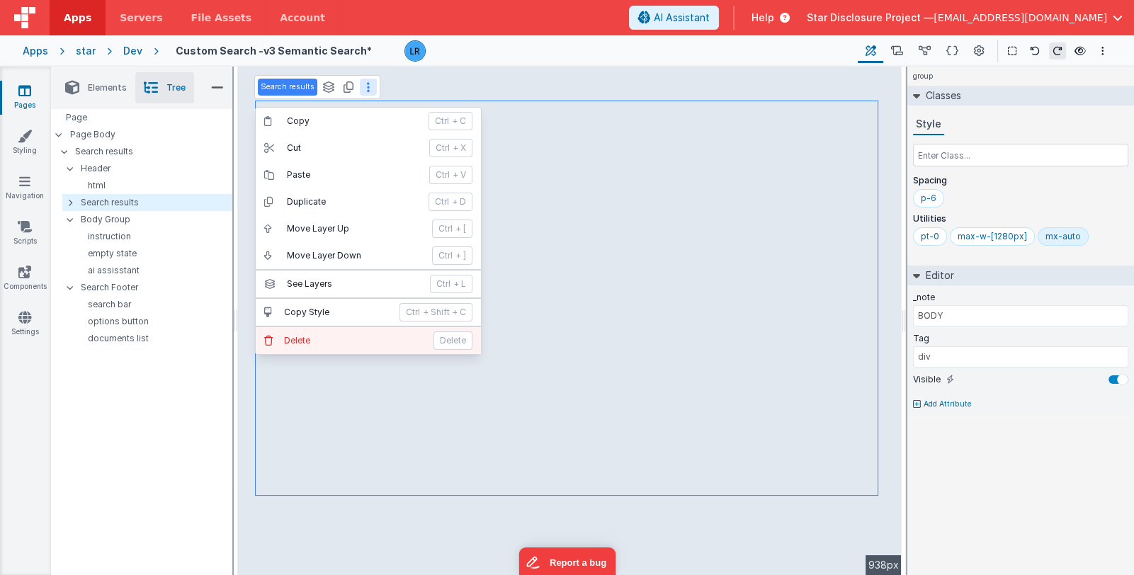
click at [452, 335] on p "Delete" at bounding box center [453, 341] width 39 height 18
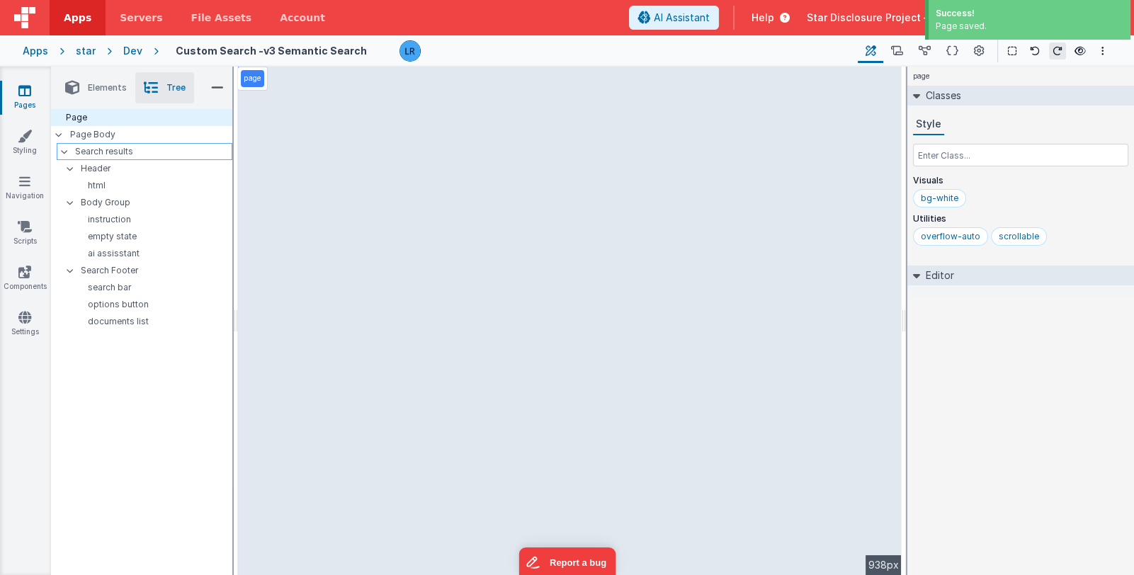
click at [117, 154] on p "Search results" at bounding box center [153, 152] width 157 height 16
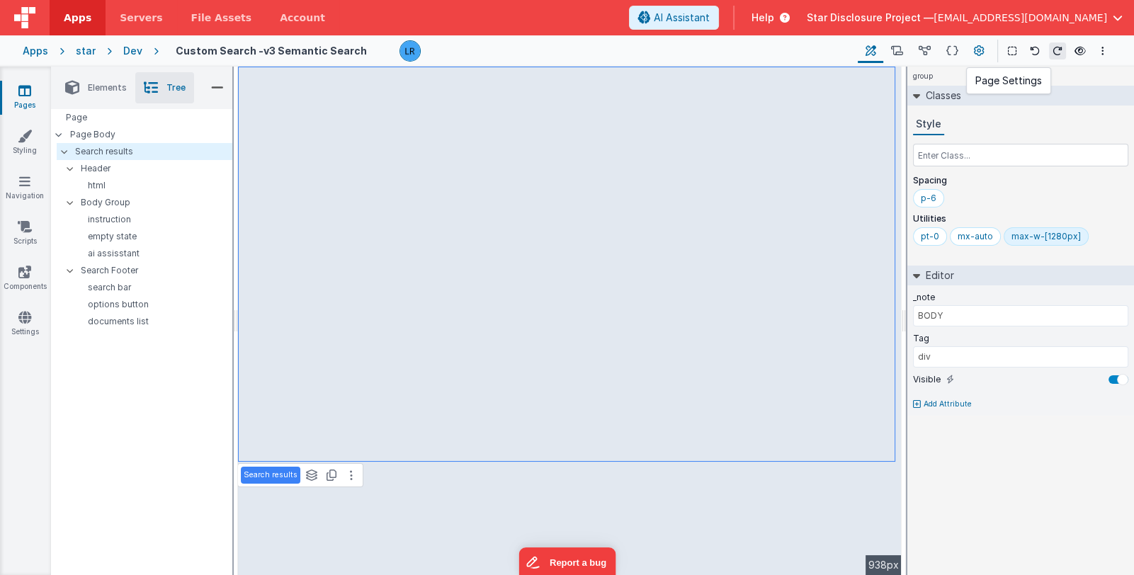
click at [981, 52] on icon at bounding box center [979, 51] width 11 height 15
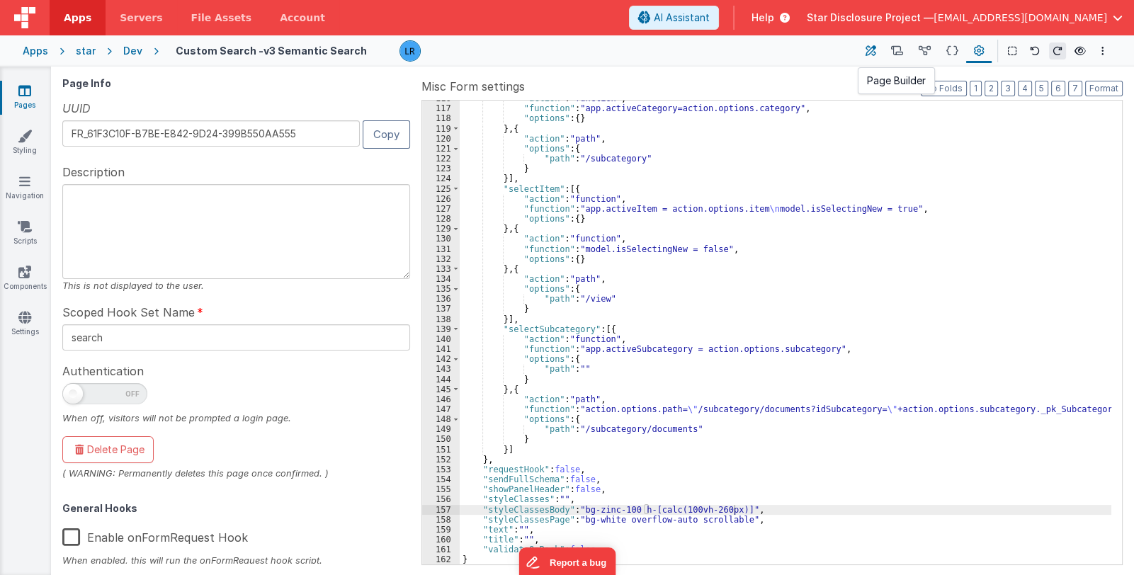
click at [870, 52] on icon at bounding box center [871, 51] width 11 height 15
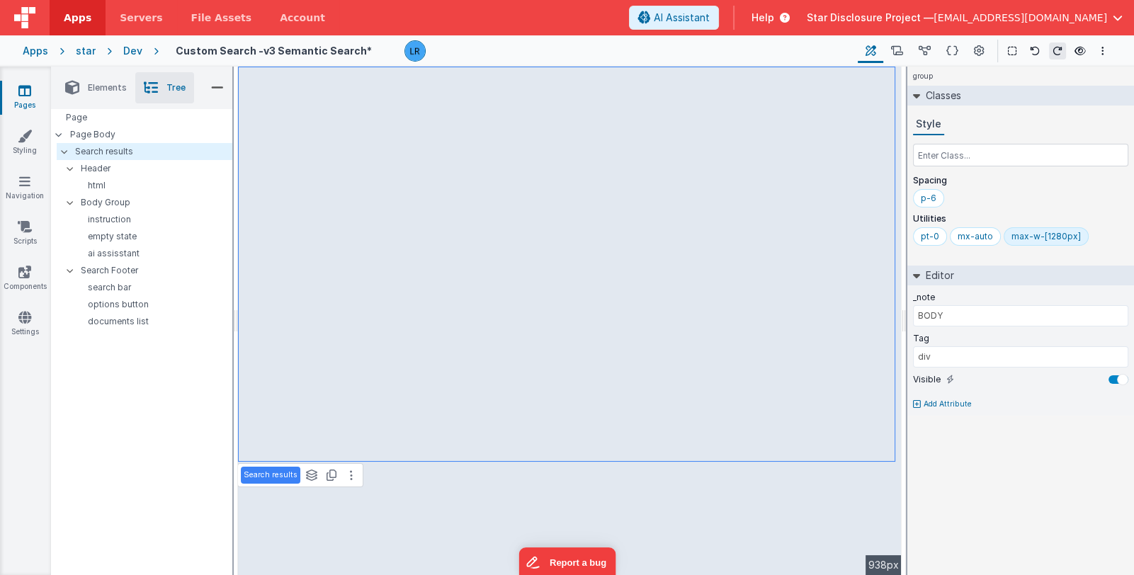
click at [28, 106] on link "Pages" at bounding box center [24, 98] width 51 height 28
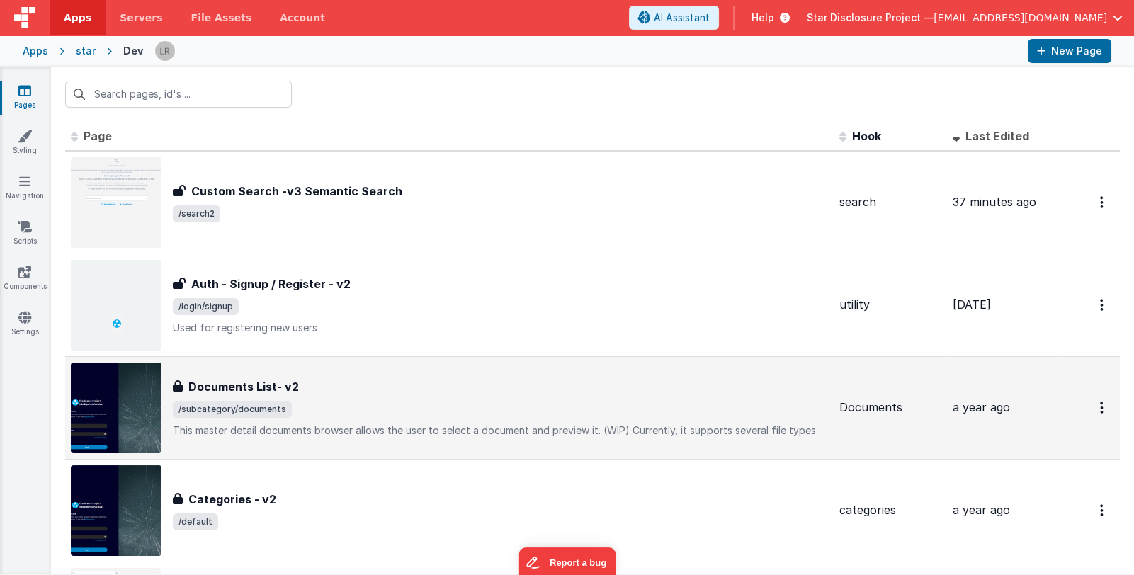
click at [478, 399] on div "Documents List- v2 Documents List- v2 /subcategory/documents This master detail…" at bounding box center [500, 408] width 655 height 60
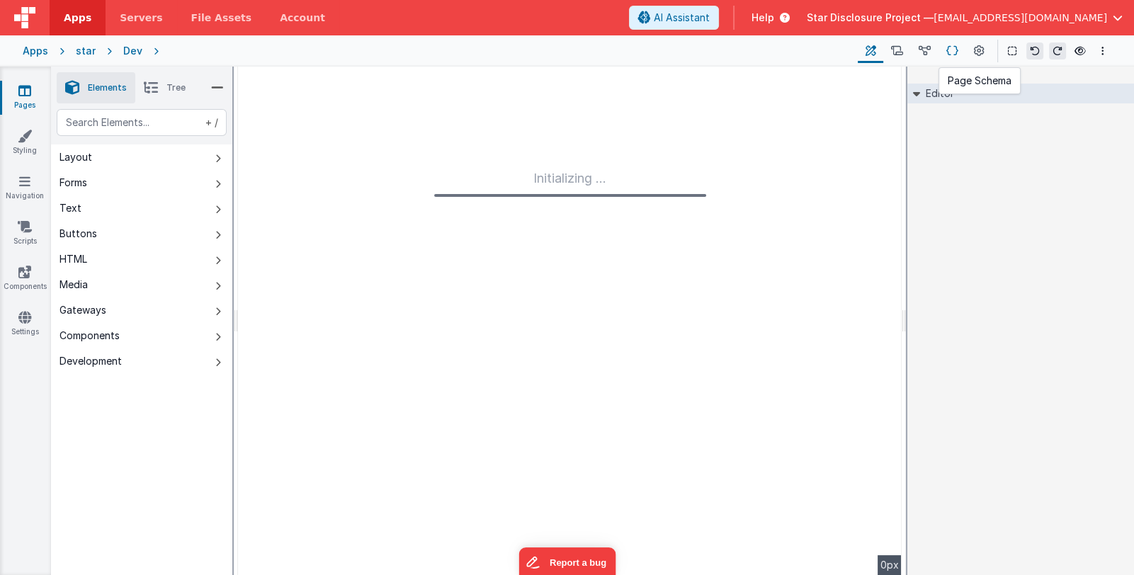
type input "FR_895C820B-CFB8-0C46-9876-61438492C565"
type textarea "This master detail documents browser allows the user to select a document and p…"
type input "Documents"
checkbox input "true"
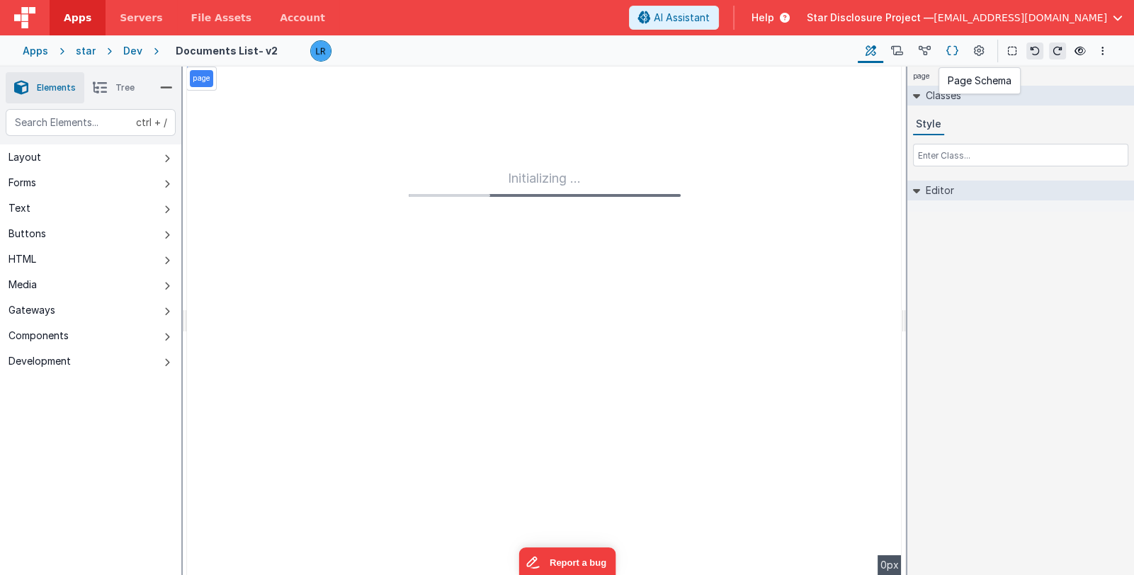
click at [952, 54] on icon at bounding box center [953, 51] width 12 height 15
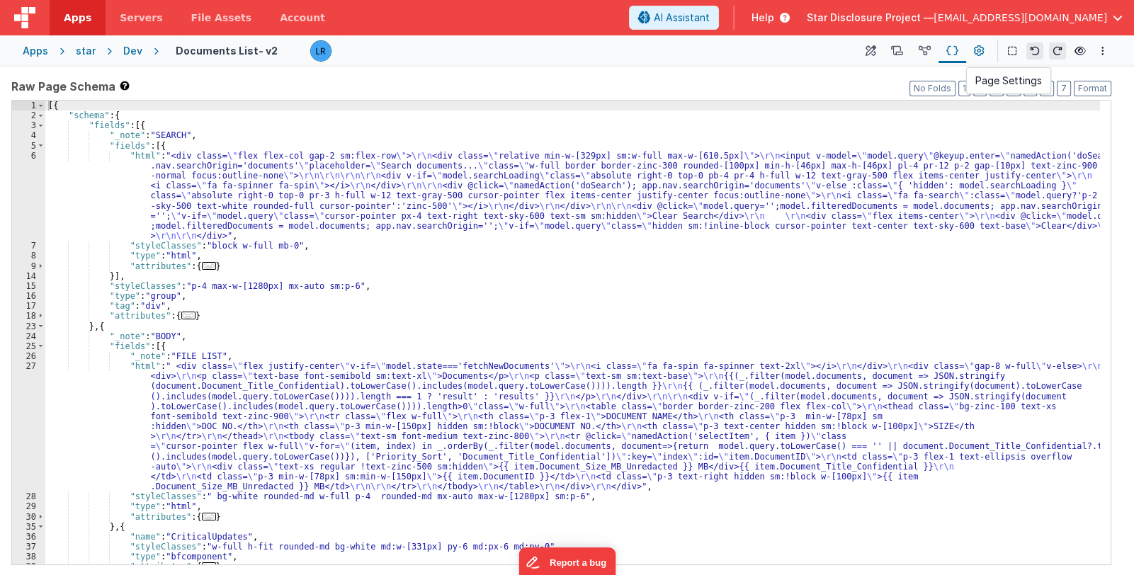
click at [981, 53] on icon at bounding box center [979, 51] width 11 height 15
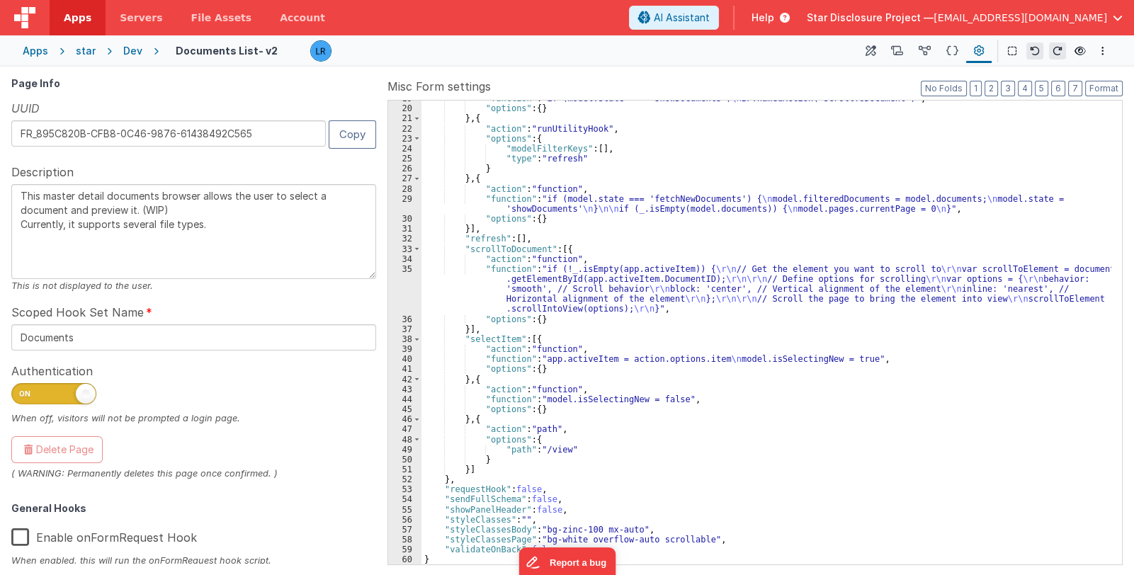
scroll to position [237, 0]
click at [39, 57] on div "Apps" at bounding box center [36, 51] width 26 height 14
type textarea "This master detail documents browser allows the user to select a document and p…"
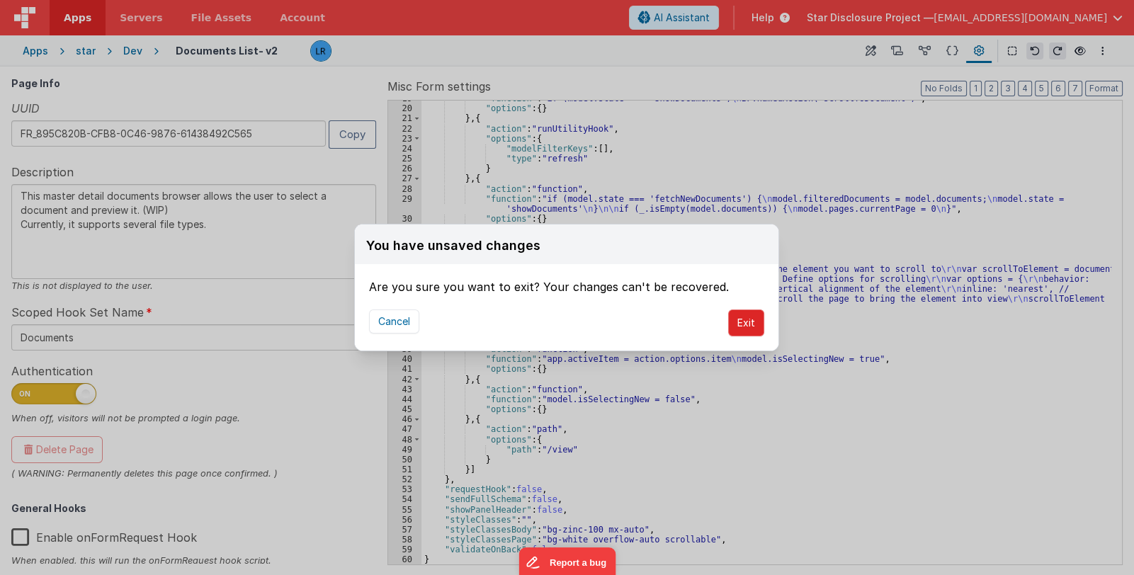
click at [751, 321] on button "Exit" at bounding box center [746, 323] width 36 height 27
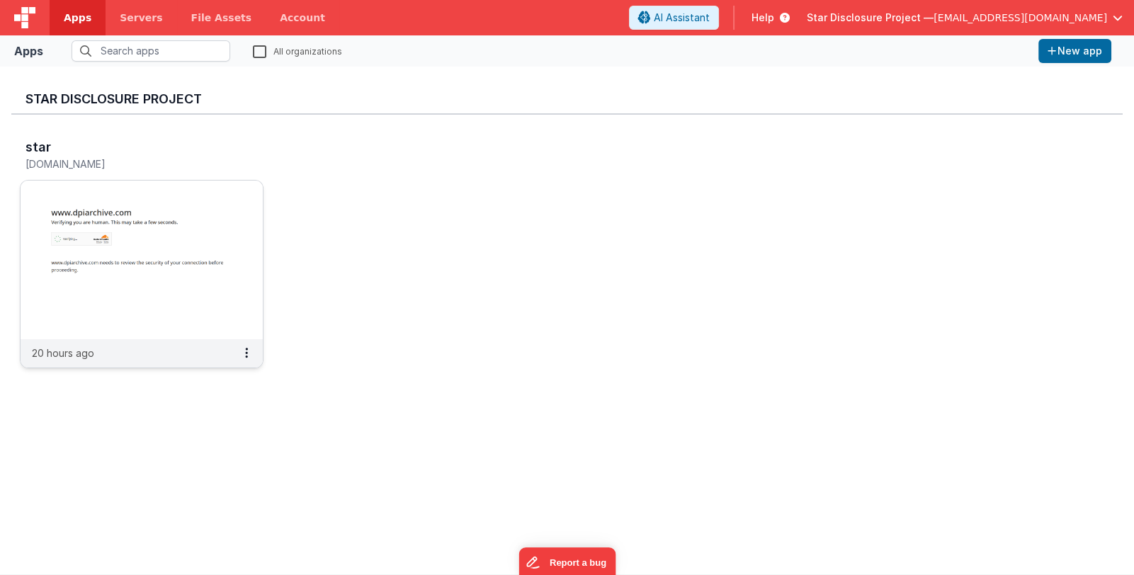
click at [188, 212] on img at bounding box center [142, 260] width 242 height 159
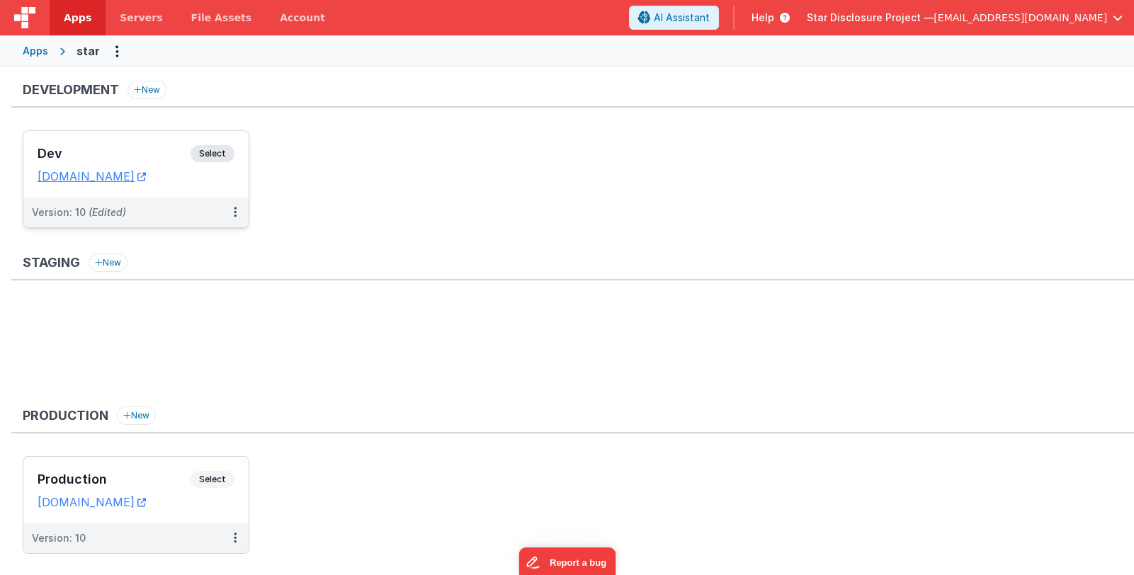
click at [104, 140] on div "Dev Select URLs [DOMAIN_NAME]" at bounding box center [135, 164] width 225 height 67
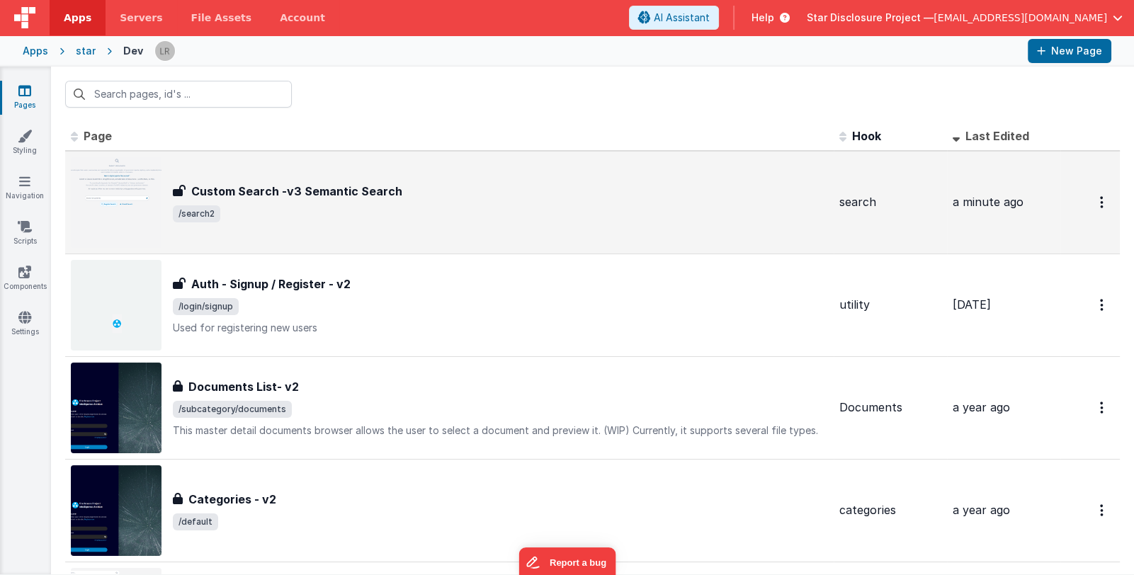
click at [575, 206] on span "/search2" at bounding box center [500, 213] width 655 height 17
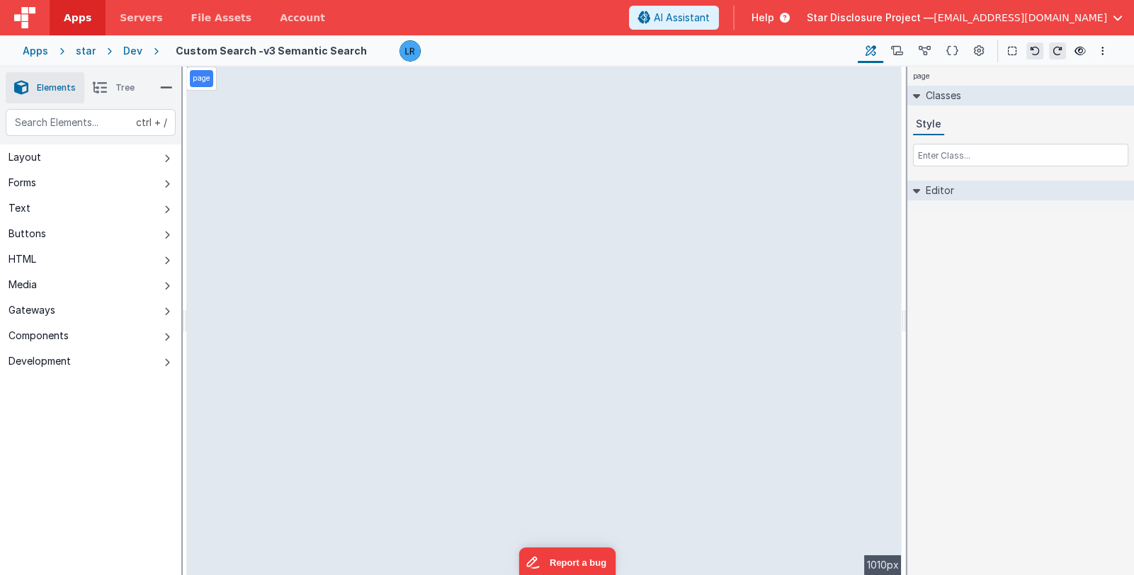
click at [108, 89] on li "Tree" at bounding box center [113, 87] width 59 height 31
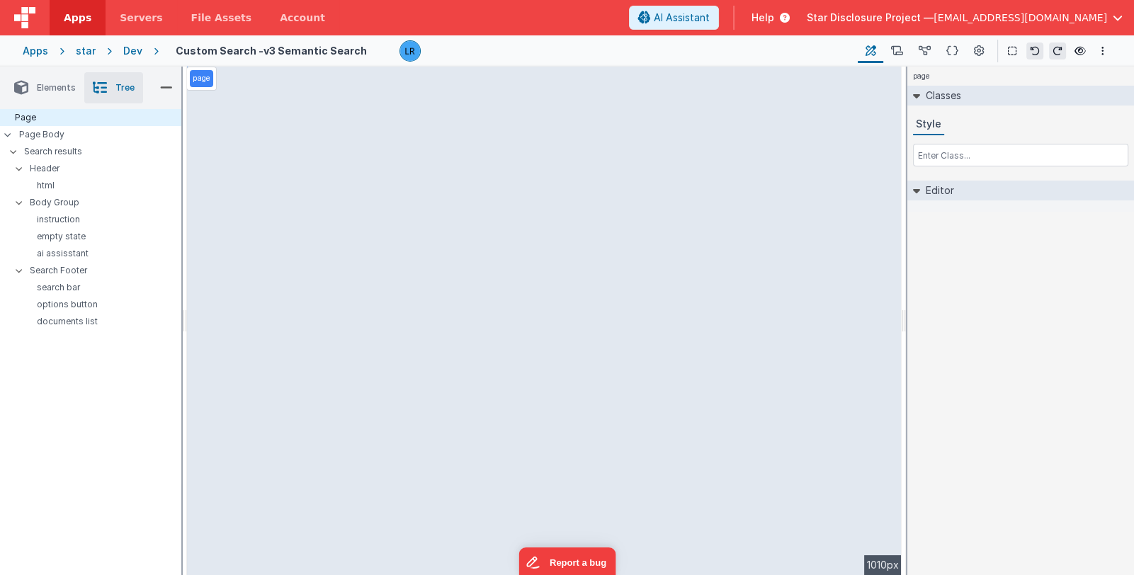
click at [166, 87] on icon at bounding box center [166, 88] width 13 height 20
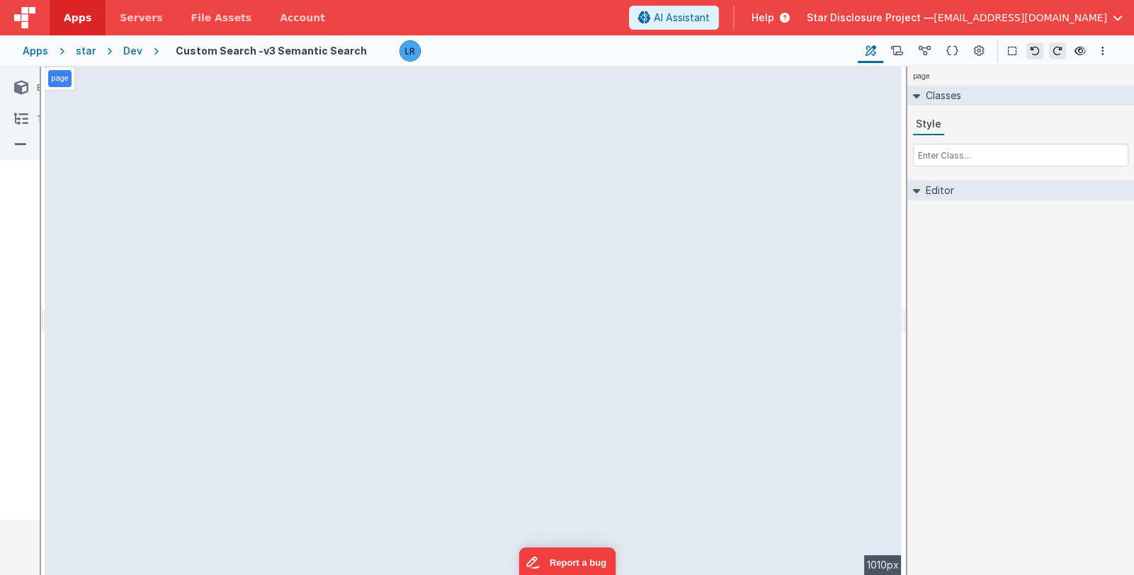
click at [19, 98] on li "Elements" at bounding box center [45, 87] width 79 height 31
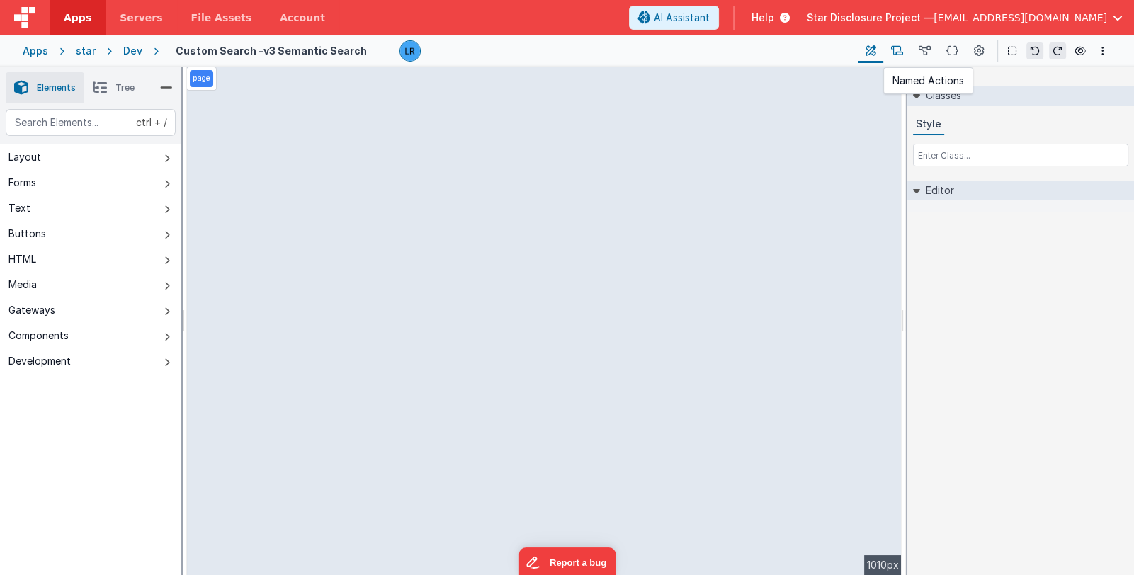
click at [897, 52] on icon at bounding box center [897, 51] width 12 height 15
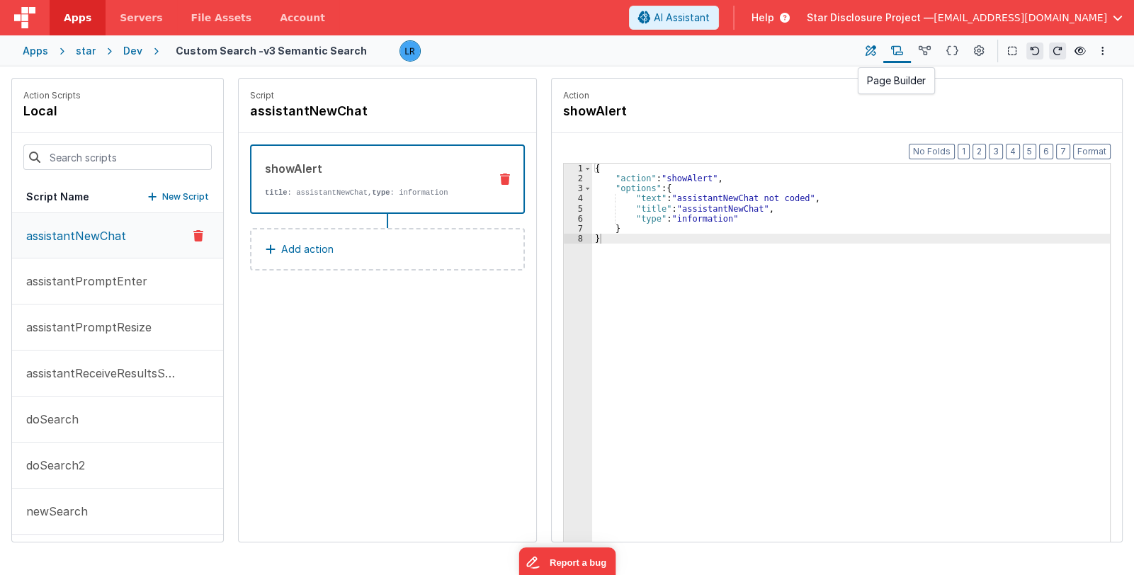
click at [876, 55] on icon at bounding box center [871, 51] width 11 height 15
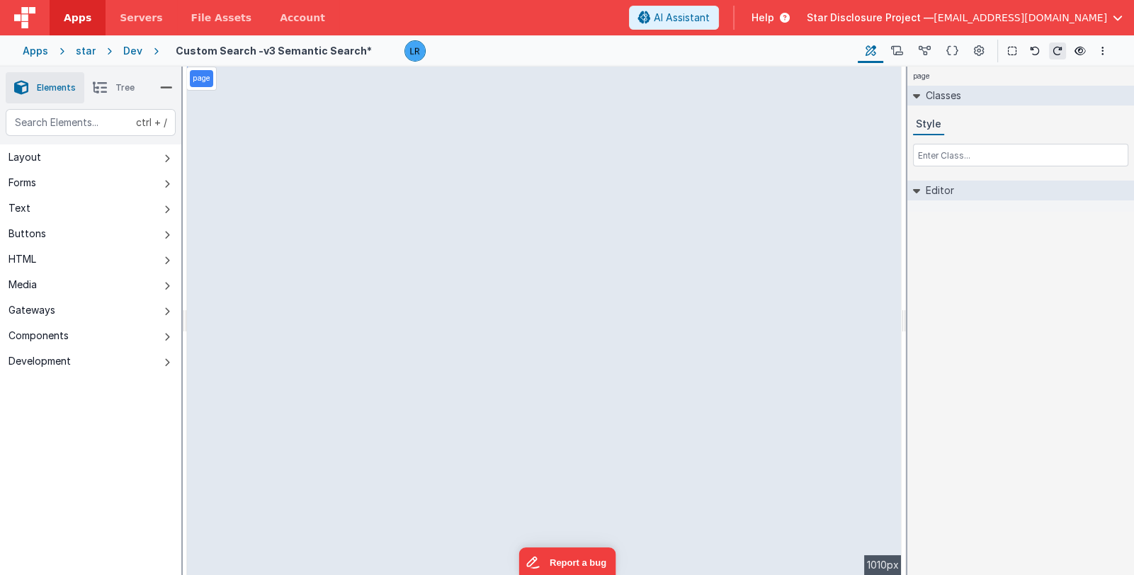
click at [113, 94] on li "Tree" at bounding box center [113, 87] width 59 height 31
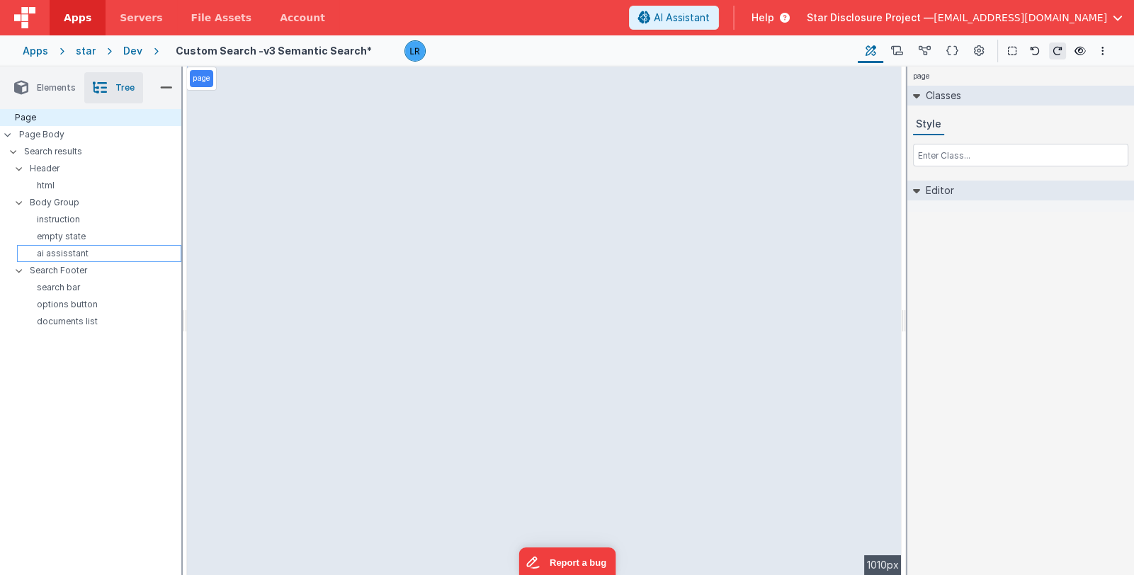
click at [113, 249] on p "ai assisstant" at bounding box center [102, 253] width 158 height 11
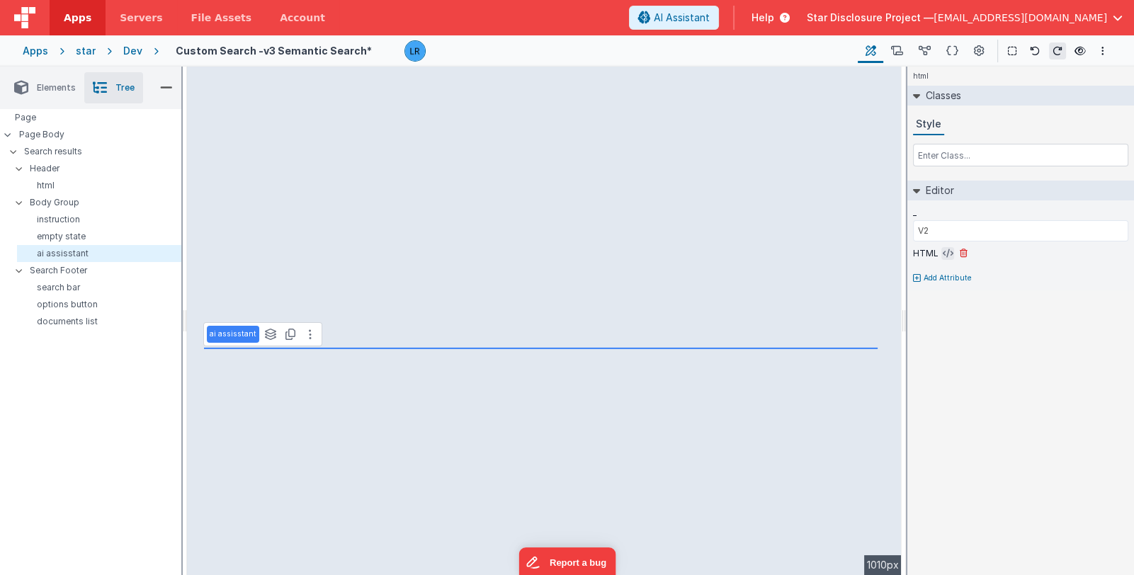
click at [942, 255] on button at bounding box center [948, 253] width 13 height 13
click at [945, 251] on icon at bounding box center [948, 253] width 11 height 11
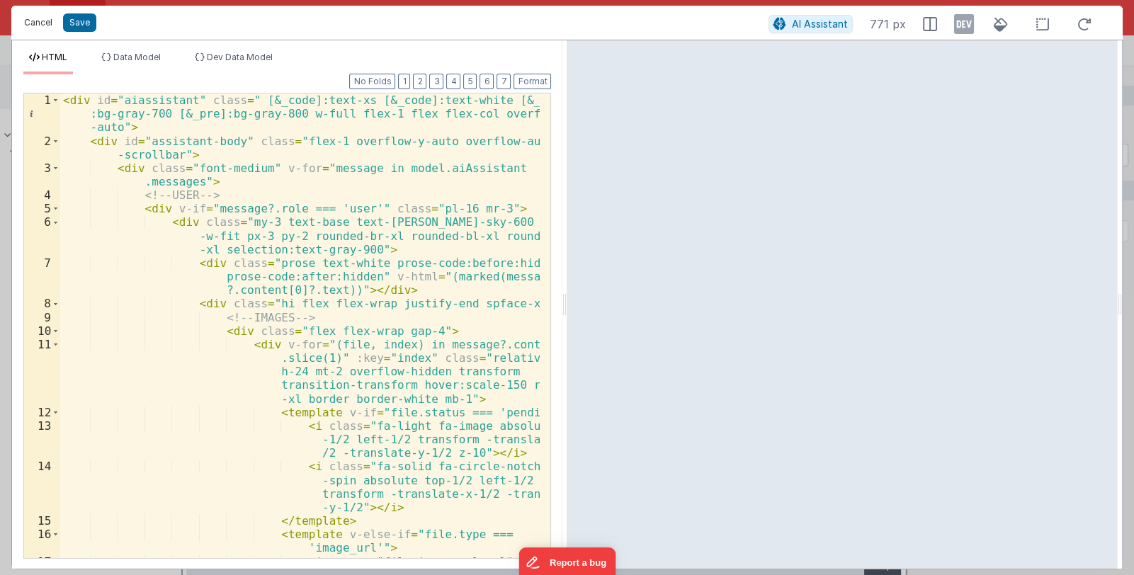
click at [45, 23] on button "Cancel" at bounding box center [38, 23] width 43 height 20
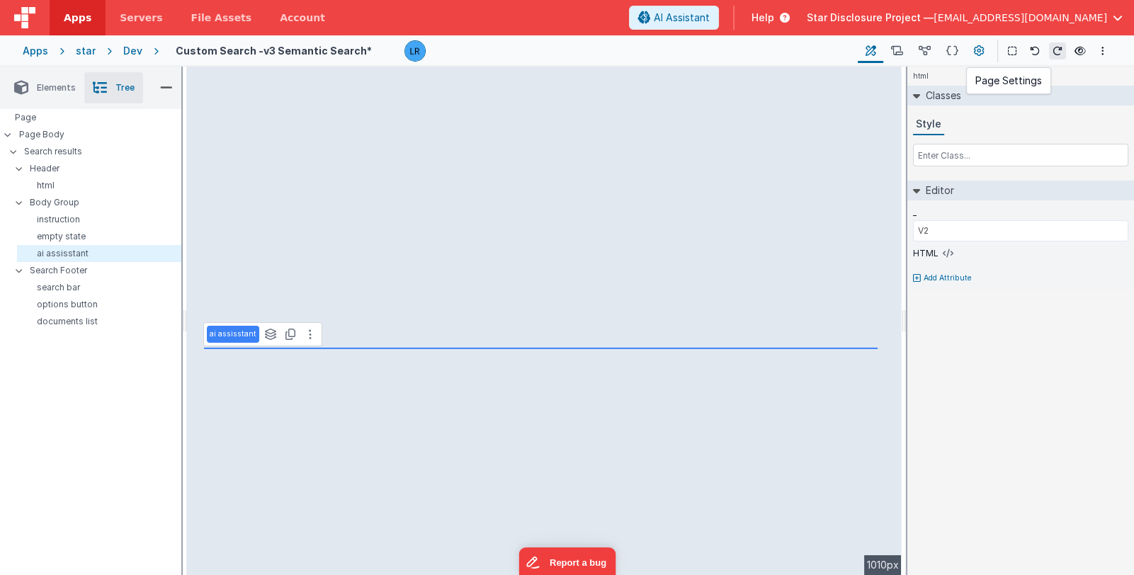
click at [979, 48] on icon at bounding box center [979, 51] width 11 height 15
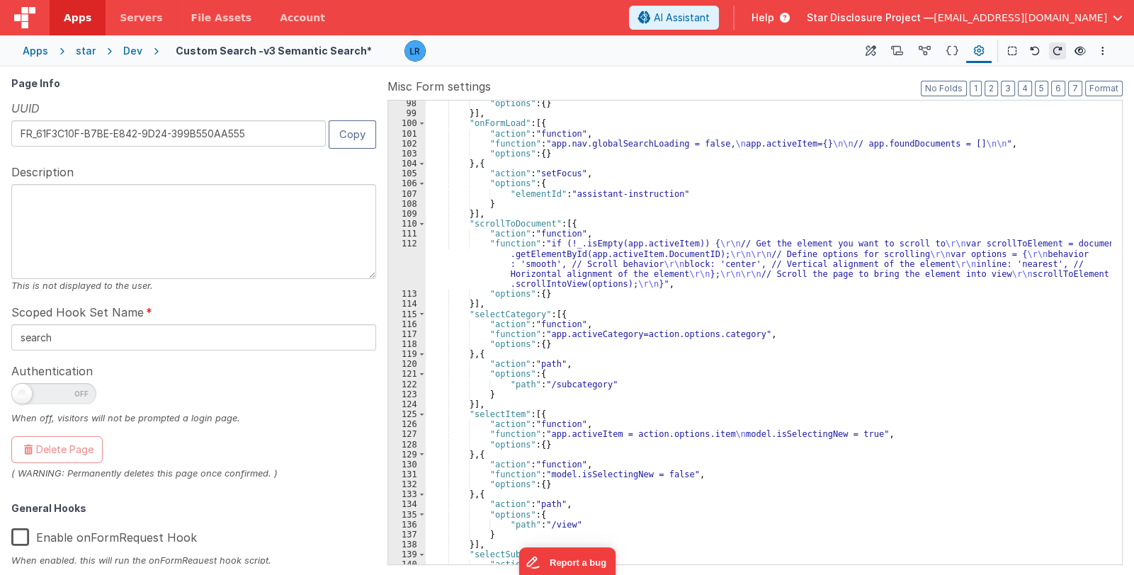
scroll to position [1533, 0]
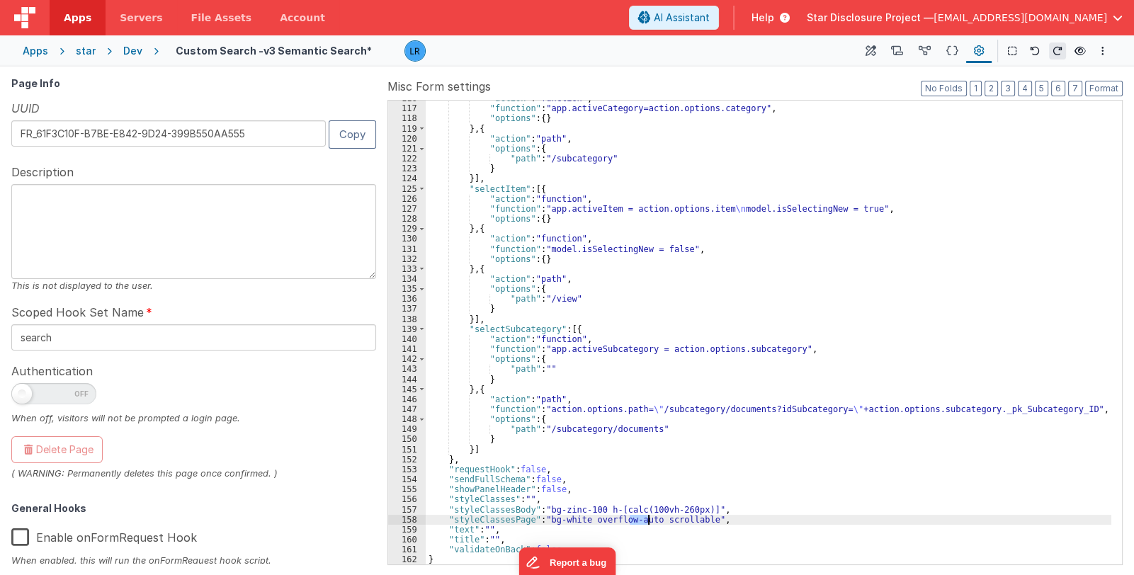
drag, startPoint x: 628, startPoint y: 519, endPoint x: 650, endPoint y: 519, distance: 22.0
click at [650, 519] on div ""action" : "function" , "function" : "app.activeCategory=action.options.categor…" at bounding box center [769, 336] width 686 height 485
click at [620, 517] on div ""action" : "function" , "function" : "app.activeCategory=action.options.categor…" at bounding box center [769, 336] width 686 height 485
click at [870, 53] on icon at bounding box center [871, 51] width 11 height 15
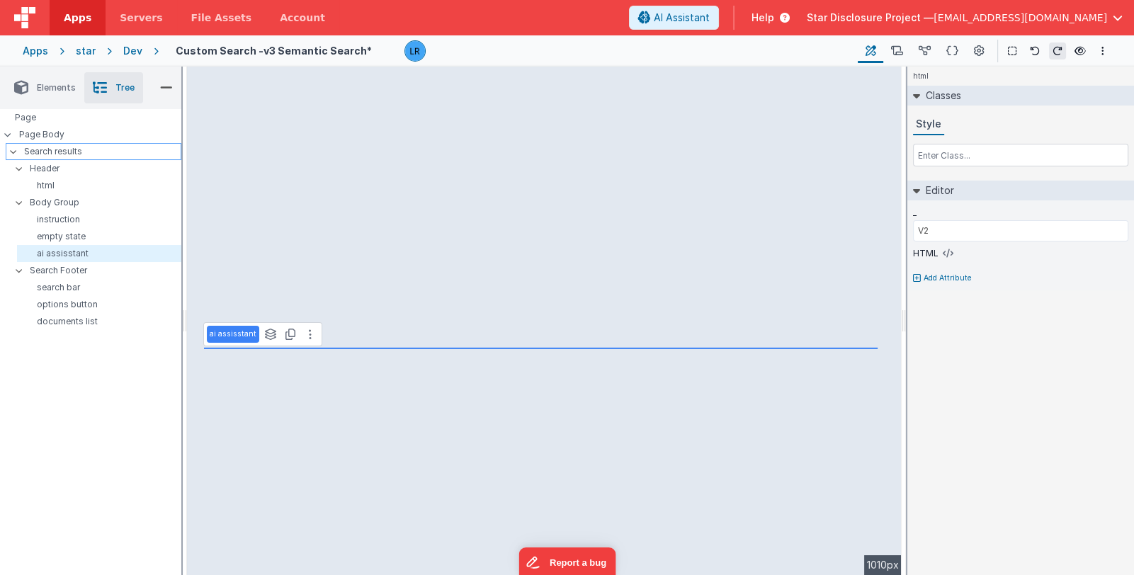
click at [89, 151] on p "Search results" at bounding box center [102, 152] width 157 height 16
type input "BODY"
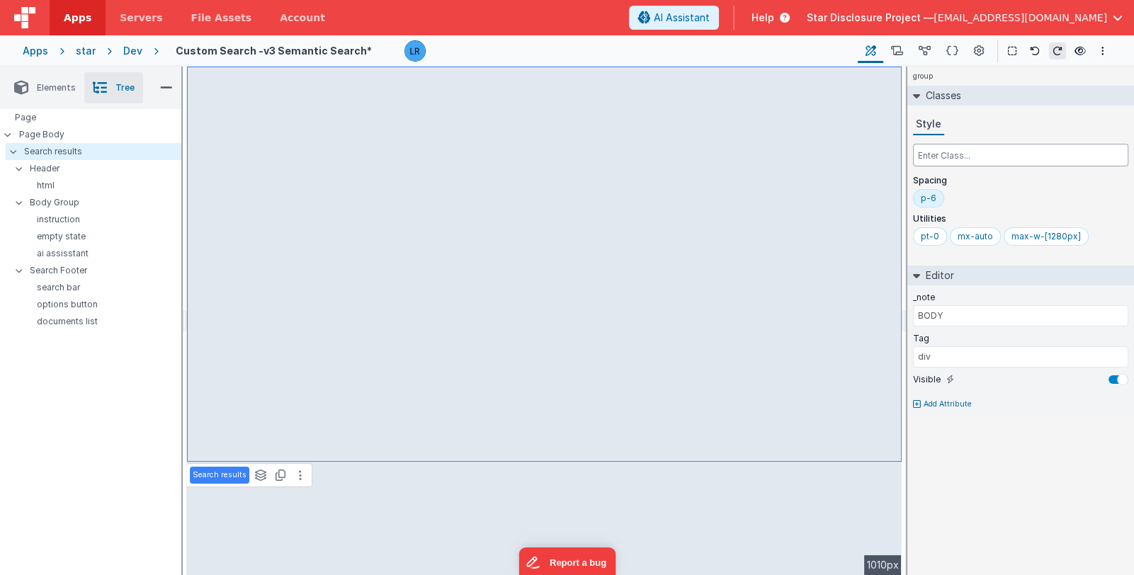
click at [939, 160] on input "text" at bounding box center [1020, 155] width 215 height 23
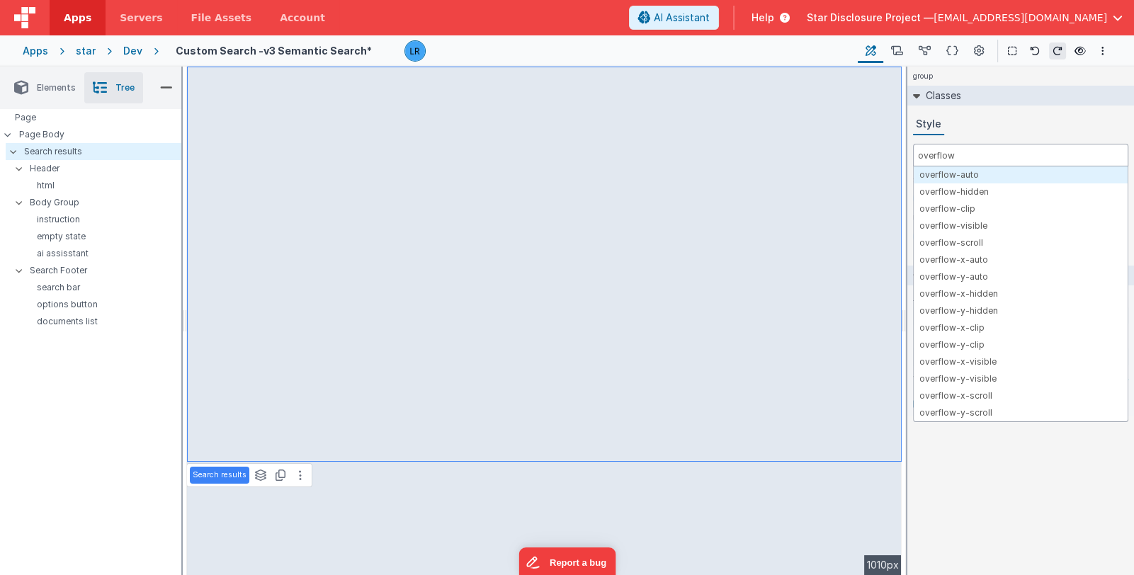
type input "overflow"
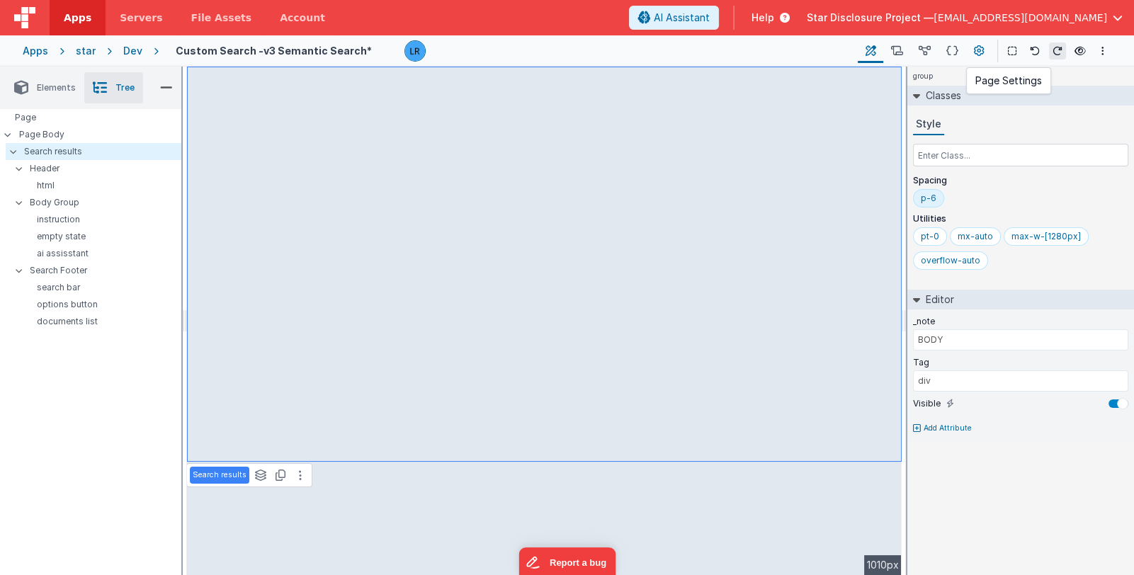
click at [977, 52] on icon at bounding box center [979, 51] width 11 height 15
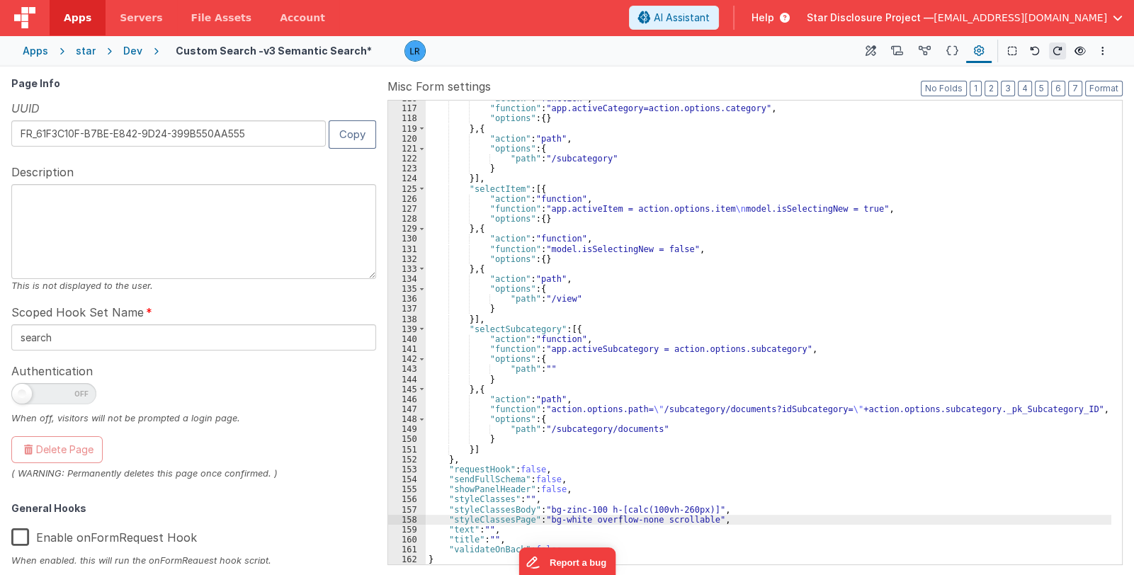
click at [695, 517] on div ""action" : "function" , "function" : "app.activeCategory=action.options.categor…" at bounding box center [769, 336] width 686 height 485
drag, startPoint x: 628, startPoint y: 521, endPoint x: 650, endPoint y: 519, distance: 21.3
click at [650, 519] on div ""action" : "function" , "function" : "app.activeCategory=action.options.categor…" at bounding box center [769, 336] width 686 height 485
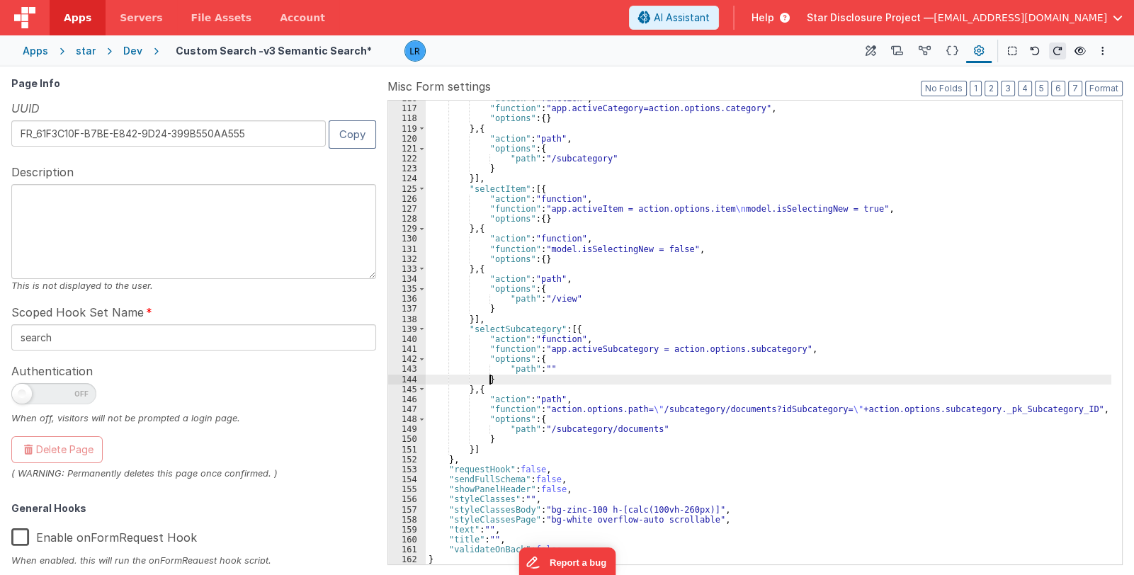
click at [828, 380] on div ""action" : "function" , "function" : "app.activeCategory=action.options.categor…" at bounding box center [769, 336] width 686 height 485
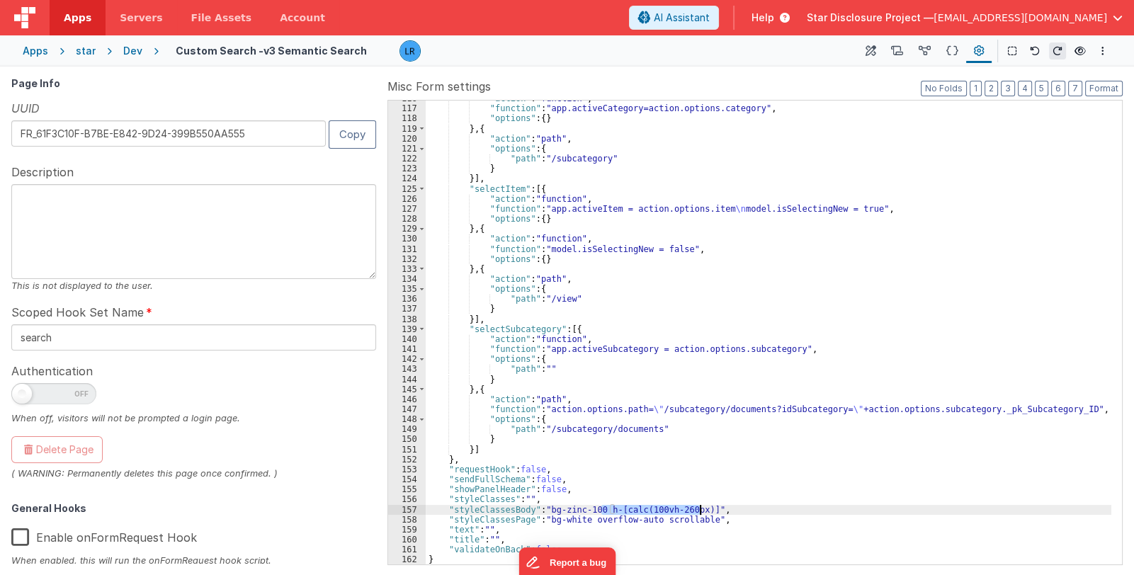
drag, startPoint x: 600, startPoint y: 507, endPoint x: 700, endPoint y: 506, distance: 99.9
click at [700, 506] on div ""action" : "function" , "function" : "app.activeCategory=action.options.categor…" at bounding box center [769, 336] width 686 height 485
click at [619, 491] on div ""action" : "function" , "function" : "app.activeCategory=action.options.categor…" at bounding box center [769, 336] width 686 height 485
drag, startPoint x: 601, startPoint y: 509, endPoint x: 698, endPoint y: 512, distance: 97.1
click at [699, 506] on div ""action" : "function" , "function" : "app.activeCategory=action.options.categor…" at bounding box center [769, 336] width 686 height 485
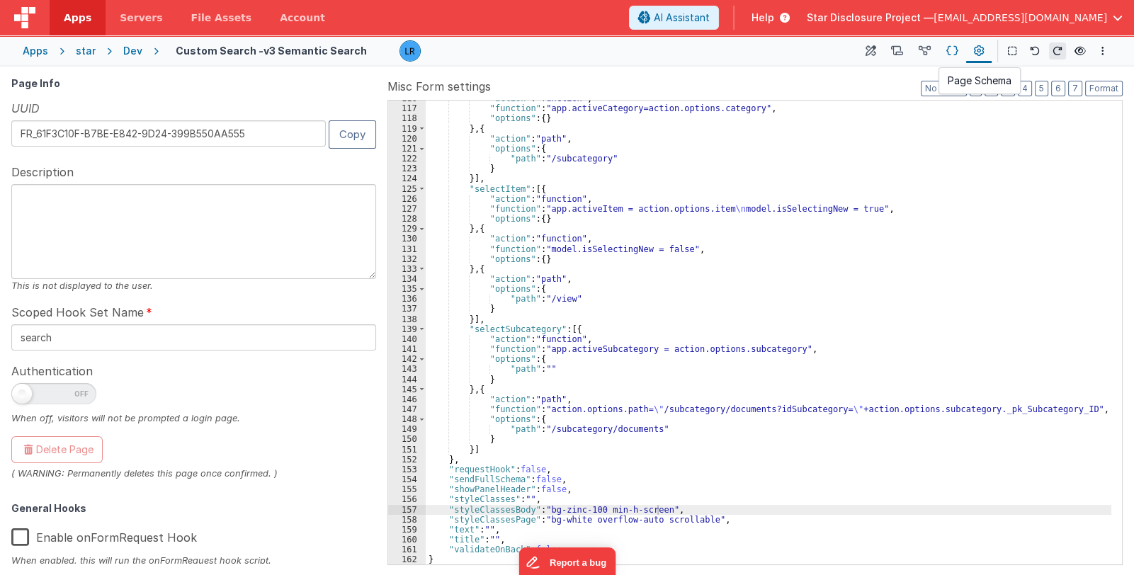
click at [954, 50] on icon at bounding box center [953, 51] width 12 height 15
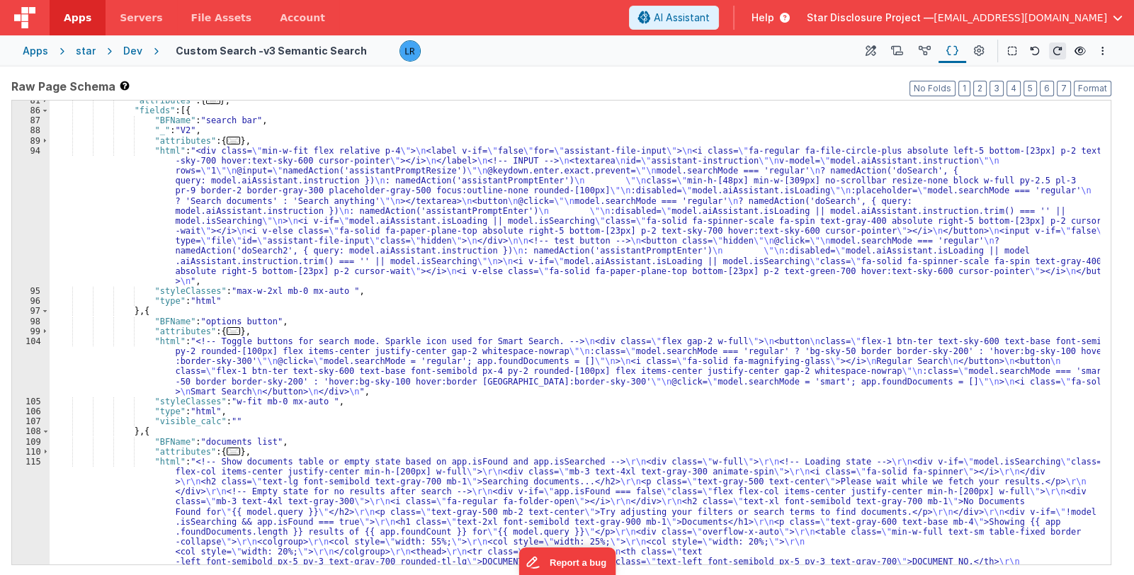
scroll to position [856, 0]
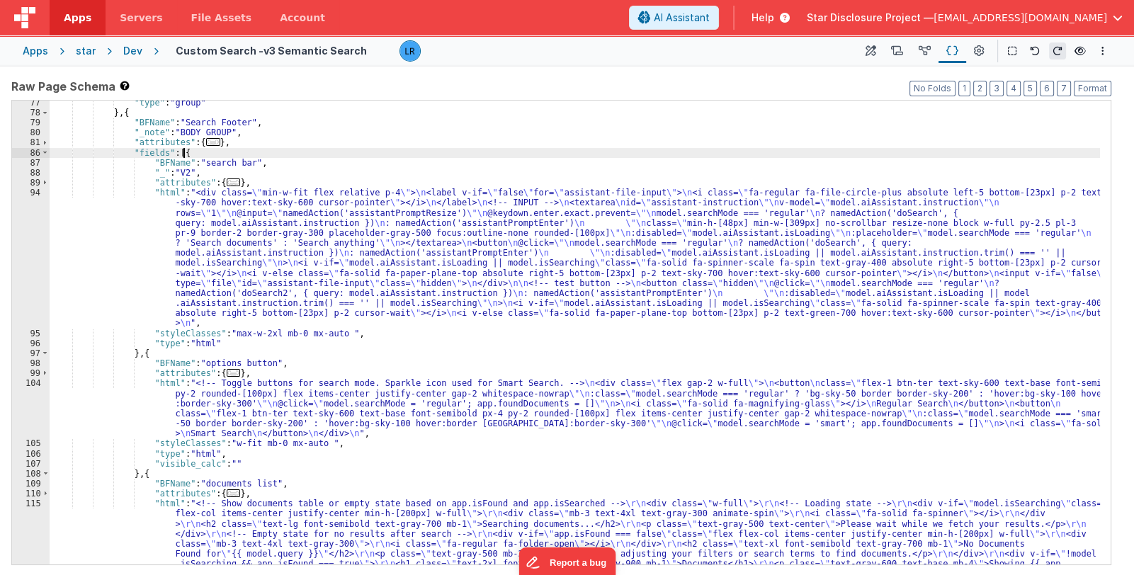
click at [191, 153] on div ""type" : "group" } , { "BFName" : "Search Footer" , "_note" : "BODY GROUP" , "a…" at bounding box center [575, 436] width 1051 height 676
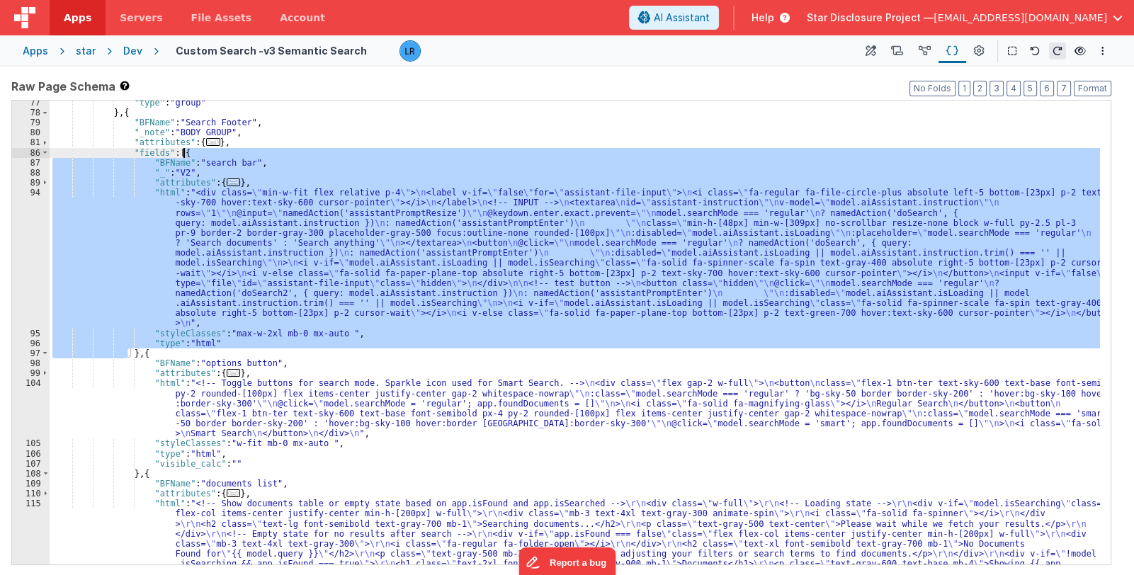
click at [130, 111] on div ""type" : "group" } , { "BFName" : "Search Footer" , "_note" : "BODY GROUP" , "a…" at bounding box center [575, 436] width 1051 height 676
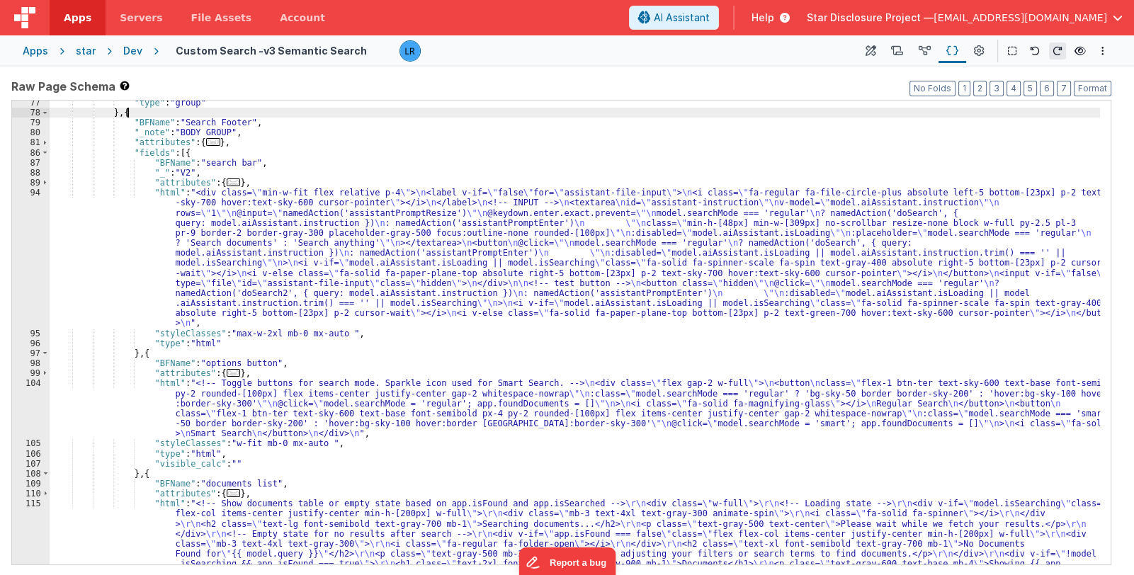
click at [130, 111] on div ""type" : "group" } , { "BFName" : "Search Footer" , "_note" : "BODY GROUP" , "a…" at bounding box center [575, 436] width 1051 height 676
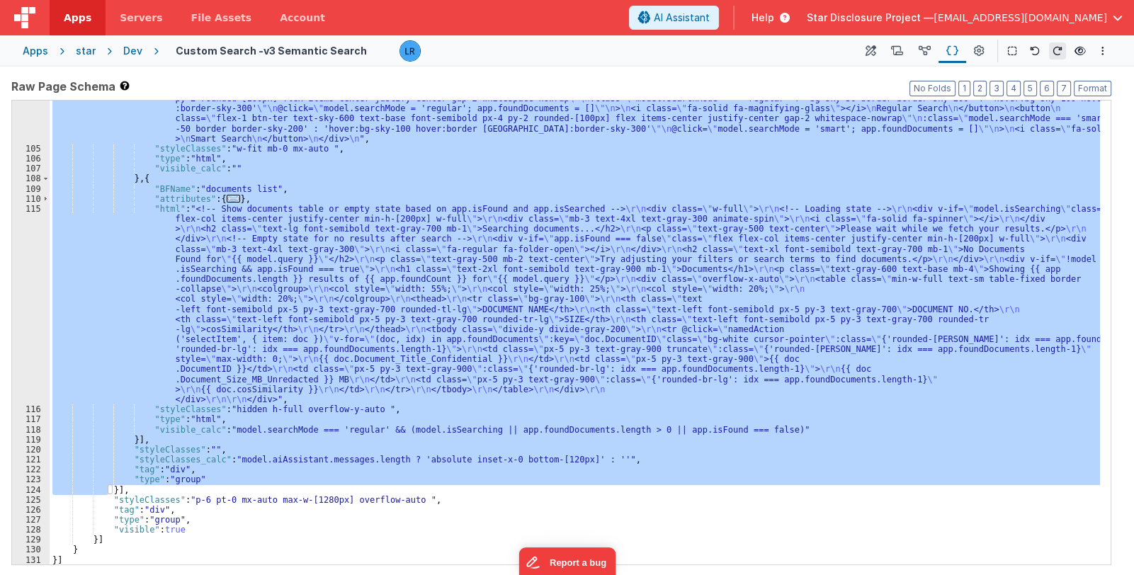
scroll to position [1151, 0]
click at [38, 49] on div "Apps" at bounding box center [36, 51] width 26 height 14
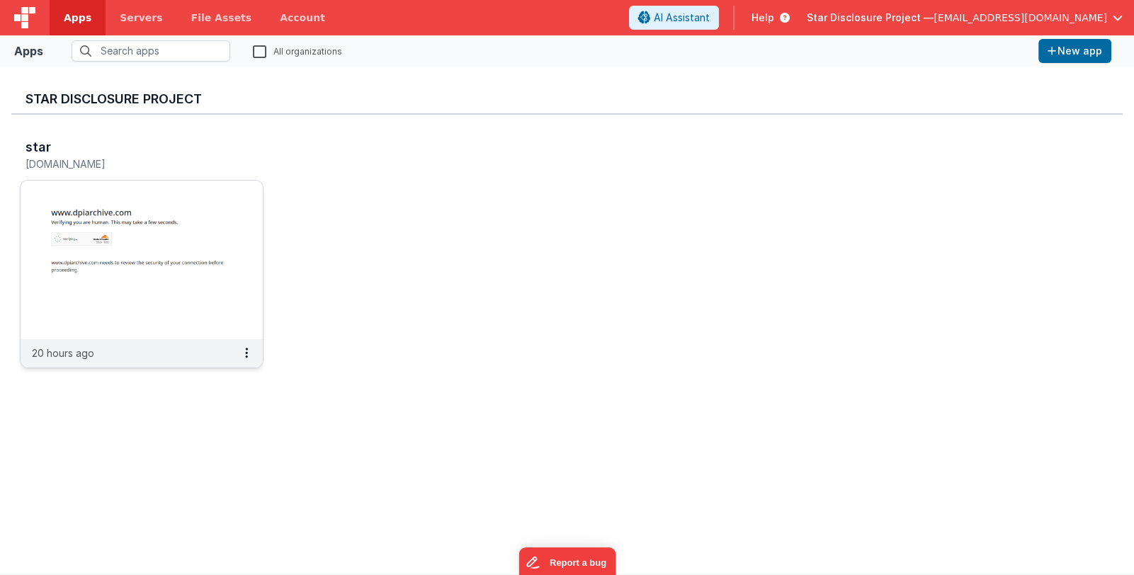
click at [103, 206] on img at bounding box center [142, 260] width 242 height 159
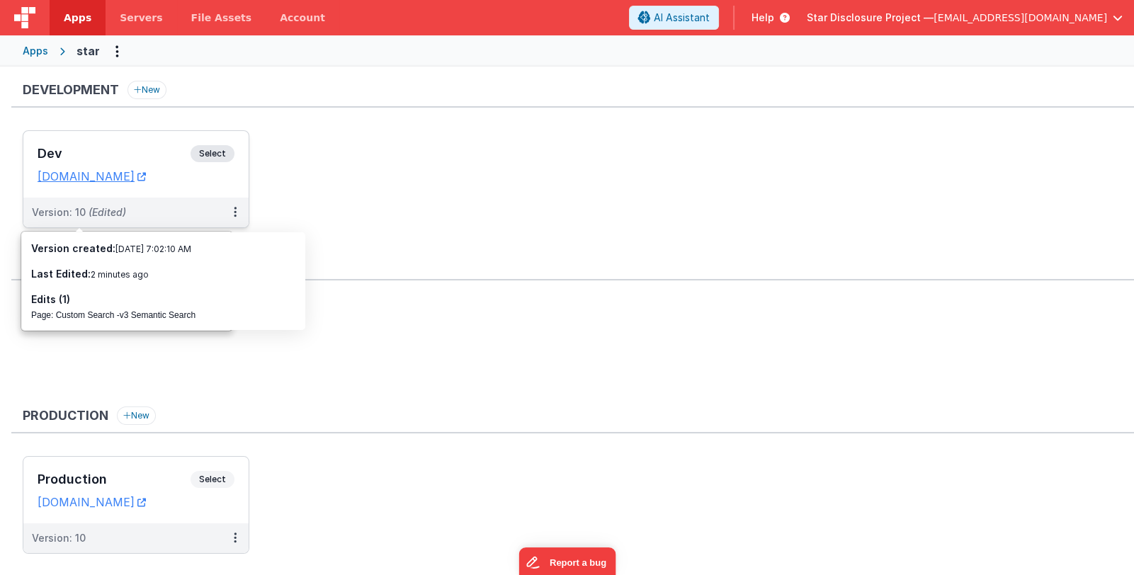
click at [120, 147] on h3 "Dev" at bounding box center [114, 154] width 153 height 14
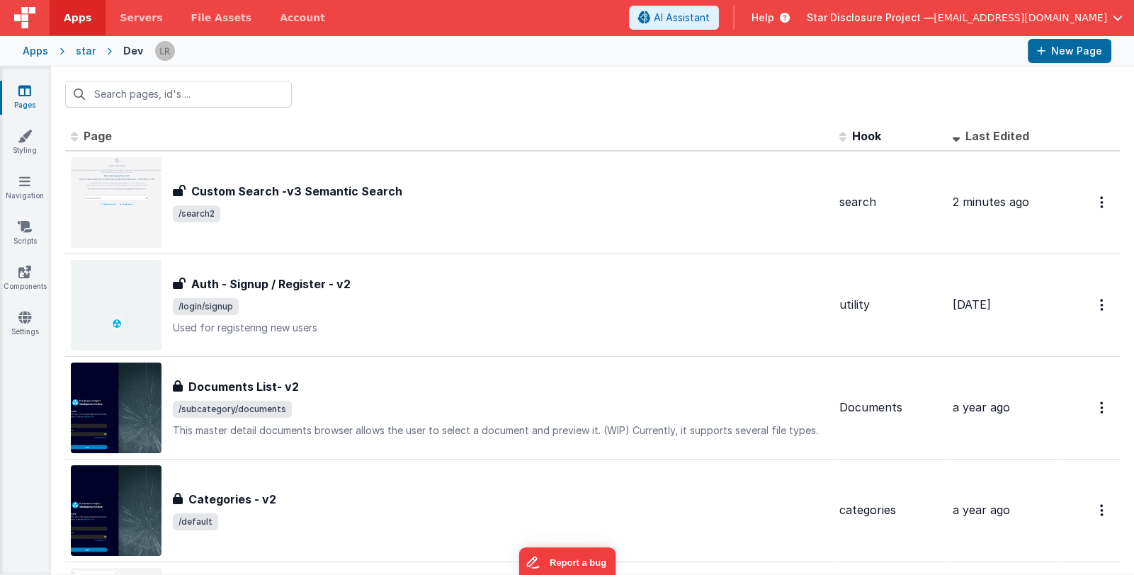
click at [26, 98] on link "Pages" at bounding box center [24, 98] width 51 height 28
click at [25, 147] on link "Styling" at bounding box center [24, 143] width 51 height 28
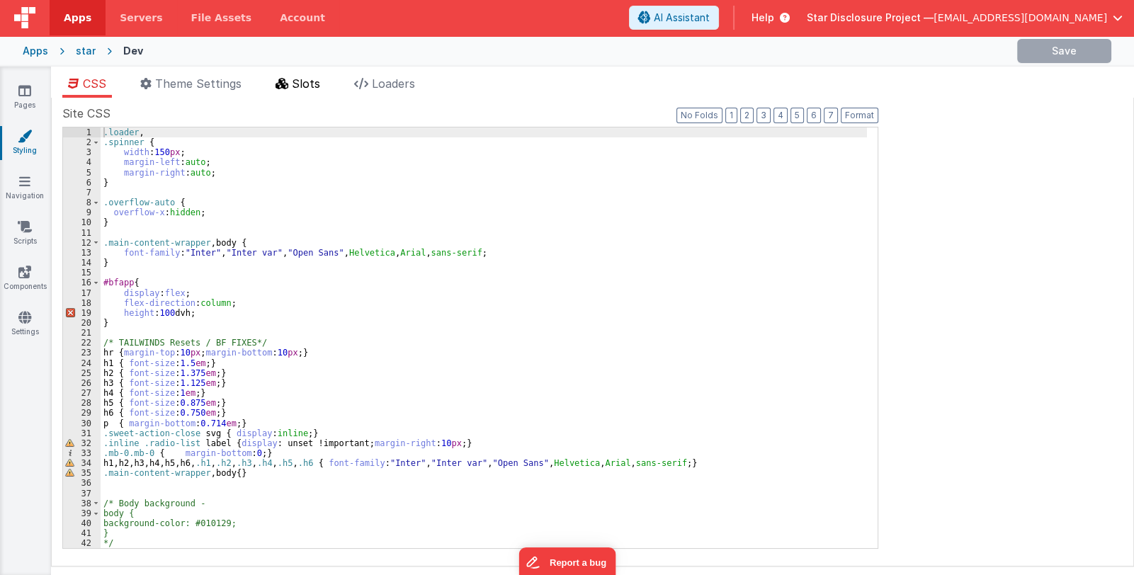
click at [298, 82] on span "Slots" at bounding box center [306, 84] width 28 height 14
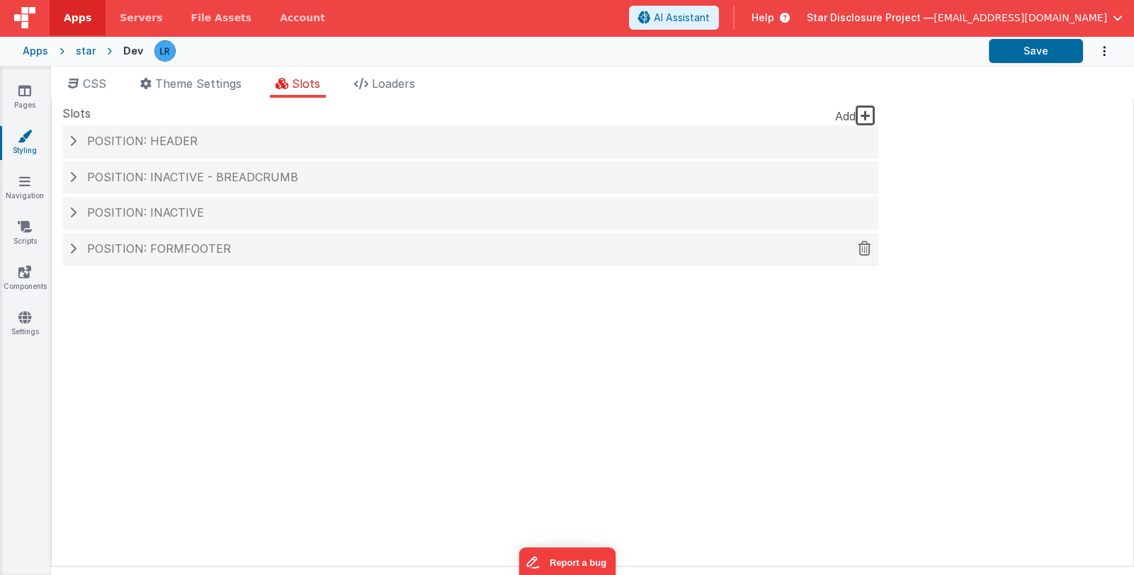
click at [220, 246] on span "Position: formFooter" at bounding box center [159, 249] width 144 height 14
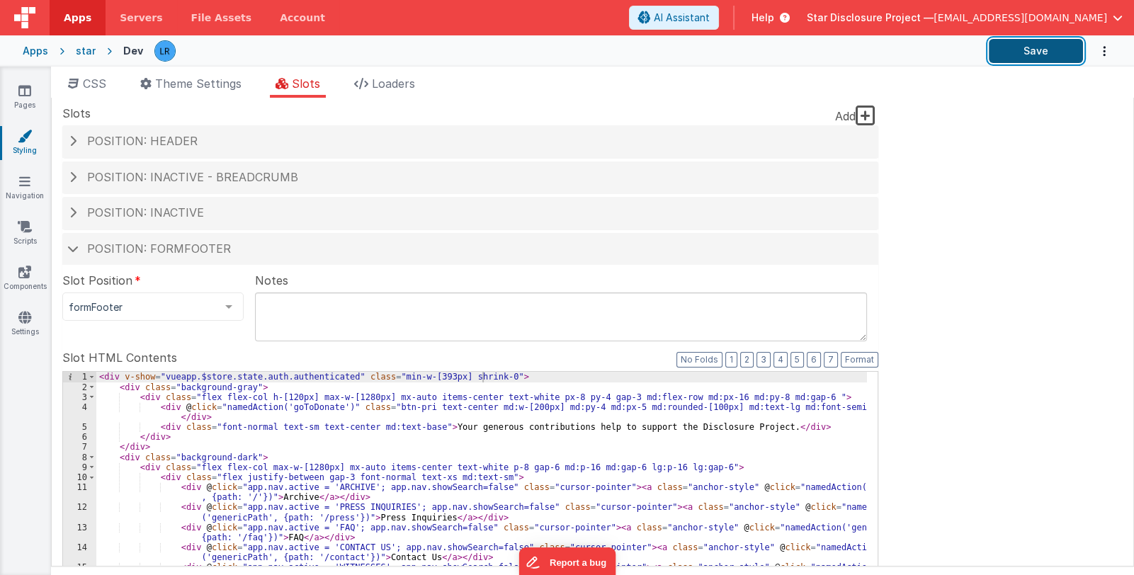
click at [1013, 52] on button "Save" at bounding box center [1036, 51] width 94 height 24
click at [18, 94] on icon at bounding box center [24, 91] width 13 height 14
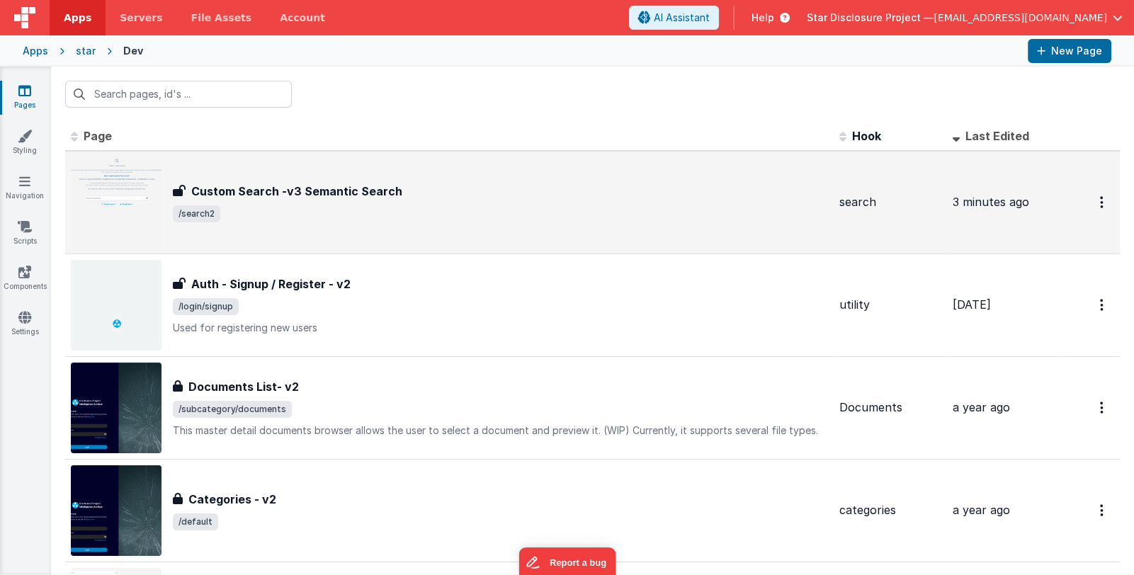
click at [400, 193] on div "Custom Search -v3 Semantic Search" at bounding box center [500, 191] width 655 height 17
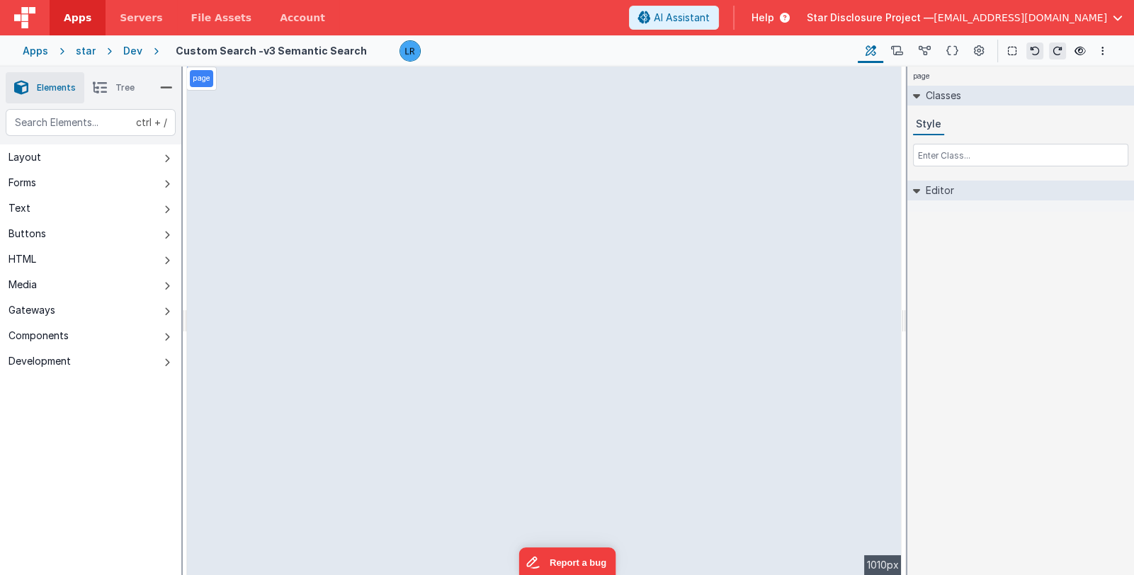
click at [115, 87] on span "Tree" at bounding box center [124, 87] width 19 height 11
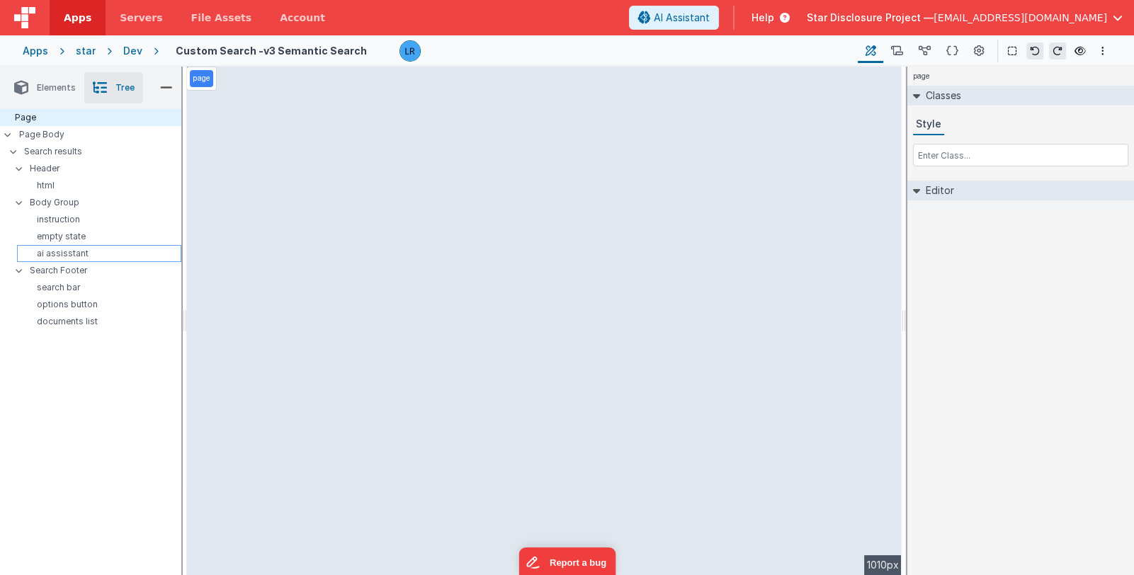
click at [115, 249] on p "ai assisstant" at bounding box center [102, 253] width 158 height 11
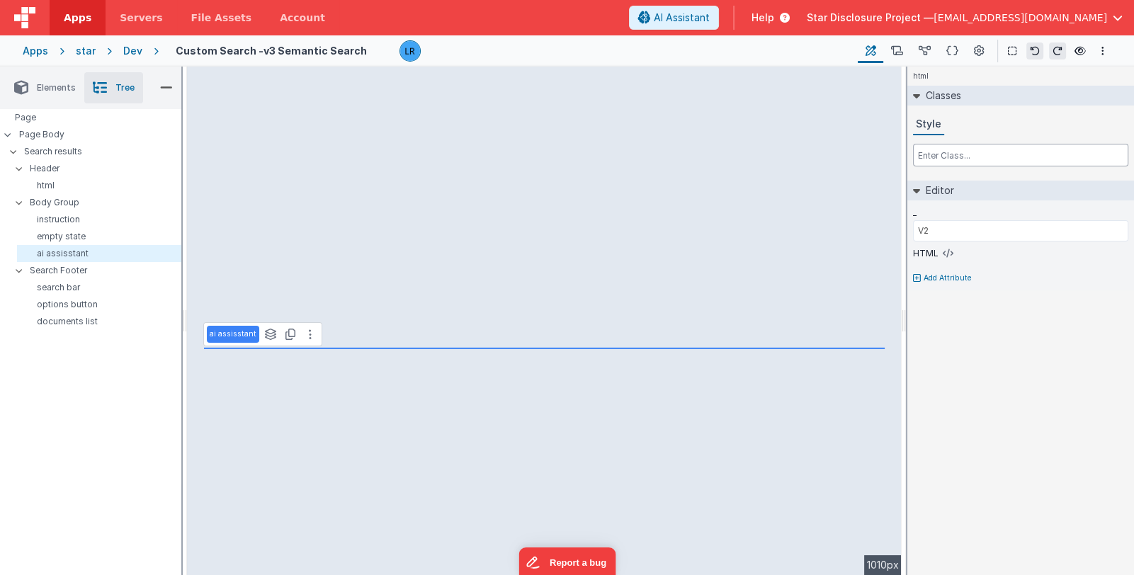
click at [947, 160] on input "text" at bounding box center [1020, 155] width 215 height 23
paste input "flex-1 min-h-0 overflow-y-auto"
type input "flex-1 min-h-0 overflow-y-auto"
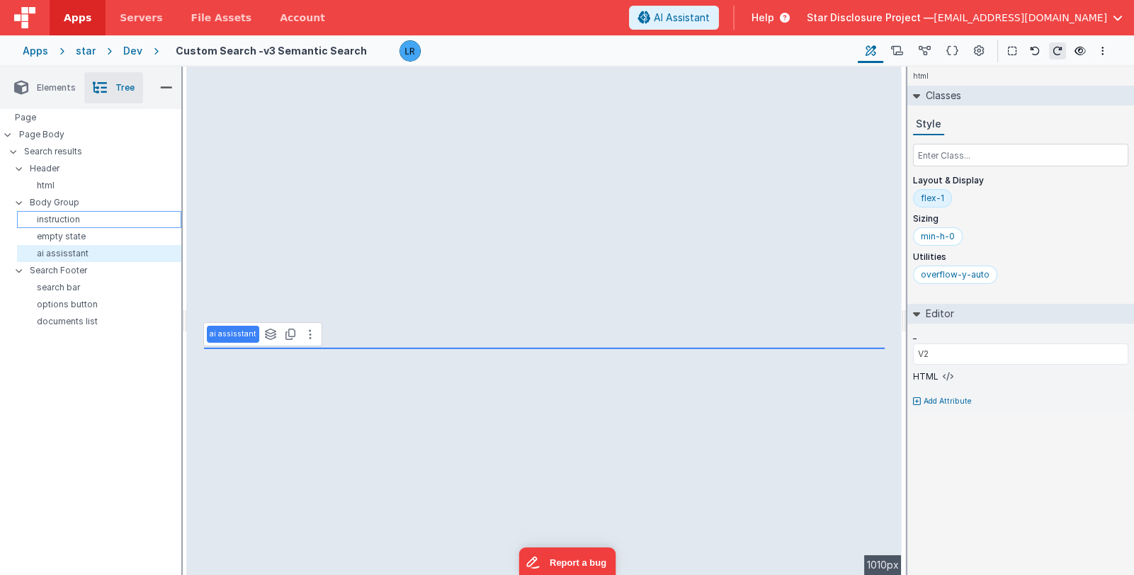
click at [83, 218] on p "instruction" at bounding box center [102, 219] width 158 height 11
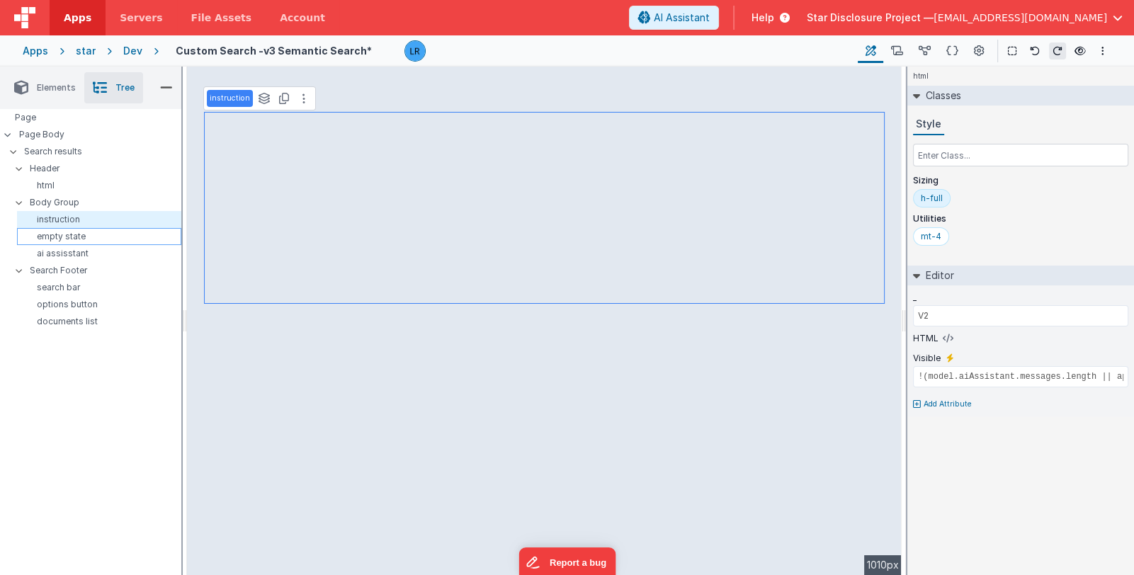
click at [77, 239] on p "empty state" at bounding box center [102, 236] width 158 height 11
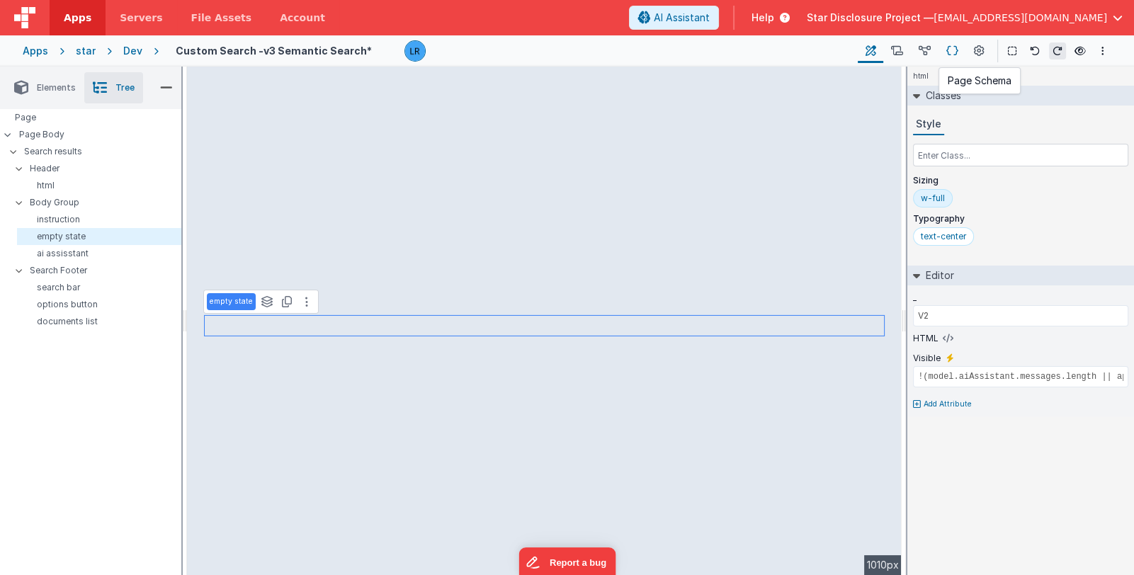
click at [960, 50] on button at bounding box center [953, 51] width 28 height 24
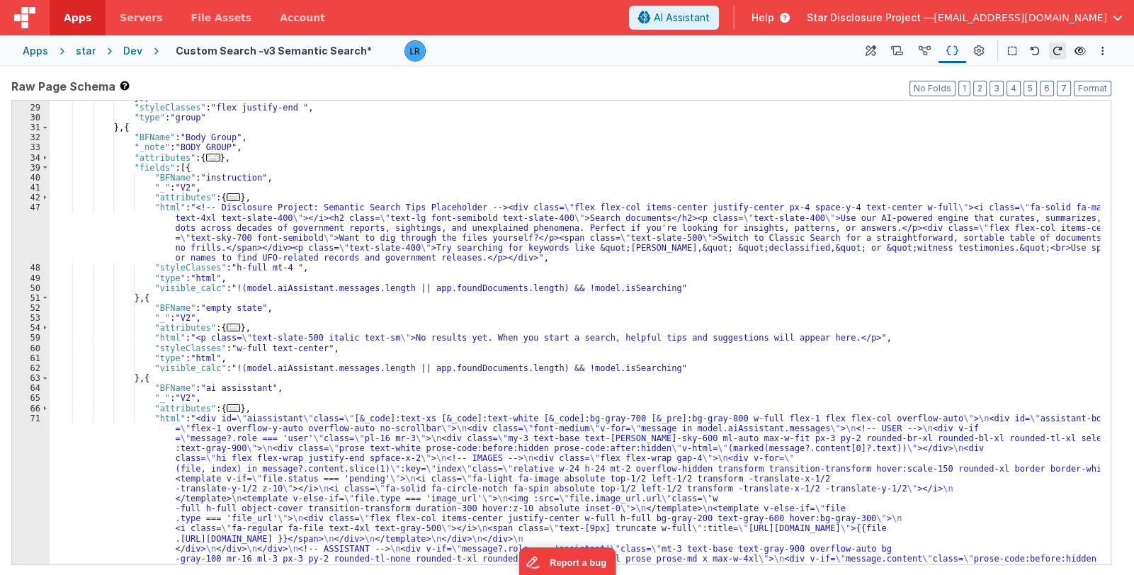
scroll to position [169, 0]
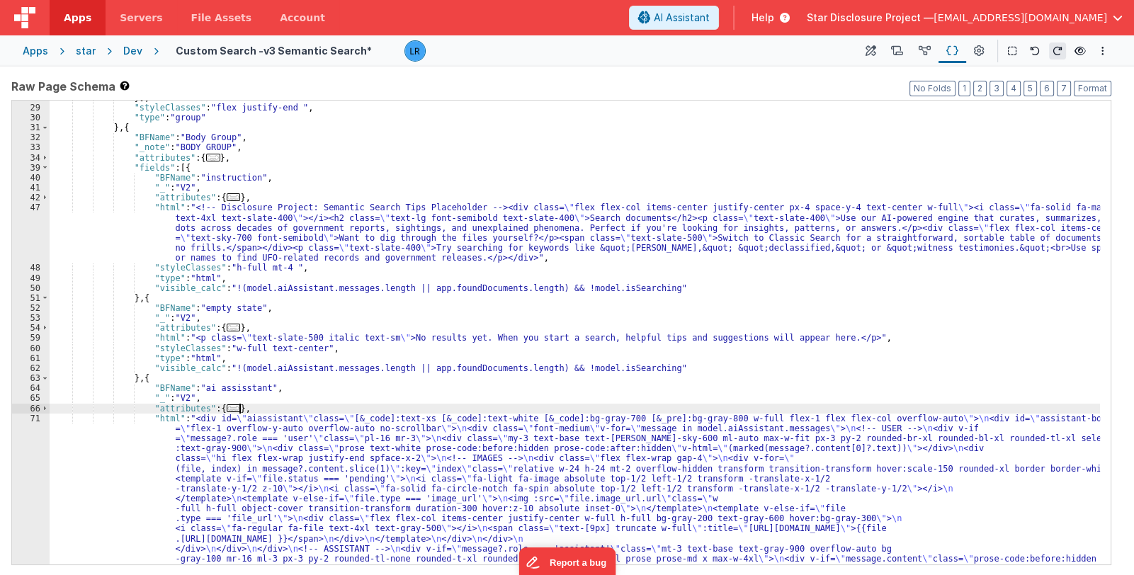
click at [556, 412] on div "}] , "styleClasses" : "flex justify-end " , "type" : "group" } , { "BFName" : "…" at bounding box center [575, 491] width 1051 height 796
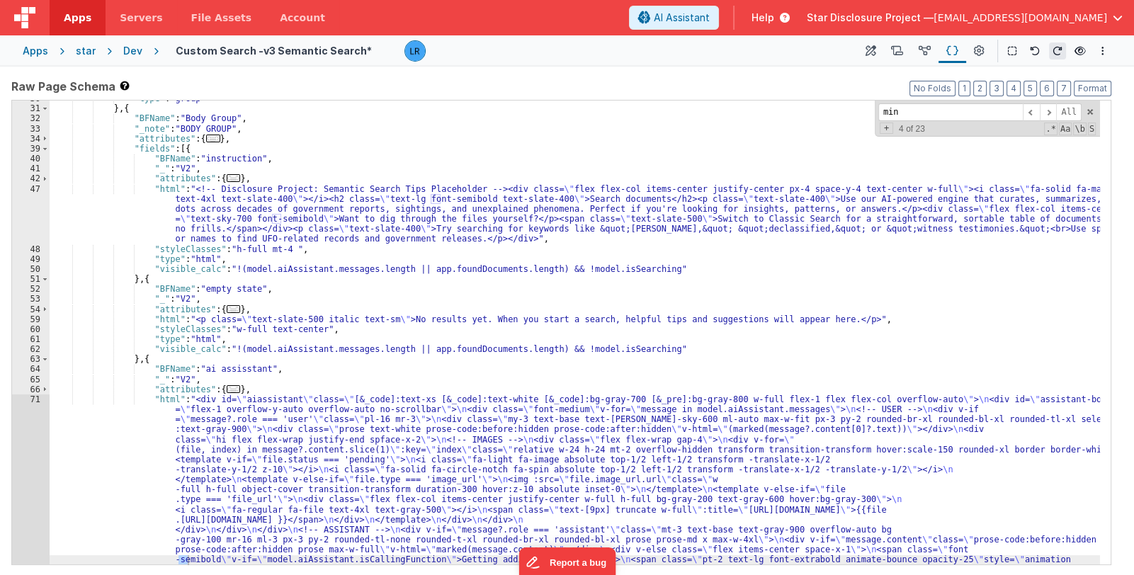
scroll to position [580, 0]
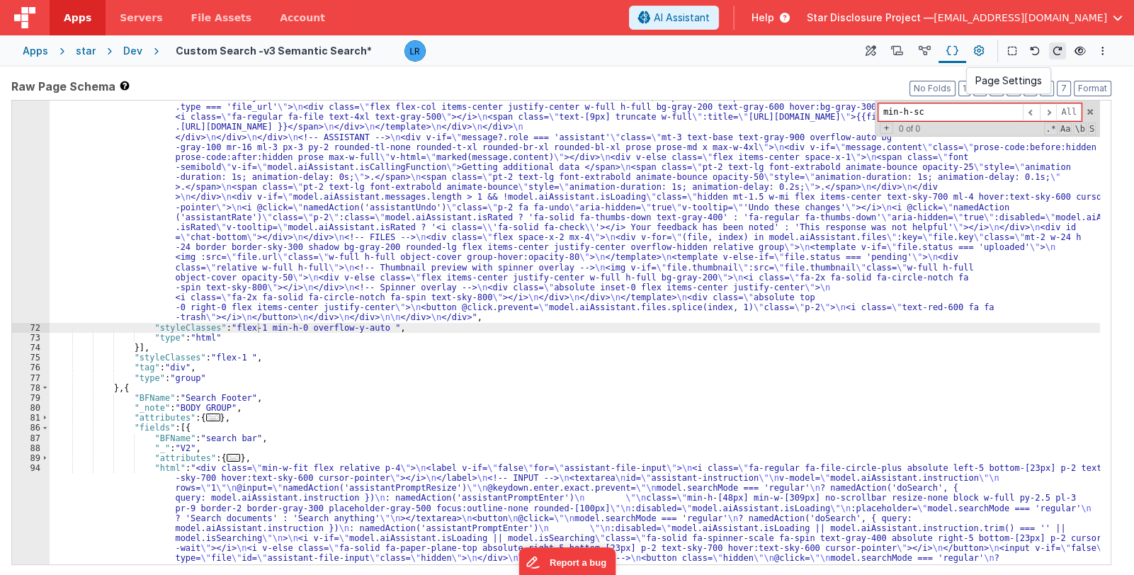
type input "min-h-sc"
click at [971, 50] on button at bounding box center [979, 51] width 26 height 24
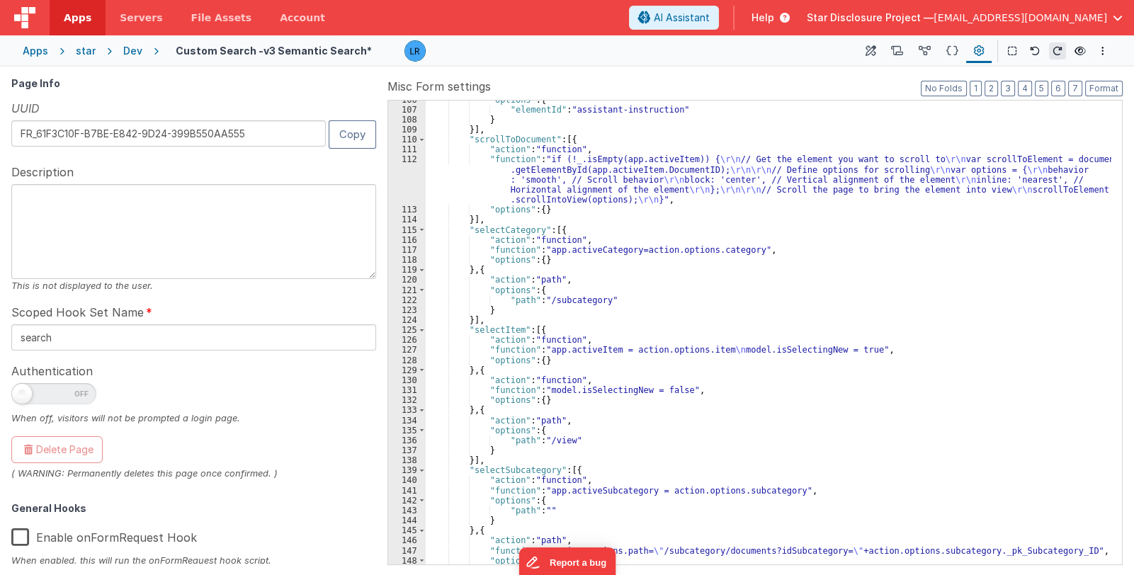
scroll to position [1533, 0]
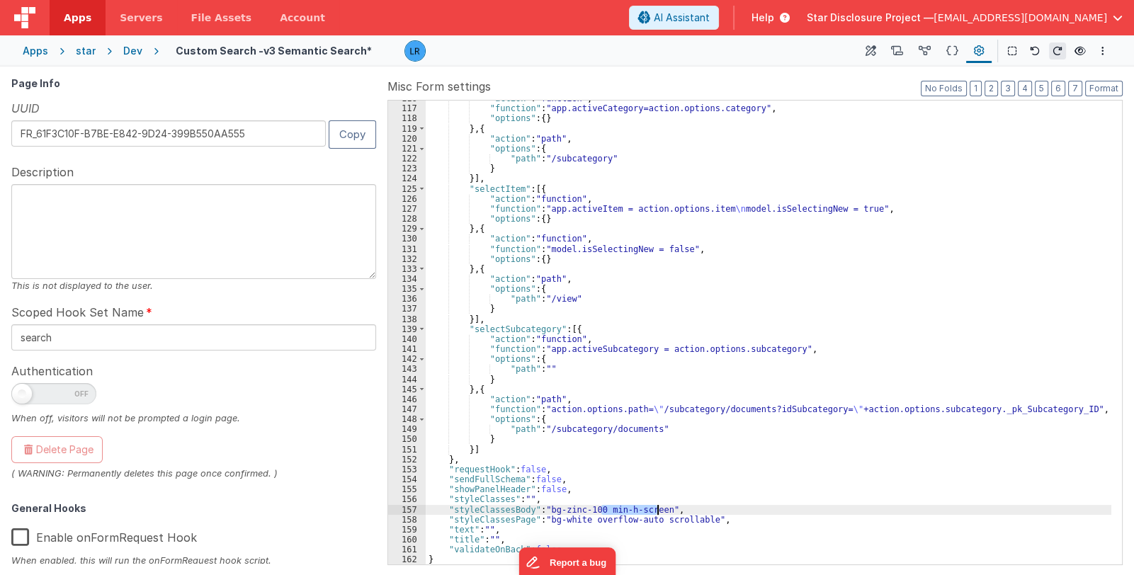
drag, startPoint x: 602, startPoint y: 512, endPoint x: 658, endPoint y: 513, distance: 56.0
click at [658, 513] on div ""action" : "function" , "function" : "app.activeCategory=action.options.categor…" at bounding box center [769, 336] width 686 height 485
click at [598, 508] on div ""action" : "function" , "function" : "app.activeCategory=action.options.categor…" at bounding box center [769, 336] width 686 height 485
click at [700, 523] on div ""action" : "function" , "function" : "app.activeCategory=action.options.categor…" at bounding box center [769, 336] width 686 height 485
drag, startPoint x: 702, startPoint y: 519, endPoint x: 759, endPoint y: 521, distance: 56.7
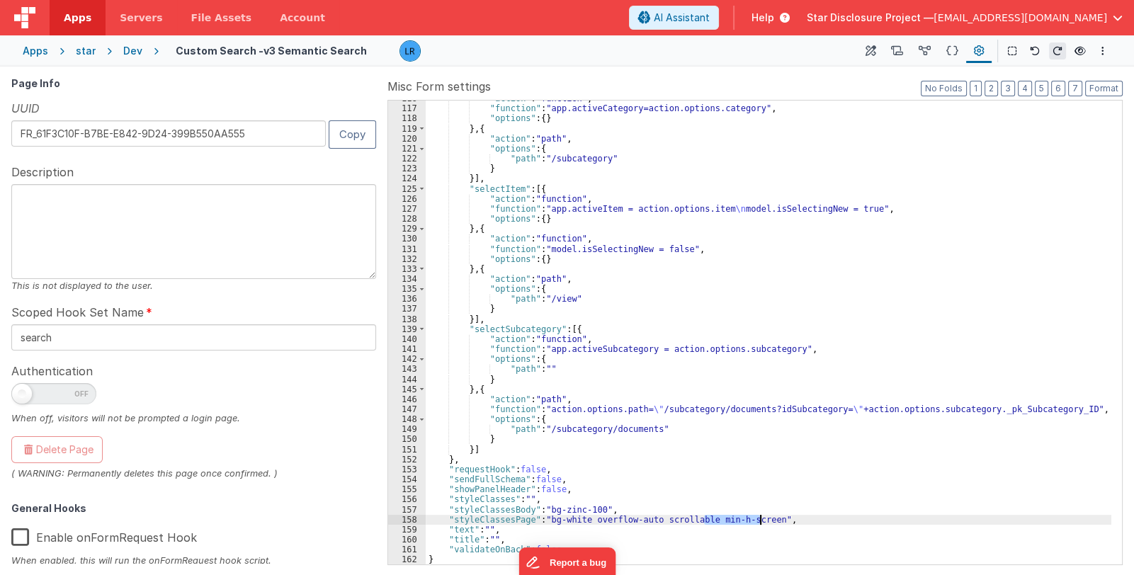
click at [759, 521] on div ""action" : "function" , "function" : "app.activeCategory=action.options.categor…" at bounding box center [769, 336] width 686 height 485
click at [631, 509] on div ""action" : "function" , "function" : "app.activeCategory=action.options.categor…" at bounding box center [769, 333] width 686 height 464
drag, startPoint x: 602, startPoint y: 512, endPoint x: 659, endPoint y: 510, distance: 57.4
click at [659, 510] on div ""action" : "function" , "function" : "app.activeCategory=action.options.categor…" at bounding box center [769, 336] width 686 height 485
click at [609, 502] on div ""action" : "function" , "function" : "app.activeCategory=action.options.categor…" at bounding box center [769, 336] width 686 height 485
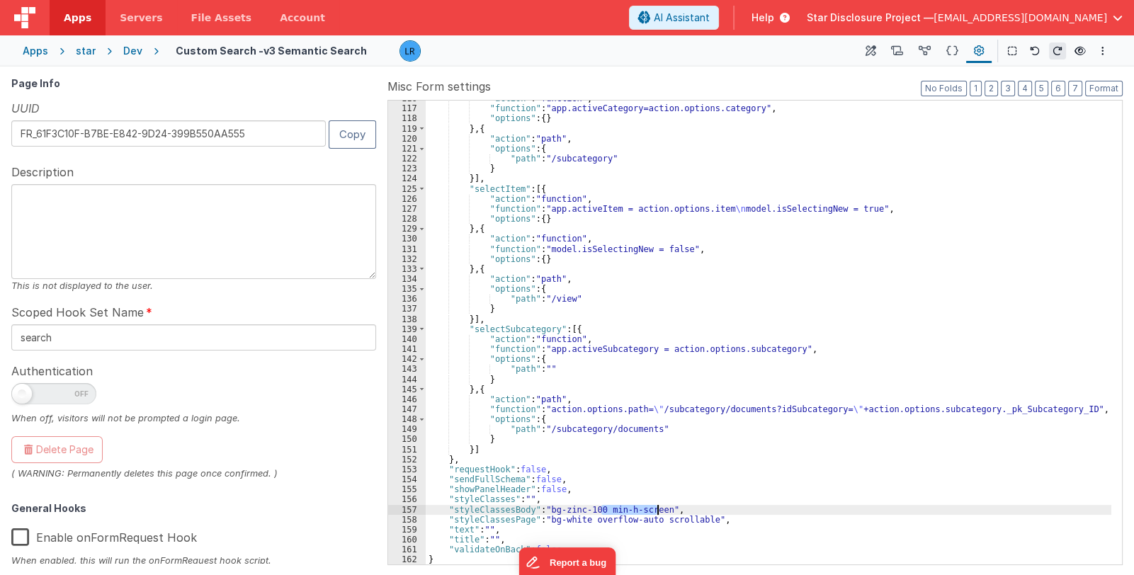
drag, startPoint x: 602, startPoint y: 509, endPoint x: 660, endPoint y: 510, distance: 58.1
click at [660, 510] on div ""action" : "function" , "function" : "app.activeCategory=action.options.categor…" at bounding box center [769, 336] width 686 height 485
click at [598, 506] on div ""action" : "function" , "function" : "app.activeCategory=action.options.categor…" at bounding box center [769, 336] width 686 height 485
drag, startPoint x: 598, startPoint y: 509, endPoint x: 696, endPoint y: 507, distance: 97.8
click at [696, 507] on div ""action" : "function" , "function" : "app.activeCategory=action.options.categor…" at bounding box center [769, 336] width 686 height 485
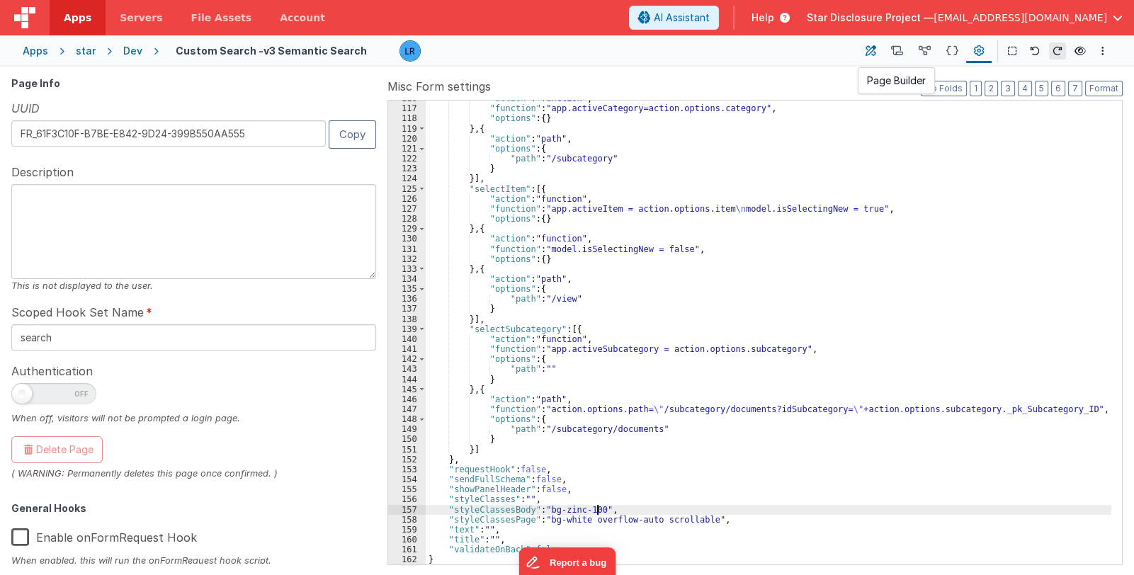
click at [874, 52] on icon at bounding box center [871, 51] width 11 height 15
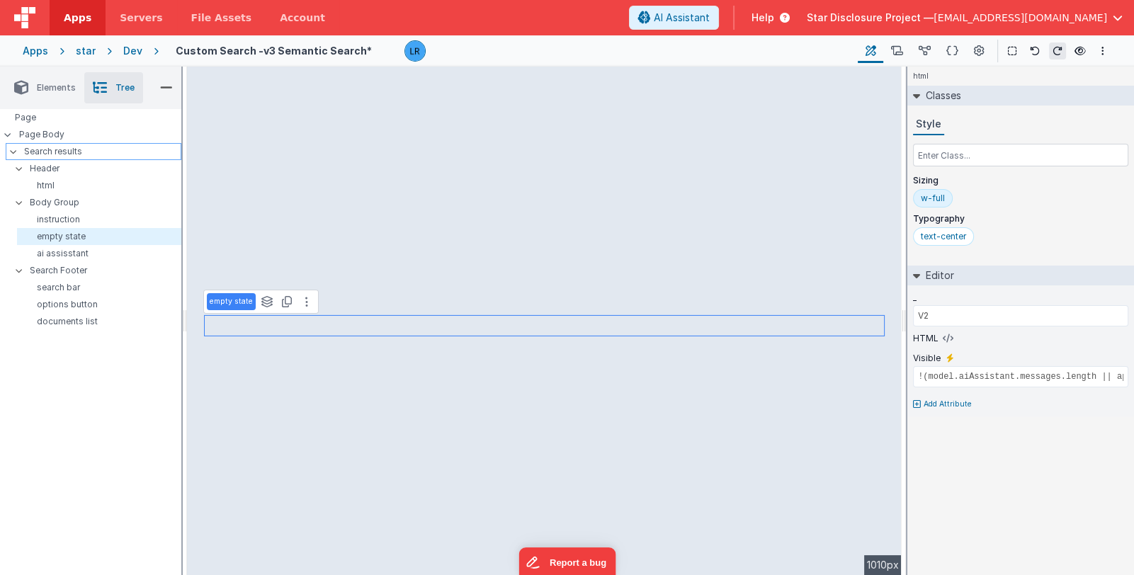
click at [74, 154] on p "Search results" at bounding box center [102, 152] width 157 height 16
type input "BODY"
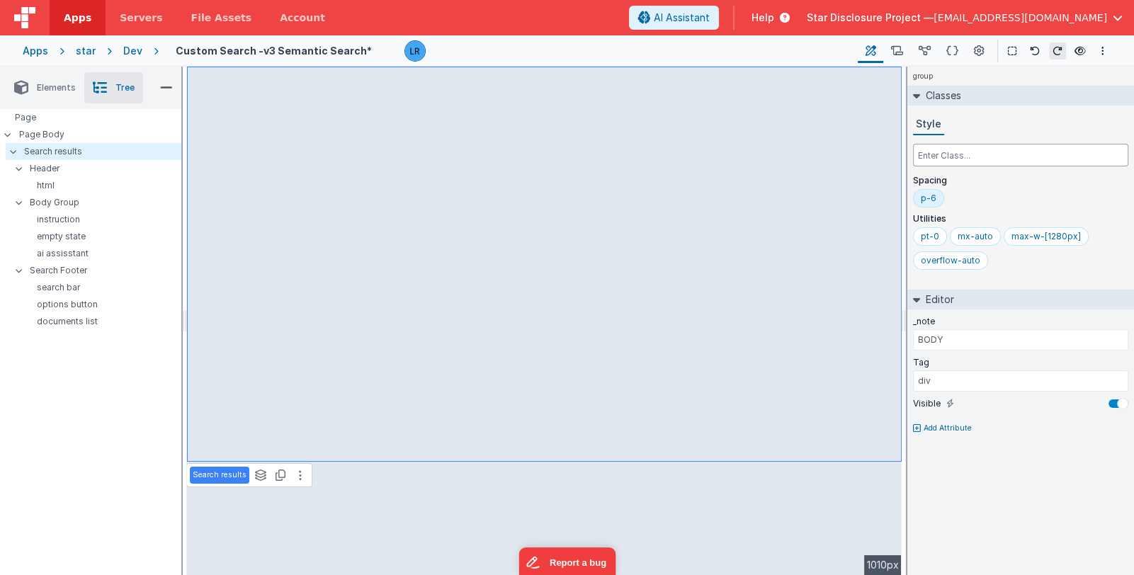
click at [994, 159] on input "text" at bounding box center [1020, 155] width 215 height 23
paste input "[calc(100dvh-260px)]"
click at [918, 156] on input "[calc(100dvh-260px)]" at bounding box center [1020, 155] width 215 height 23
type input "h-[calc(100dvh-260px)]"
click at [989, 156] on input "text" at bounding box center [1020, 155] width 215 height 23
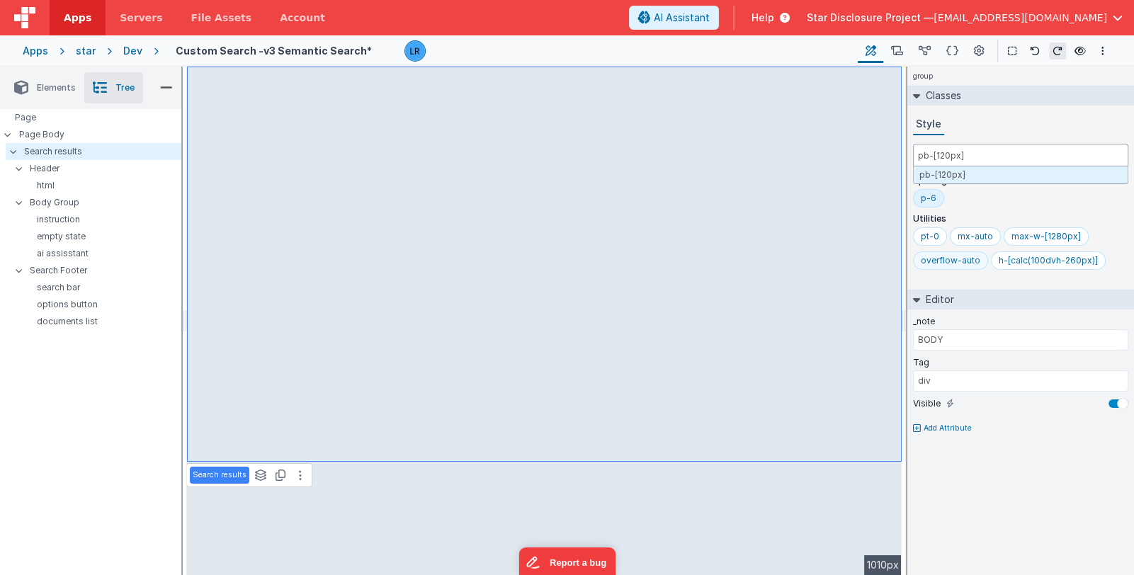
type input "pb-[120px]"
click at [952, 264] on div "overflow-auto" at bounding box center [951, 260] width 60 height 11
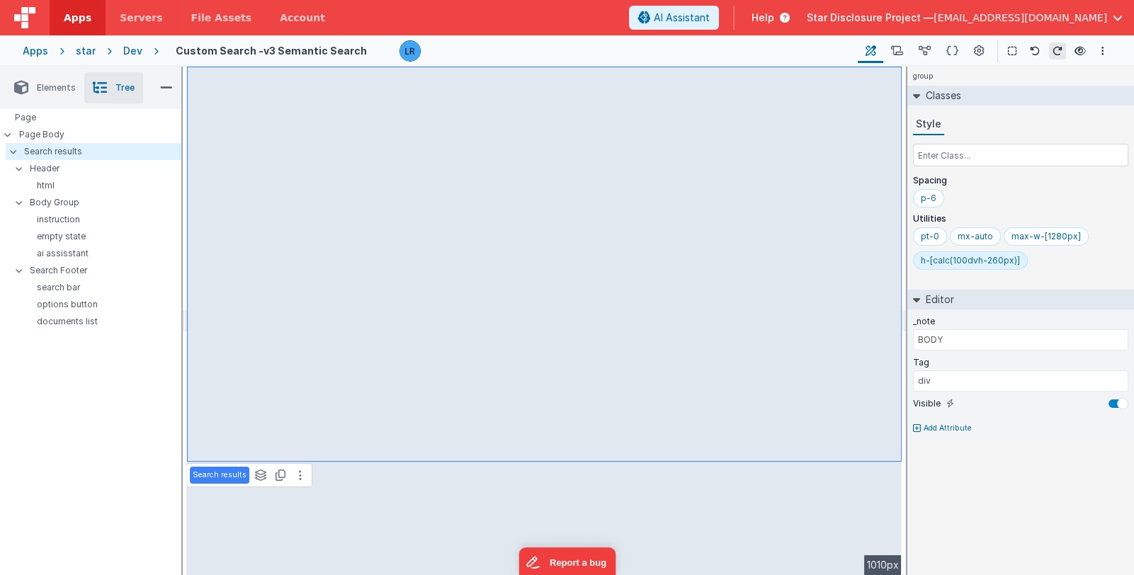
click at [106, 436] on div "Page Page Body Search results Header html Body Group instruction empty state ai…" at bounding box center [90, 297] width 181 height 376
click at [946, 154] on input "text" at bounding box center [1020, 155] width 215 height 23
drag, startPoint x: 918, startPoint y: 260, endPoint x: 970, endPoint y: 261, distance: 52.4
click at [970, 261] on div "h-[calc(100dvh-260px)]" at bounding box center [970, 261] width 115 height 18
click at [952, 158] on input "text" at bounding box center [1020, 155] width 215 height 23
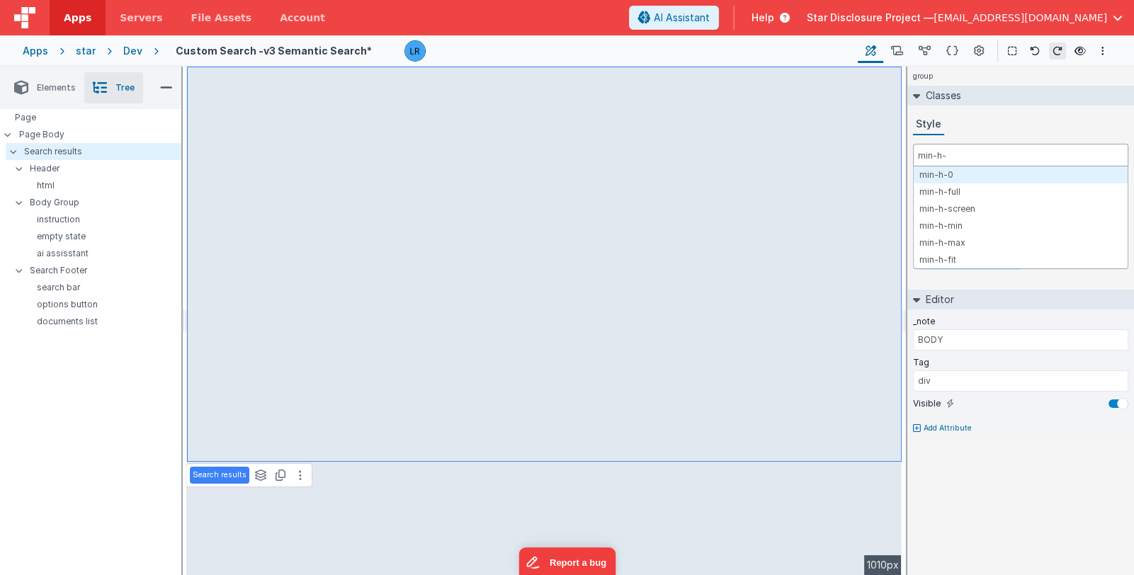
type input "min-h-"
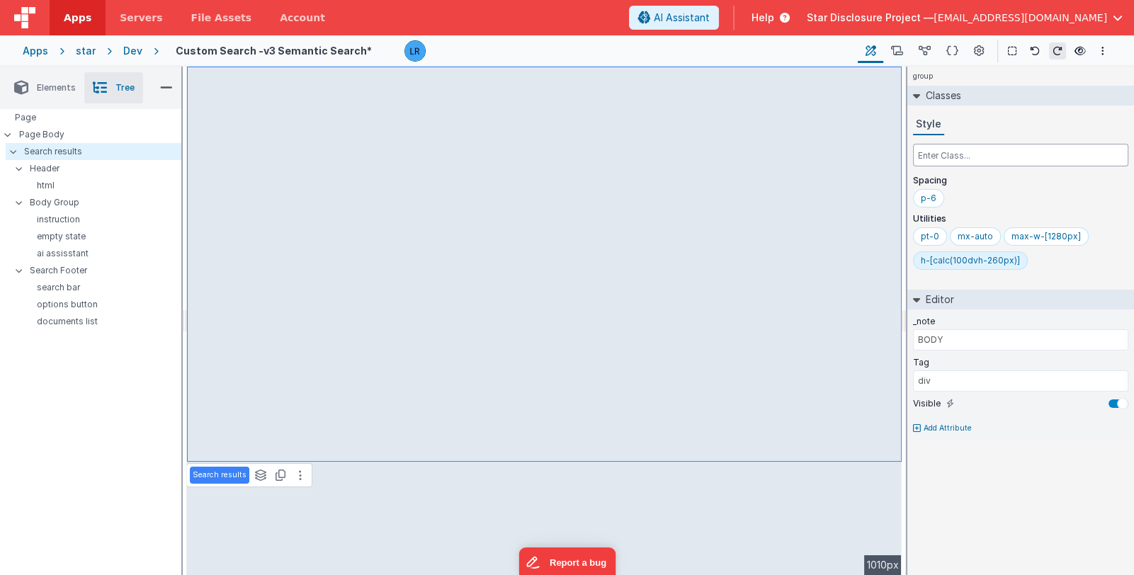
click at [978, 152] on input "text" at bounding box center [1020, 155] width 215 height 23
click at [993, 263] on div "h-[calc(100dvh-260px)]" at bounding box center [970, 260] width 99 height 11
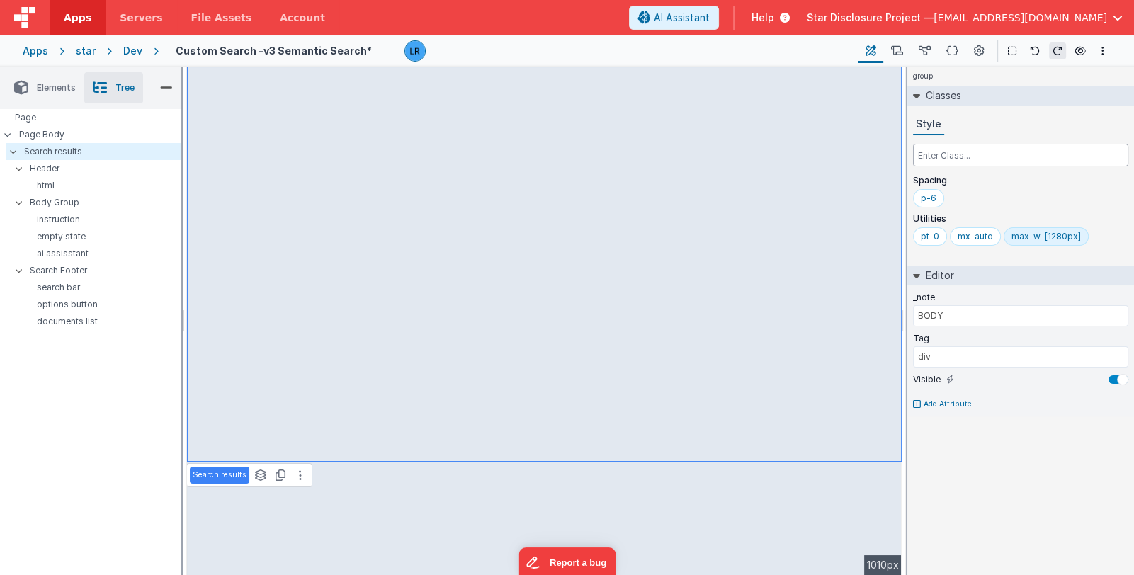
click at [971, 150] on input "text" at bounding box center [1020, 155] width 215 height 23
paste input "min-h-[calc(100vh-260px)]"
type input "min-h-[calc(100vh-260px)]"
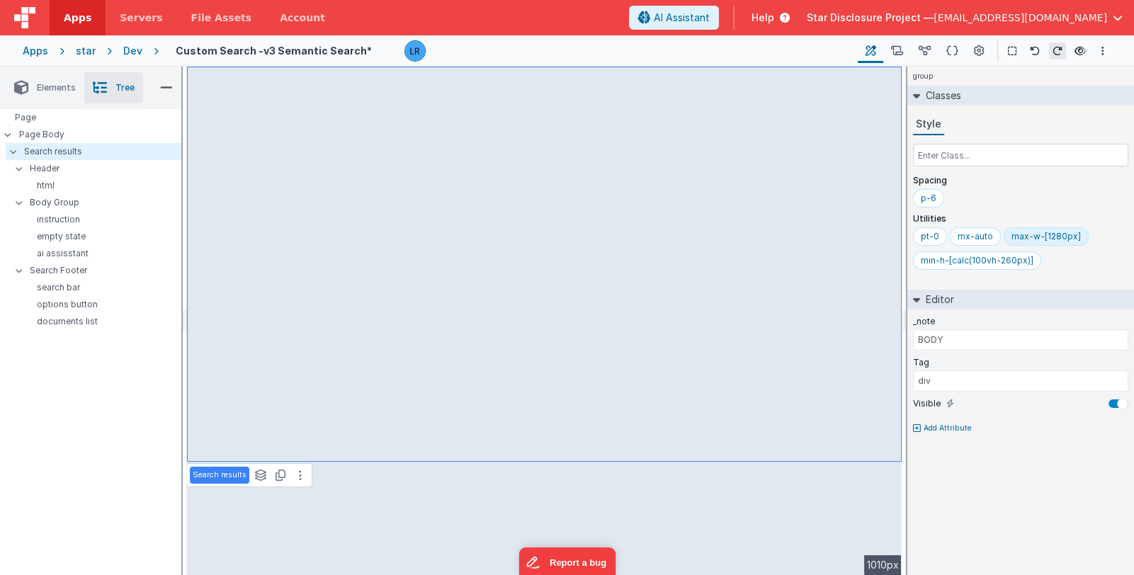
click at [1013, 126] on div "Style" at bounding box center [1020, 124] width 215 height 21
click at [999, 16] on span "[EMAIL_ADDRESS][DOMAIN_NAME]" at bounding box center [1021, 18] width 174 height 14
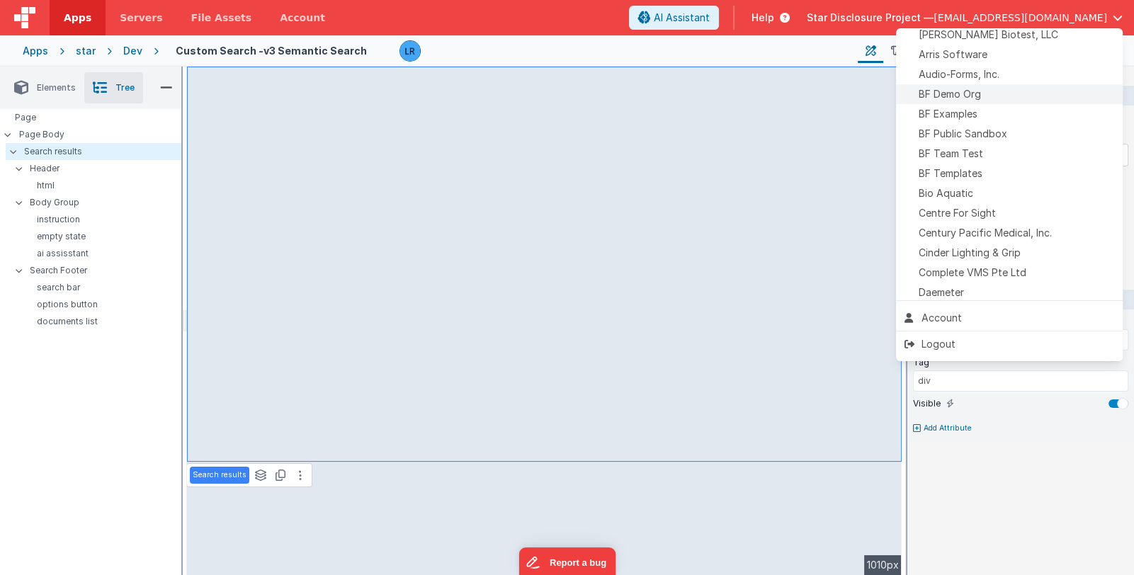
scroll to position [70, 0]
click at [716, 388] on button at bounding box center [567, 287] width 1134 height 575
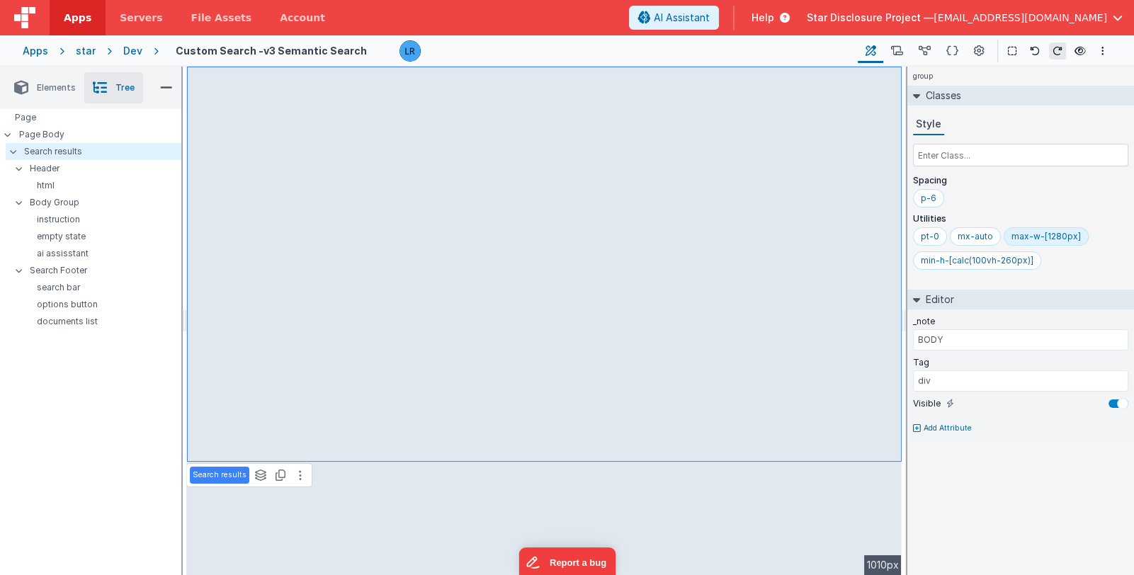
type input "BODY GROUP"
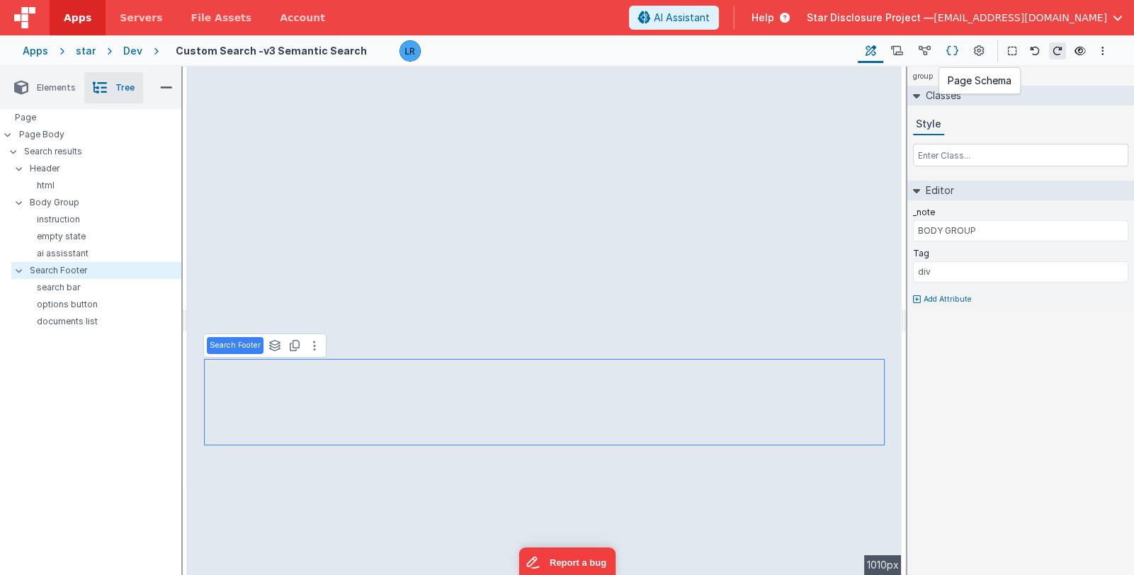
click at [957, 51] on icon at bounding box center [953, 51] width 12 height 15
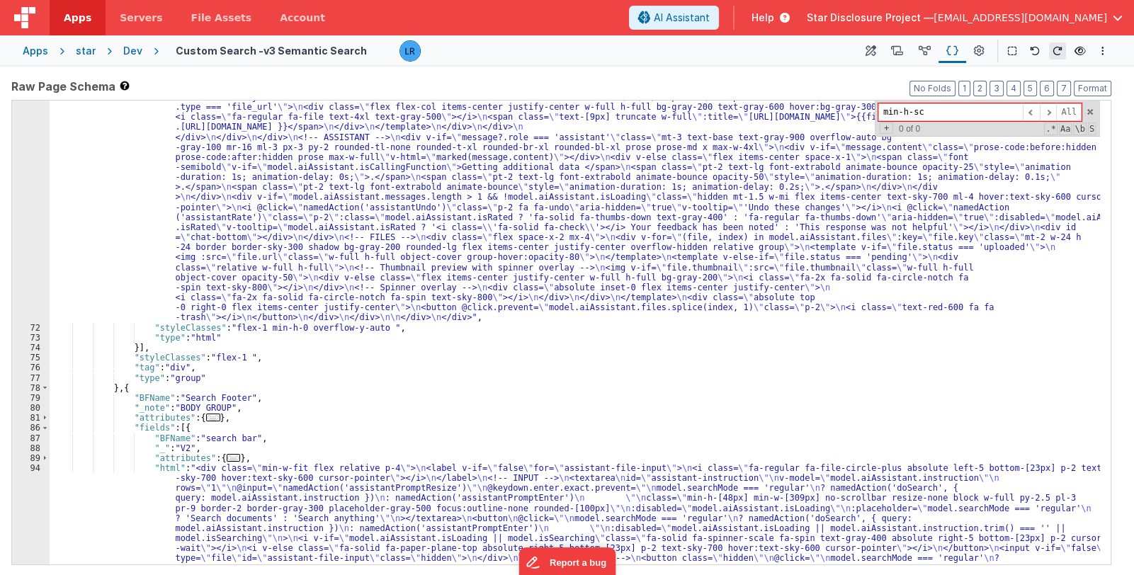
click at [138, 391] on div ""html" : "<div id= \" aiassistant \" class= \" [&_code]:text-xs [&_code]:text-w…" at bounding box center [575, 465] width 1051 height 927
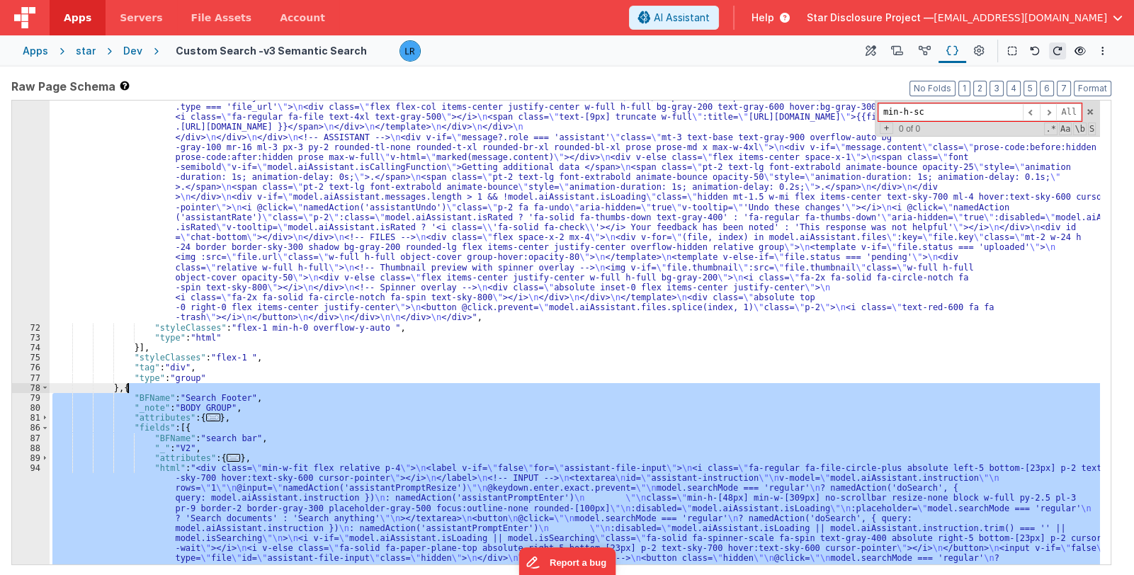
click at [138, 391] on div ""html" : "<div id= \" aiassistant \" class= \" [&_code]:text-xs [&_code]:text-w…" at bounding box center [575, 465] width 1051 height 927
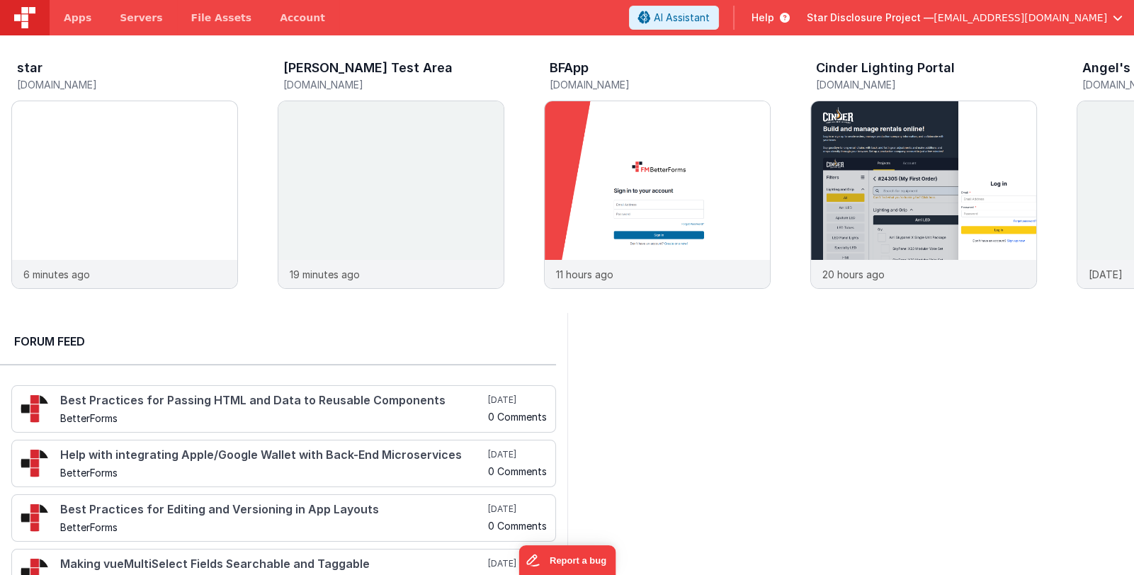
click at [934, 18] on span "Star Disclosure Project —" at bounding box center [870, 18] width 127 height 14
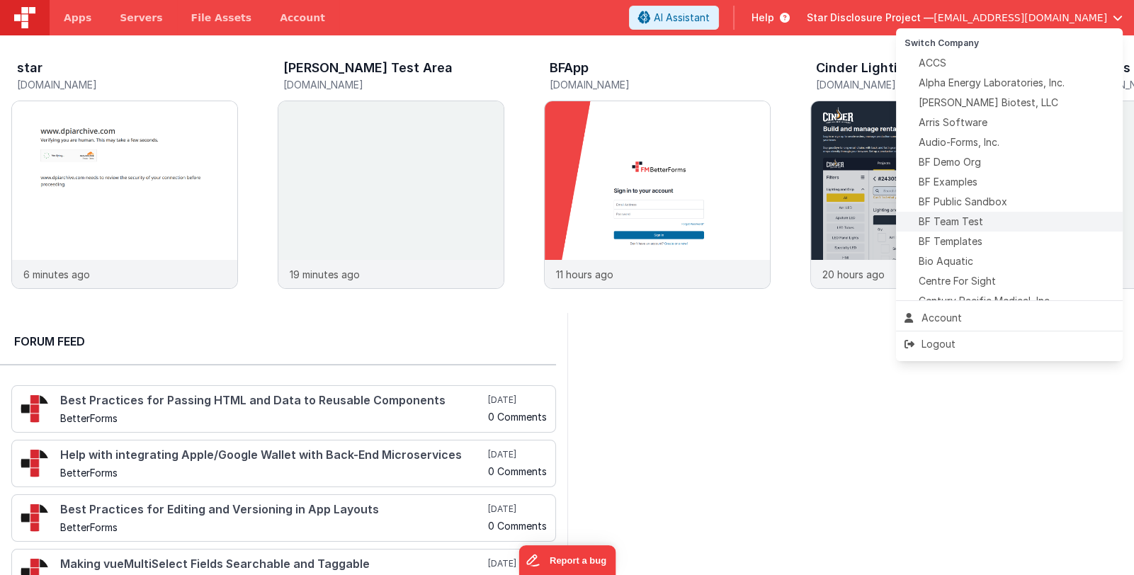
click at [994, 220] on div "BF Team Test" at bounding box center [1010, 222] width 210 height 14
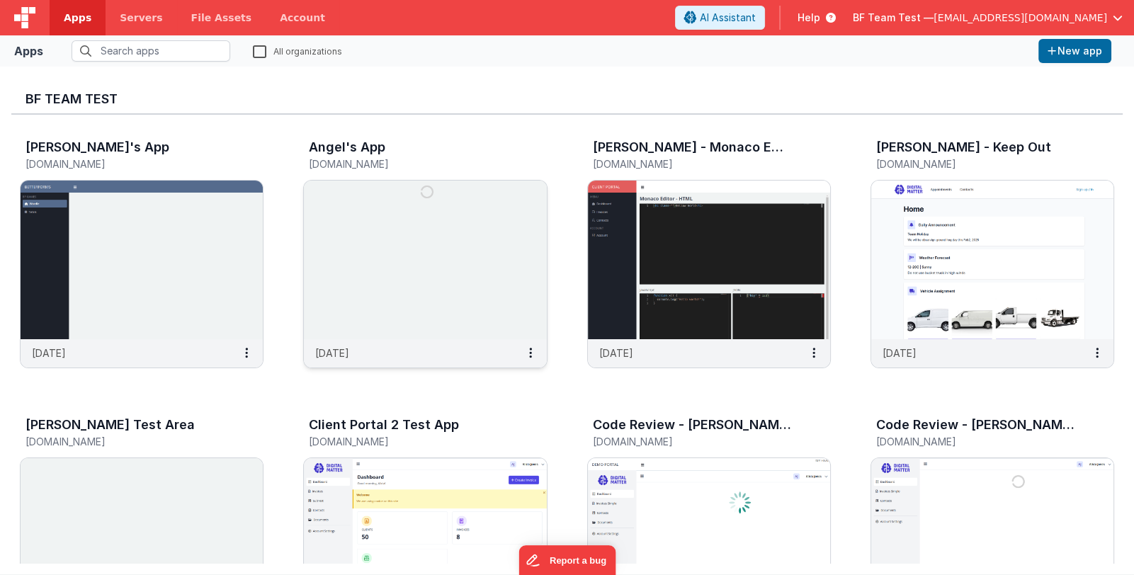
click at [418, 303] on img at bounding box center [425, 260] width 242 height 159
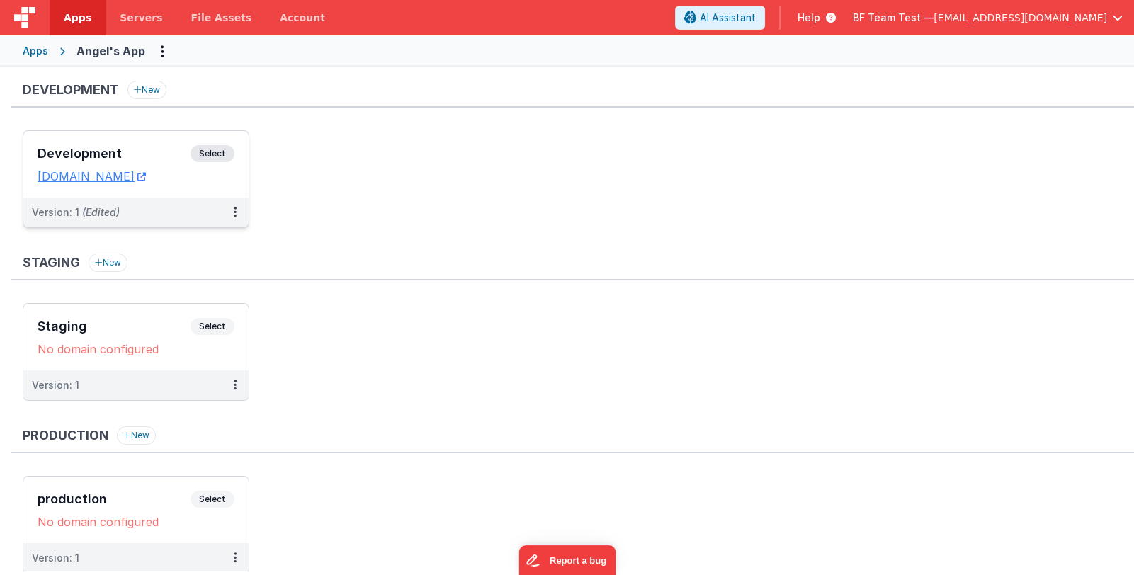
click at [121, 149] on h3 "Development" at bounding box center [114, 154] width 153 height 14
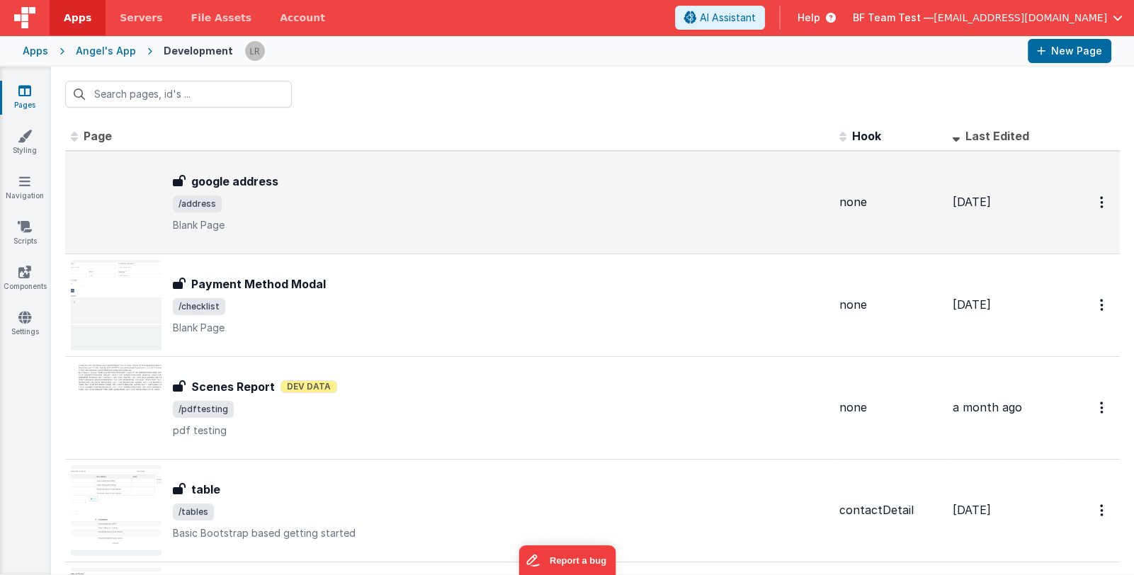
click at [622, 186] on div "google address" at bounding box center [500, 181] width 655 height 17
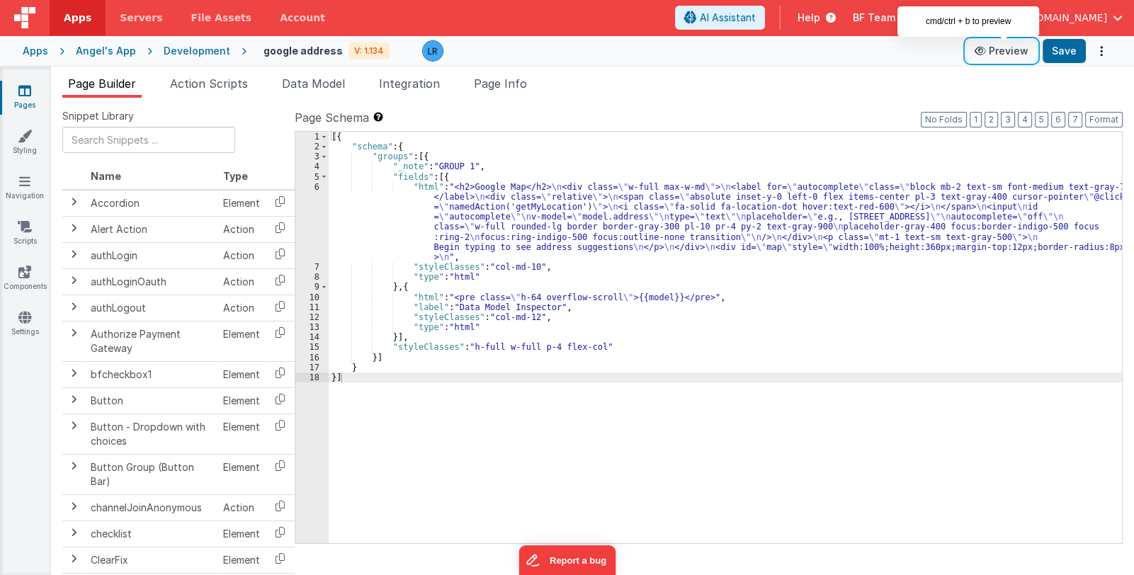
click at [1003, 49] on button "Preview" at bounding box center [1001, 51] width 71 height 23
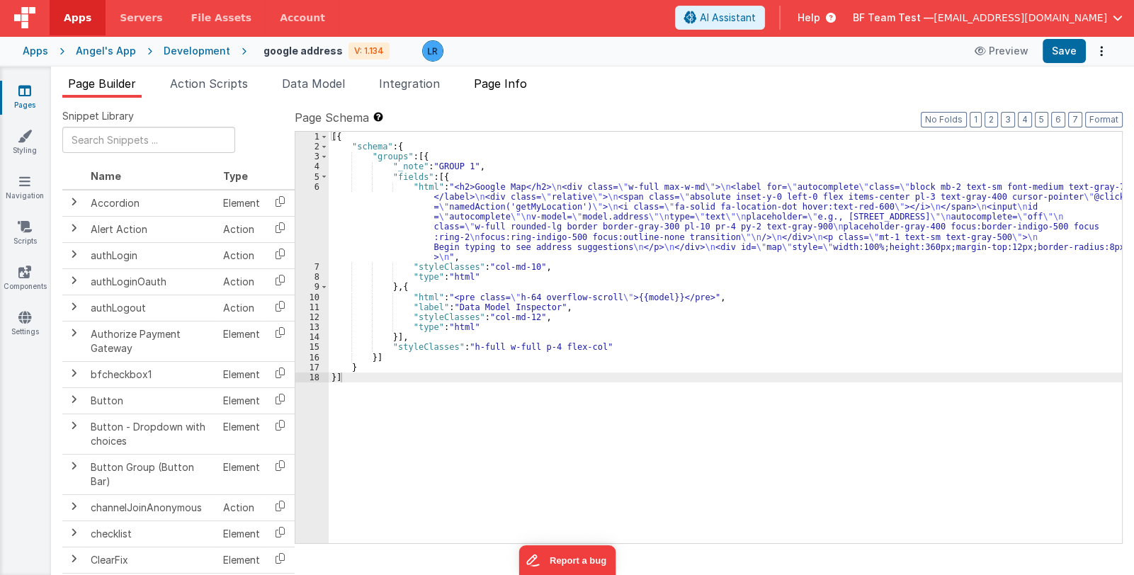
click at [506, 85] on span "Page Info" at bounding box center [500, 84] width 53 height 14
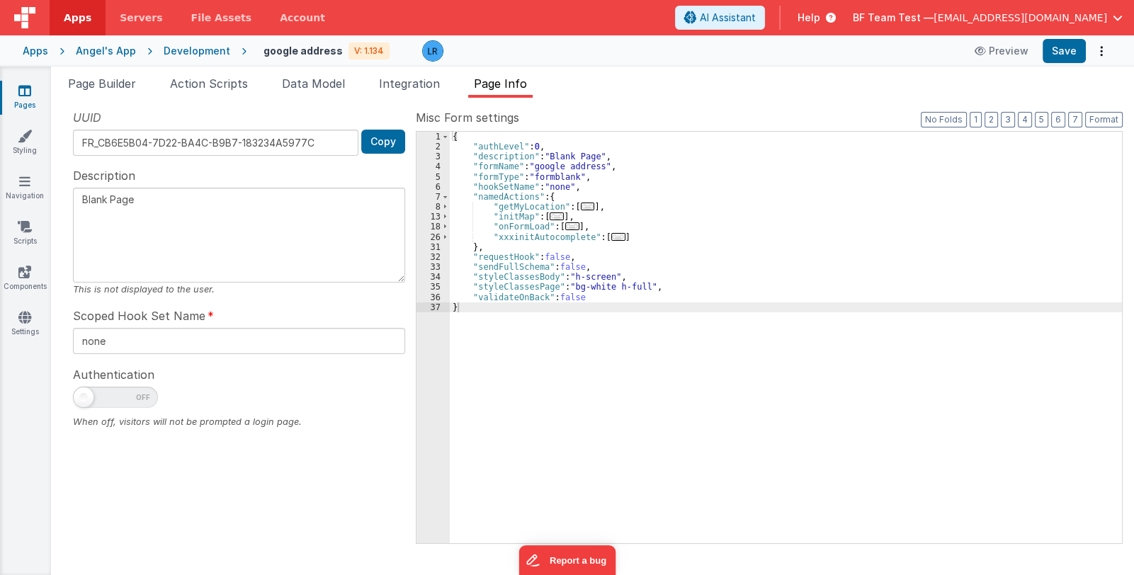
click at [509, 238] on div "{ "authLevel" : 0 , "description" : "Blank Page" , "formName" : "google address…" at bounding box center [786, 348] width 672 height 432
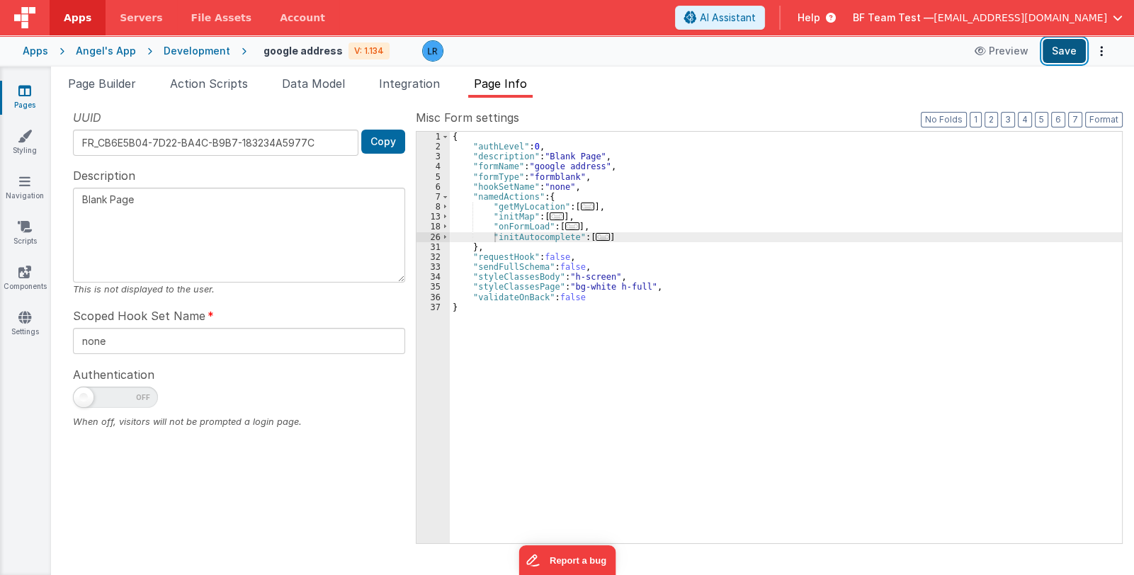
click at [1075, 49] on button "Save" at bounding box center [1064, 51] width 43 height 24
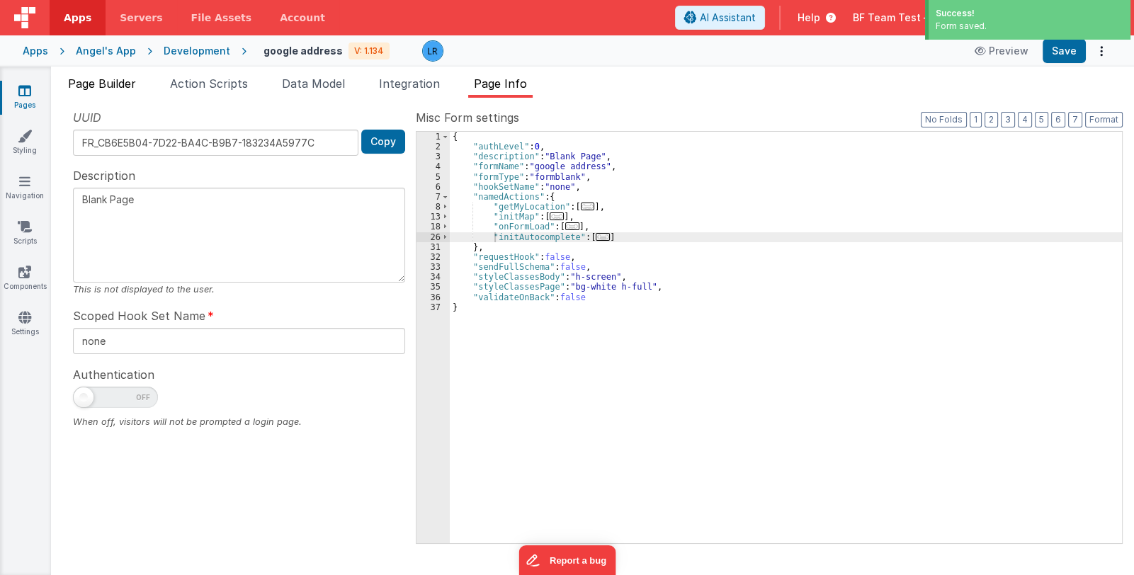
click at [112, 84] on span "Page Builder" at bounding box center [102, 84] width 68 height 14
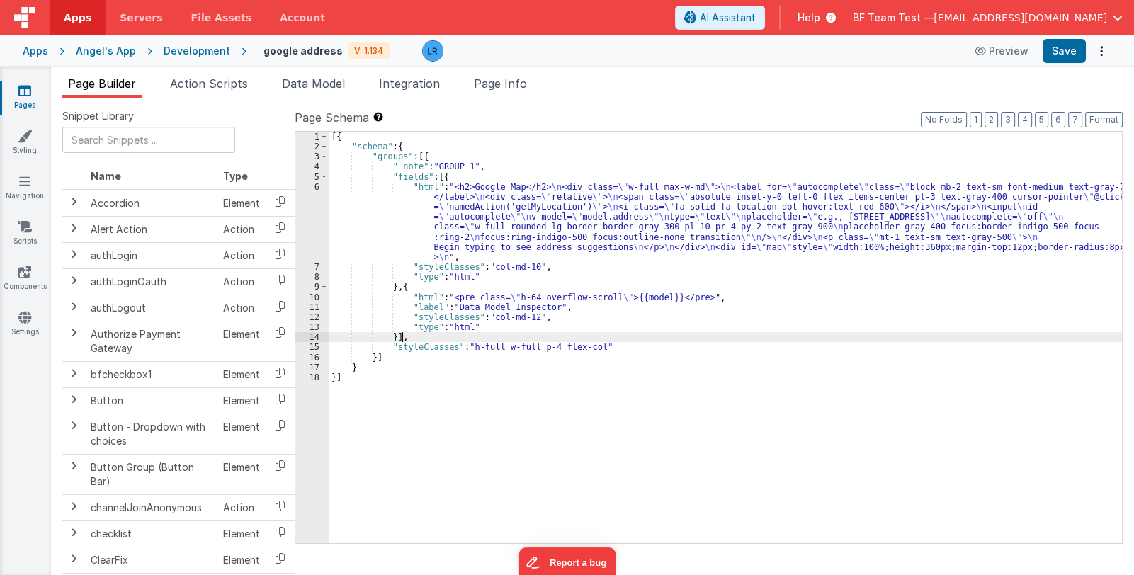
click at [885, 337] on div "[{ "schema" : { "groups" : [{ "_note" : "GROUP 1" , "fields" : [{ "html" : "<h2…" at bounding box center [726, 348] width 794 height 432
drag, startPoint x: 549, startPoint y: 236, endPoint x: 535, endPoint y: 239, distance: 14.6
click at [550, 236] on div "[{ "schema" : { "groups" : [{ "_note" : "GROUP 1" , "fields" : [{ "html" : "<h2…" at bounding box center [726, 348] width 794 height 432
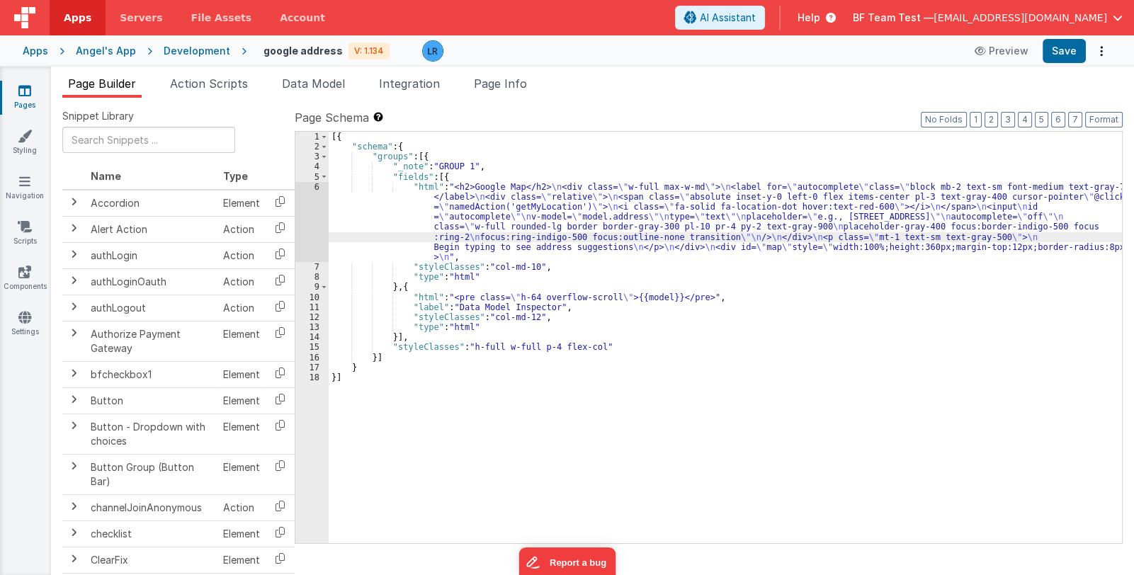
click at [315, 232] on div "6" at bounding box center [311, 222] width 33 height 80
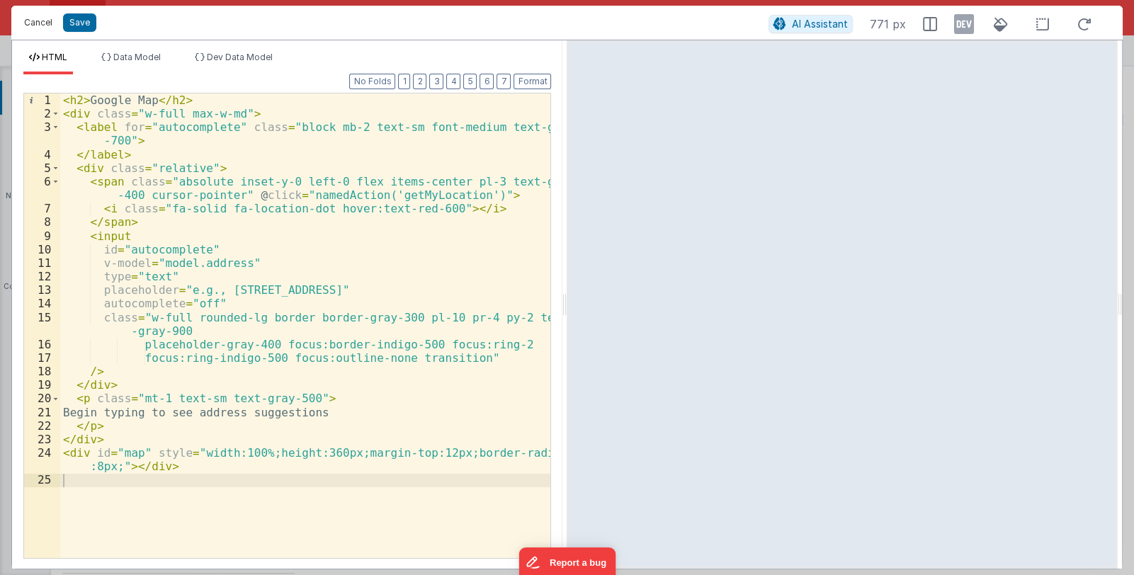
click at [32, 26] on button "Cancel" at bounding box center [38, 23] width 43 height 20
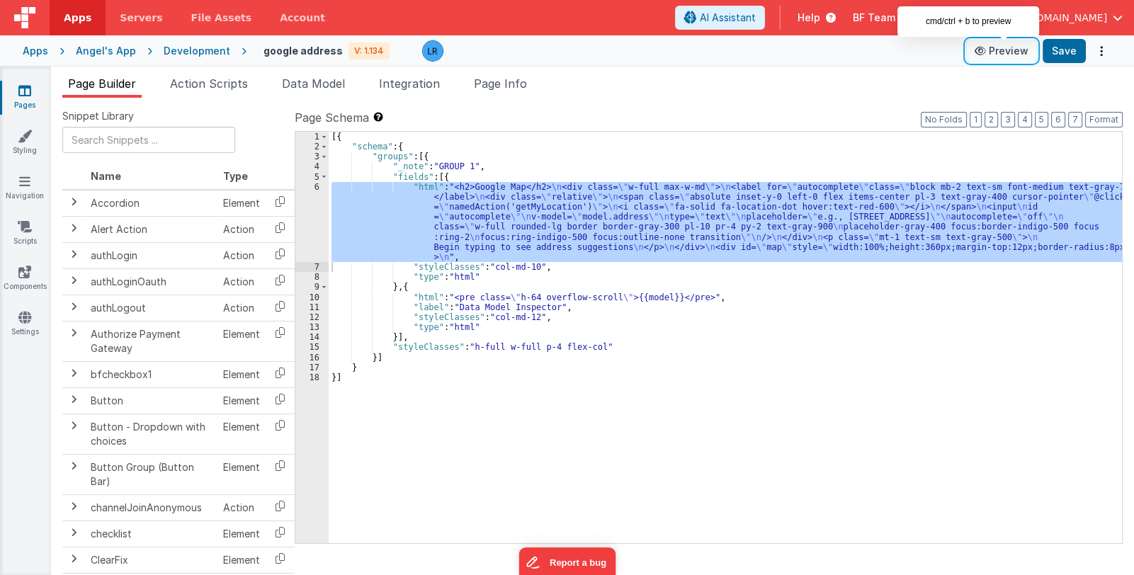
click at [1009, 43] on button "Preview" at bounding box center [1001, 51] width 71 height 23
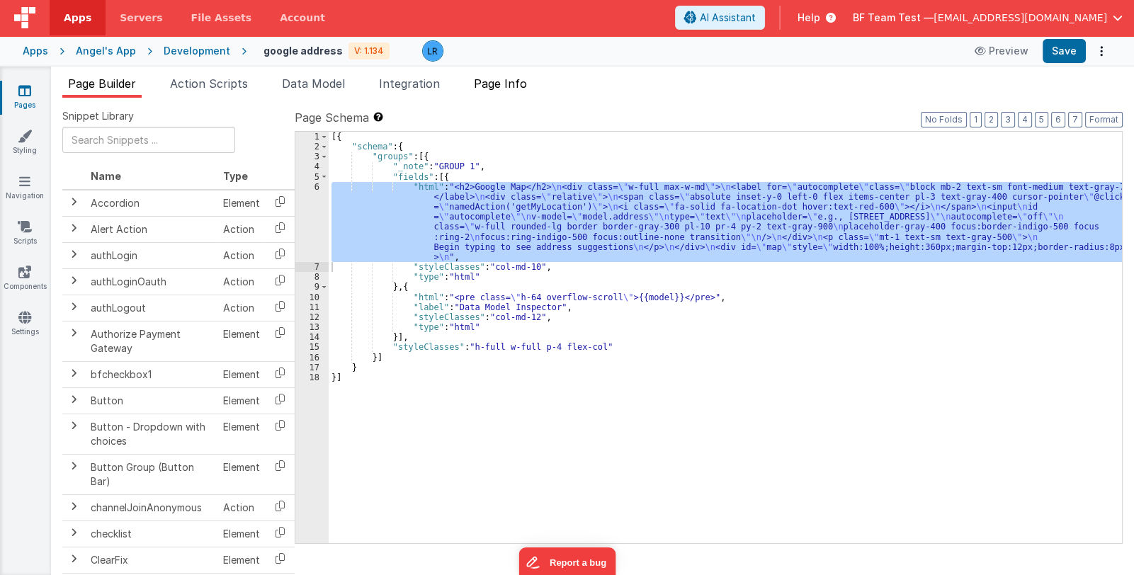
click at [494, 82] on span "Page Info" at bounding box center [500, 84] width 53 height 14
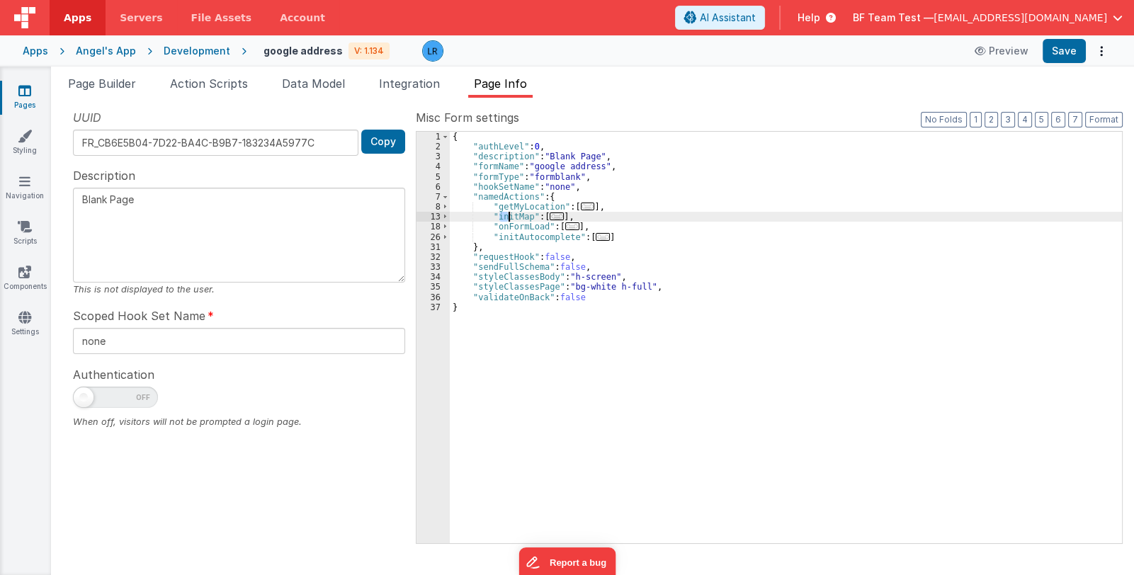
drag, startPoint x: 497, startPoint y: 217, endPoint x: 509, endPoint y: 216, distance: 12.1
click at [509, 216] on div "{ "authLevel" : 0 , "description" : "Blank Page" , "formName" : "google address…" at bounding box center [786, 348] width 672 height 432
click at [550, 218] on span "..." at bounding box center [557, 217] width 14 height 8
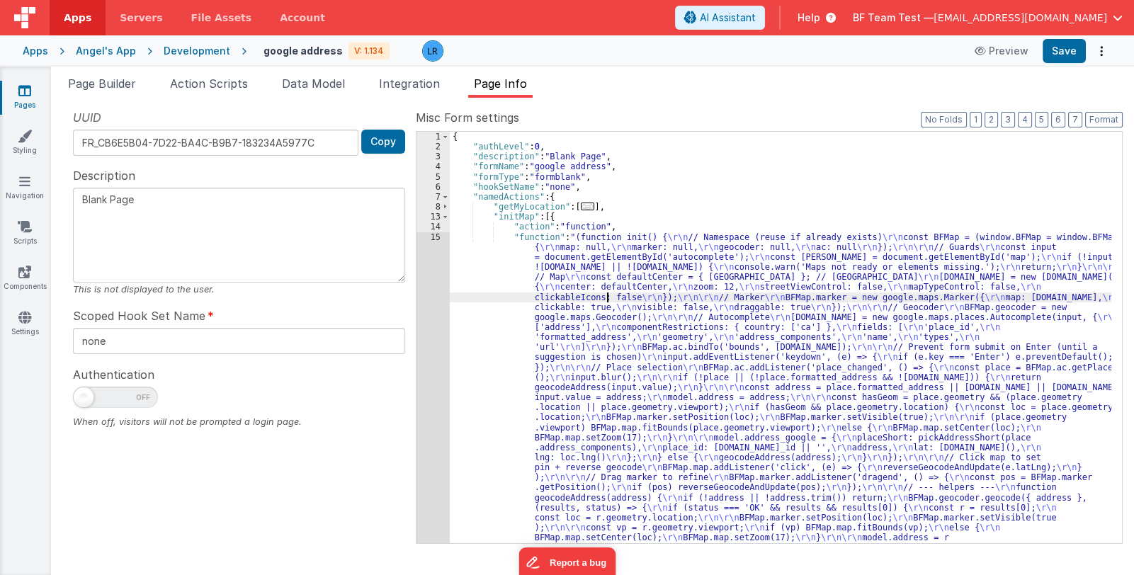
scroll to position [126, 0]
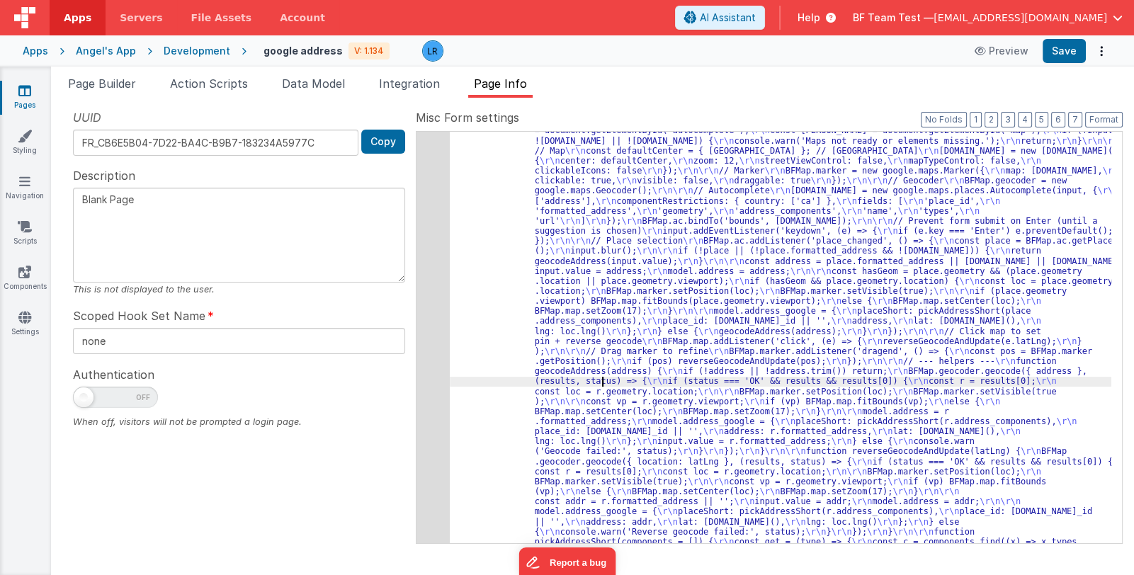
click at [434, 371] on div "15" at bounding box center [433, 352] width 33 height 492
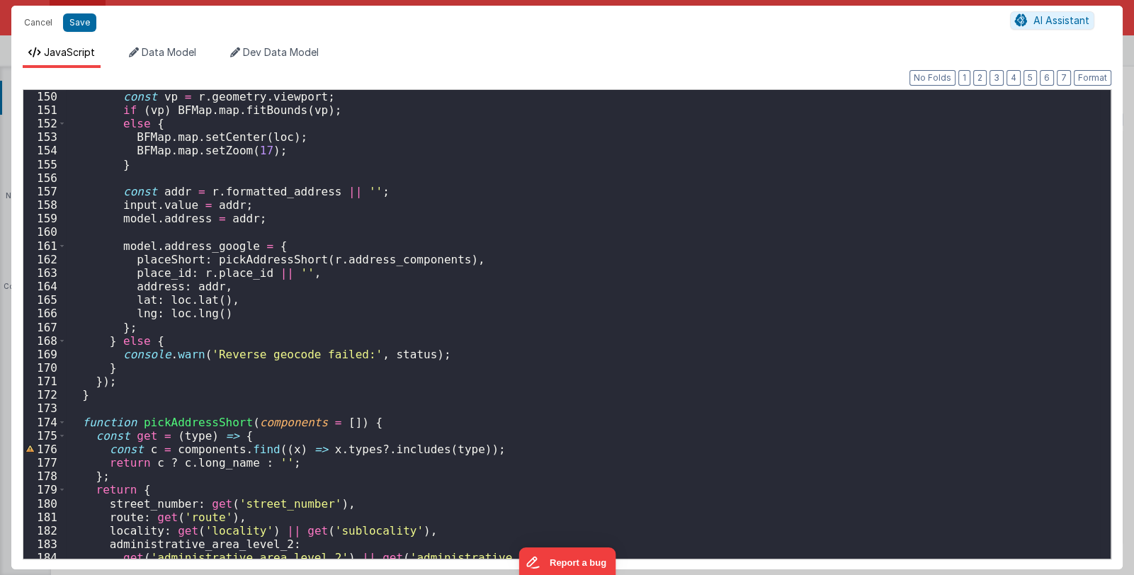
scroll to position [2124, 0]
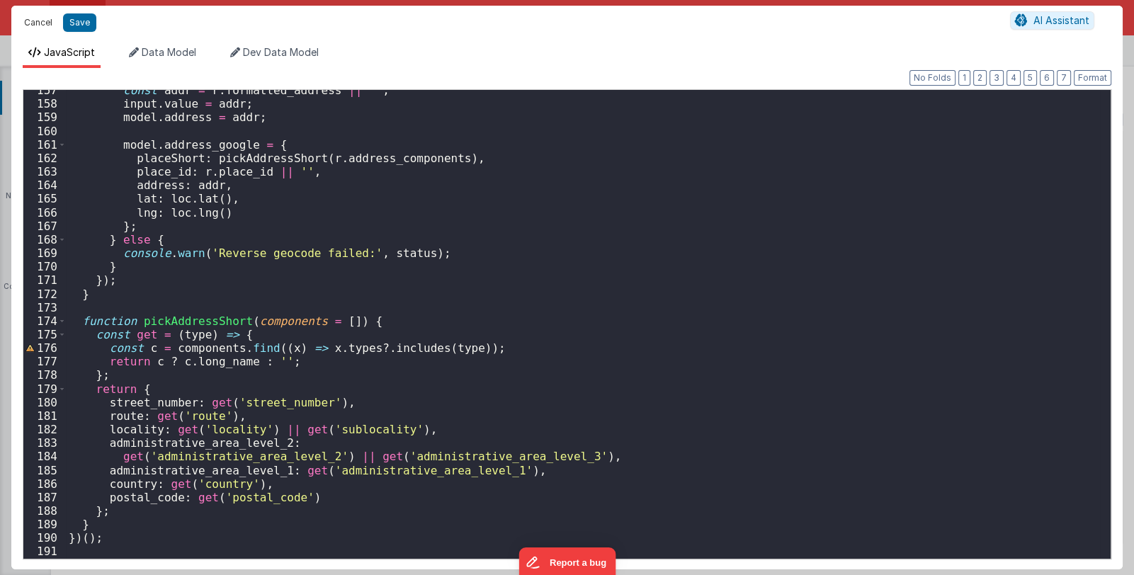
click at [37, 26] on button "Cancel" at bounding box center [38, 23] width 43 height 20
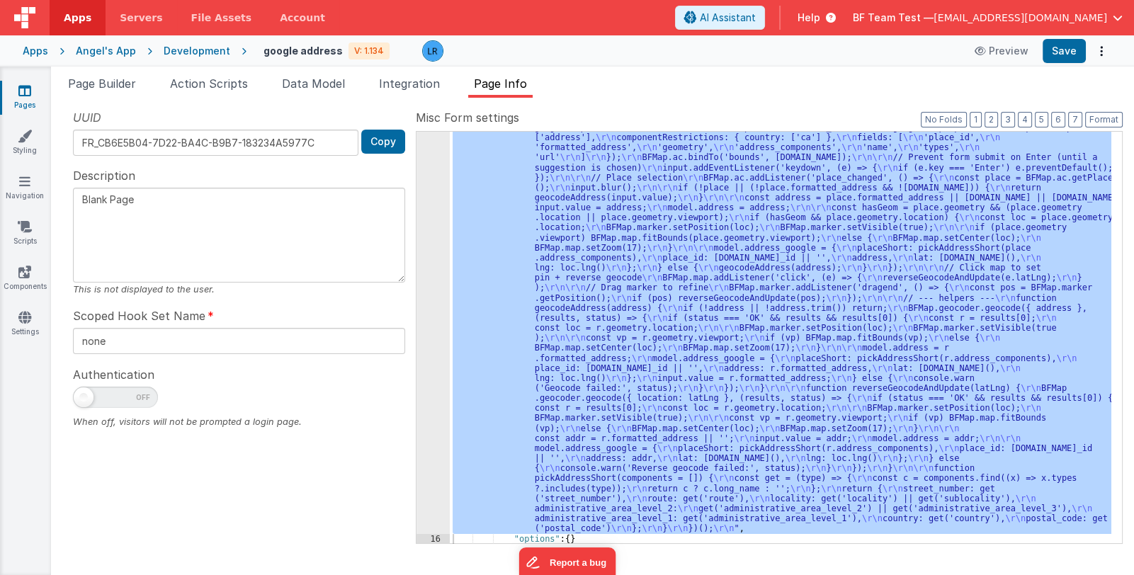
scroll to position [0, 0]
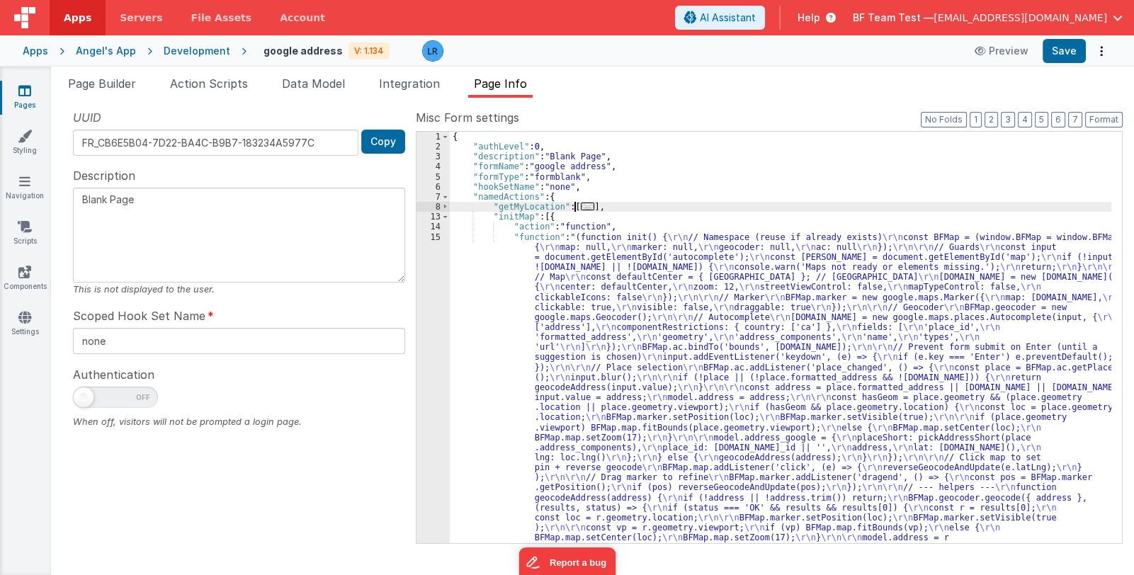
click at [581, 204] on span "..." at bounding box center [588, 207] width 14 height 8
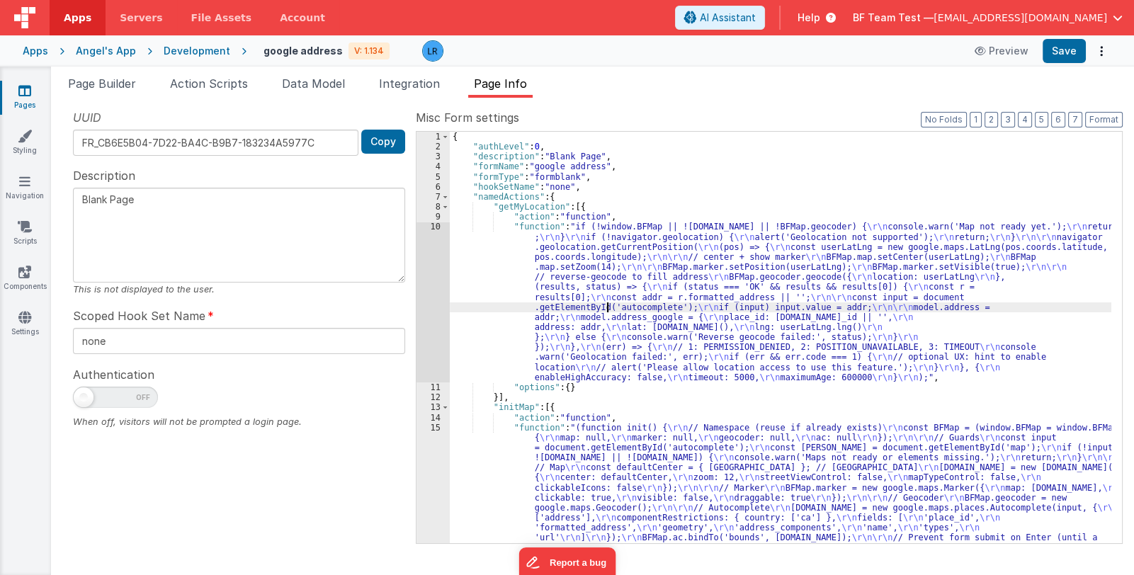
click at [436, 313] on div "10" at bounding box center [433, 302] width 33 height 161
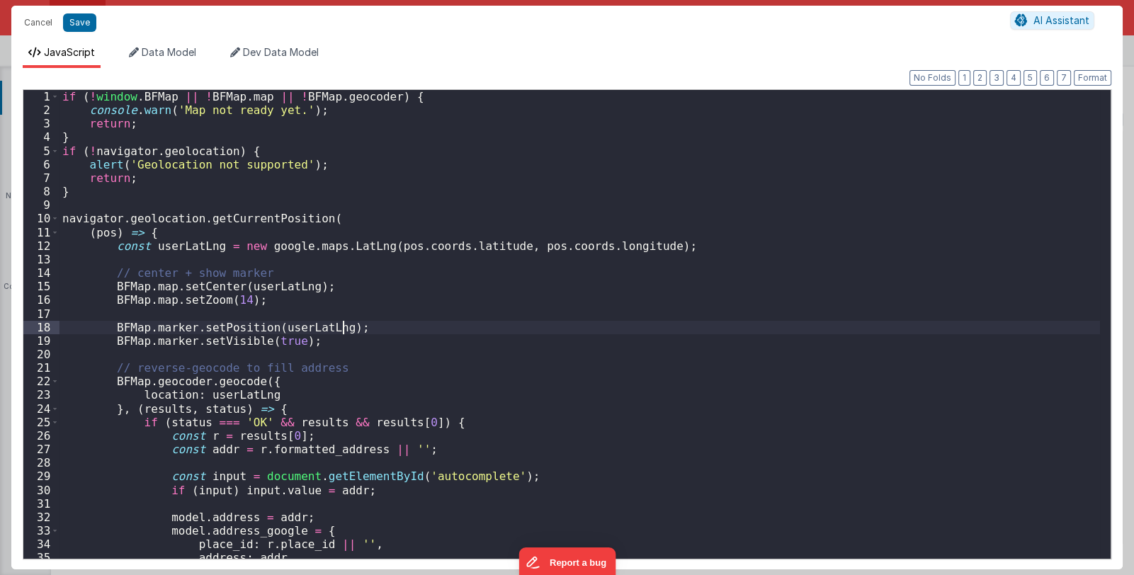
click at [436, 313] on div "if ( ! window . BFMap || ! BFMap . map || ! BFMap . geocoder ) { console . warn…" at bounding box center [580, 338] width 1041 height 496
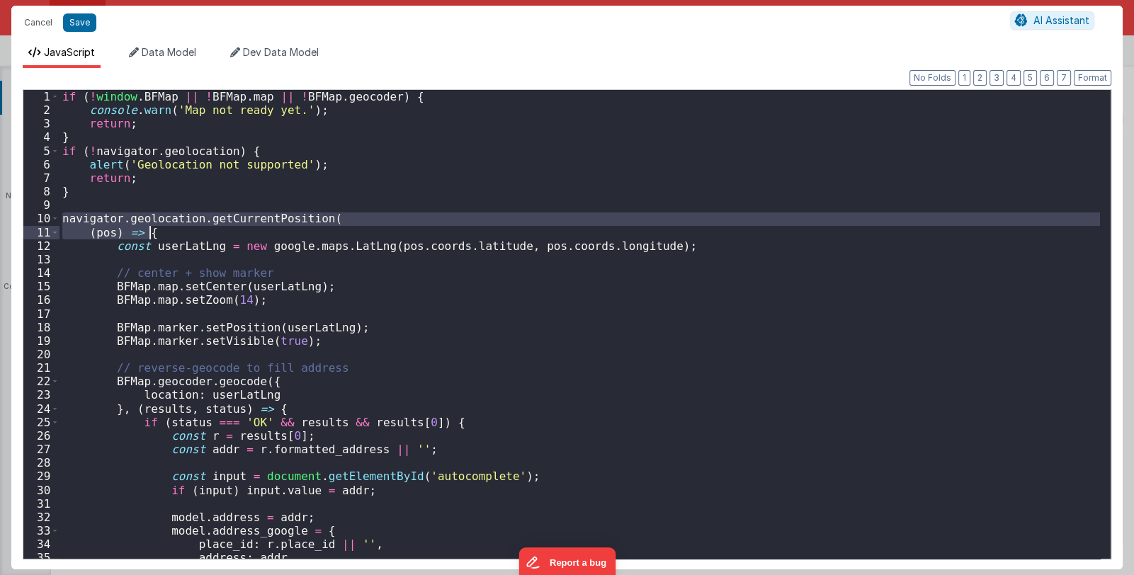
drag, startPoint x: 64, startPoint y: 218, endPoint x: 177, endPoint y: 228, distance: 113.8
click at [177, 228] on div "if ( ! window . BFMap || ! BFMap . map || ! BFMap . geocoder ) { console . warn…" at bounding box center [580, 338] width 1041 height 496
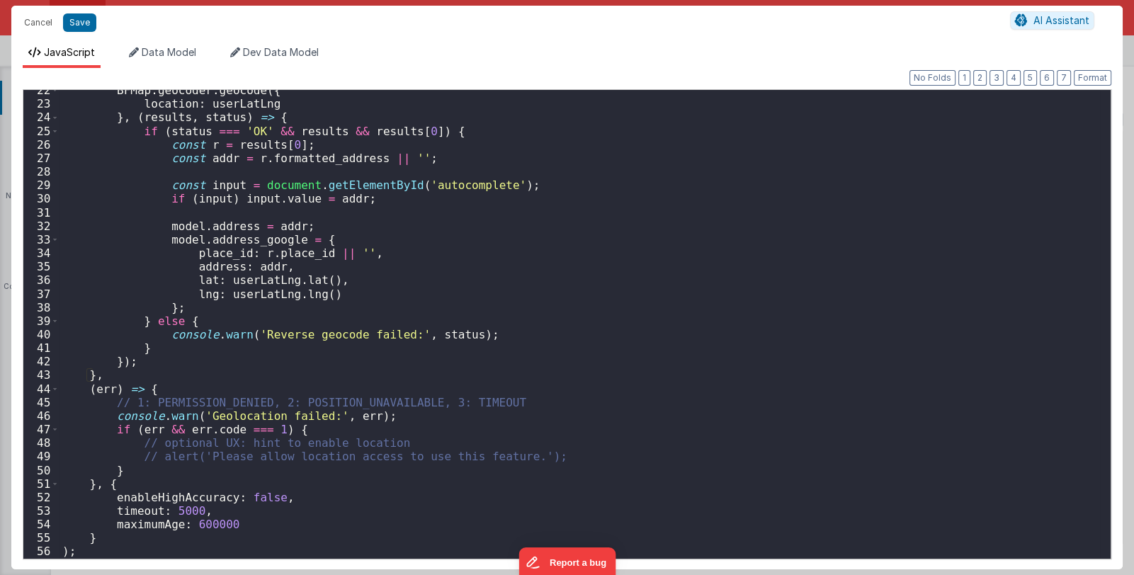
scroll to position [249, 0]
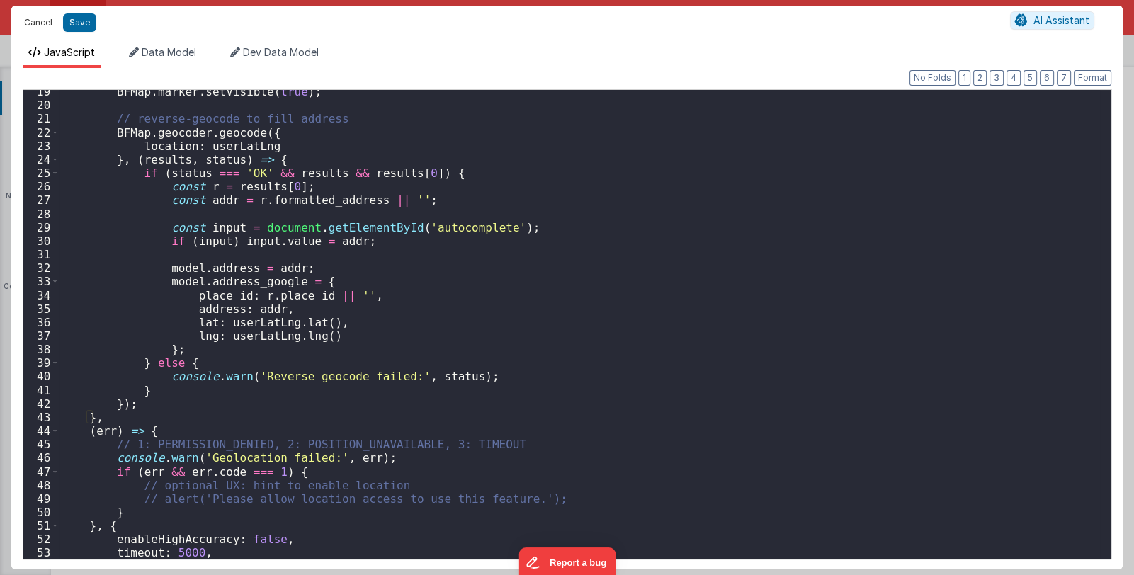
click at [30, 21] on button "Cancel" at bounding box center [38, 23] width 43 height 20
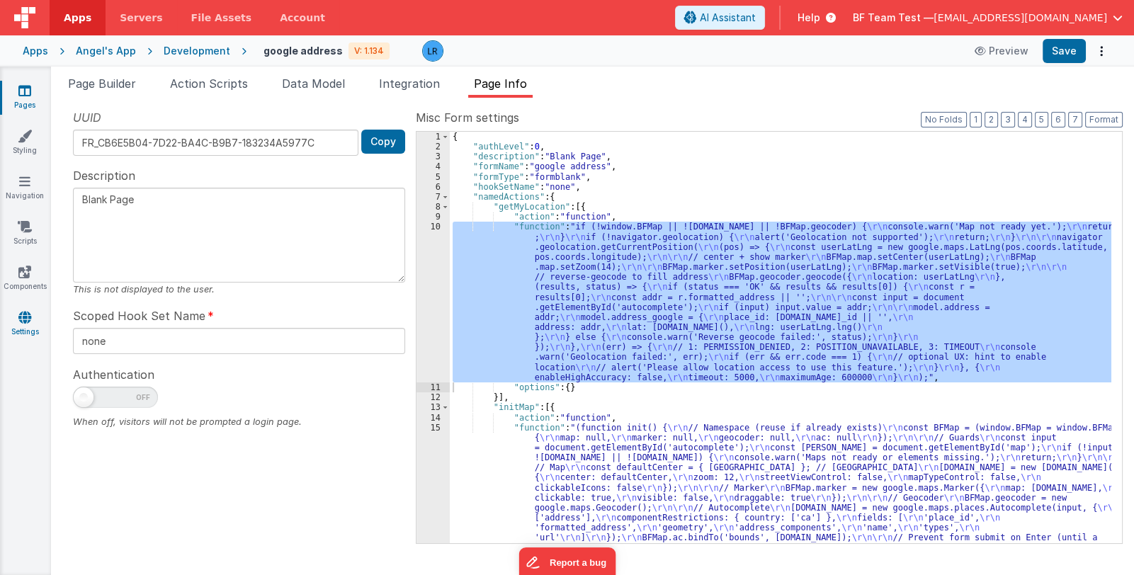
click at [28, 318] on icon at bounding box center [24, 317] width 13 height 14
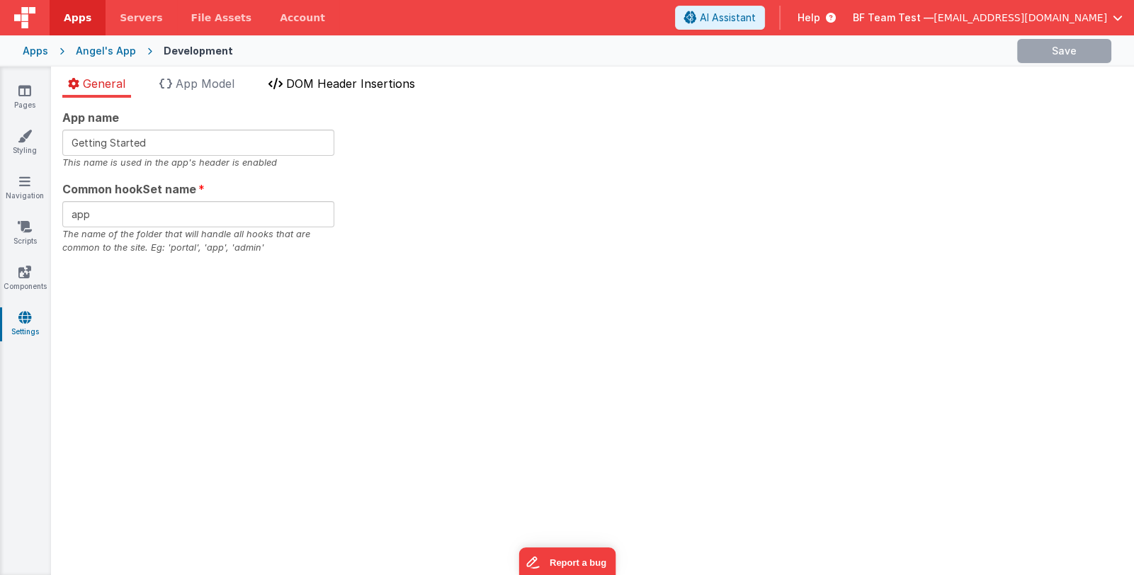
click at [373, 86] on span "DOM Header Insertions" at bounding box center [350, 84] width 129 height 14
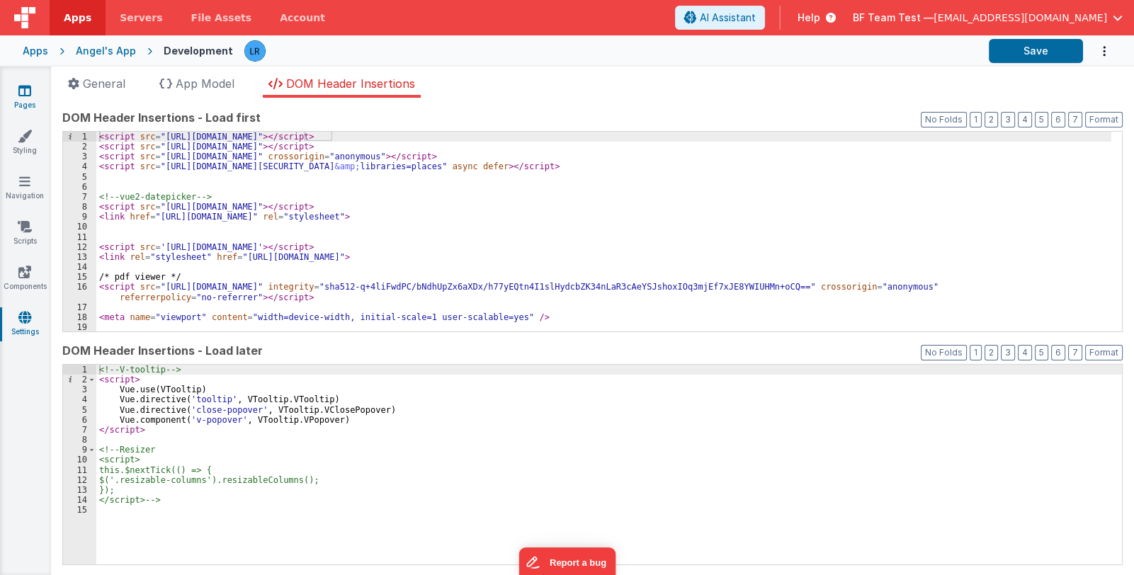
click at [25, 103] on link "Pages" at bounding box center [24, 98] width 51 height 28
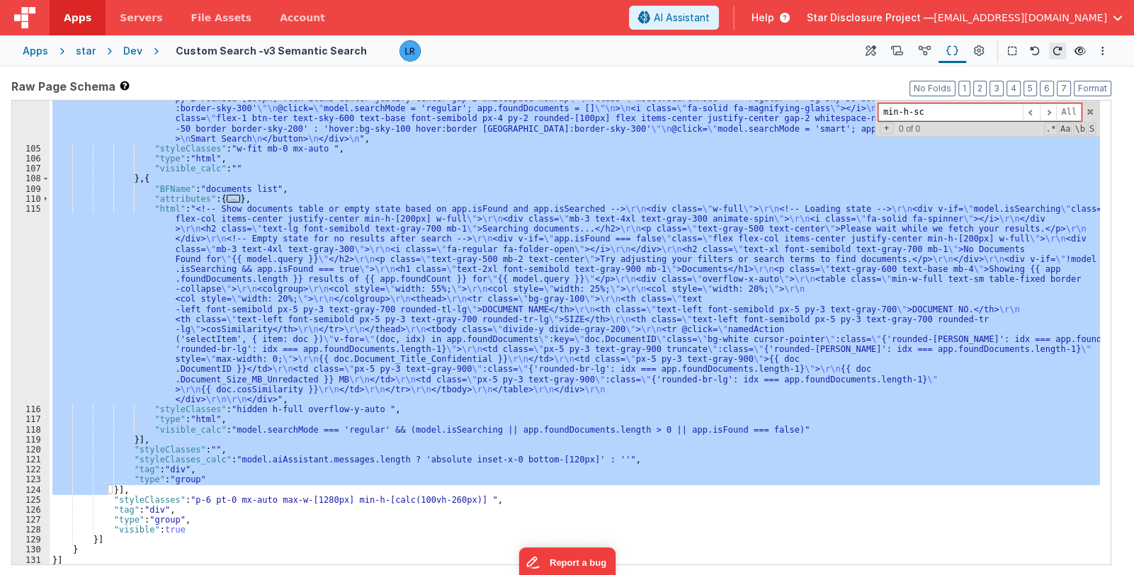
scroll to position [1151, 0]
click at [206, 449] on div ""html" : "<!-- Toggle buttons for search mode. Sparkle icon used for Smart Sear…" at bounding box center [575, 333] width 1051 height 464
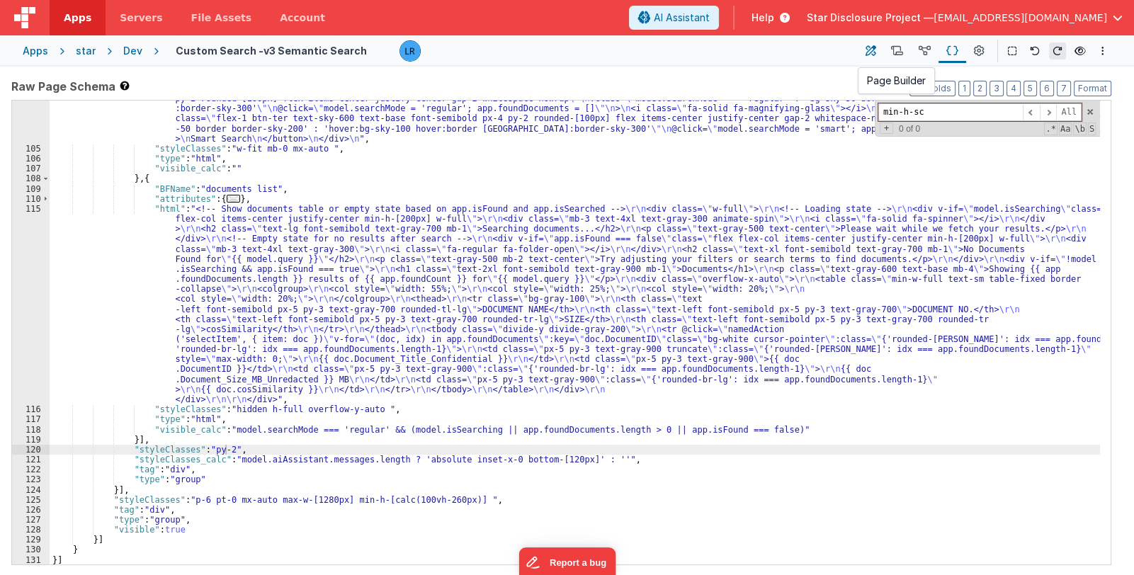
click at [872, 58] on icon at bounding box center [871, 51] width 11 height 15
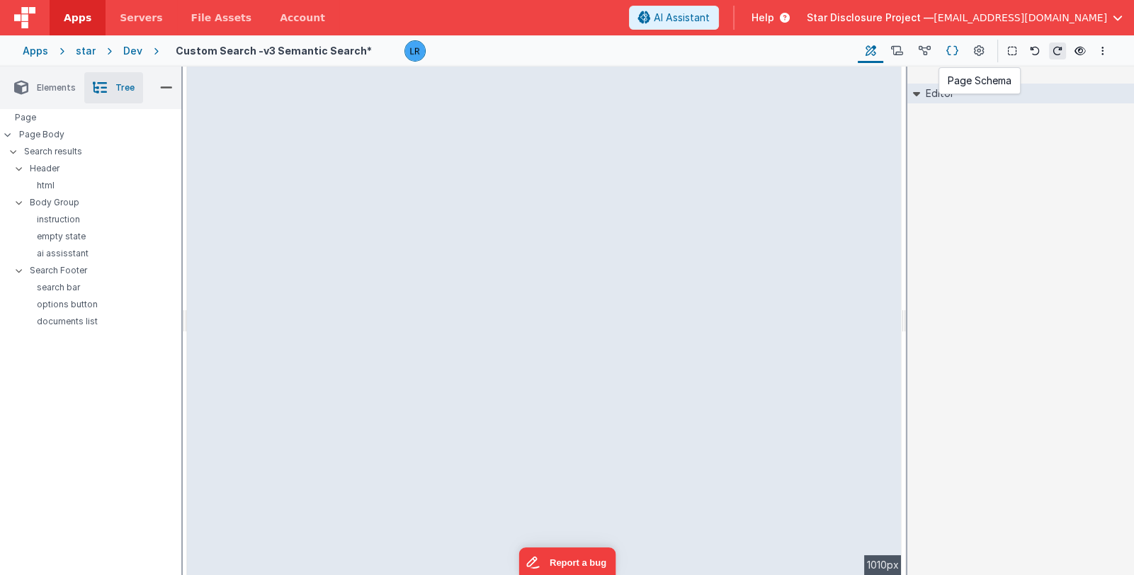
click at [949, 48] on icon at bounding box center [953, 51] width 12 height 15
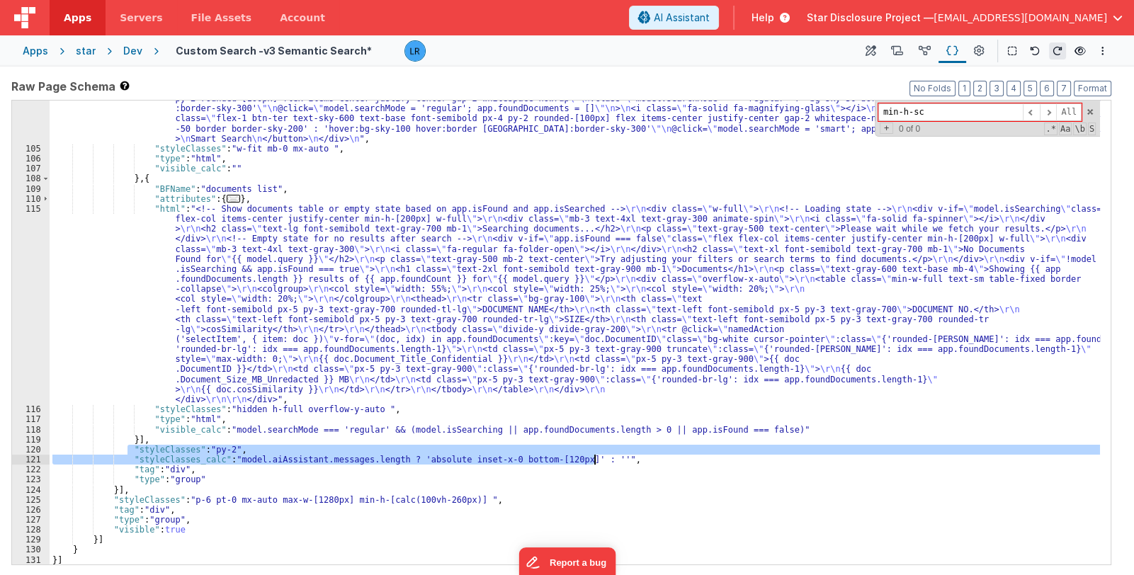
drag, startPoint x: 127, startPoint y: 449, endPoint x: 606, endPoint y: 459, distance: 479.1
click at [606, 459] on div ""html" : "<!-- Toggle buttons for search mode. Sparkle icon used for Smart Sear…" at bounding box center [575, 351] width 1051 height 535
click at [315, 455] on div ""html" : "<!-- Toggle buttons for search mode. Sparkle icon used for Smart Sear…" at bounding box center [575, 333] width 1051 height 464
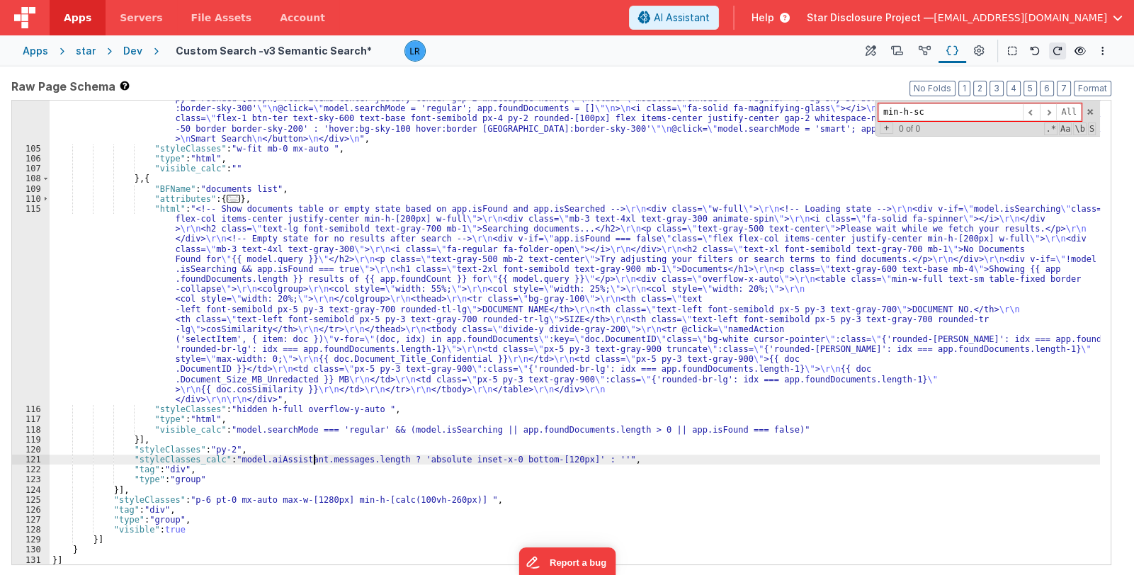
click at [131, 458] on div ""html" : "<!-- Toggle buttons for search mode. Sparkle icon used for Smart Sear…" at bounding box center [575, 351] width 1051 height 535
click at [923, 54] on icon at bounding box center [925, 51] width 12 height 15
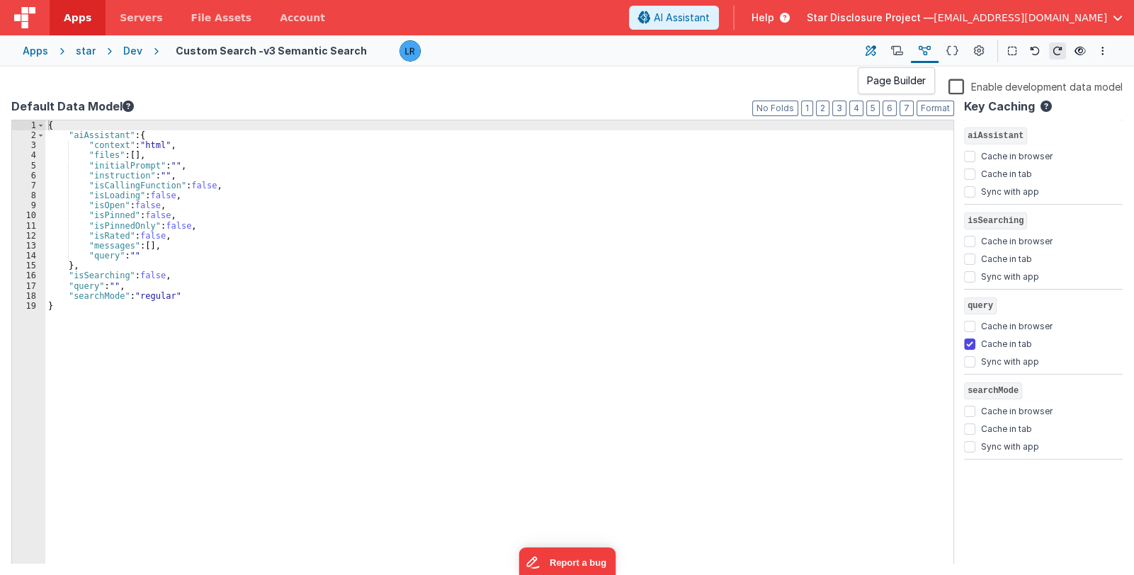
click at [872, 49] on icon at bounding box center [871, 51] width 11 height 15
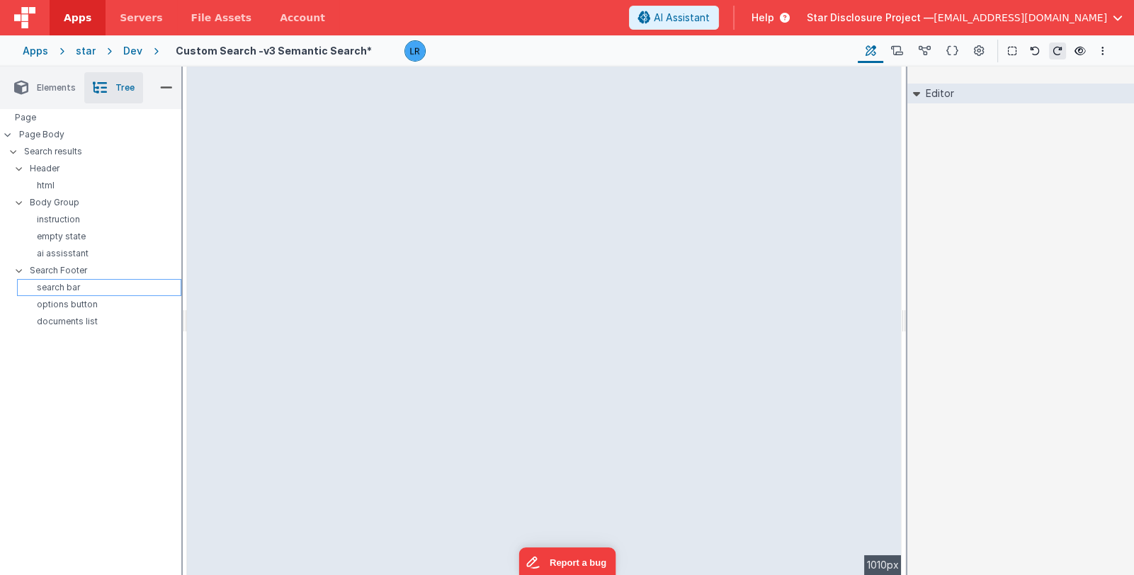
click at [83, 288] on p "search bar" at bounding box center [102, 287] width 158 height 11
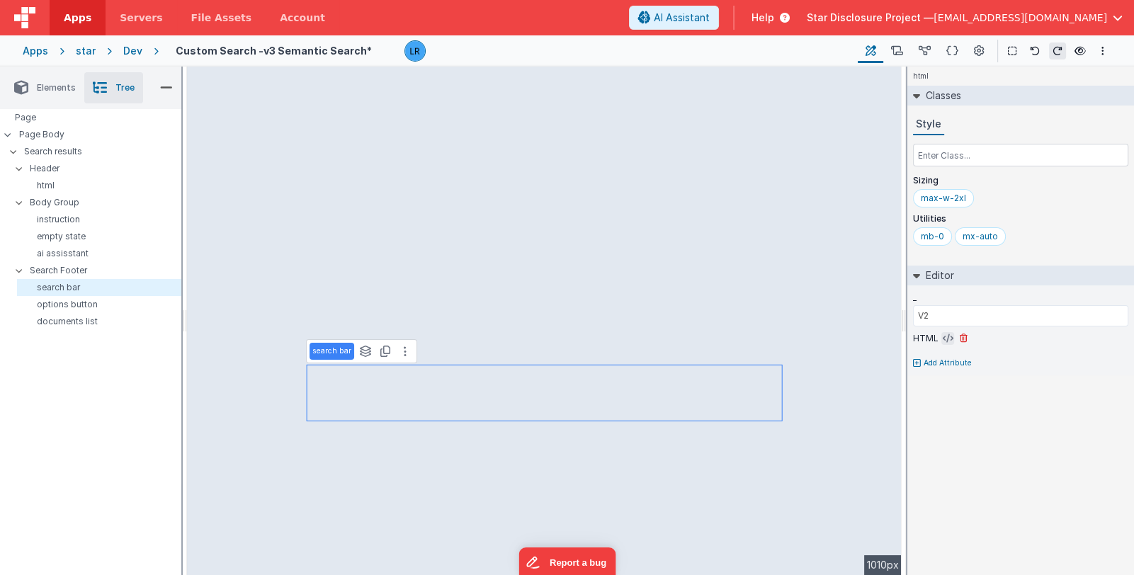
click at [946, 336] on icon at bounding box center [948, 338] width 11 height 11
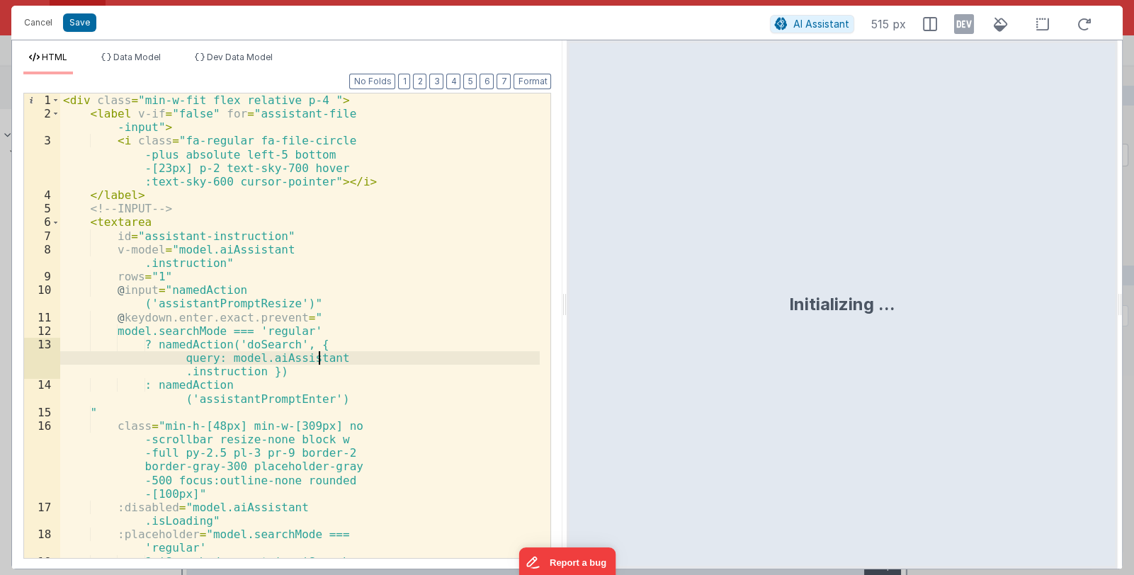
click at [407, 356] on div "< div class = "min-w-fit flex relative p-4 " > < label v-if = "false" for = "as…" at bounding box center [300, 347] width 480 height 506
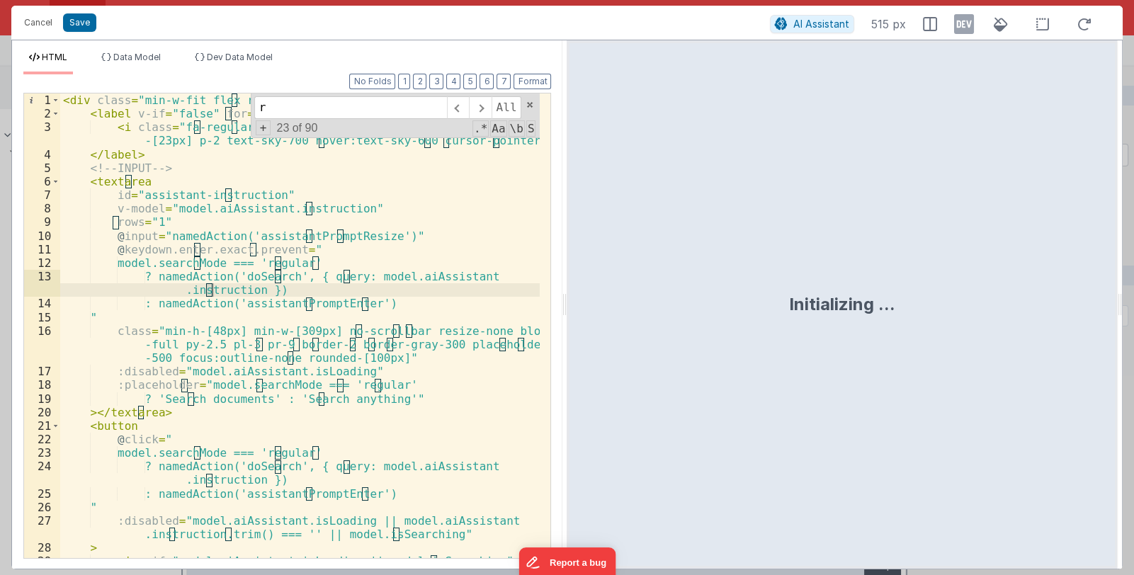
scroll to position [0, 0]
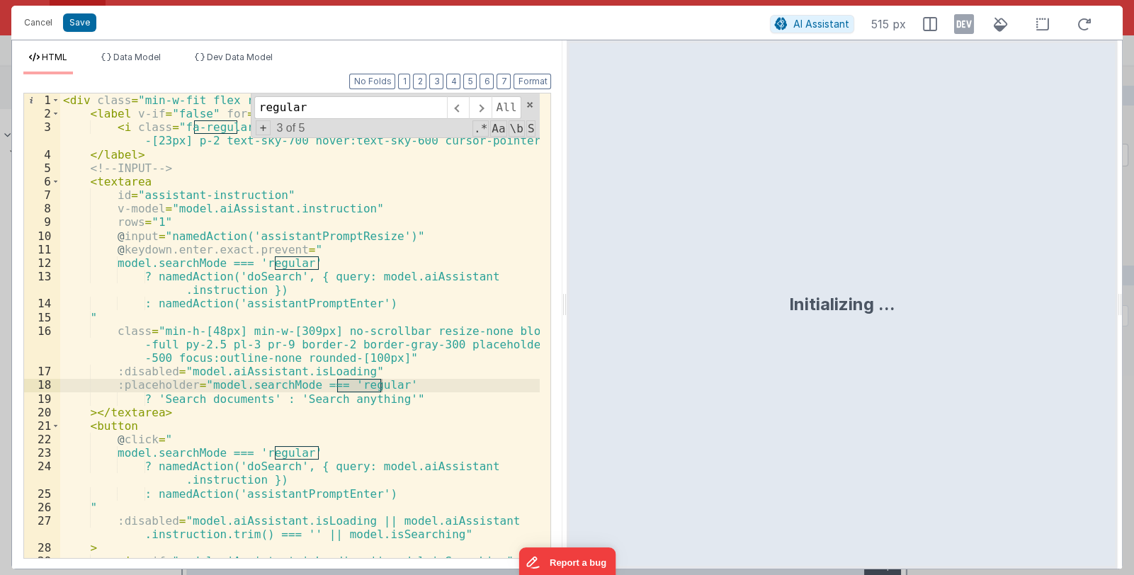
type input "regular"
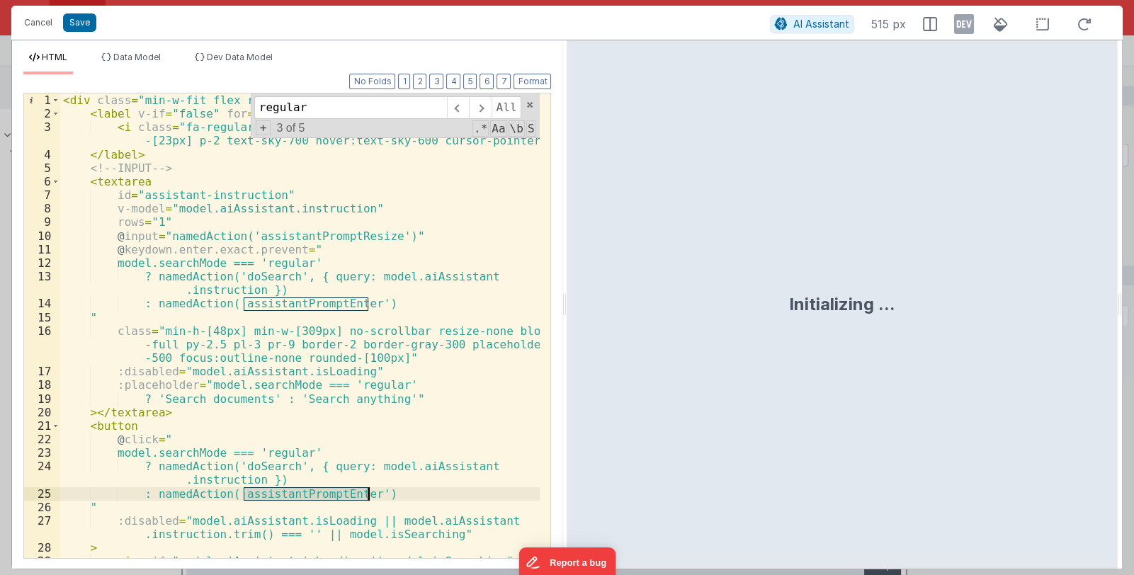
drag, startPoint x: 243, startPoint y: 495, endPoint x: 366, endPoint y: 498, distance: 122.6
click at [366, 498] on div "< div class = "min-w-fit flex relative p-4 " > < label v-if = "false" for = "as…" at bounding box center [300, 353] width 480 height 519
click at [33, 27] on button "Cancel" at bounding box center [38, 23] width 43 height 20
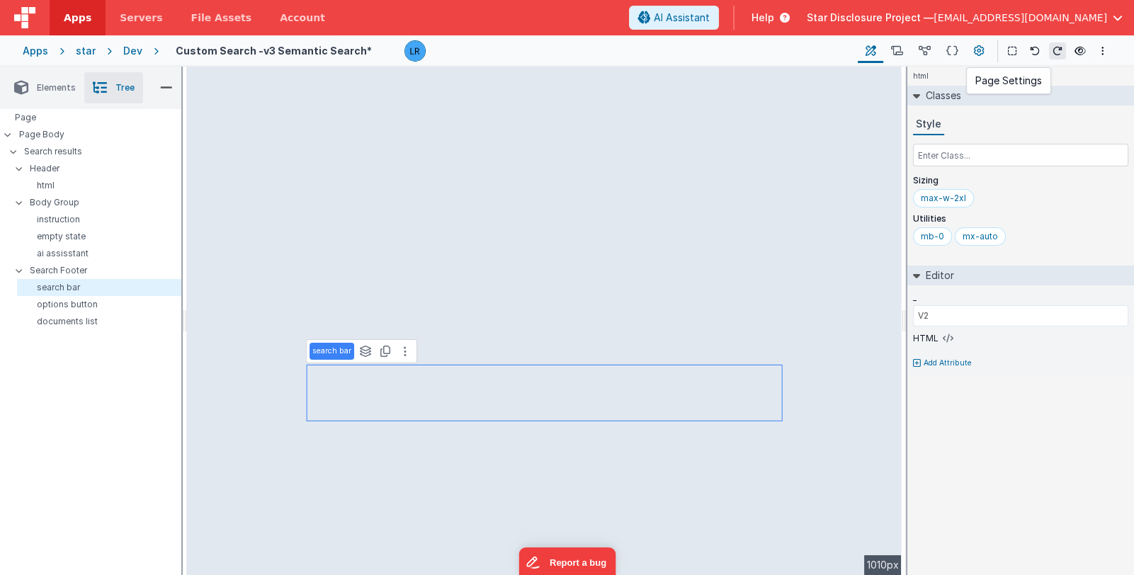
click at [977, 48] on icon at bounding box center [979, 51] width 11 height 15
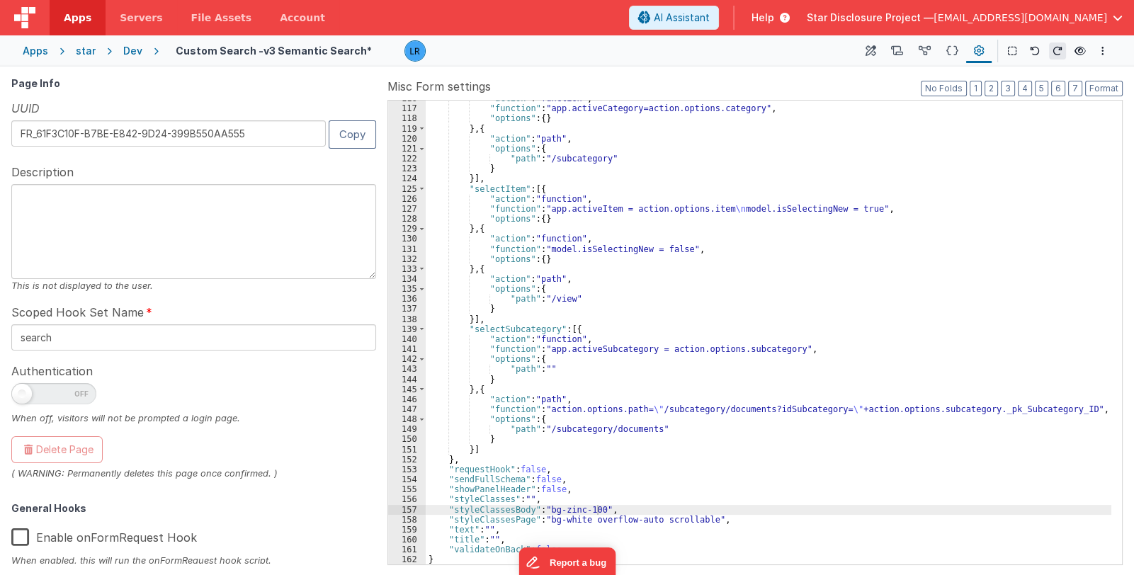
click at [790, 371] on div ""action" : "function" , "function" : "app.activeCategory=action.options.categor…" at bounding box center [769, 336] width 686 height 485
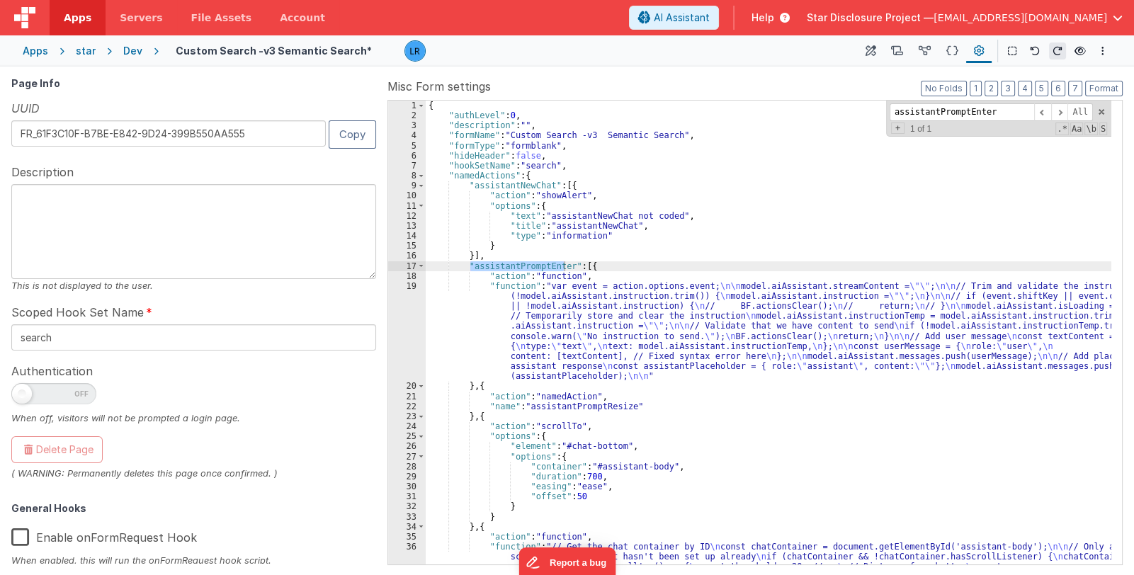
type input "assistantPromptEnter"
click at [598, 268] on div "{ "authLevel" : 0 , "description" : "" , "formName" : "Custom Search -v3 Semant…" at bounding box center [769, 383] width 686 height 565
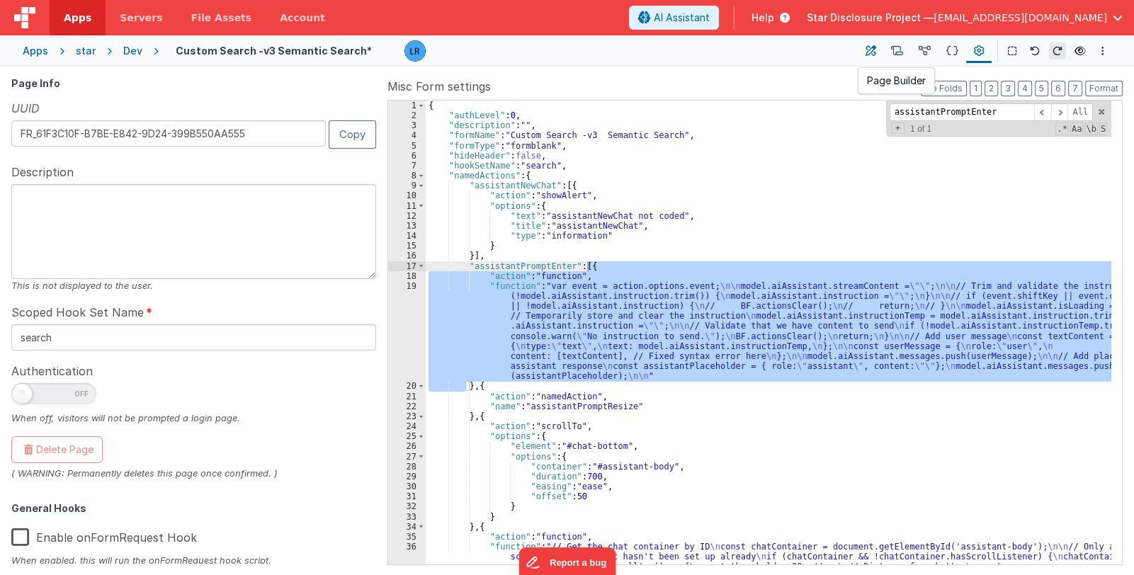
click at [875, 58] on icon at bounding box center [871, 51] width 11 height 15
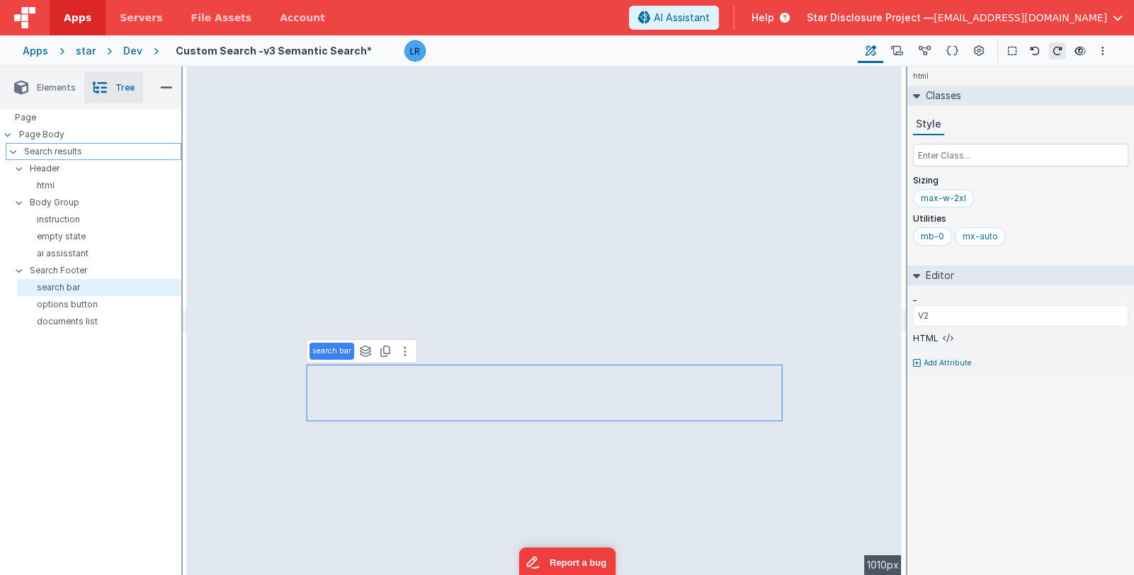
click at [85, 154] on p "Search results" at bounding box center [102, 152] width 157 height 16
type input "BODY"
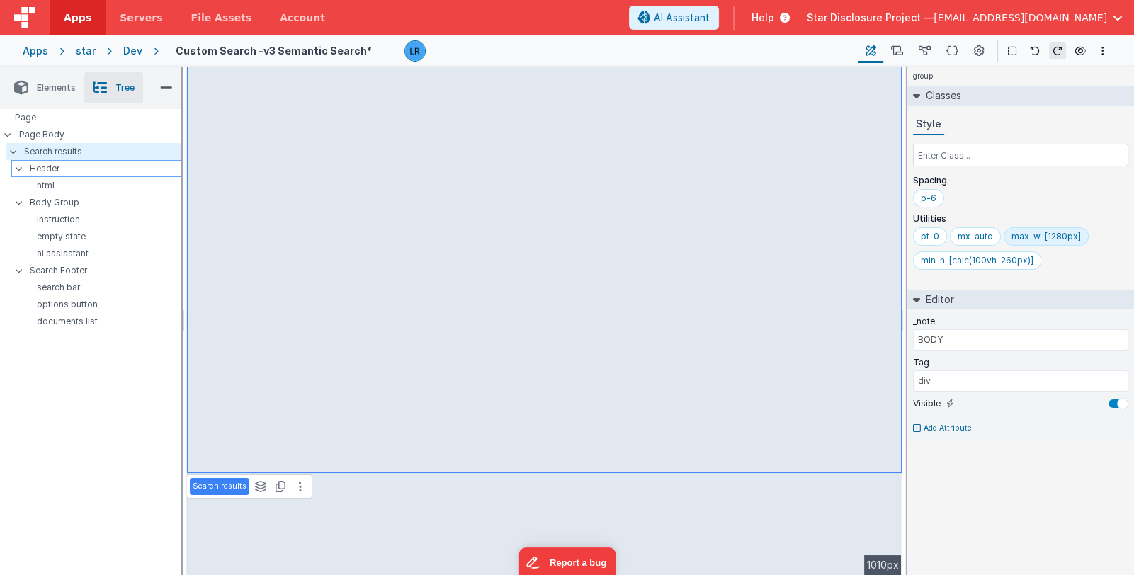
click at [76, 170] on p "Header" at bounding box center [105, 169] width 151 height 16
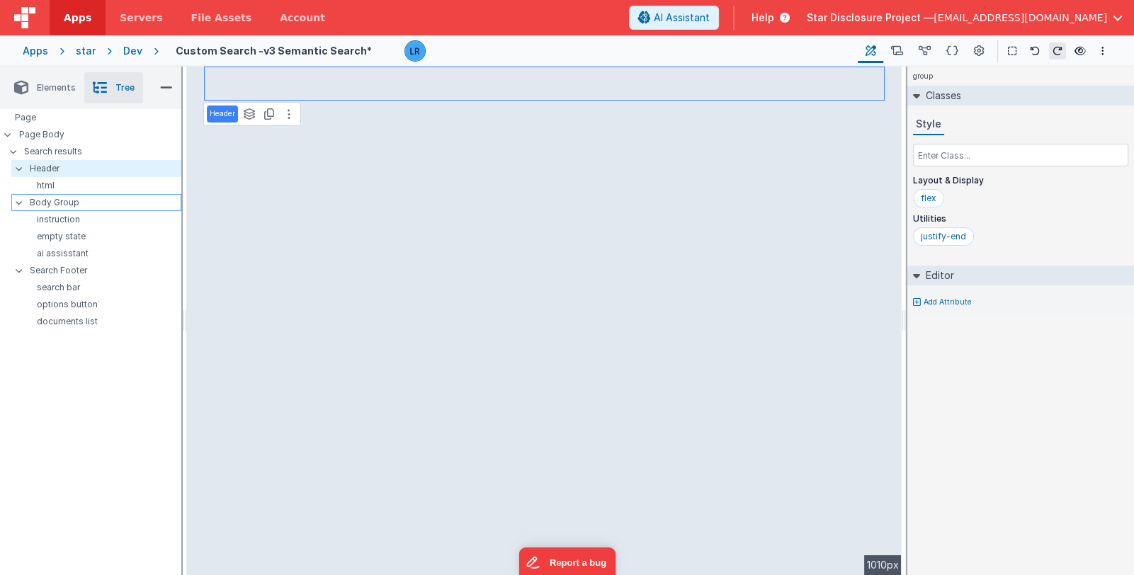
click at [67, 199] on p "Body Group" at bounding box center [105, 203] width 151 height 16
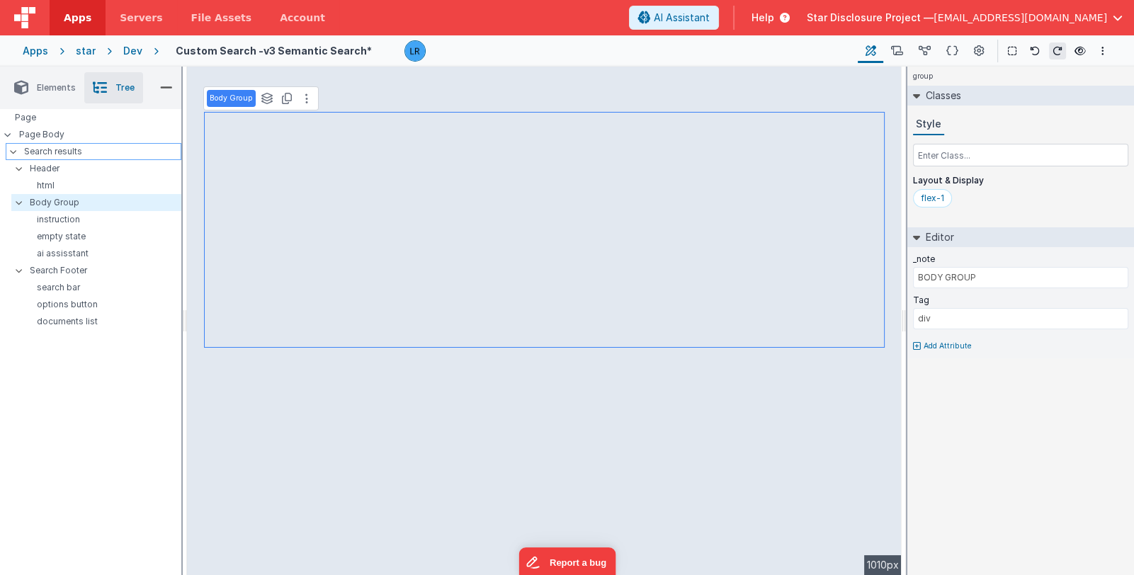
click at [76, 150] on p "Search results" at bounding box center [102, 152] width 157 height 16
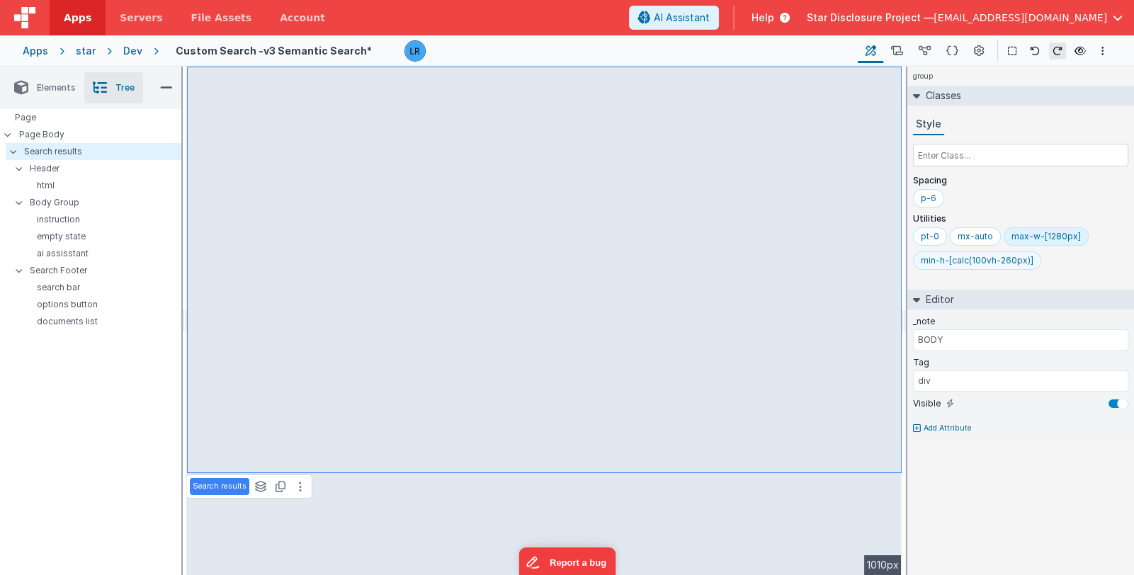
click at [926, 260] on div "min-h-[calc(100vh-260px)]" at bounding box center [977, 260] width 113 height 11
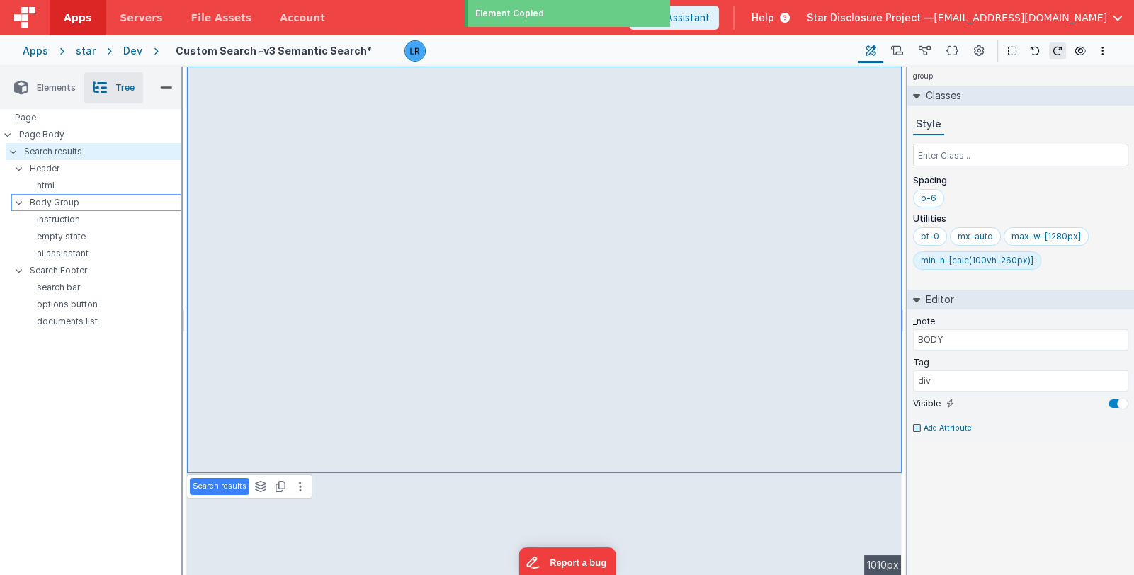
click at [99, 202] on p "Body Group" at bounding box center [105, 203] width 151 height 16
type input "BODY GROUP"
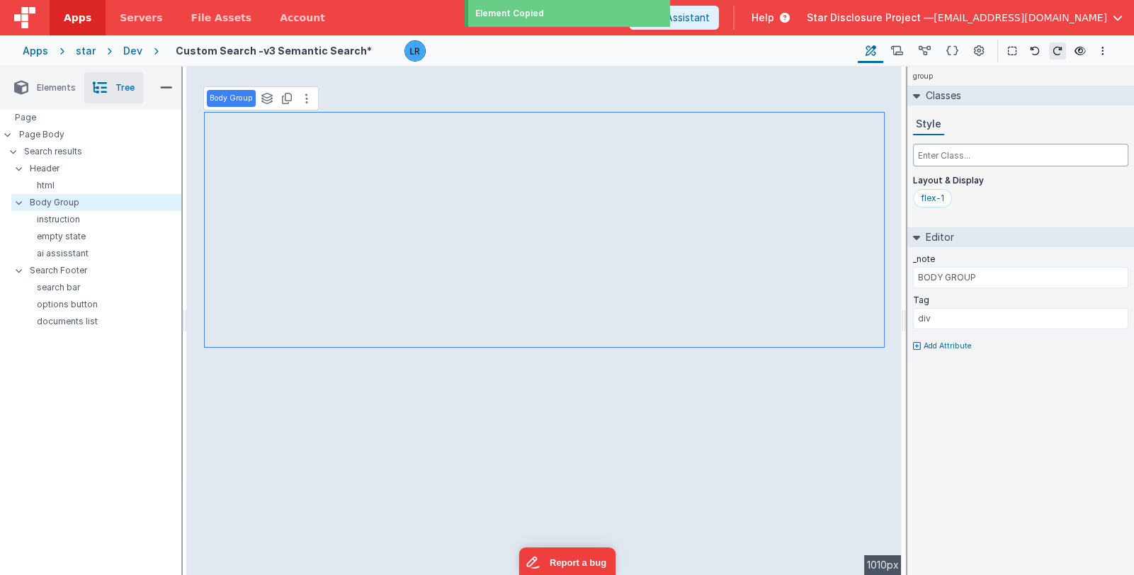
click at [960, 158] on input "text" at bounding box center [1020, 155] width 215 height 23
paste input "assistantPromptEnter"
type input "assistantPromptEnter"
drag, startPoint x: 945, startPoint y: 159, endPoint x: 907, endPoint y: 150, distance: 39.2
click at [907, 150] on div "Elements Tree ctrl + / Layout Forms Text Buttons HTML Media Gateways Components…" at bounding box center [567, 321] width 1134 height 509
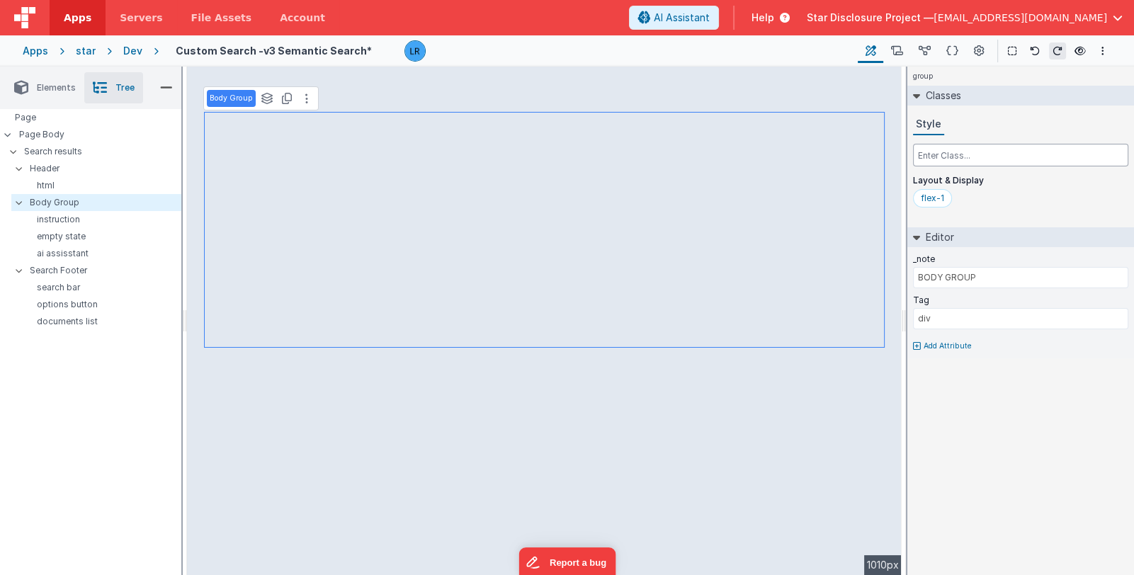
click at [937, 154] on input "text" at bounding box center [1020, 155] width 215 height 23
paste input "assistantPromptEnter"
type input "assistantPromptEnter"
click at [927, 55] on icon at bounding box center [925, 51] width 12 height 15
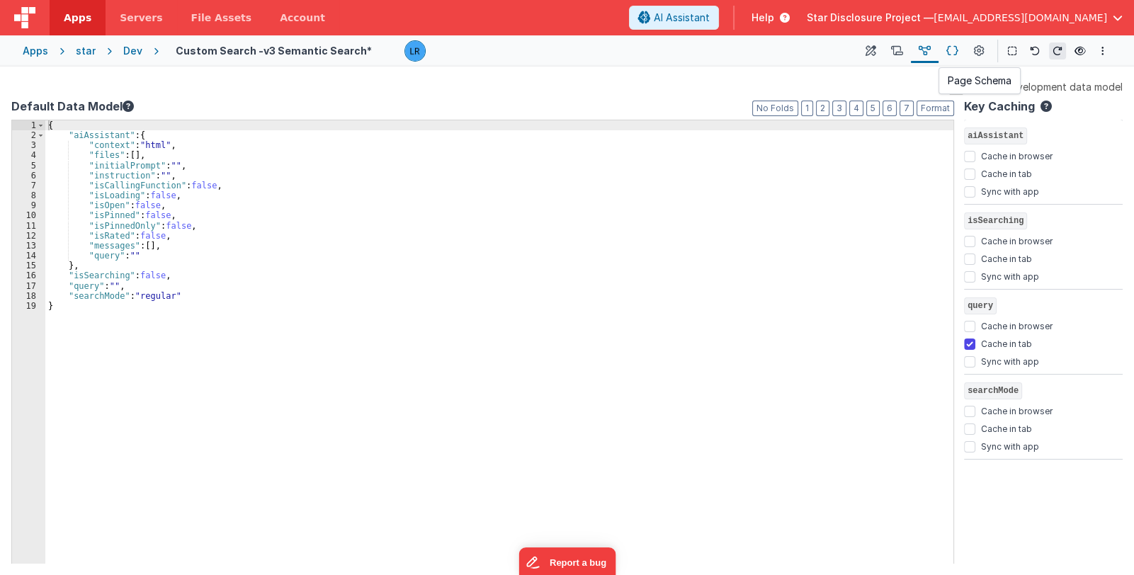
click at [950, 52] on icon at bounding box center [953, 51] width 12 height 15
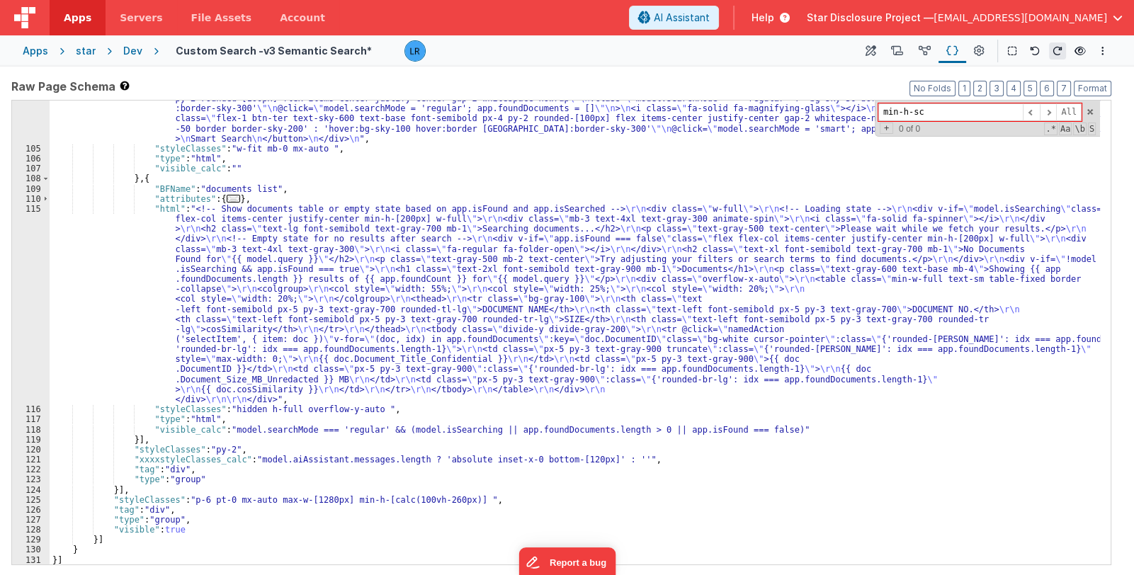
click at [478, 397] on div ""html" : "<!-- Toggle buttons for search mode. Sparkle icon used for Smart Sear…" at bounding box center [575, 351] width 1051 height 535
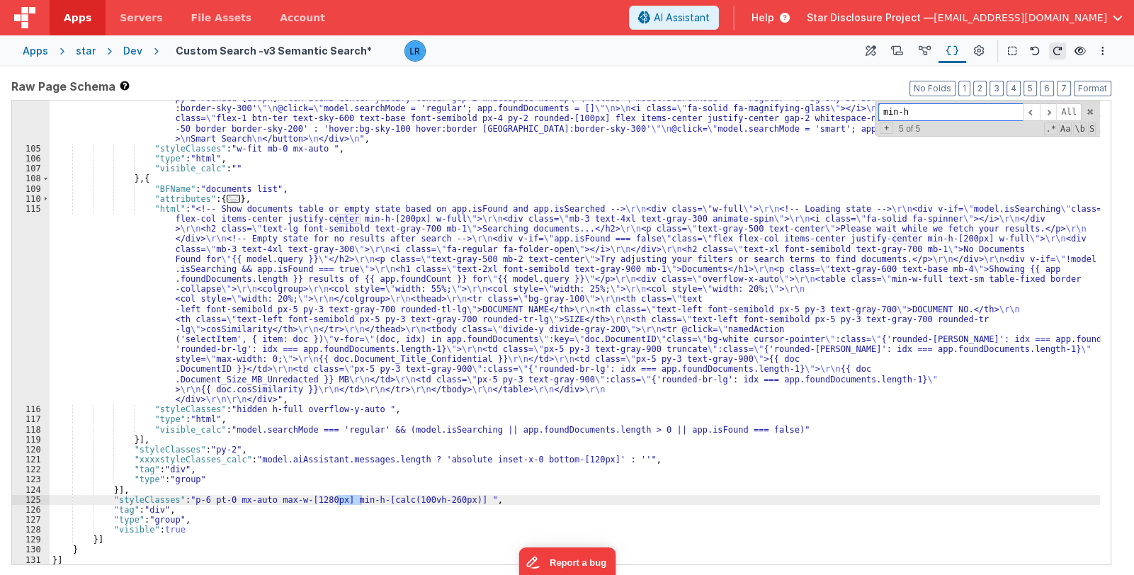
type input "min-h"
drag, startPoint x: 334, startPoint y: 498, endPoint x: 457, endPoint y: 498, distance: 122.6
click at [457, 498] on div ""html" : "<!-- Toggle buttons for search mode. Sparkle icon used for Smart Sear…" at bounding box center [575, 351] width 1051 height 535
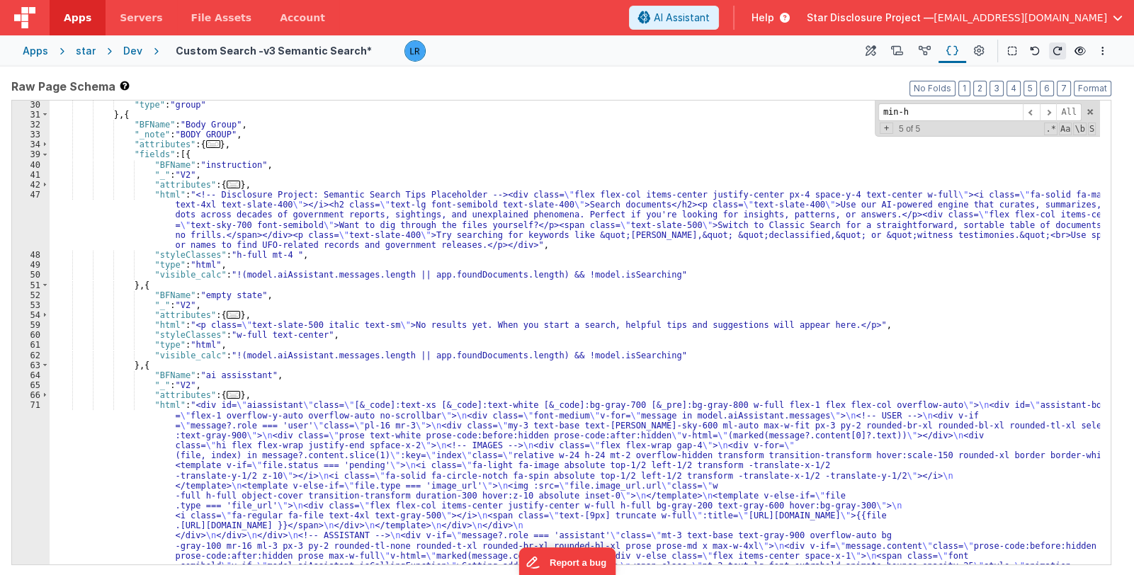
scroll to position [97, 0]
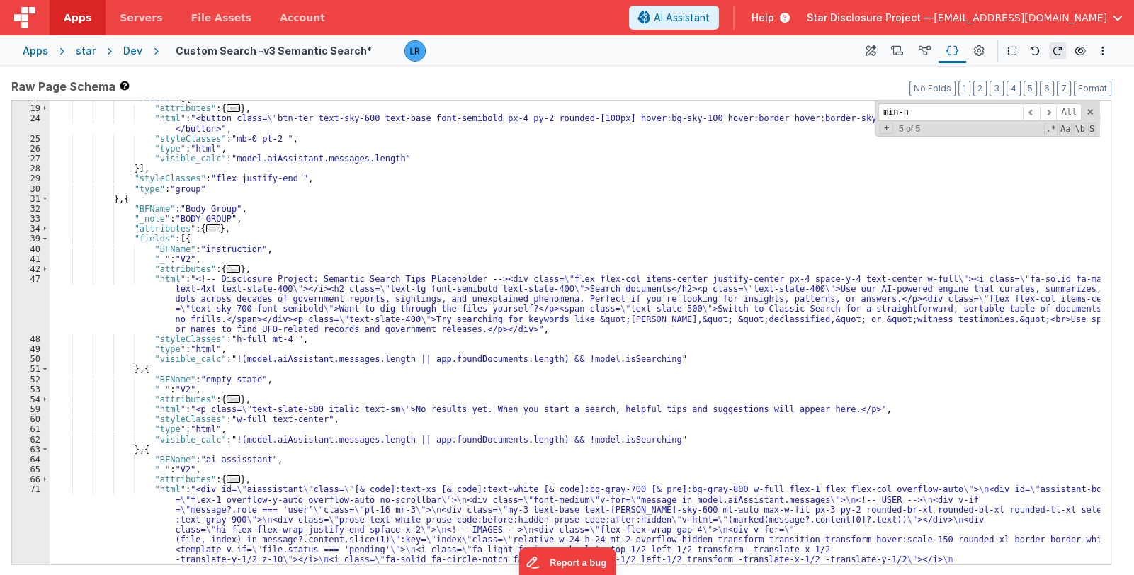
click at [135, 201] on div ""fields" : [{ "attributes" : { ... } , "html" : "<button class= \" btn-ter text…" at bounding box center [575, 492] width 1051 height 796
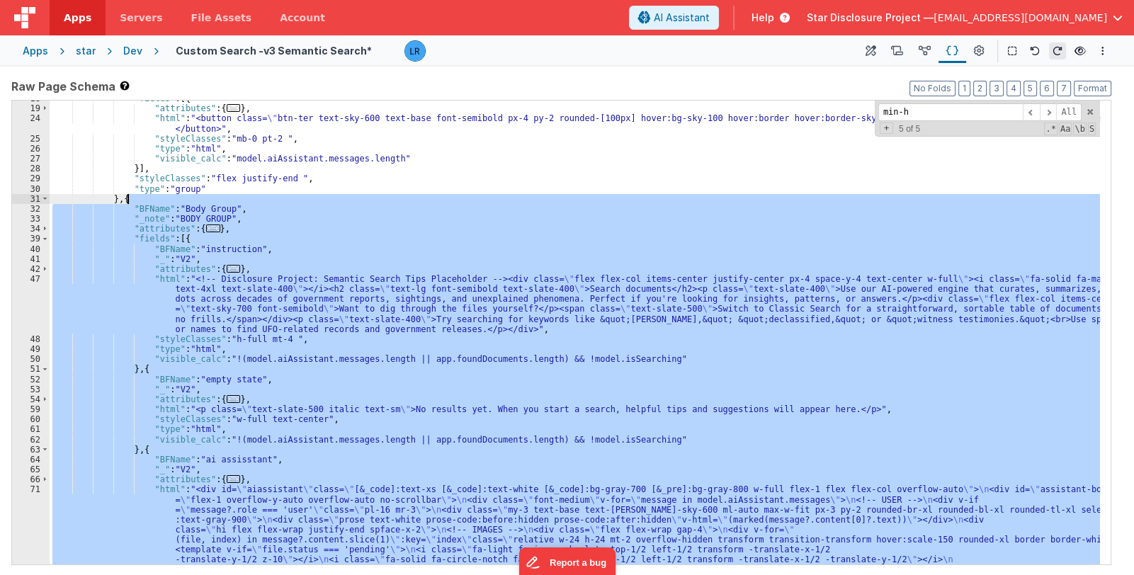
click at [135, 201] on div ""fields" : [{ "attributes" : { ... } , "html" : "<button class= \" btn-ter text…" at bounding box center [575, 492] width 1051 height 796
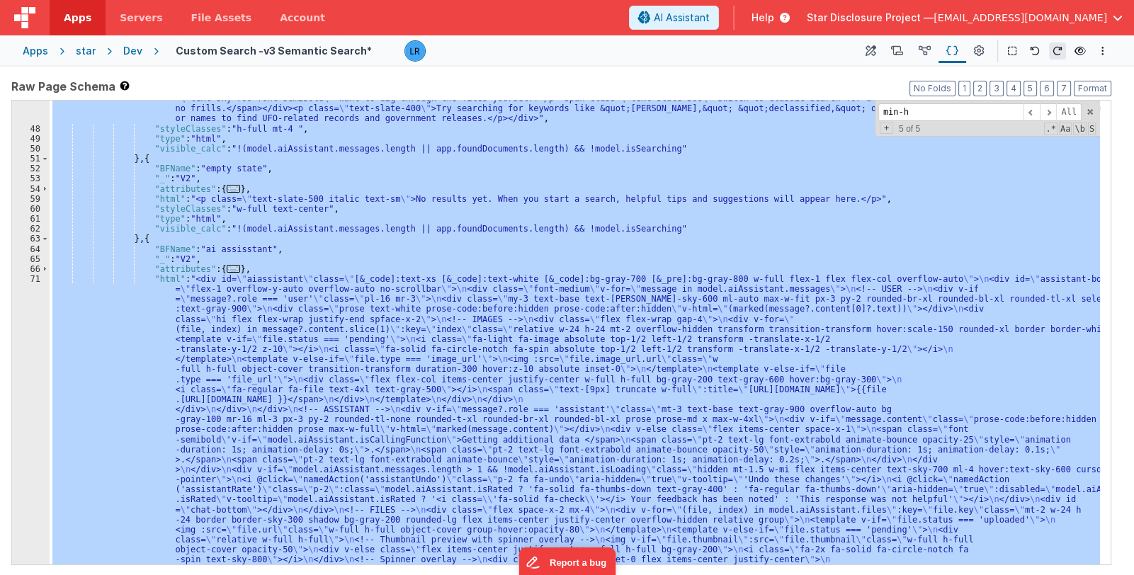
scroll to position [434, 0]
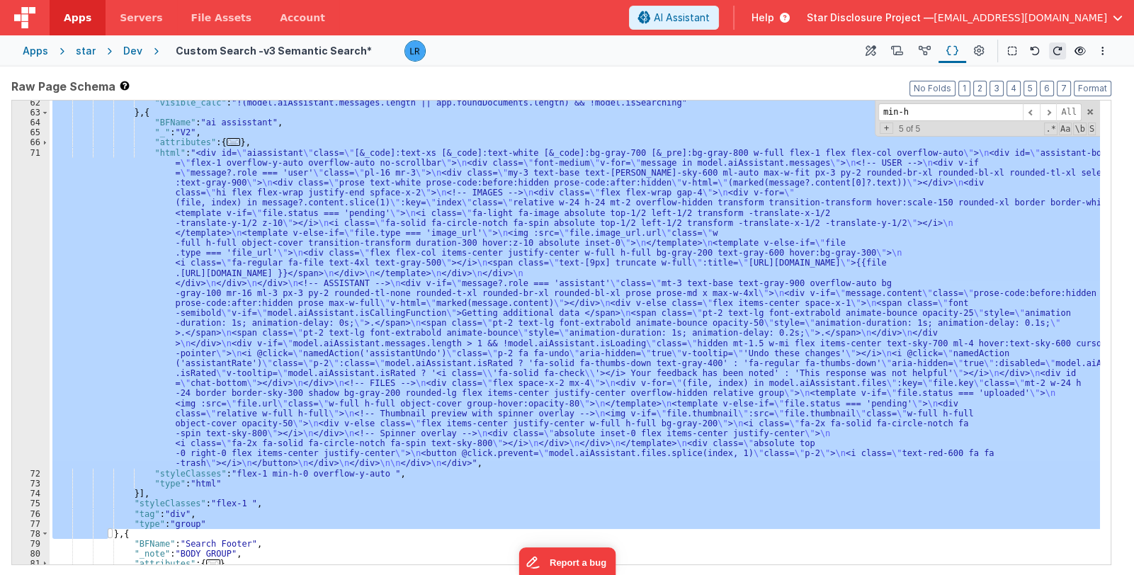
click at [237, 503] on div ""visible_calc" : "!(model.aiAssistant.messages.length || app.foundDocuments.len…" at bounding box center [575, 333] width 1051 height 464
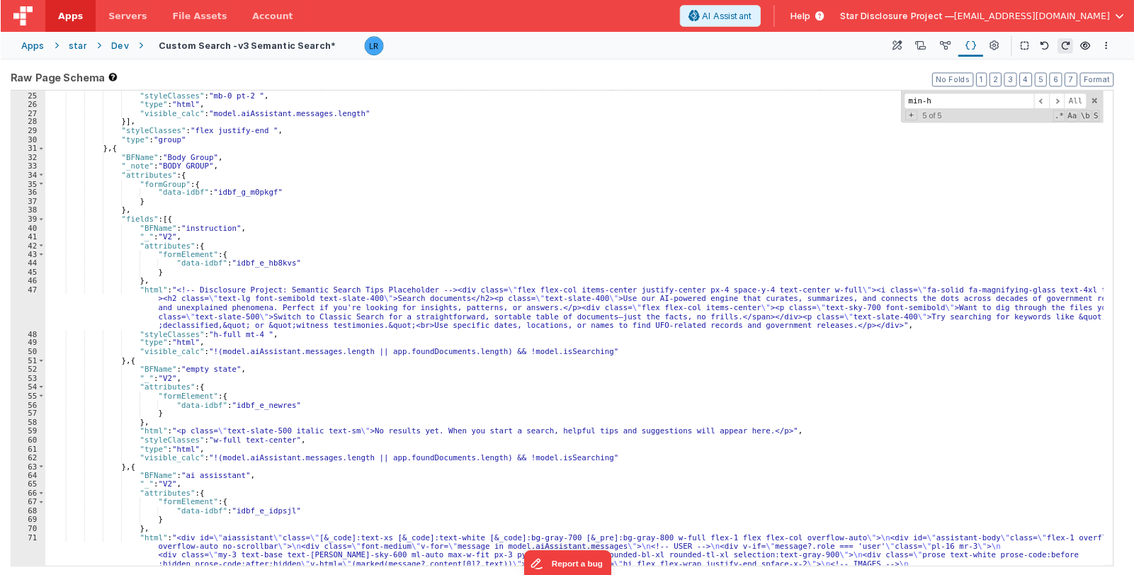
scroll to position [329, 0]
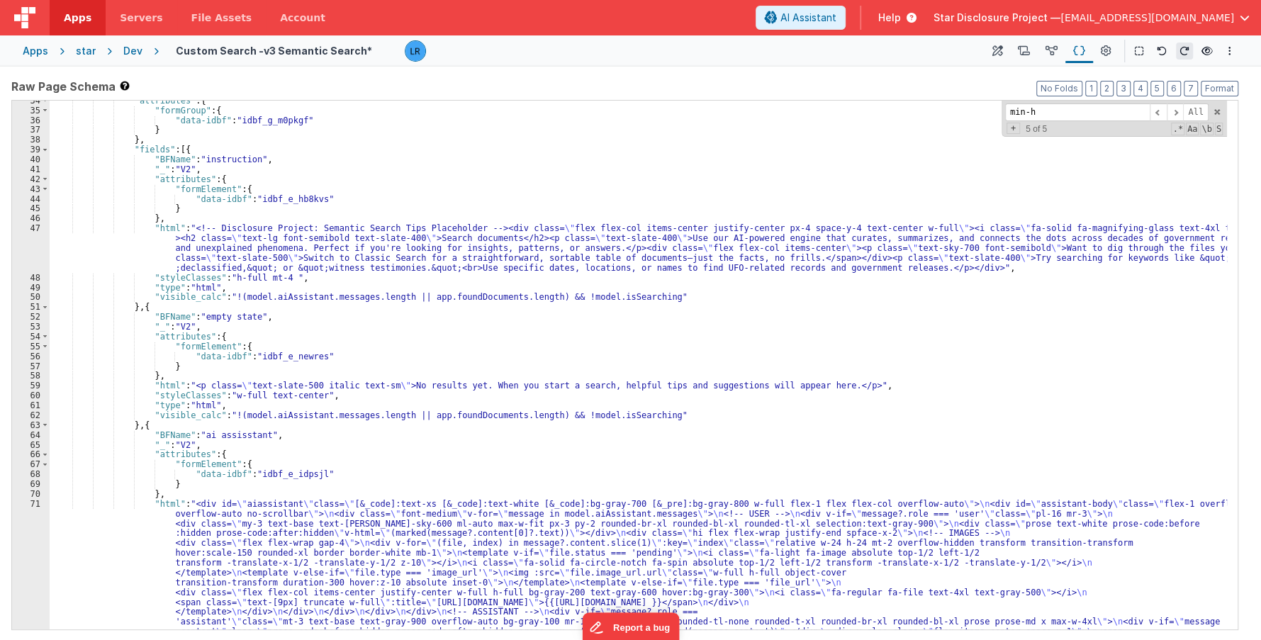
click at [32, 54] on div "Apps" at bounding box center [36, 51] width 26 height 14
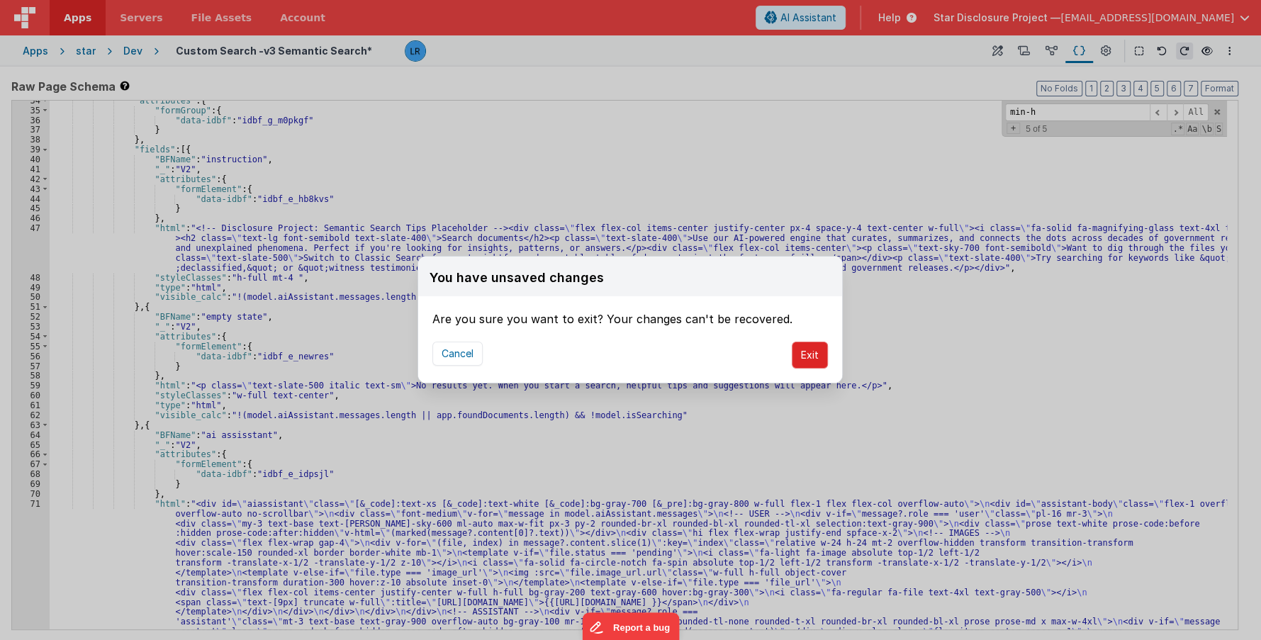
click at [808, 357] on button "Exit" at bounding box center [809, 355] width 36 height 27
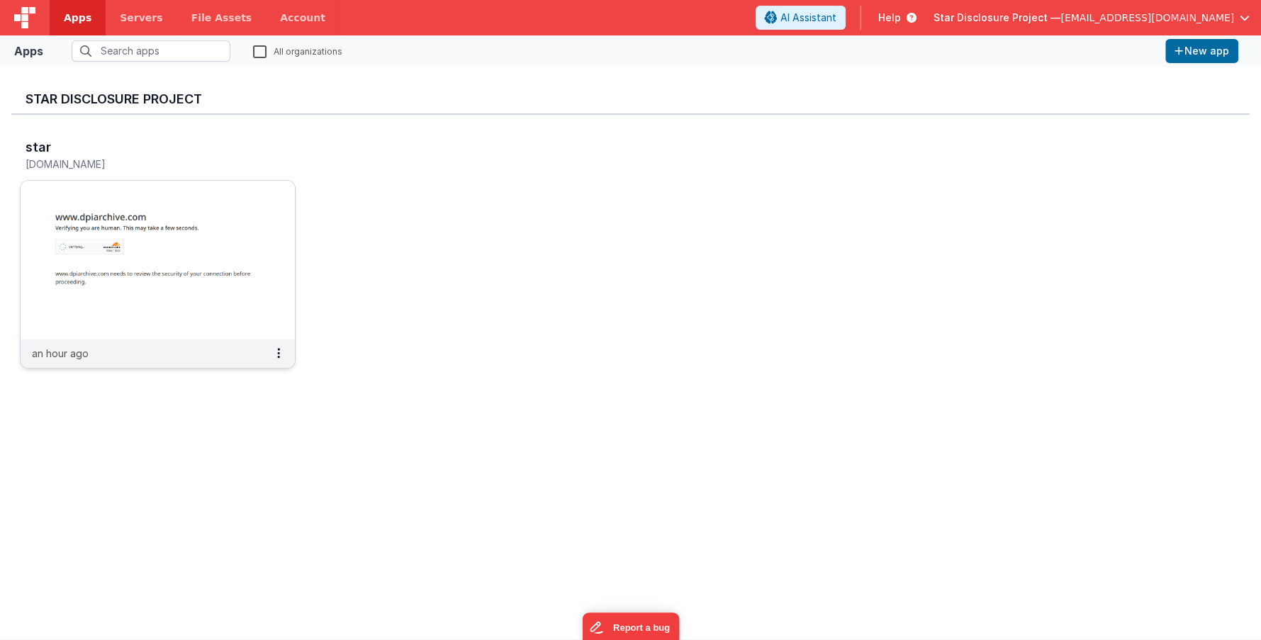
click at [260, 230] on img at bounding box center [158, 260] width 274 height 159
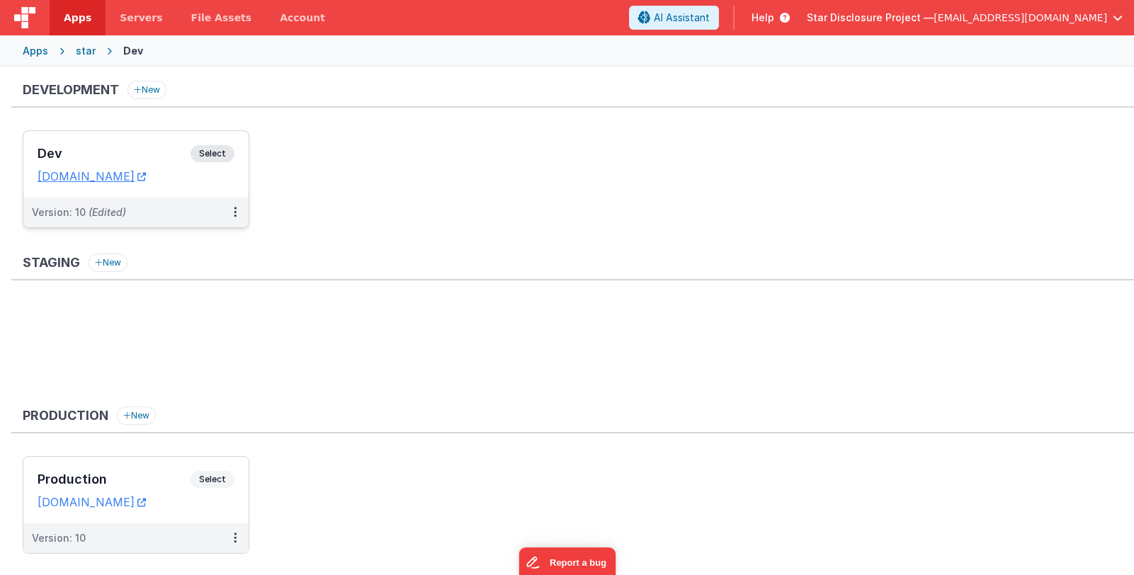
click at [145, 154] on h3 "Dev" at bounding box center [114, 154] width 153 height 14
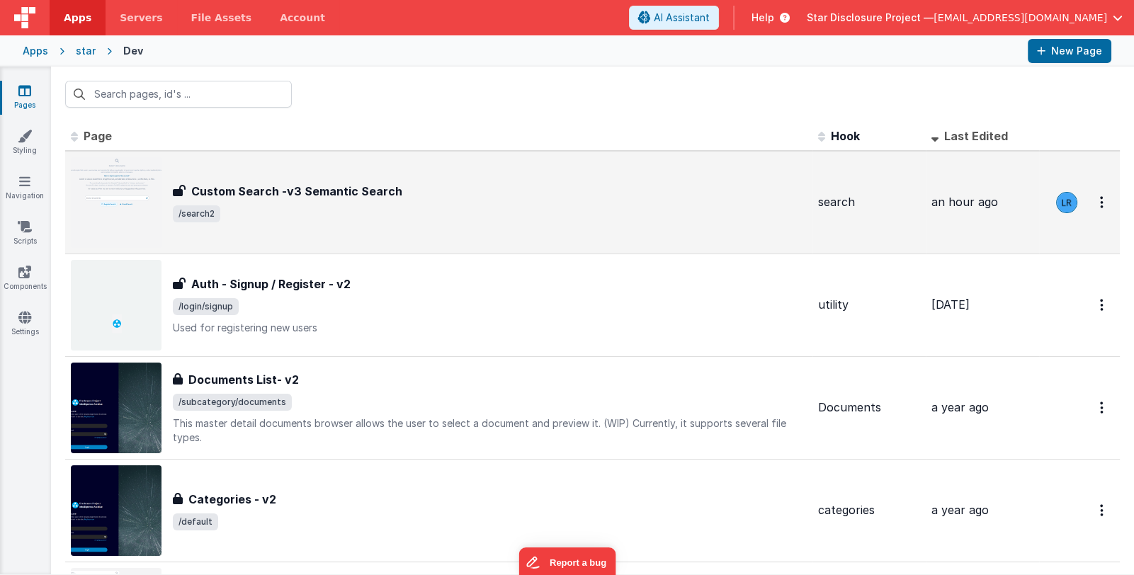
click at [468, 218] on span "/search2" at bounding box center [490, 213] width 634 height 17
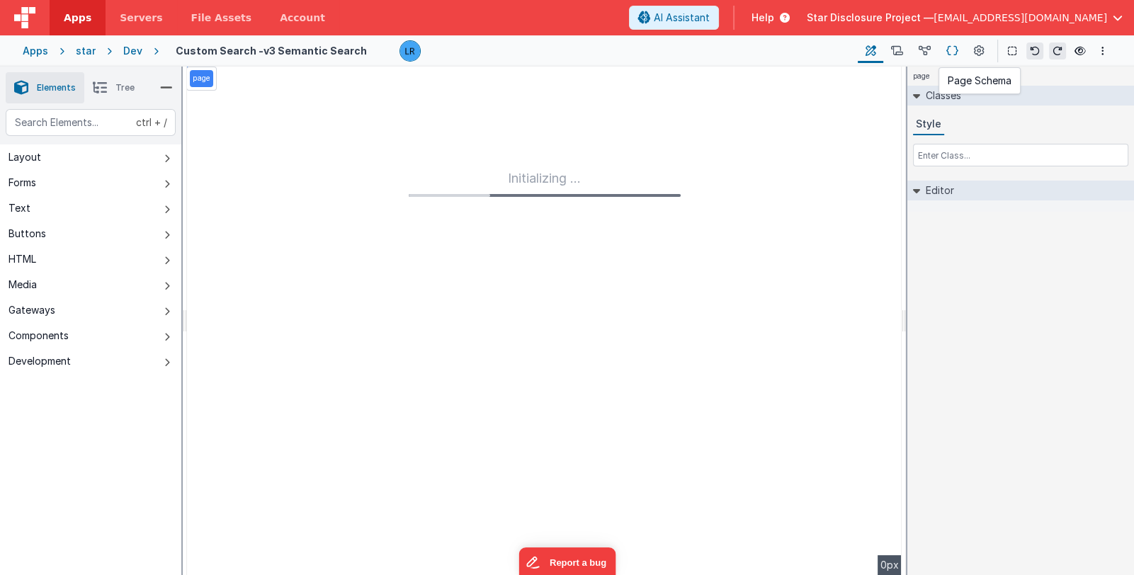
click at [953, 52] on icon at bounding box center [953, 51] width 12 height 15
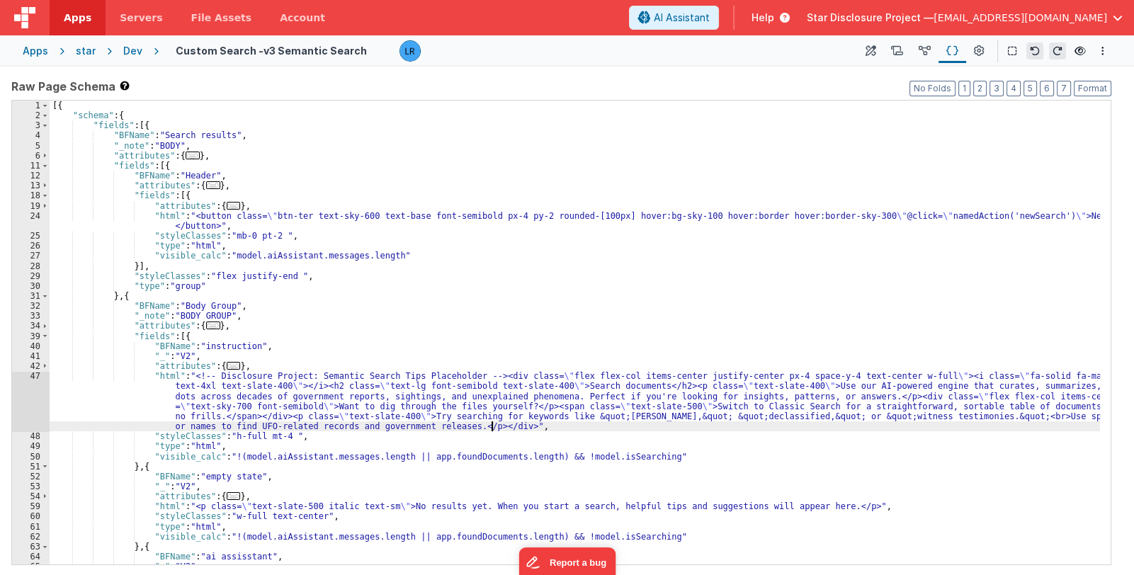
click at [492, 422] on div "[{ "schema" : { "fields" : [{ "BFName" : "Search results" , "_note" : "BODY" , …" at bounding box center [575, 343] width 1051 height 485
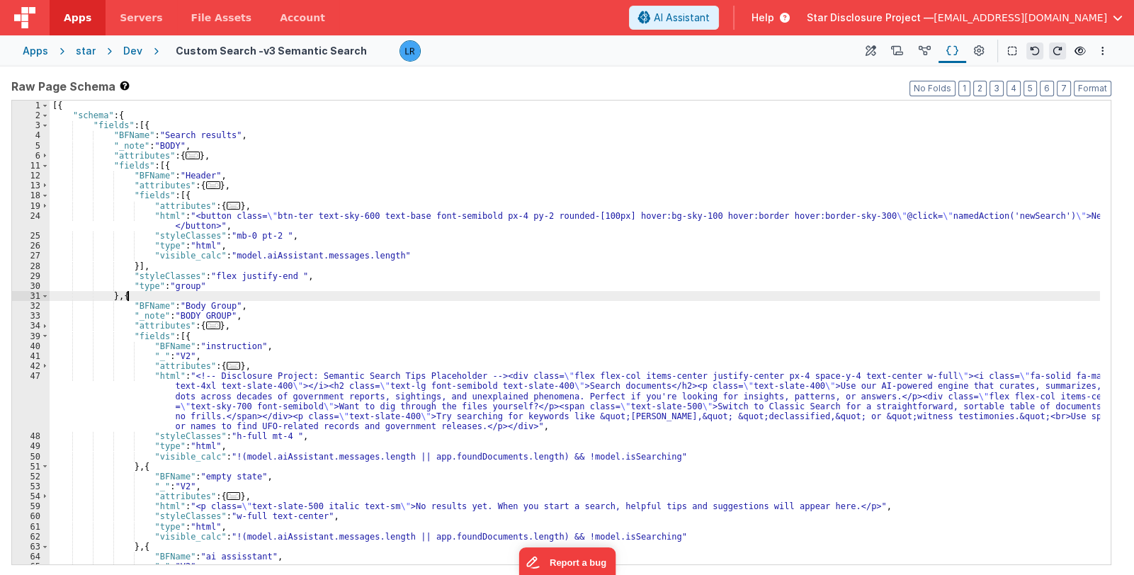
click at [135, 298] on div "[{ "schema" : { "fields" : [{ "BFName" : "Search results" , "_note" : "BODY" , …" at bounding box center [575, 343] width 1051 height 485
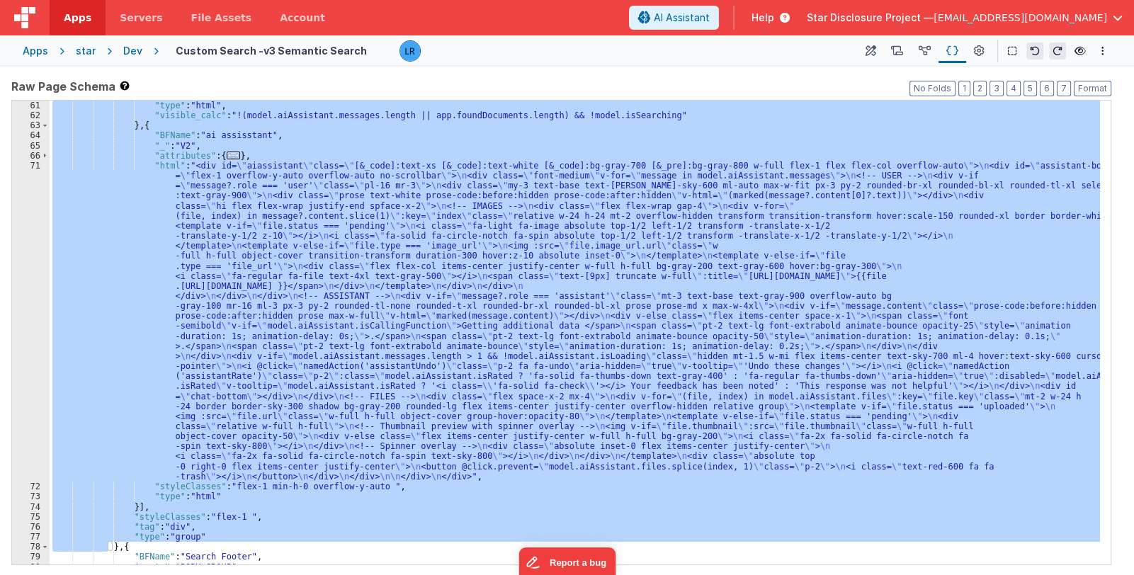
scroll to position [463, 0]
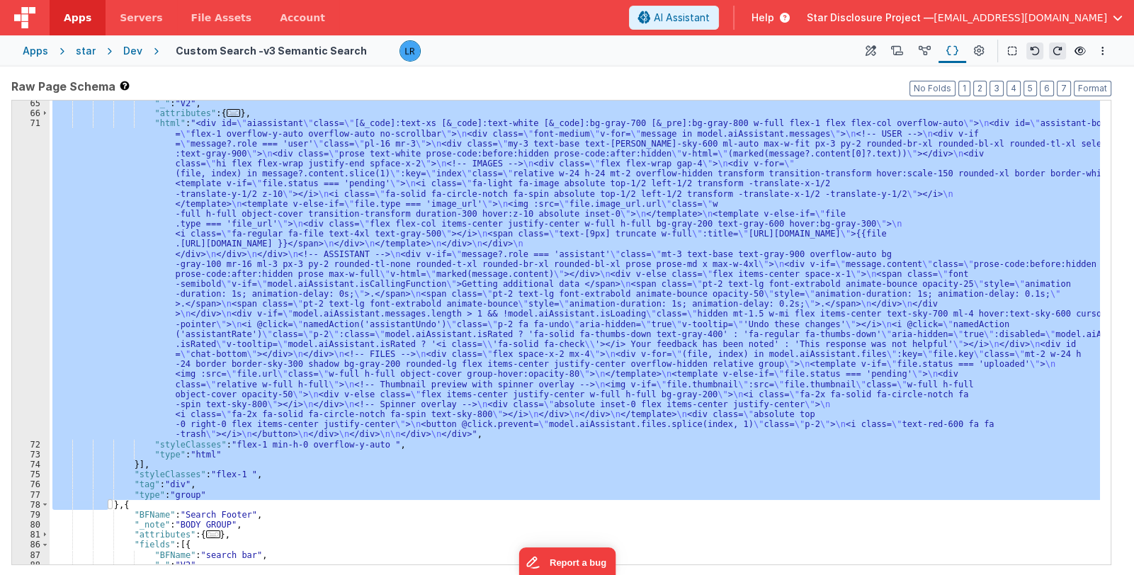
click at [239, 473] on div ""_" : "V2" , "attributes" : { ... } , "html" : "<div id= \" aiassistant \" clas…" at bounding box center [575, 333] width 1051 height 464
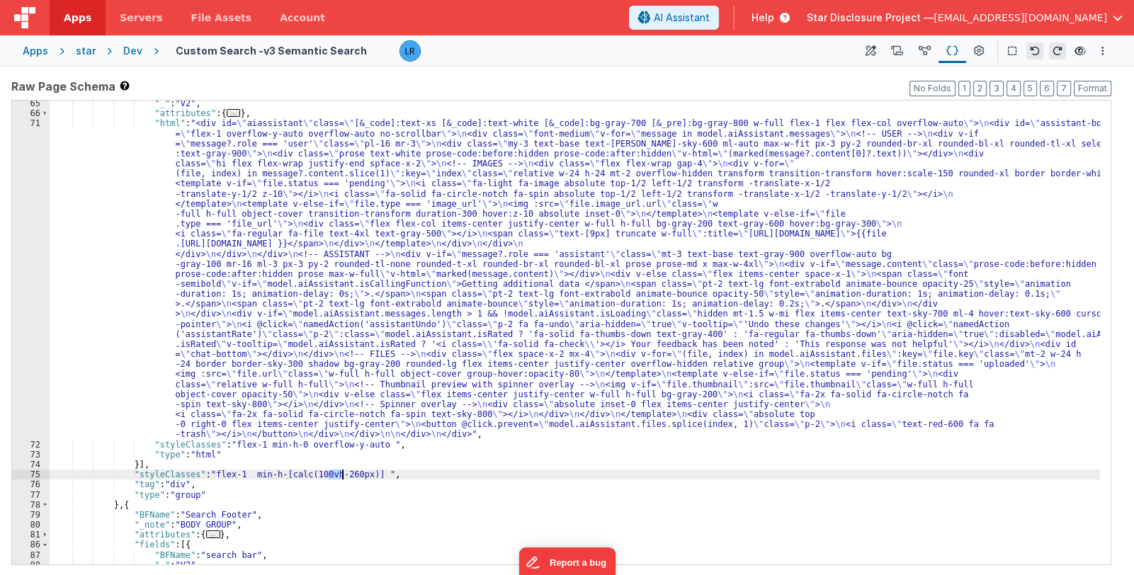
drag, startPoint x: 327, startPoint y: 473, endPoint x: 342, endPoint y: 474, distance: 14.2
click at [342, 474] on div ""_" : "V2" , "attributes" : { ... } , "html" : "<div id= \" aiassistant \" clas…" at bounding box center [575, 340] width 1051 height 485
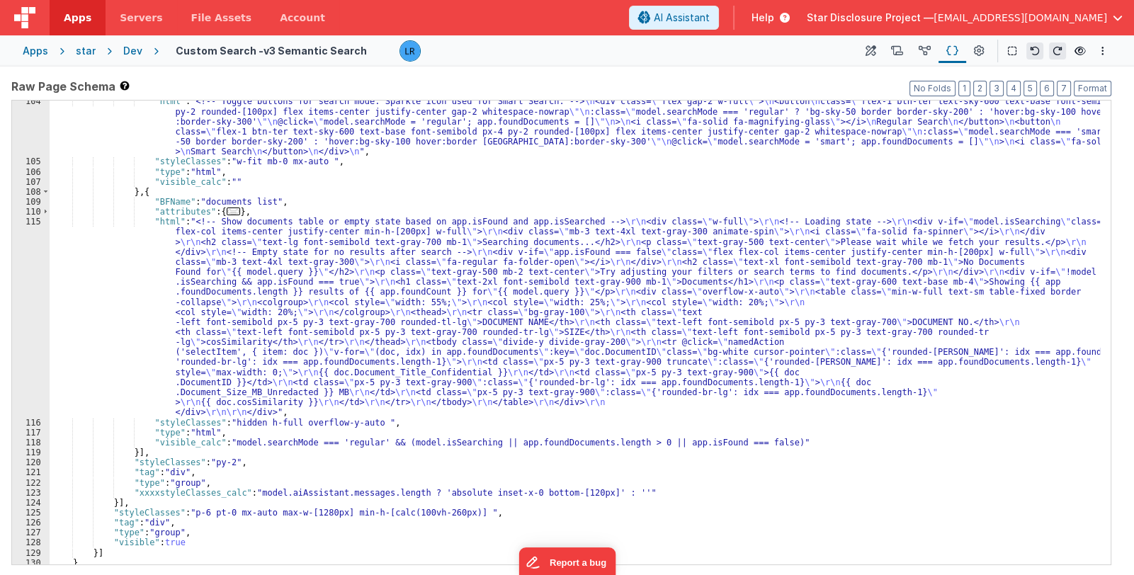
scroll to position [1138, 0]
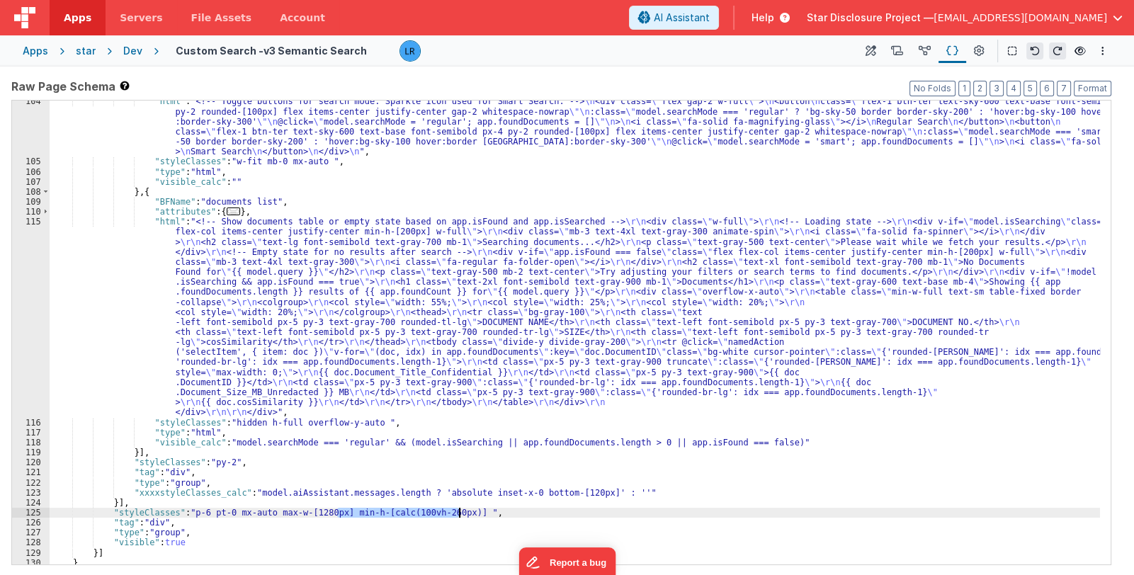
drag, startPoint x: 335, startPoint y: 514, endPoint x: 457, endPoint y: 515, distance: 121.9
click at [457, 515] on div ""html" : "<!-- Toggle buttons for search mode. Sparkle icon used for Smart Sear…" at bounding box center [575, 363] width 1051 height 535
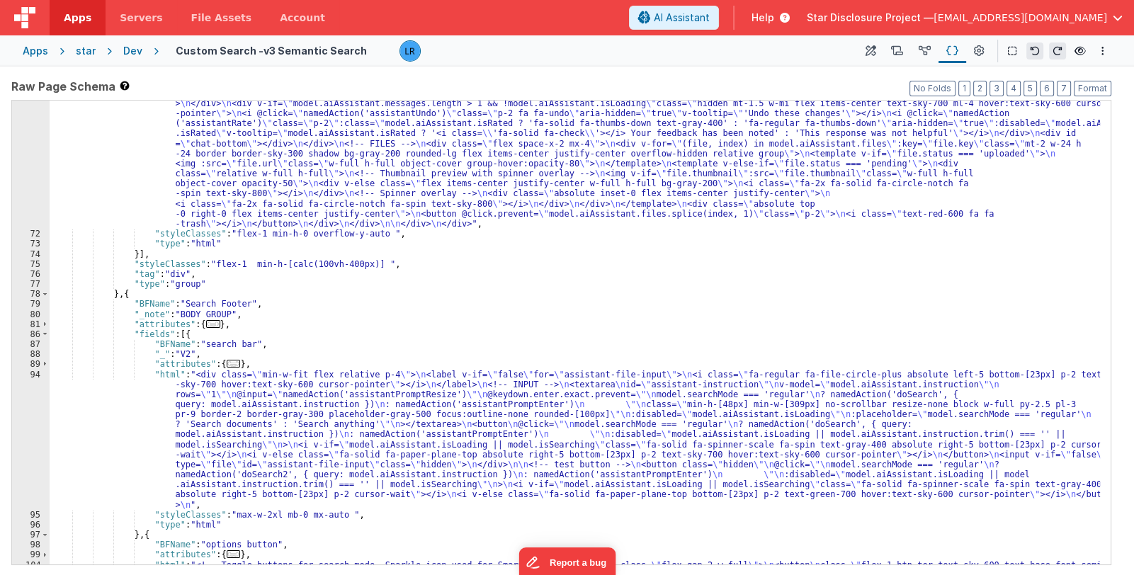
scroll to position [674, 0]
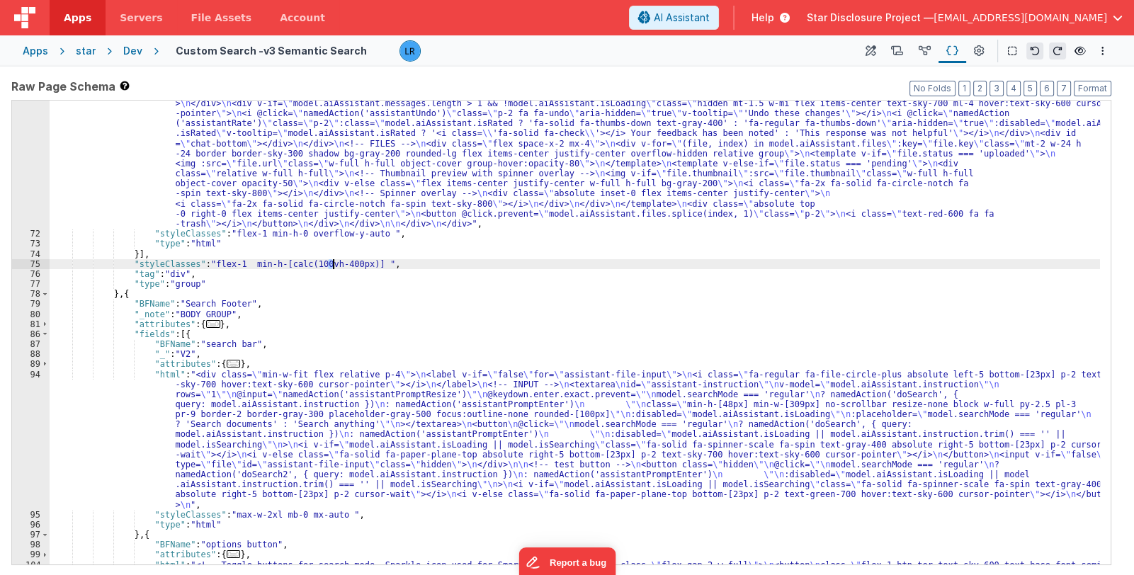
click at [334, 264] on div ""html" : "<div id= \" aiassistant \" class= \" [&_code]:text-xs [&_code]:text-w…" at bounding box center [575, 331] width 1051 height 846
click at [333, 264] on div ""html" : "<div id= \" aiassistant \" class= \" [&_code]:text-xs [&_code]:text-w…" at bounding box center [575, 331] width 1051 height 846
click at [334, 263] on div ""html" : "<div id= \" aiassistant \" class= \" [&_code]:text-xs [&_code]:text-w…" at bounding box center [575, 331] width 1051 height 846
click at [332, 265] on div ""html" : "<div id= \" aiassistant \" class= \" [&_code]:text-xs [&_code]:text-w…" at bounding box center [575, 331] width 1051 height 846
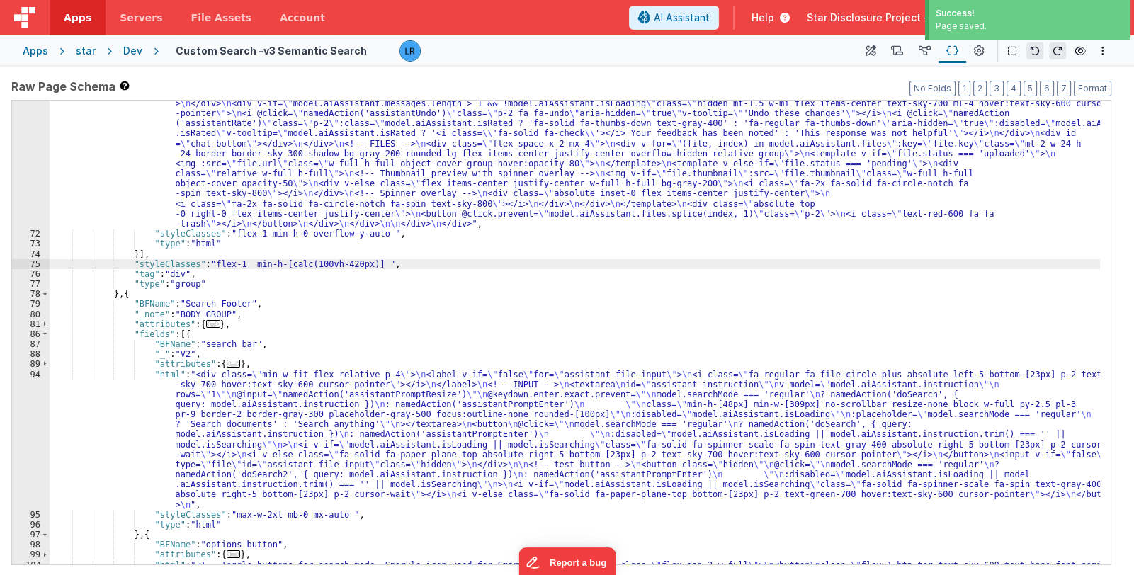
scroll to position [716, 0]
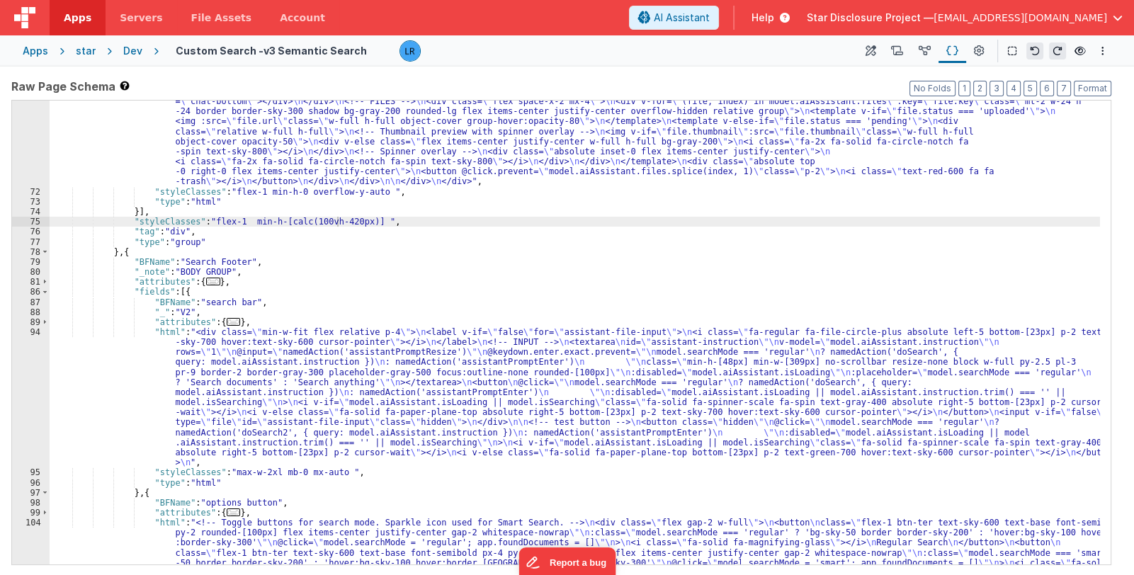
click at [164, 404] on div ""html" : "<div id= \" aiassistant \" class= \" [&_code]:text-xs [&_code]:text-w…" at bounding box center [575, 289] width 1051 height 846
